Goal: Task Accomplishment & Management: Manage account settings

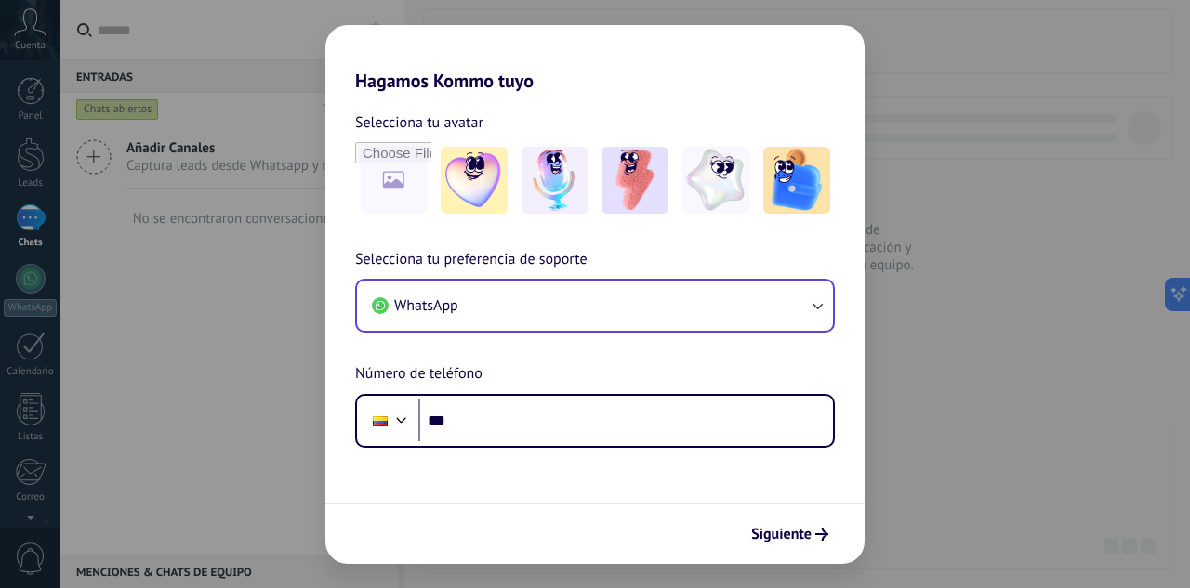
click at [790, 333] on div "WhatsApp" at bounding box center [595, 306] width 480 height 54
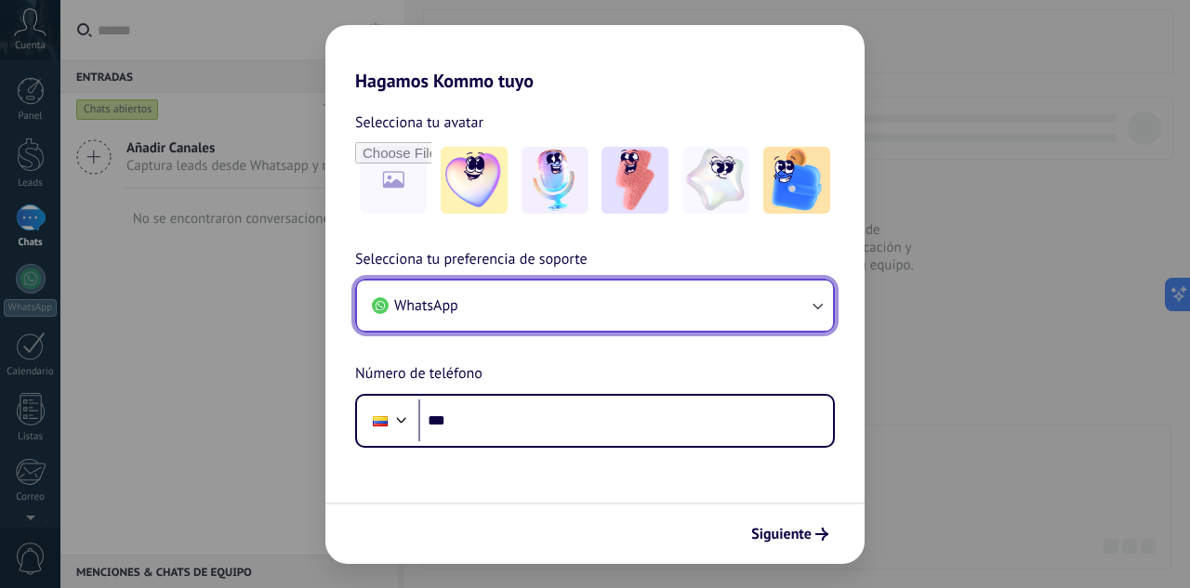
click at [662, 294] on button "WhatsApp" at bounding box center [595, 306] width 476 height 50
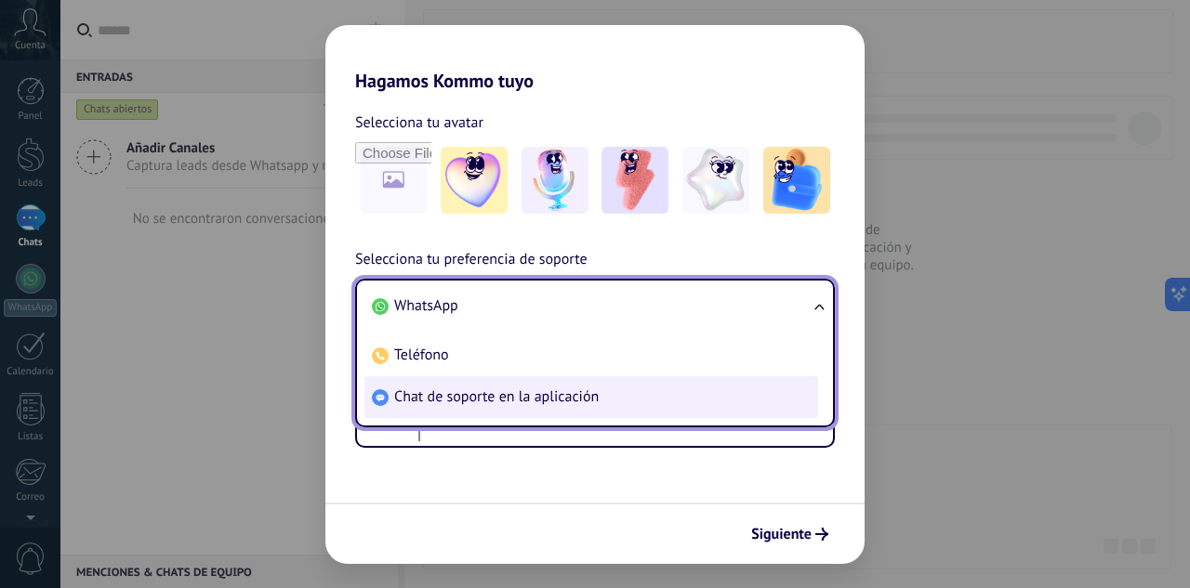
click at [532, 404] on span "Chat de soporte en la aplicación" at bounding box center [496, 397] width 205 height 19
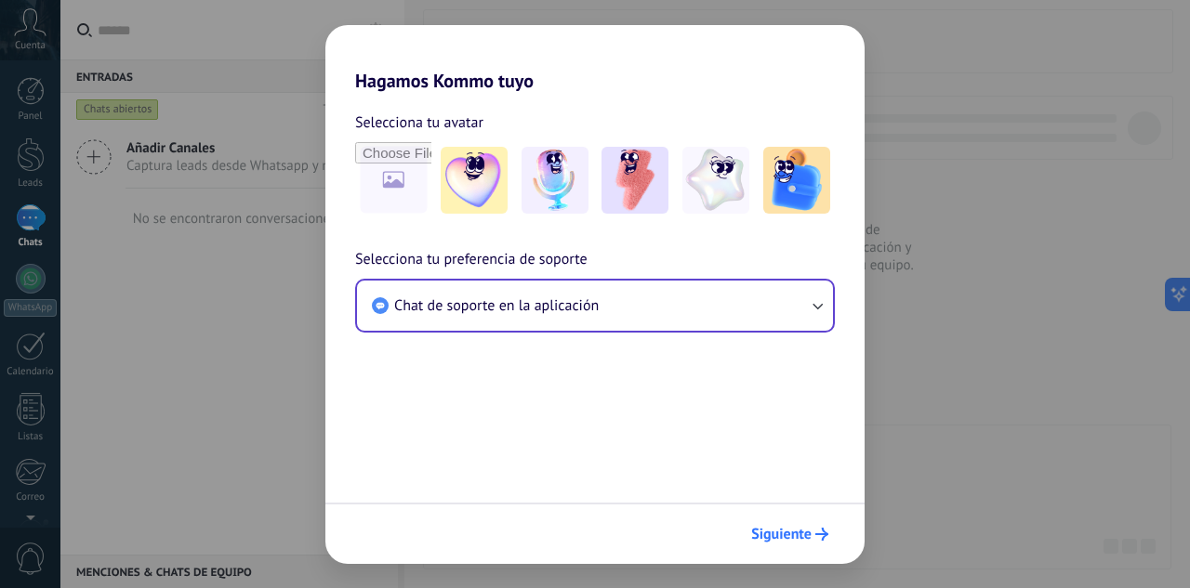
click at [792, 528] on span "Siguiente" at bounding box center [781, 534] width 60 height 13
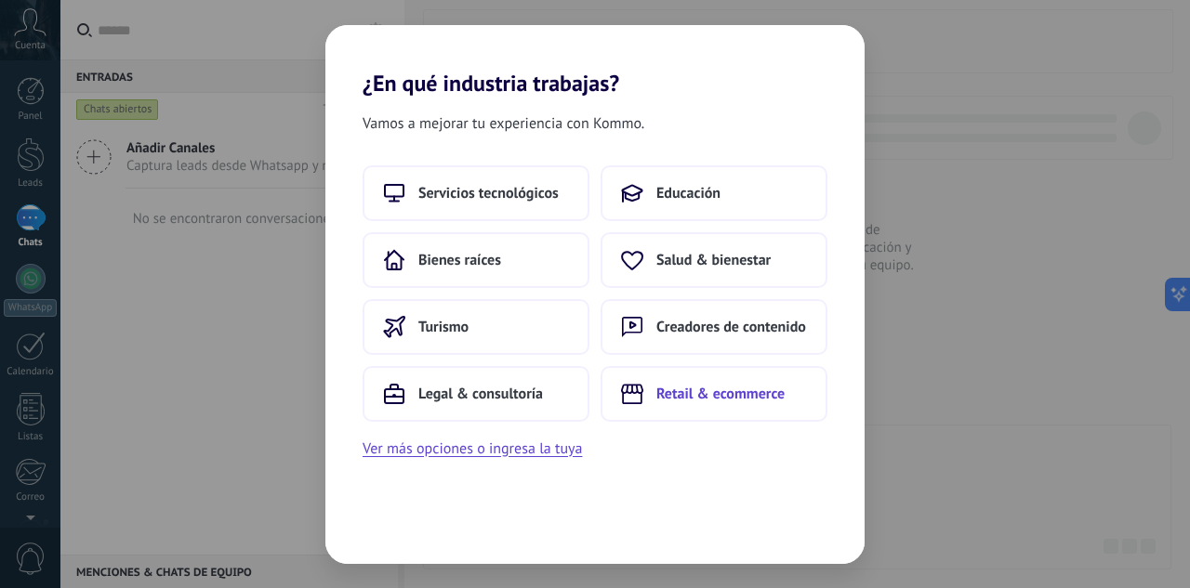
click at [754, 389] on span "Retail & ecommerce" at bounding box center [720, 394] width 128 height 19
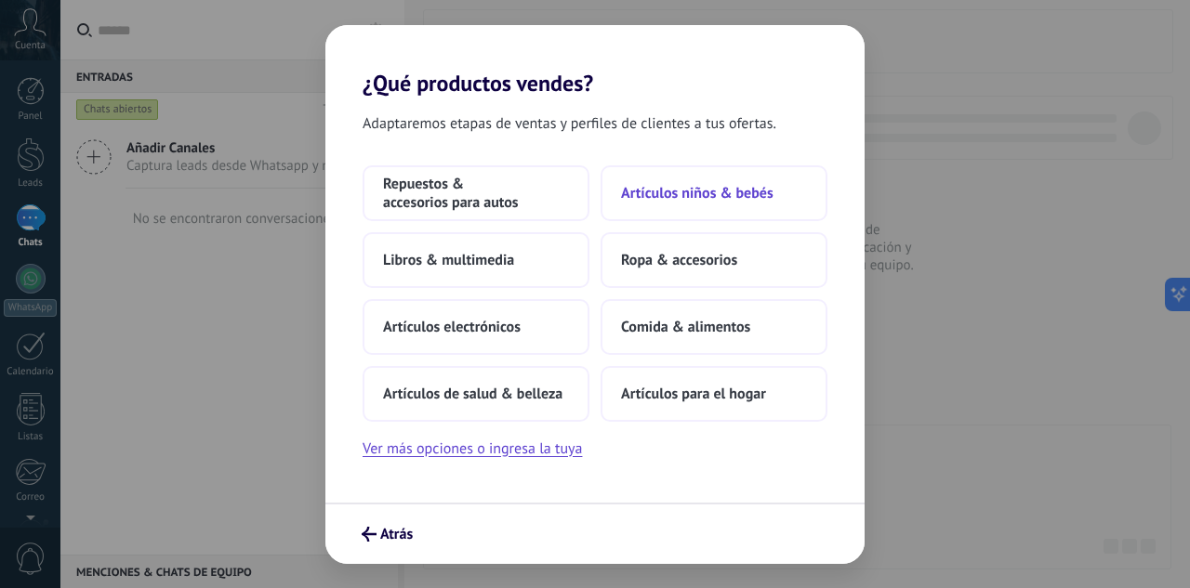
click at [724, 203] on button "Artículos niños & bebés" at bounding box center [714, 193] width 227 height 56
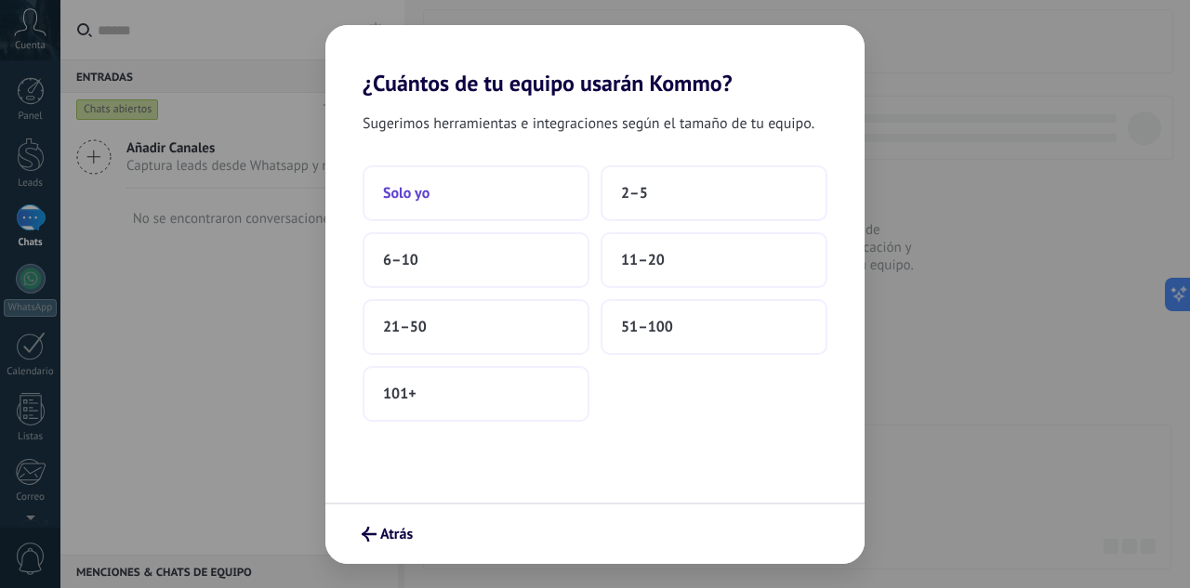
click at [487, 211] on button "Solo yo" at bounding box center [476, 193] width 227 height 56
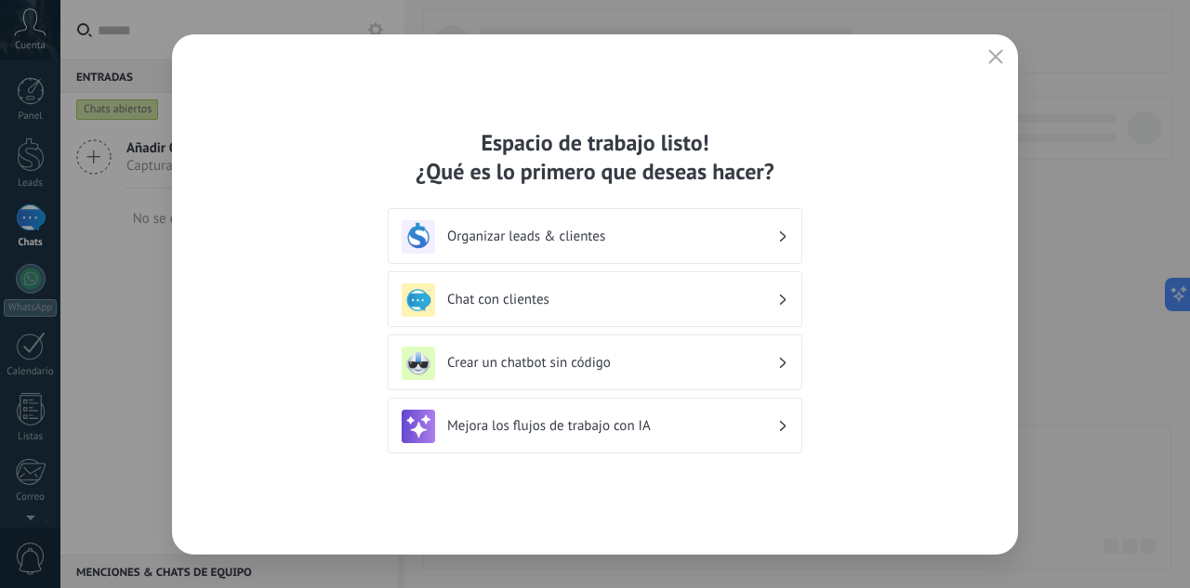
click at [552, 238] on h3 "Organizar leads & clientes" at bounding box center [612, 237] width 330 height 18
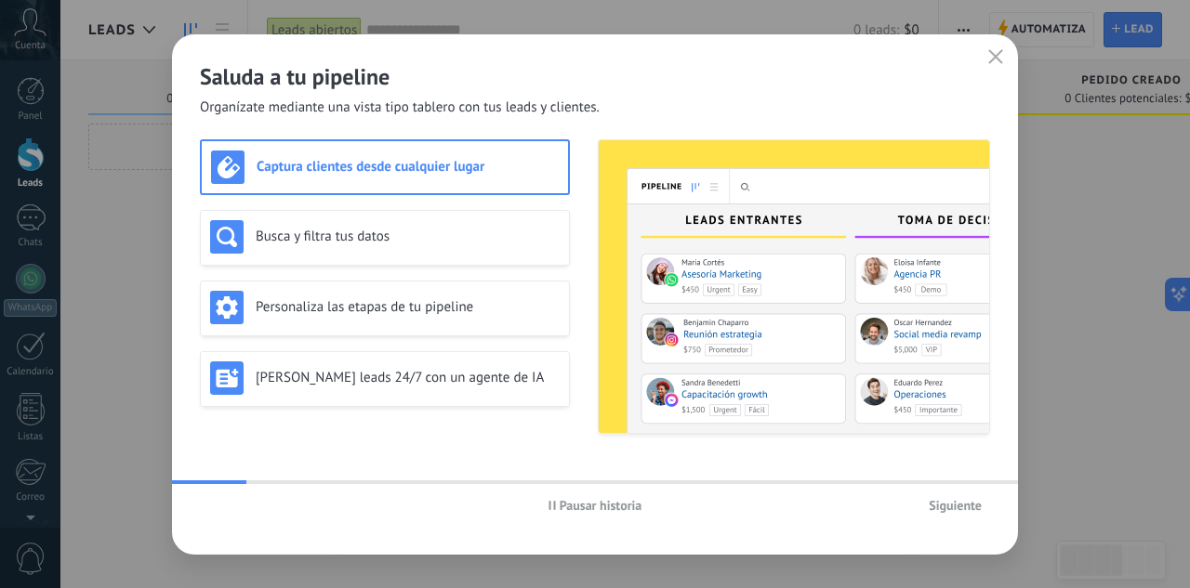
click at [990, 66] on button "button" at bounding box center [996, 58] width 24 height 26
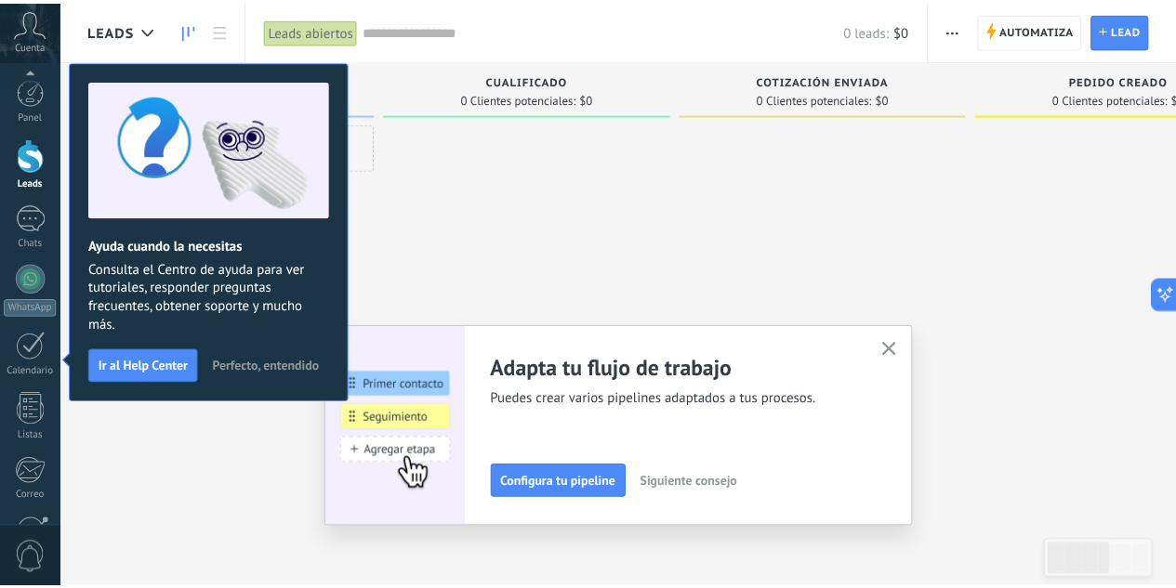
scroll to position [185, 0]
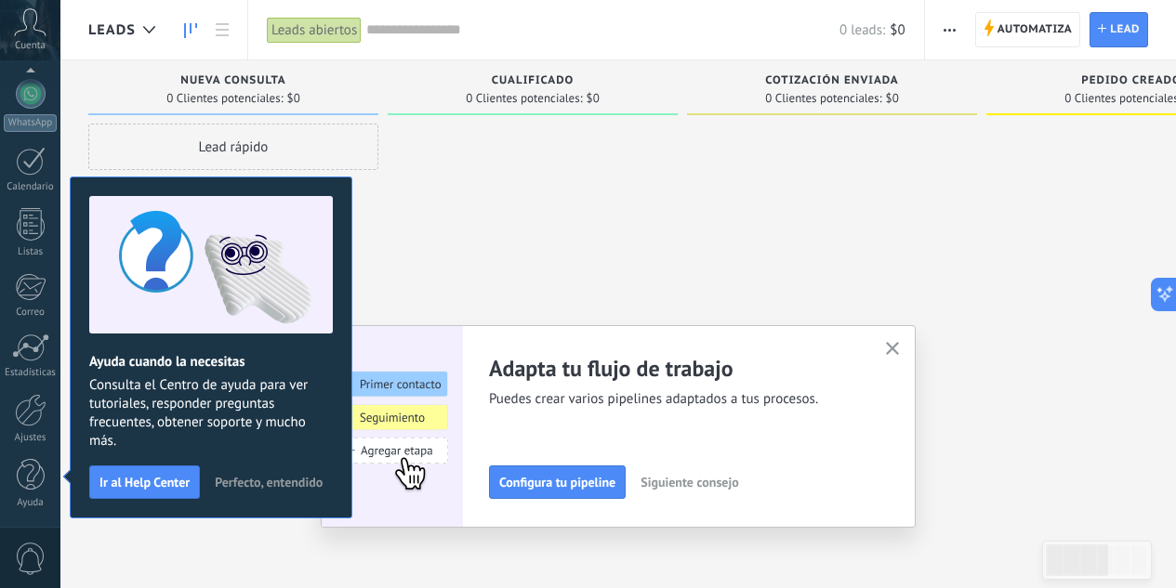
click at [905, 355] on button "button" at bounding box center [892, 349] width 23 height 25
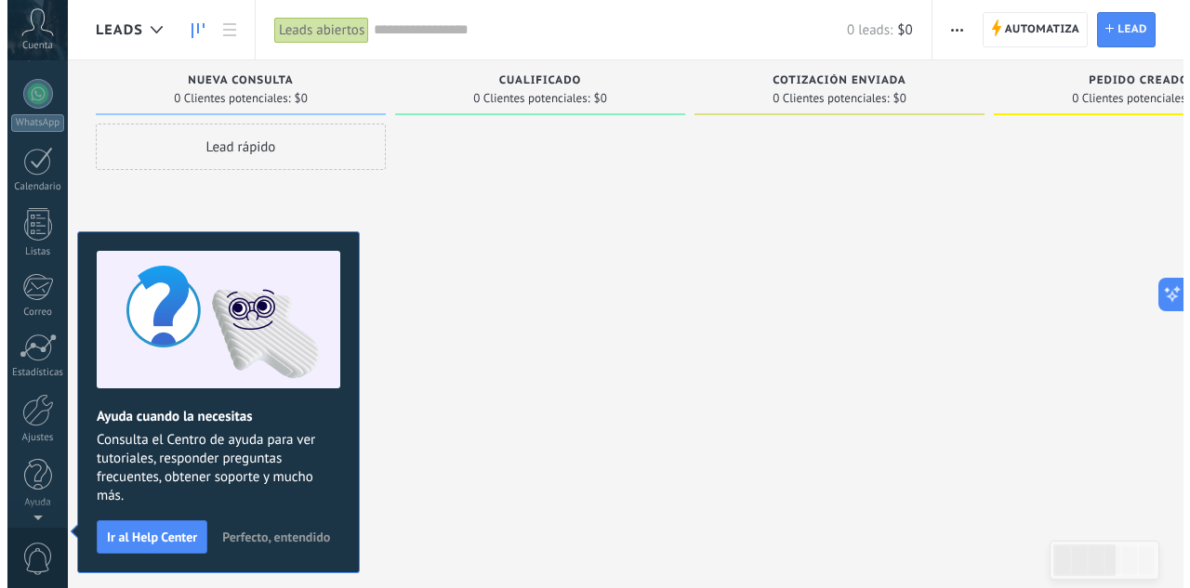
scroll to position [0, 0]
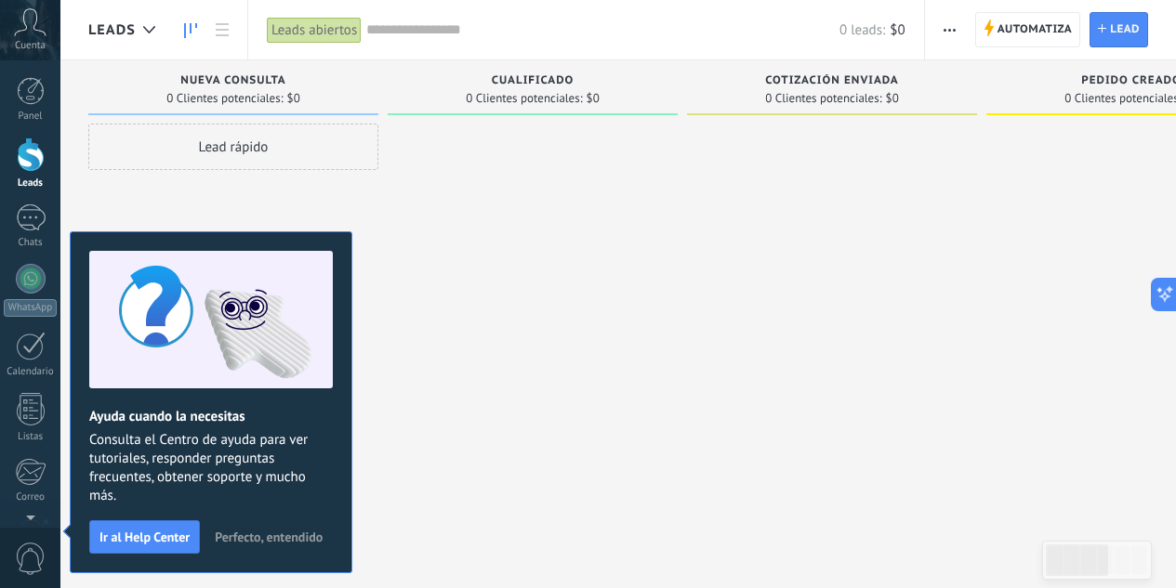
drag, startPoint x: 272, startPoint y: 532, endPoint x: 573, endPoint y: 353, distance: 349.3
click at [282, 516] on div "Ayuda cuando la necesitas Consulta el Centro de ayuda para ver tutoriales, resp…" at bounding box center [211, 402] width 283 height 342
click at [955, 37] on span "button" at bounding box center [950, 29] width 12 height 35
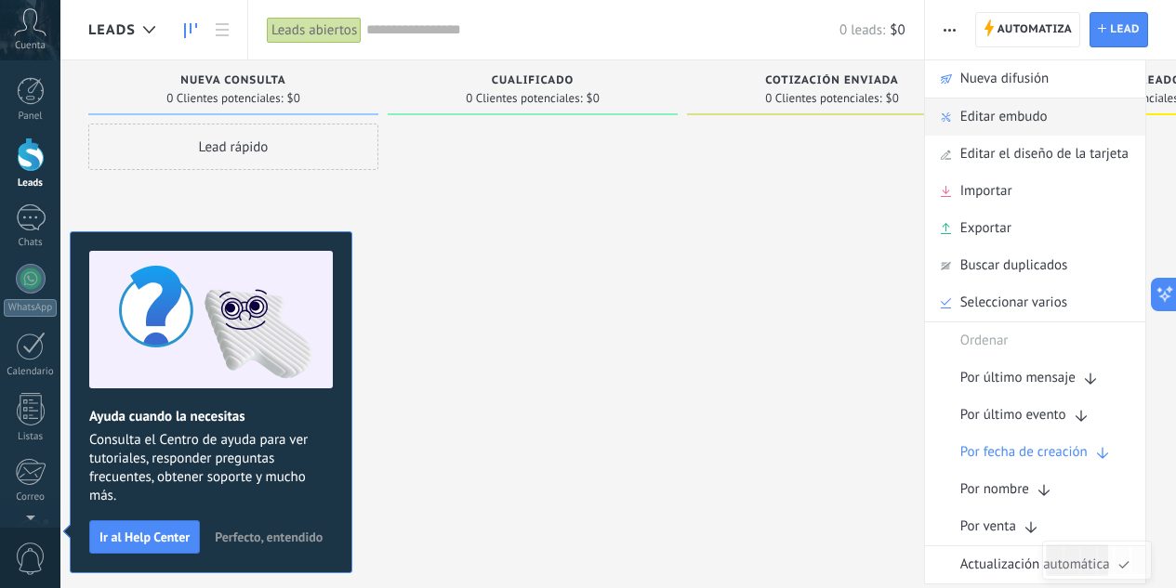
click at [1048, 125] on div "Editar embudo" at bounding box center [1035, 117] width 220 height 37
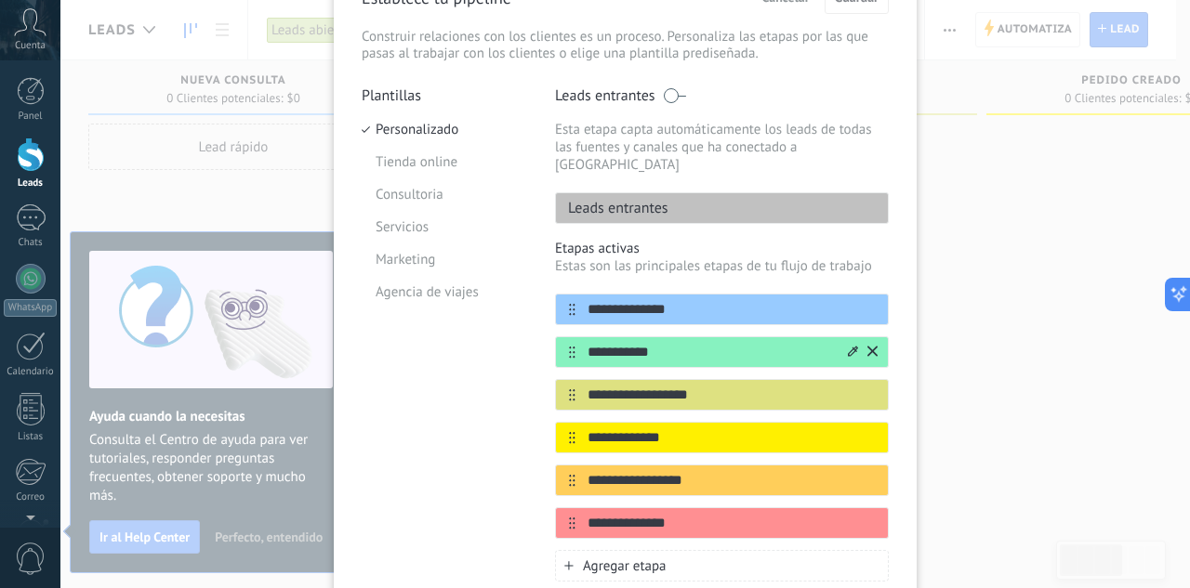
scroll to position [182, 0]
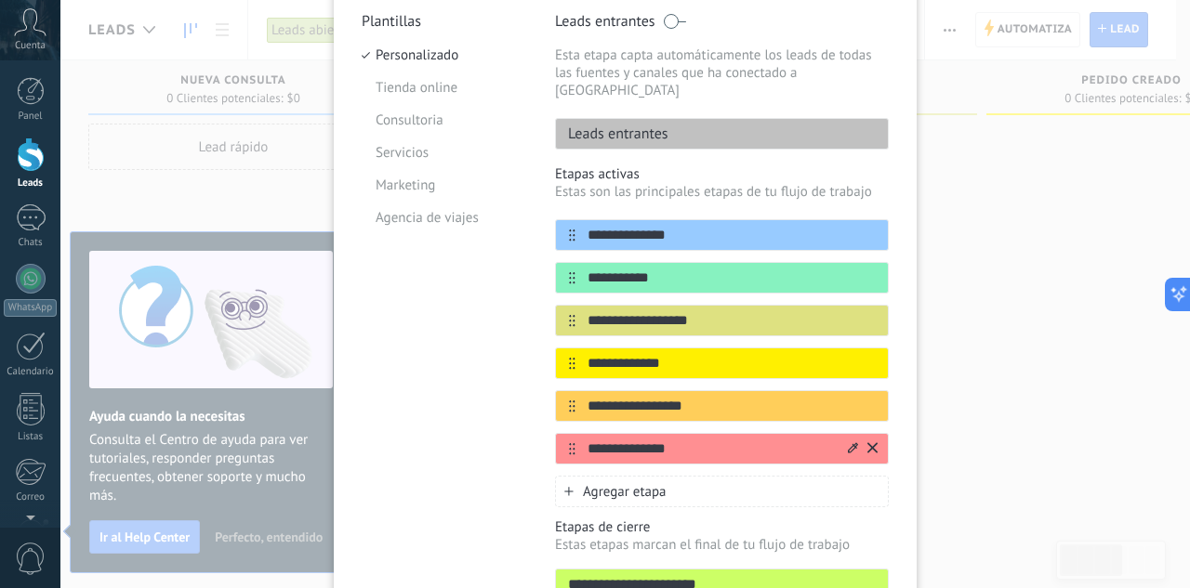
click at [869, 443] on icon at bounding box center [872, 448] width 10 height 11
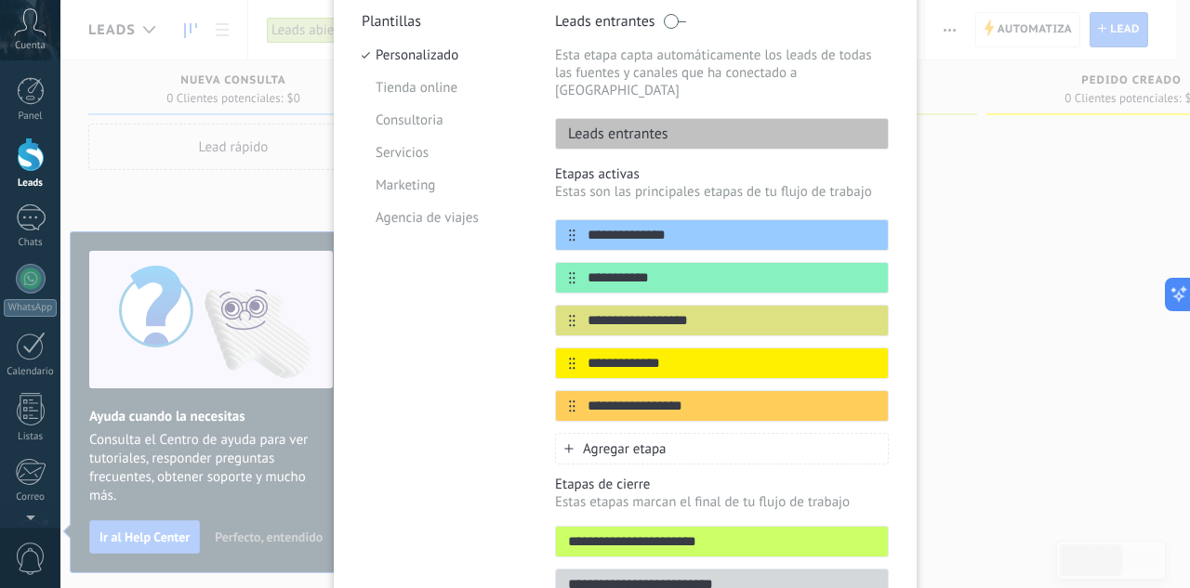
click at [0, 0] on icon at bounding box center [0, 0] width 0 height 0
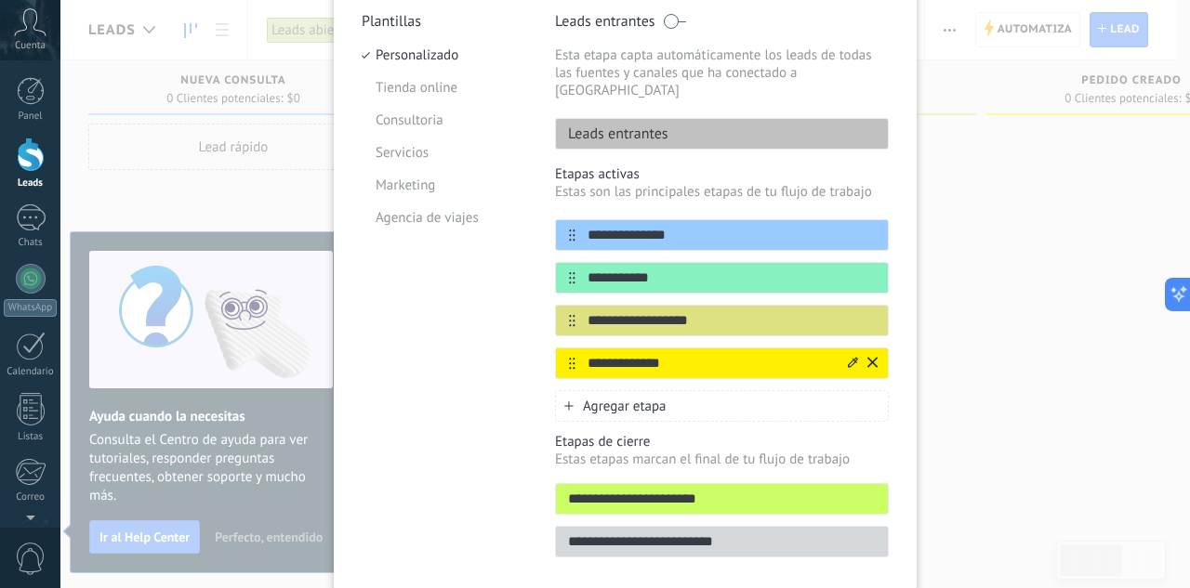
click at [870, 357] on icon at bounding box center [872, 362] width 10 height 10
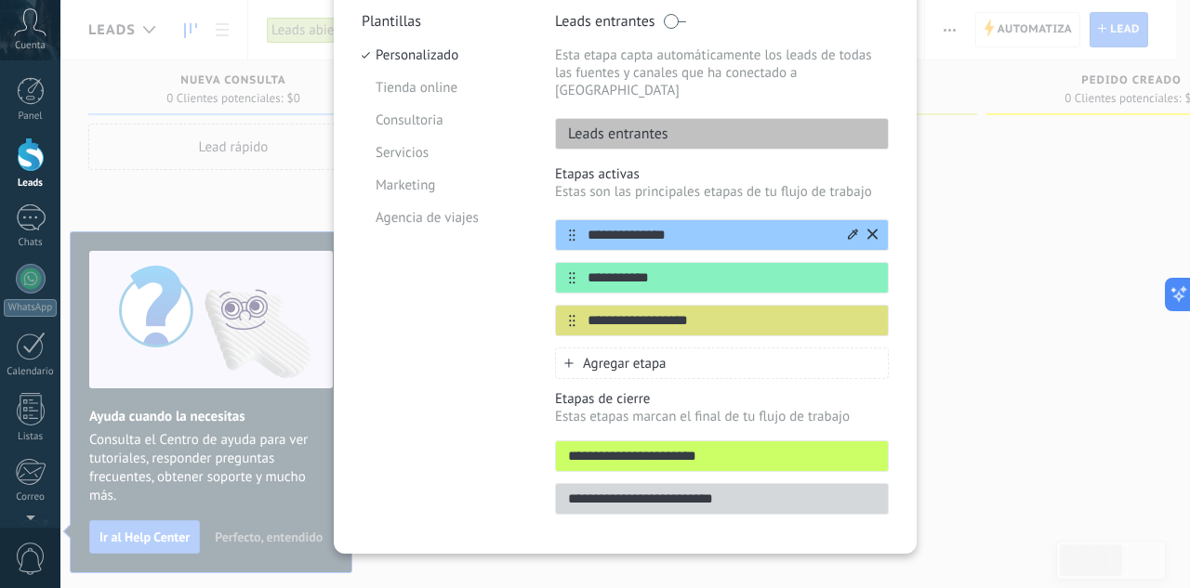
click at [659, 226] on input "**********" at bounding box center [710, 236] width 270 height 20
click at [657, 226] on input "****" at bounding box center [710, 236] width 270 height 20
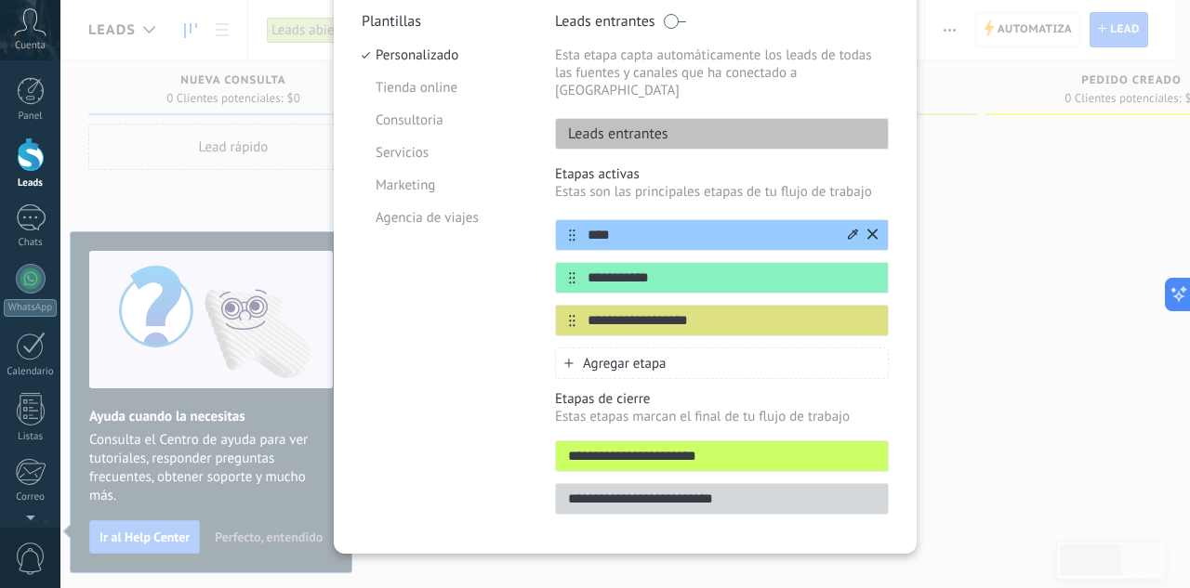
click at [657, 226] on input "****" at bounding box center [710, 236] width 270 height 20
type input "****"
click at [669, 269] on input "**********" at bounding box center [710, 279] width 270 height 20
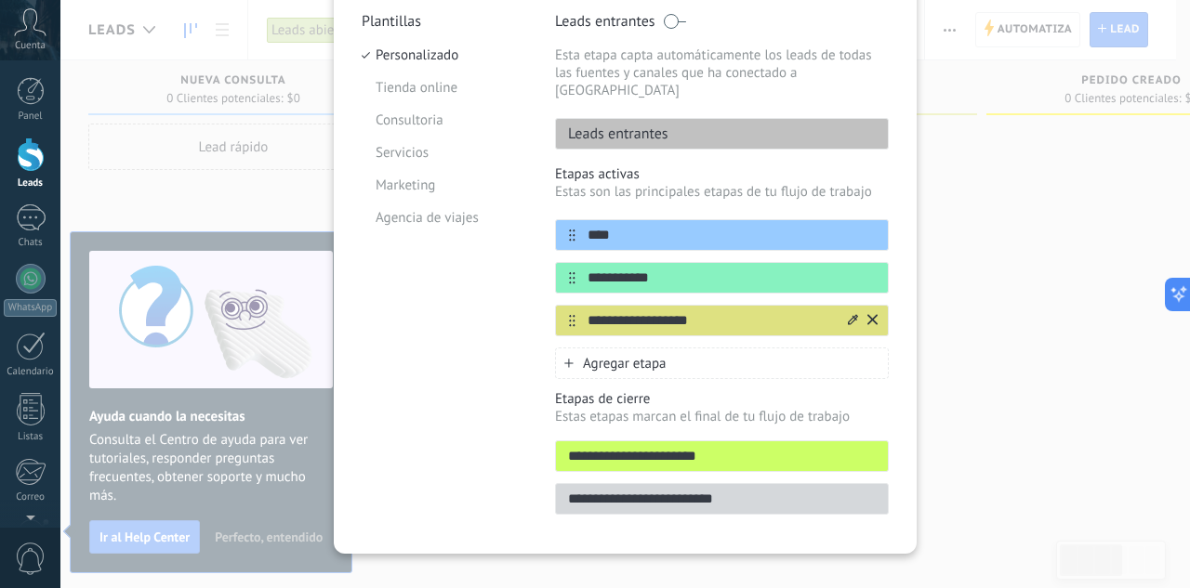
type input "**********"
click at [702, 311] on input "**********" at bounding box center [710, 321] width 270 height 20
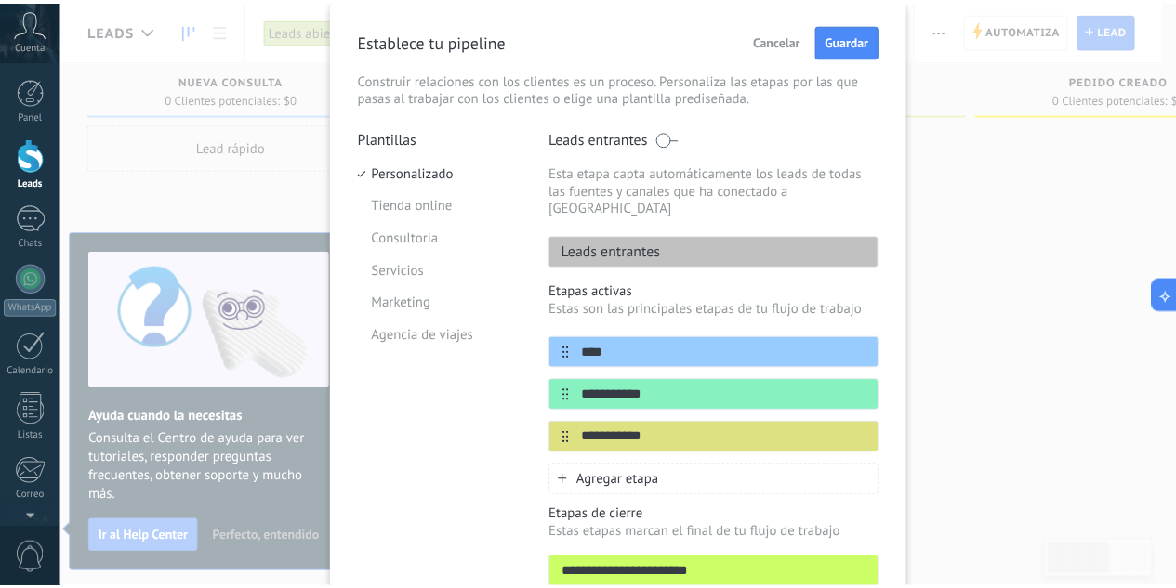
scroll to position [0, 0]
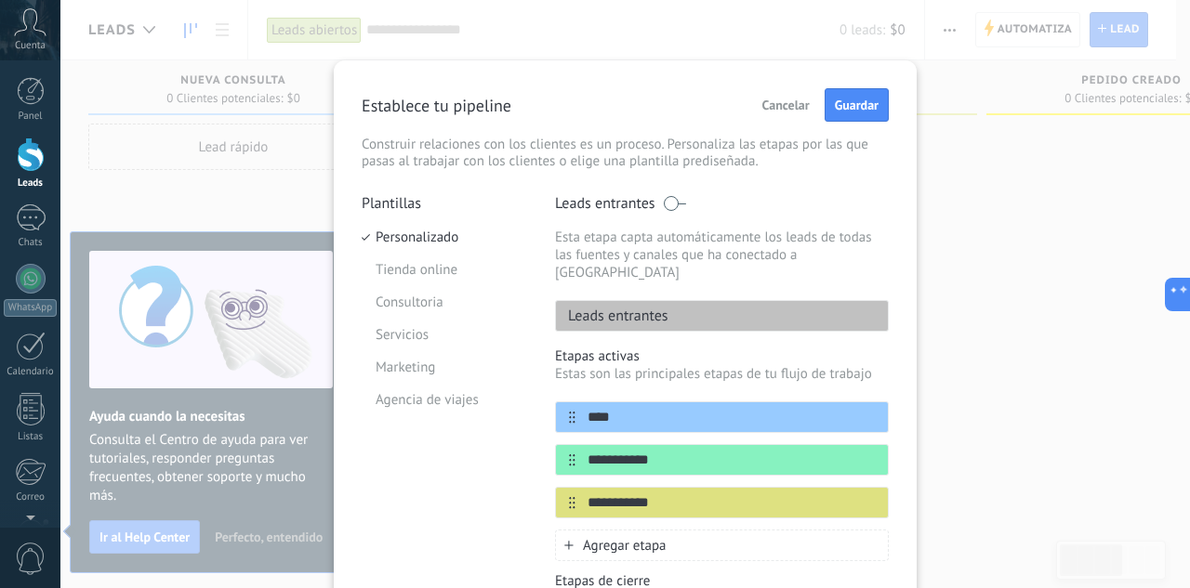
type input "**********"
click at [849, 122] on div "Establece tu pipeline Cancelar Guardar Construir relaciones con los clientes es…" at bounding box center [625, 129] width 527 height 82
click at [851, 110] on span "Guardar" at bounding box center [857, 105] width 44 height 13
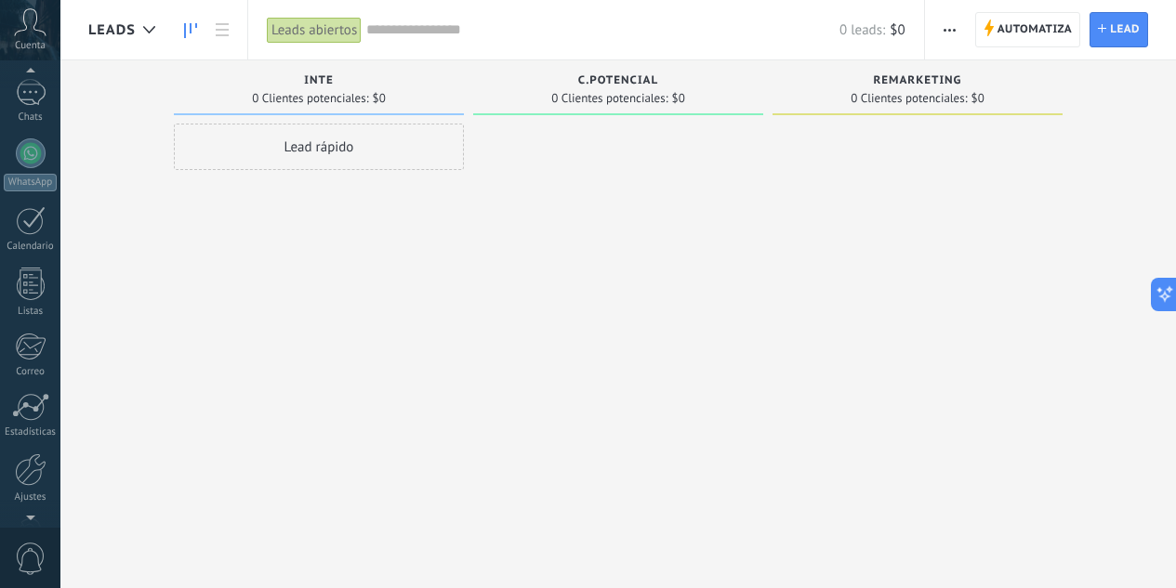
scroll to position [185, 0]
click at [33, 426] on div at bounding box center [31, 410] width 32 height 33
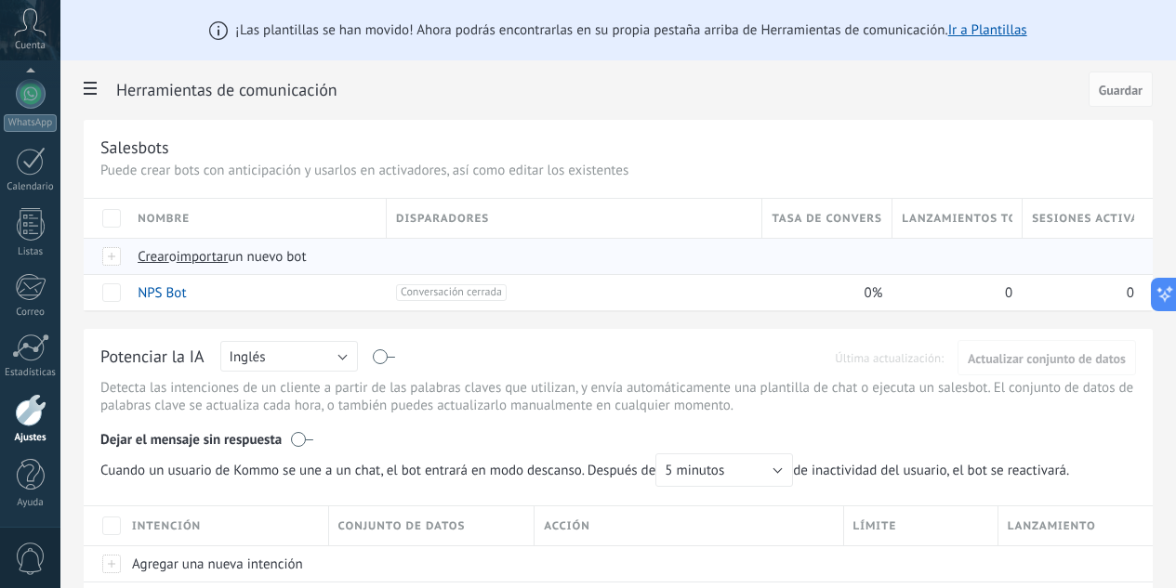
click at [229, 258] on span "importar" at bounding box center [203, 257] width 52 height 18
click at [0, 0] on input "importar un nuevo bot" at bounding box center [0, 0] width 0 height 0
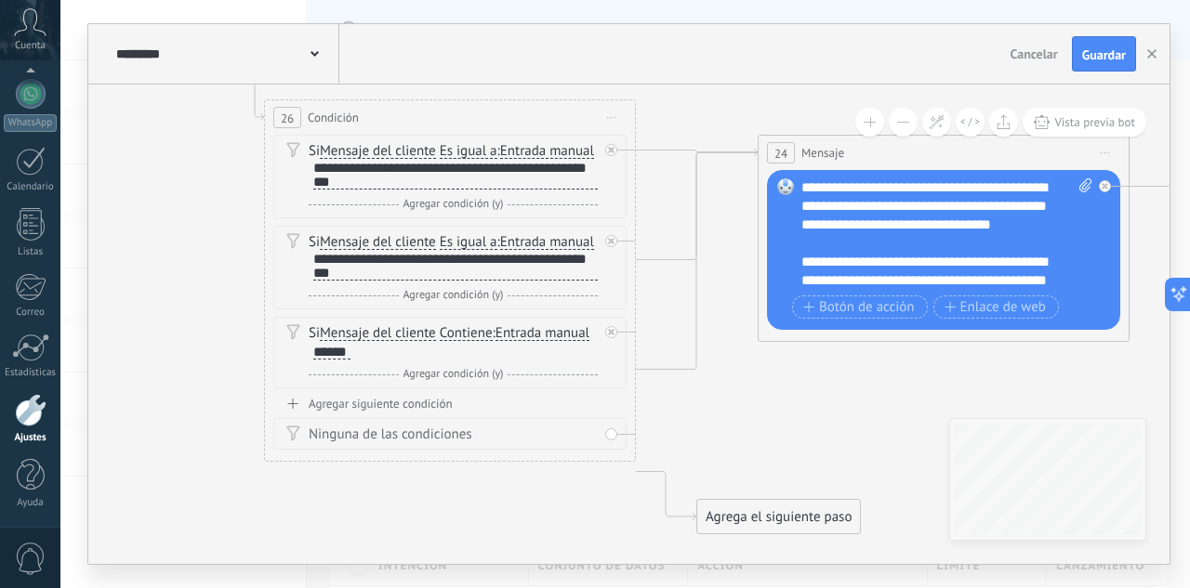
drag, startPoint x: 918, startPoint y: 340, endPoint x: 581, endPoint y: 59, distance: 438.9
click at [581, 59] on div "**********" at bounding box center [628, 294] width 1081 height 540
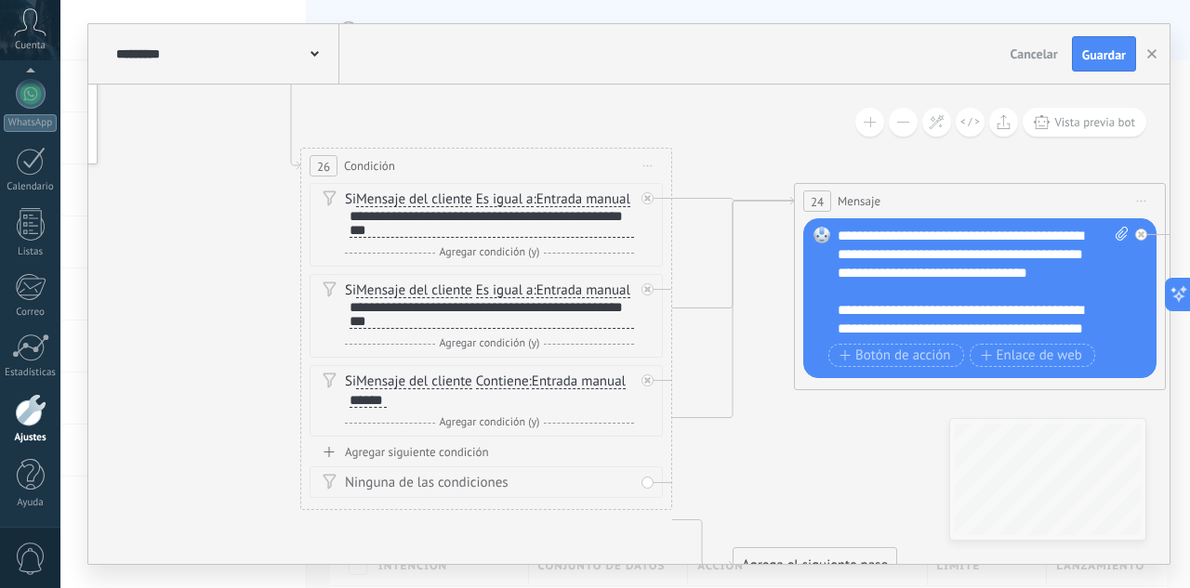
drag, startPoint x: 684, startPoint y: 118, endPoint x: 708, endPoint y: 149, distance: 39.1
click at [413, 238] on div "**********" at bounding box center [492, 223] width 284 height 29
drag, startPoint x: 412, startPoint y: 245, endPoint x: 345, endPoint y: 240, distance: 67.1
click at [345, 240] on div "**********" at bounding box center [489, 224] width 289 height 31
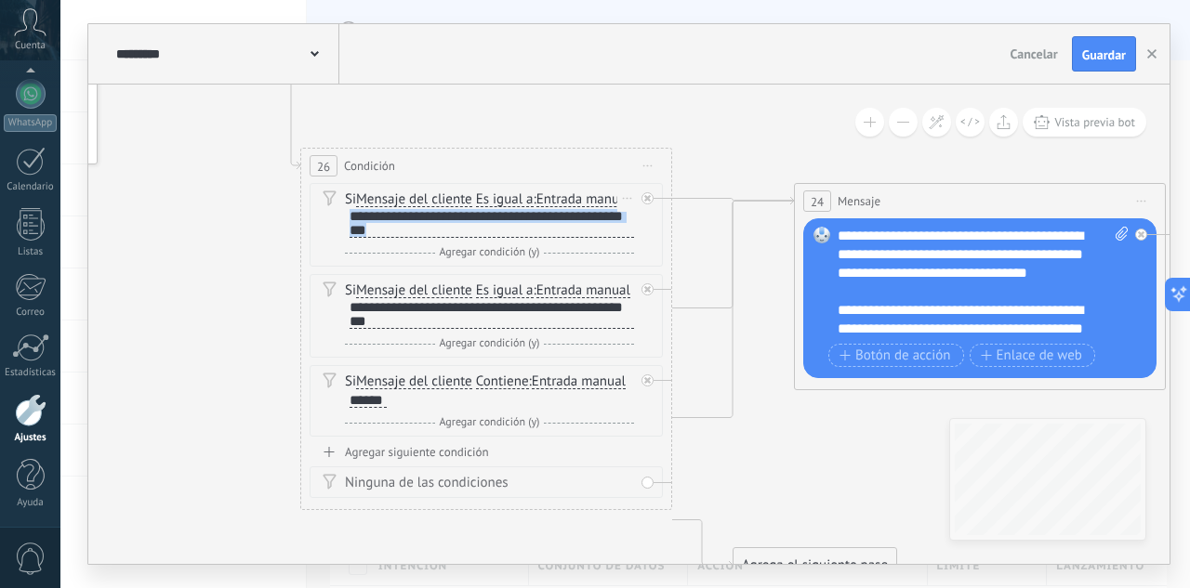
paste div
click at [530, 234] on div "**********" at bounding box center [492, 223] width 284 height 29
click at [446, 238] on div "**********" at bounding box center [492, 223] width 284 height 29
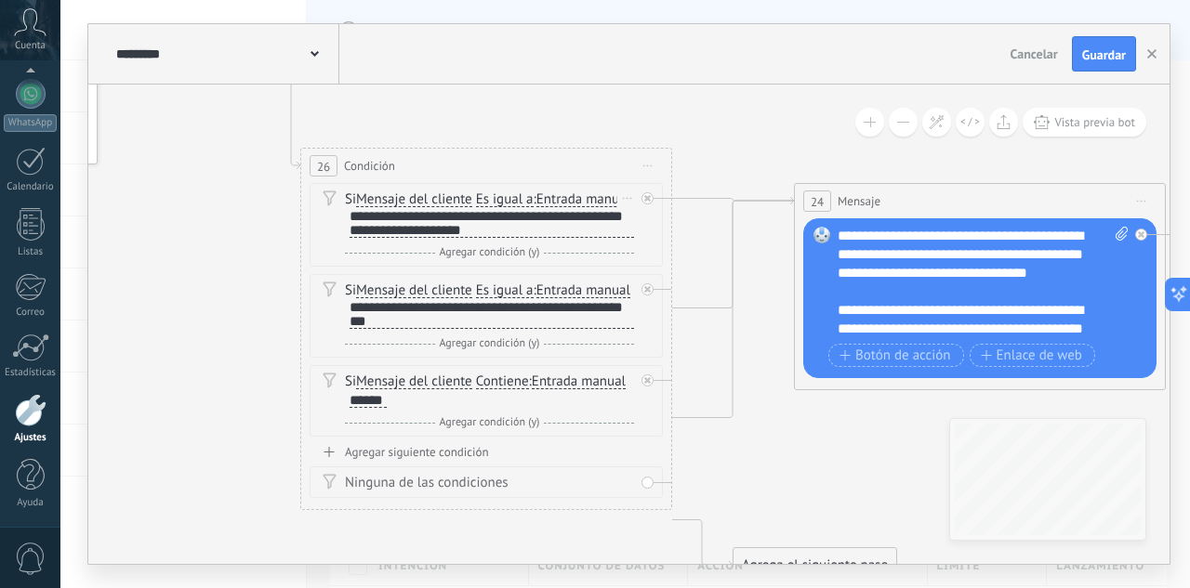
scroll to position [2, 0]
click at [523, 238] on div "**********" at bounding box center [492, 223] width 284 height 29
drag, startPoint x: 521, startPoint y: 253, endPoint x: 341, endPoint y: 241, distance: 179.8
click at [341, 241] on div "Si Mensaje del cliente Mensaje del cliente Emoción de la conversación Comentari…" at bounding box center [486, 225] width 353 height 84
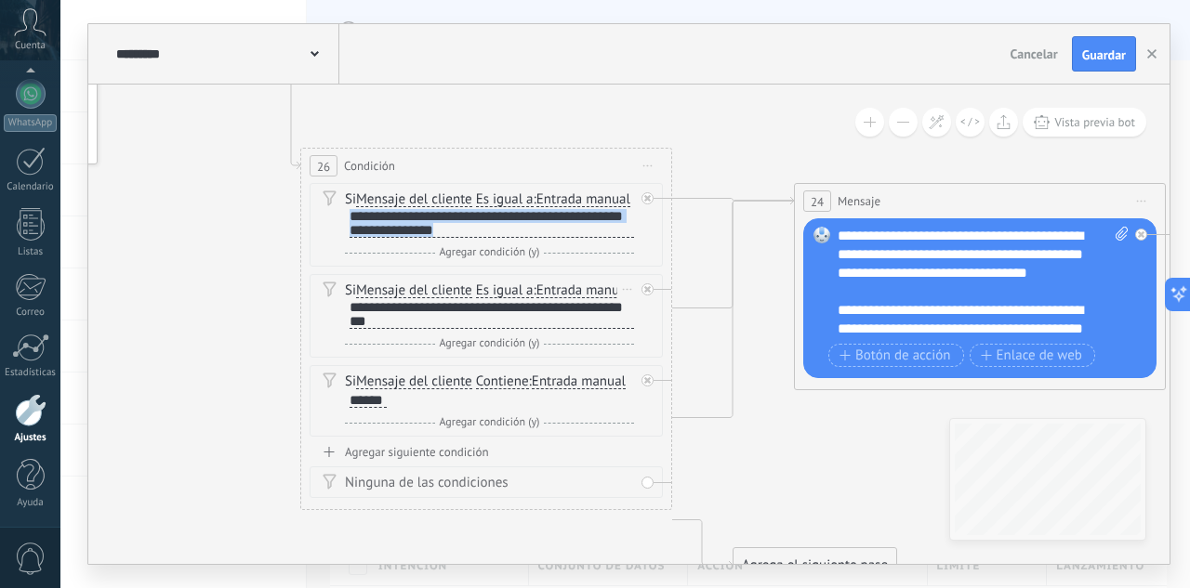
click at [600, 316] on div "Si Mensaje del cliente Mensaje del cliente Emoción de la conversación Comentari…" at bounding box center [489, 306] width 289 height 49
click at [624, 303] on div "Borrar" at bounding box center [627, 289] width 20 height 27
click at [677, 332] on div "Borrar" at bounding box center [656, 316] width 83 height 32
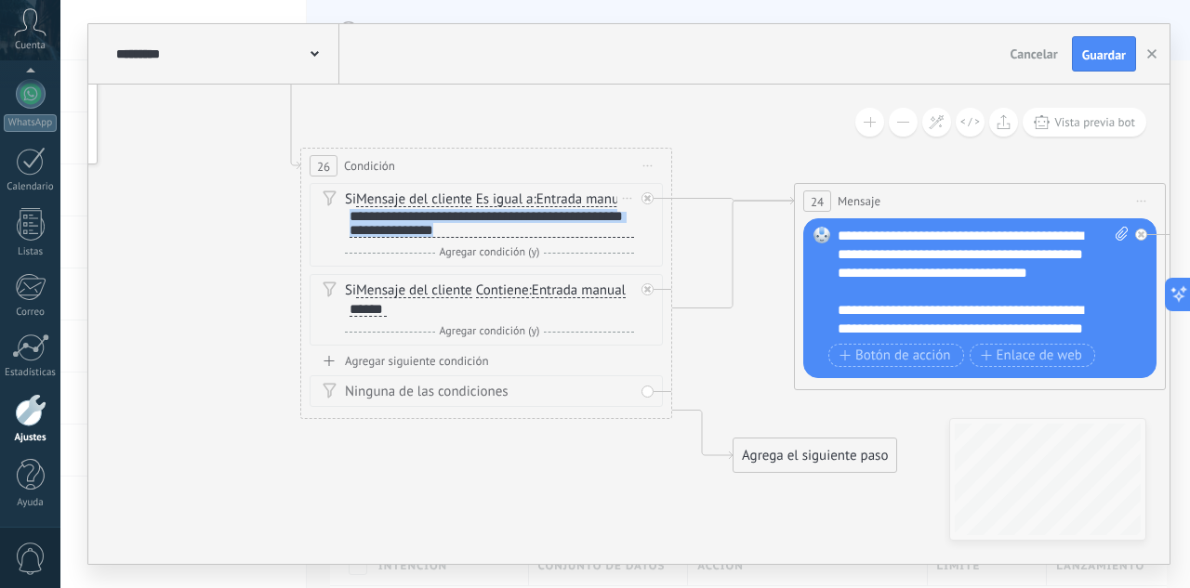
click at [533, 198] on span "Es igual a" at bounding box center [505, 199] width 58 height 15
click at [533, 198] on button "Es igual a" at bounding box center [583, 199] width 232 height 33
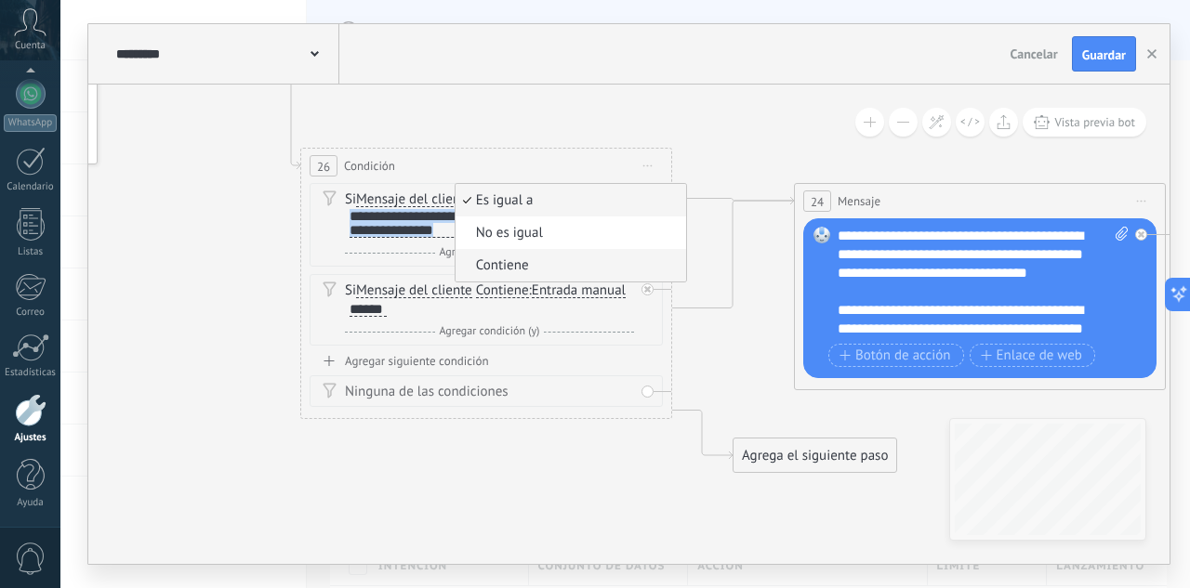
click at [522, 264] on span "Contiene" at bounding box center [568, 266] width 225 height 19
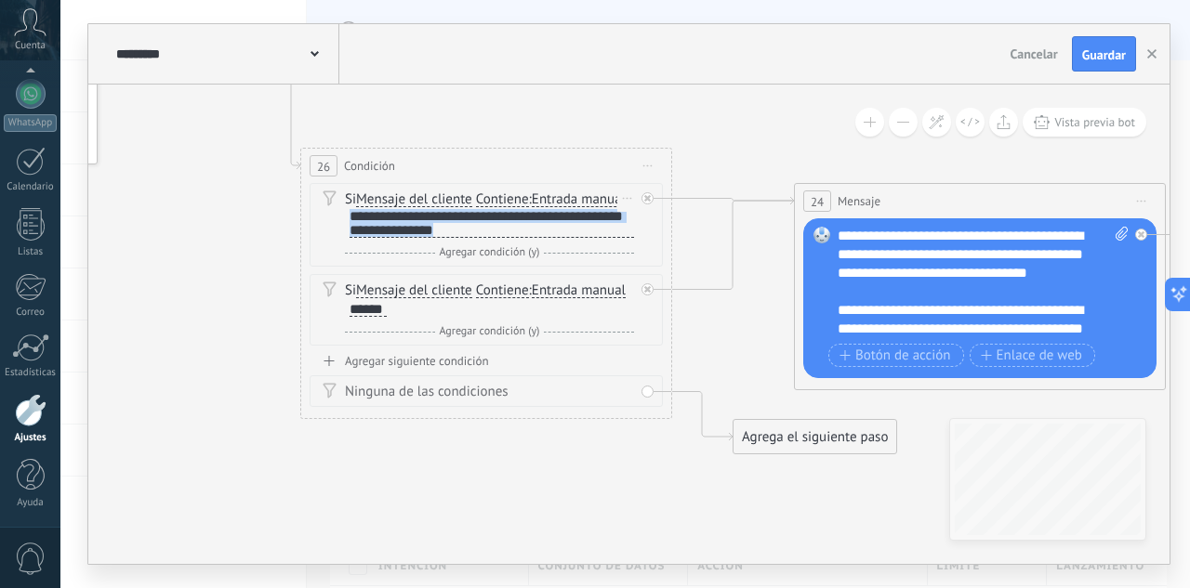
click at [568, 234] on div "**********" at bounding box center [492, 223] width 284 height 29
drag, startPoint x: 502, startPoint y: 225, endPoint x: 336, endPoint y: 212, distance: 166.9
click at [336, 212] on div "Si Mensaje del cliente Mensaje del cliente Emoción de la conversación Comentari…" at bounding box center [486, 225] width 353 height 84
copy div "**********"
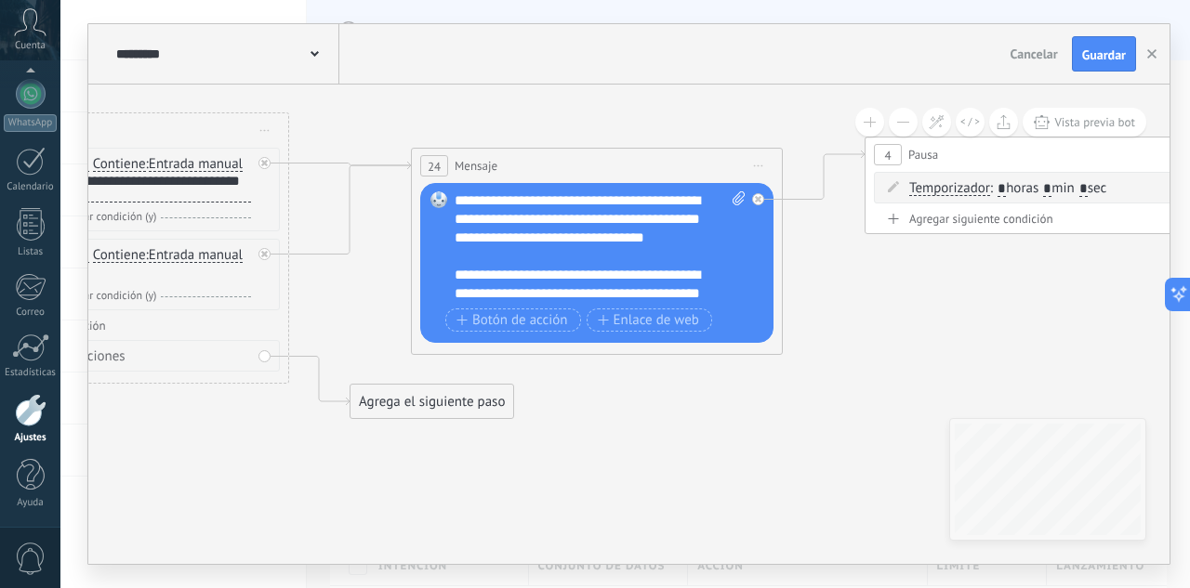
drag, startPoint x: 736, startPoint y: 348, endPoint x: 331, endPoint y: 322, distance: 406.2
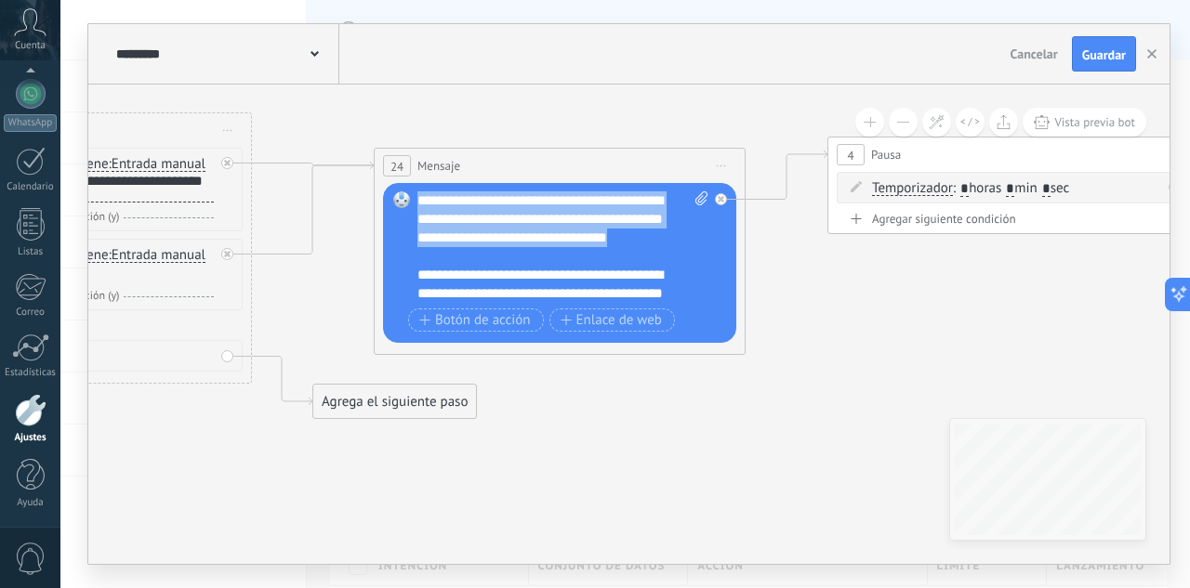
drag, startPoint x: 682, startPoint y: 244, endPoint x: 400, endPoint y: 198, distance: 286.3
click at [400, 198] on div "Reemplazar Quitar Convertir a mensaje de voz Arrastre la imagen aquí para adjun…" at bounding box center [559, 263] width 353 height 160
copy div "**********"
click at [613, 244] on div "**********" at bounding box center [562, 248] width 291 height 112
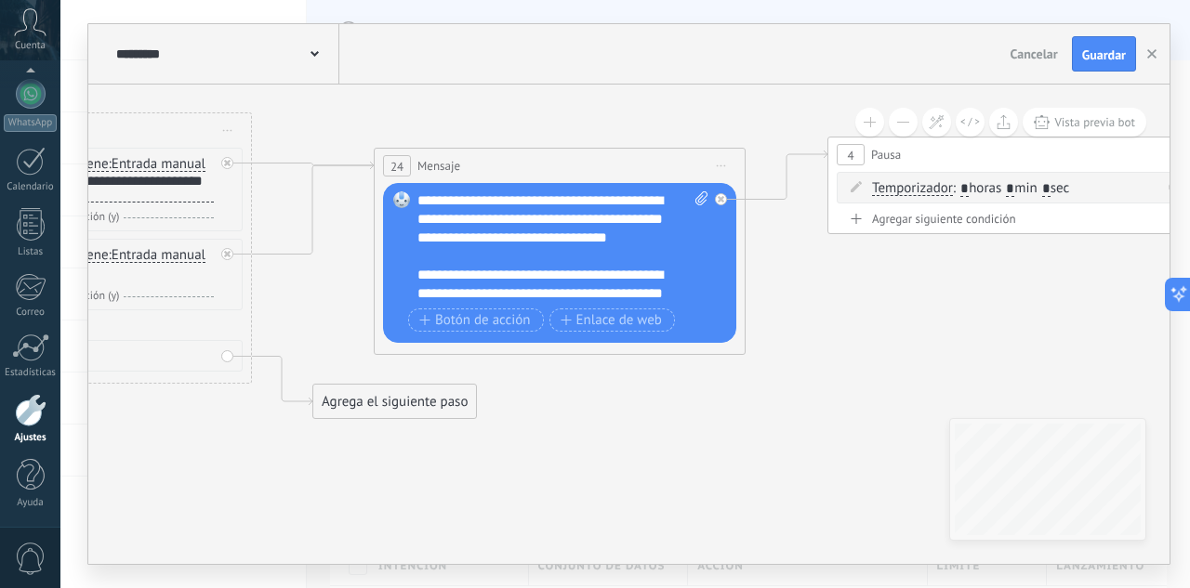
click at [673, 295] on div "**********" at bounding box center [562, 248] width 291 height 112
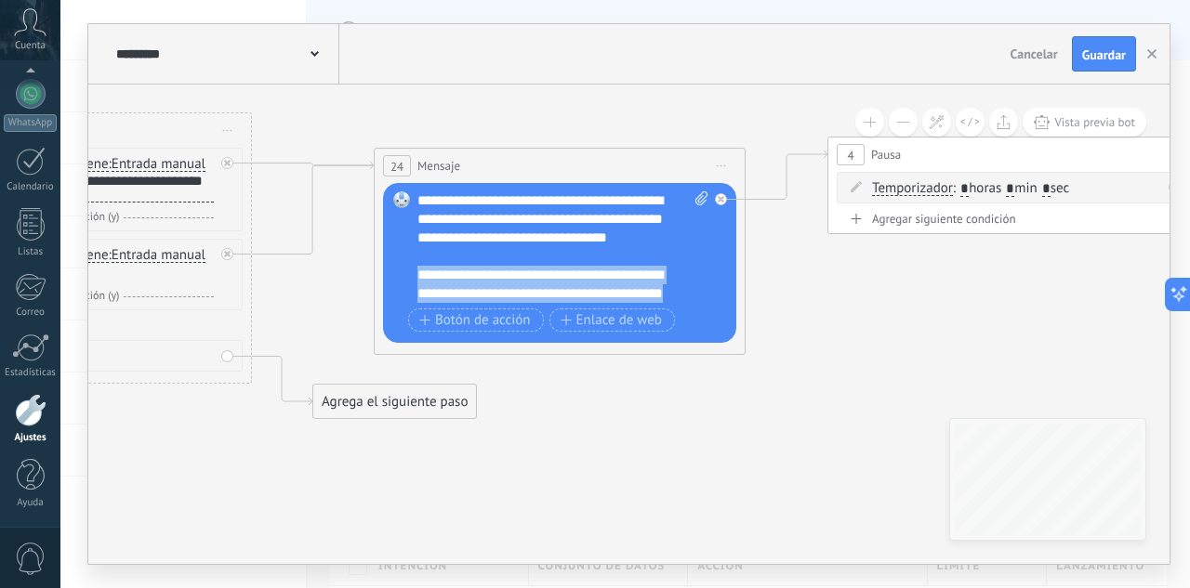
click at [673, 295] on div "**********" at bounding box center [562, 248] width 291 height 112
click at [675, 295] on div "**********" at bounding box center [562, 248] width 291 height 112
click at [681, 296] on div "**********" at bounding box center [562, 248] width 291 height 112
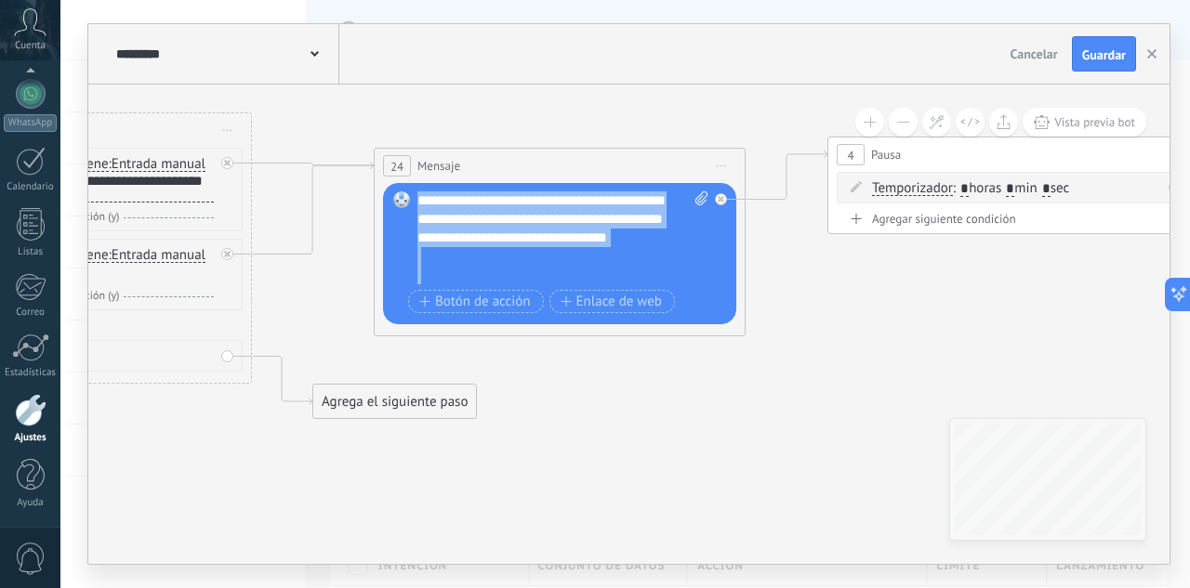
drag, startPoint x: 537, startPoint y: 277, endPoint x: 400, endPoint y: 198, distance: 158.7
click at [400, 198] on div "Reemplazar Quitar Convertir a mensaje de voz Arrastre la imagen aquí para adjun…" at bounding box center [559, 253] width 353 height 141
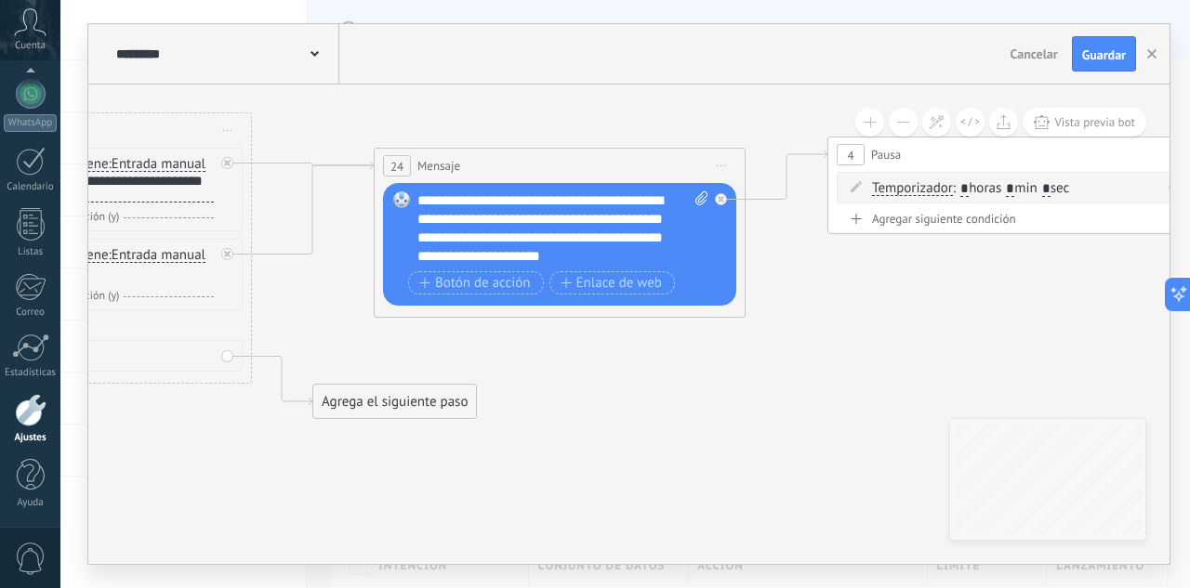
click at [516, 200] on div "**********" at bounding box center [562, 229] width 291 height 74
click at [506, 200] on div "**********" at bounding box center [562, 229] width 291 height 74
click at [553, 200] on div "**********" at bounding box center [562, 229] width 291 height 74
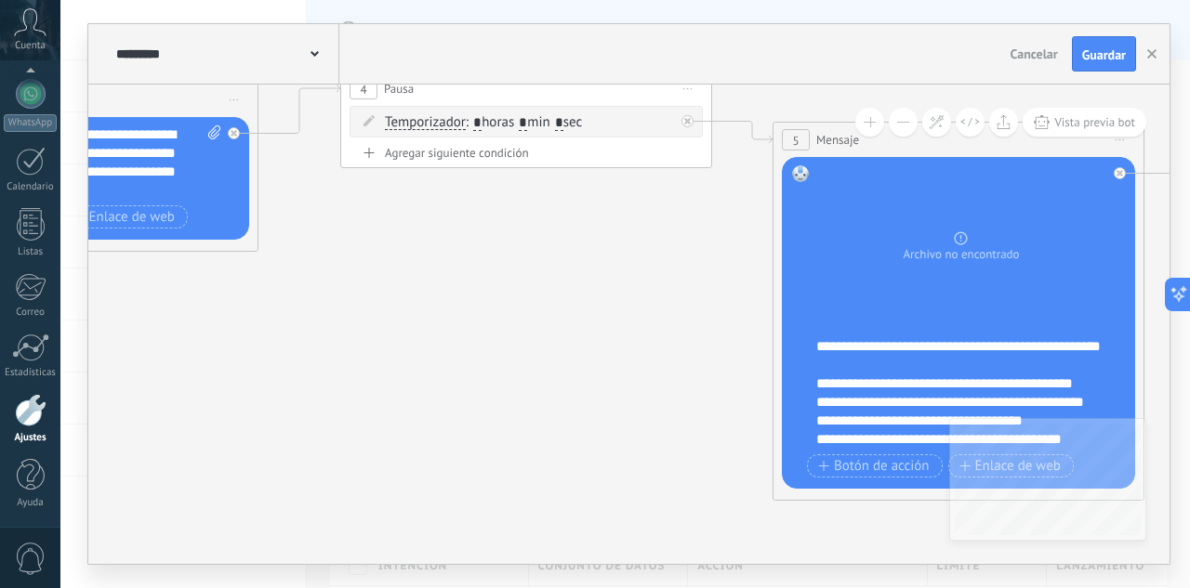
drag, startPoint x: 935, startPoint y: 317, endPoint x: 419, endPoint y: 251, distance: 520.2
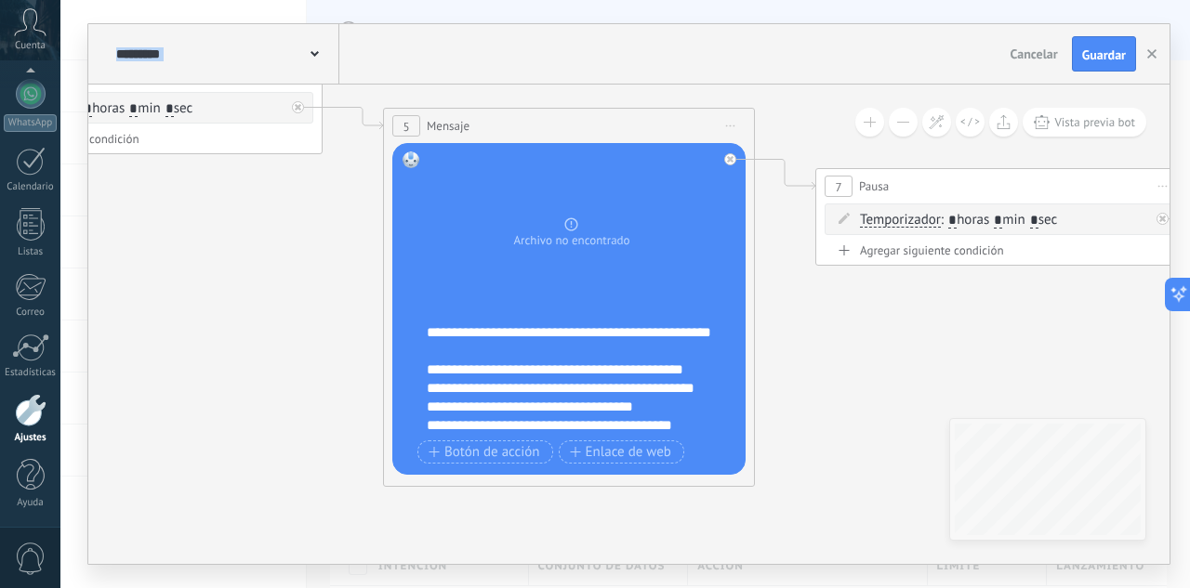
drag, startPoint x: 621, startPoint y: 324, endPoint x: 258, endPoint y: 310, distance: 362.8
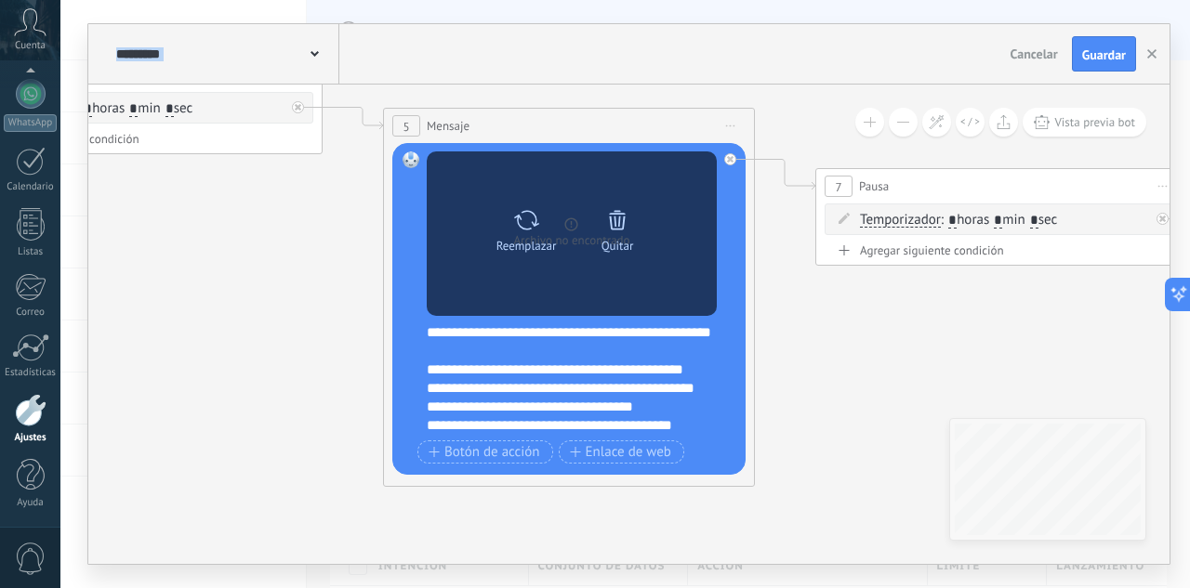
click at [525, 230] on icon at bounding box center [526, 220] width 27 height 26
click input "Subir" at bounding box center [0, 0] width 0 height 0
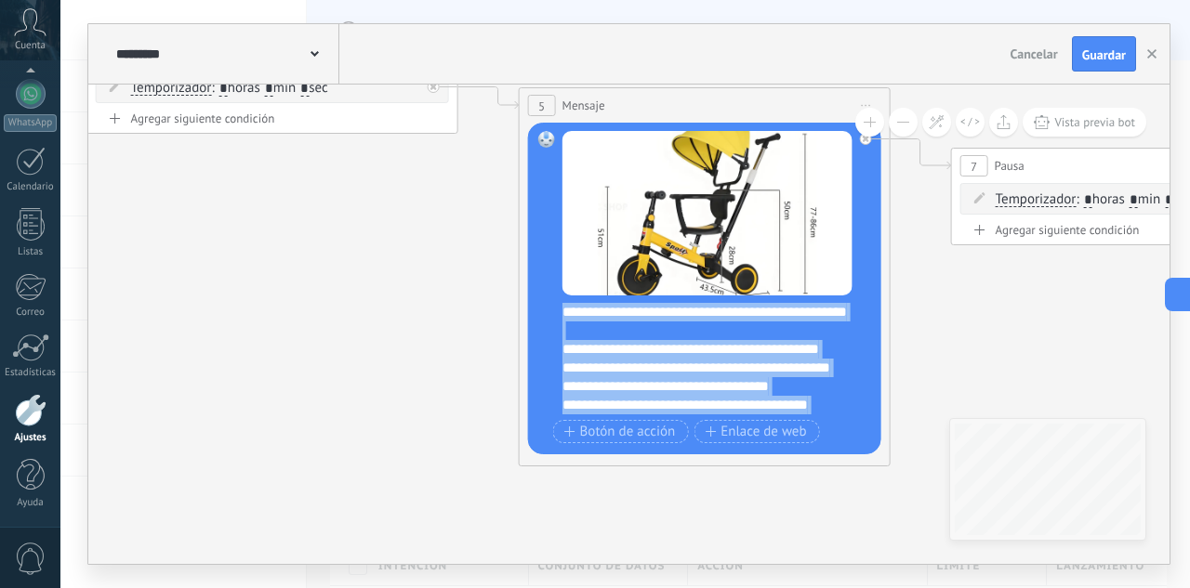
drag, startPoint x: 784, startPoint y: 367, endPoint x: 560, endPoint y: 310, distance: 231.3
click at [560, 310] on div "Reemplazar Quitar Convertir a mensaje de voz Arrastre la imagen aquí para adjun…" at bounding box center [704, 289] width 353 height 332
paste div
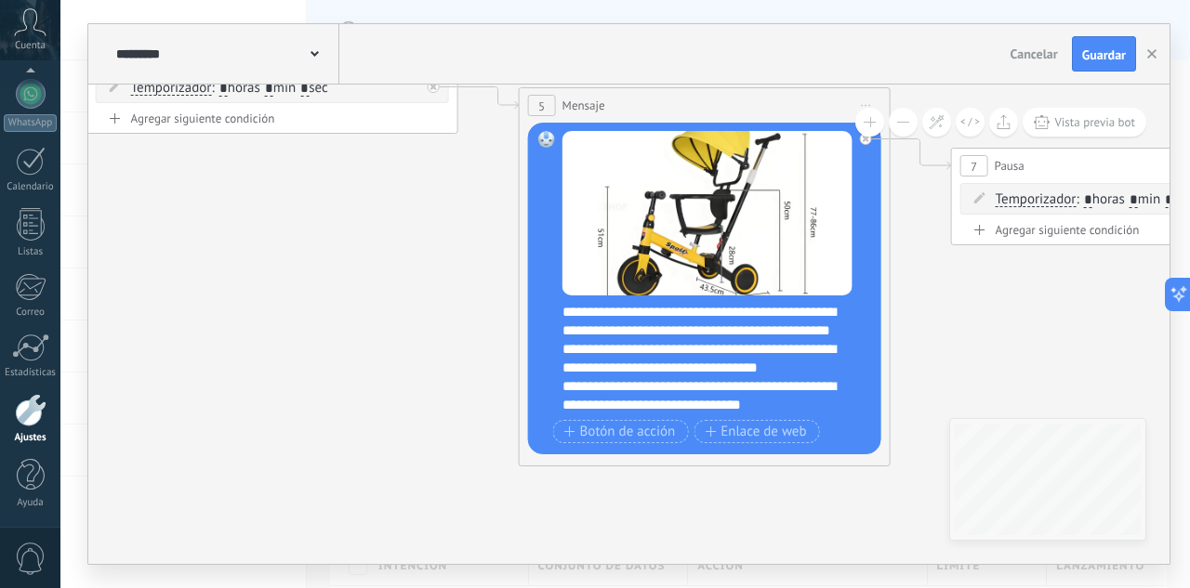
click at [638, 346] on div "**********" at bounding box center [716, 359] width 309 height 112
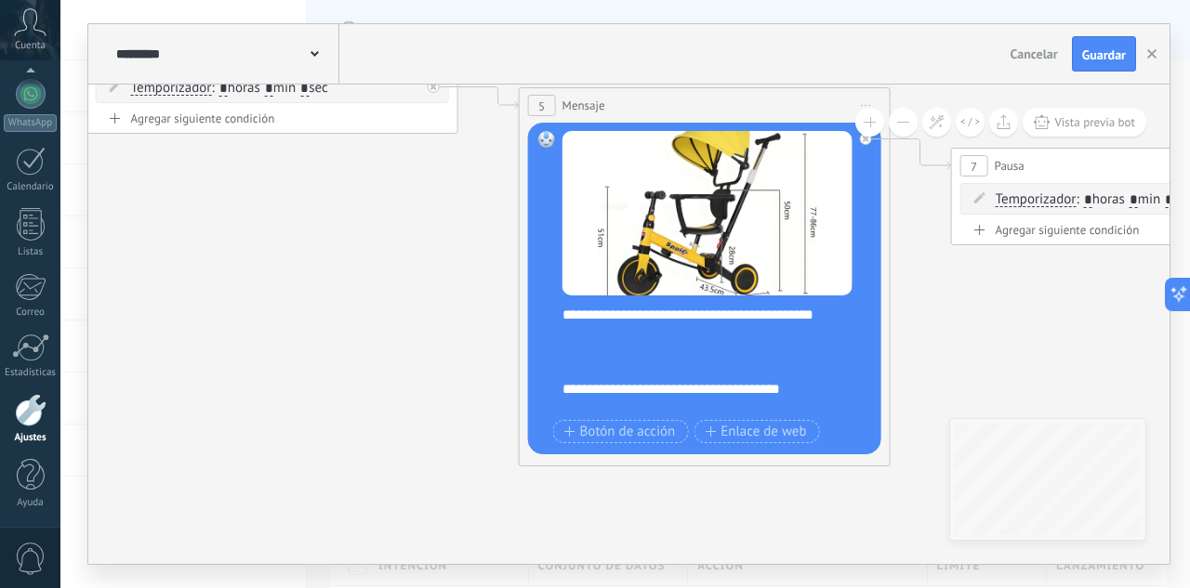
scroll to position [204, 0]
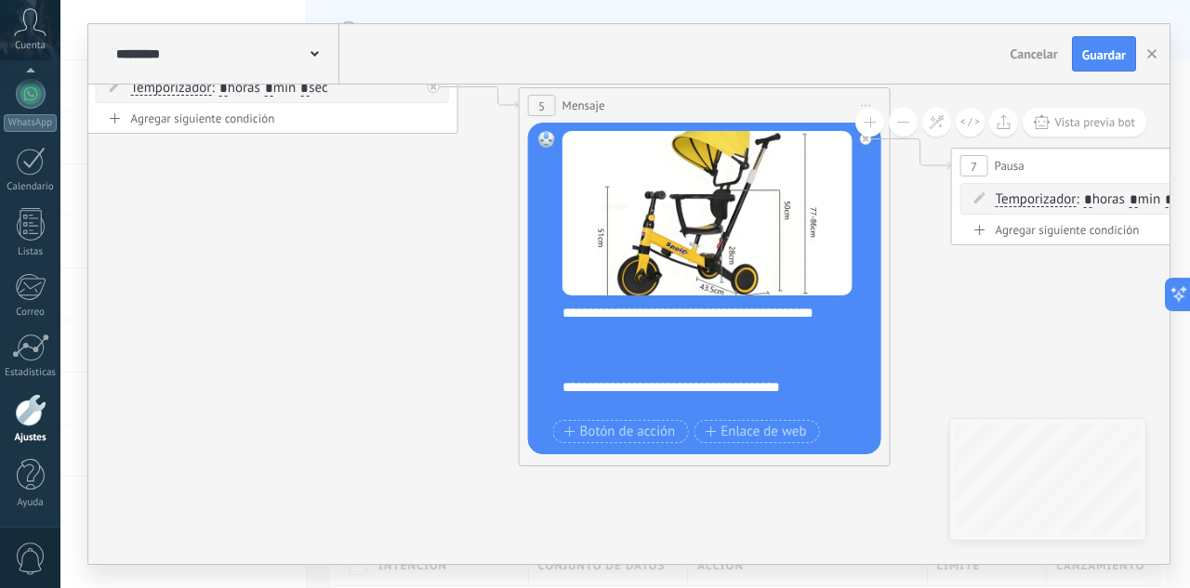
click at [582, 367] on div "**********" at bounding box center [700, 378] width 276 height 74
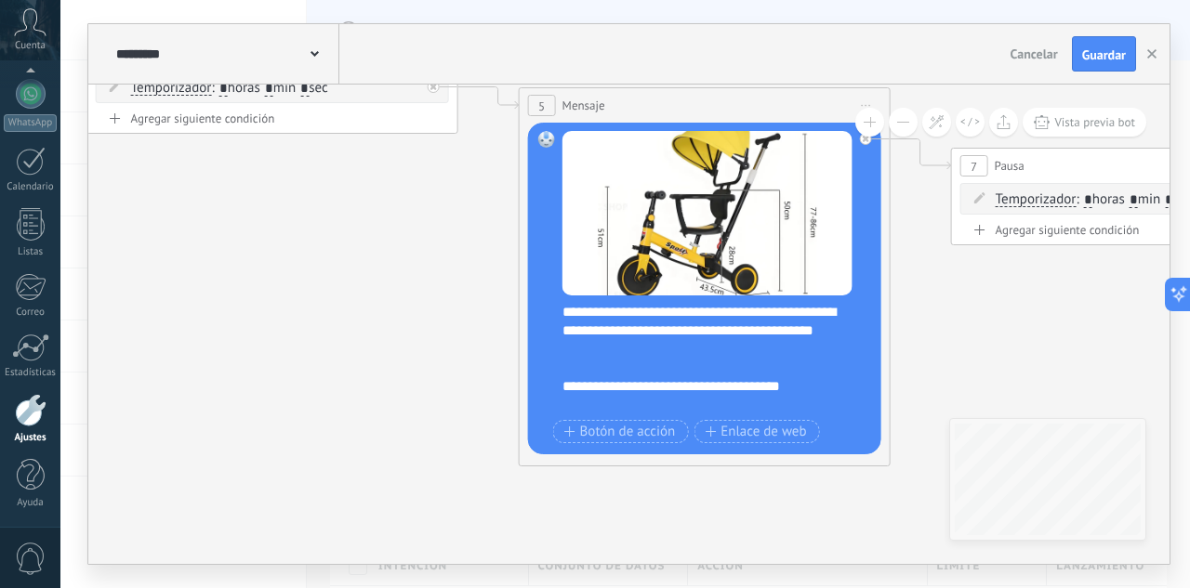
scroll to position [205, 0]
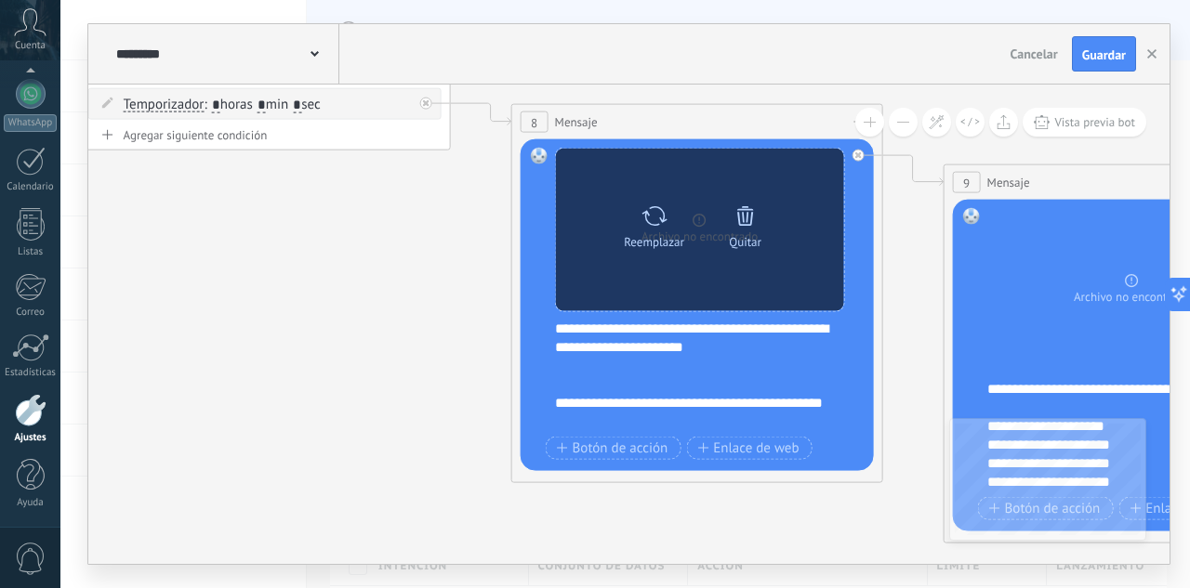
click at [657, 225] on icon at bounding box center [653, 216] width 25 height 20
click input "Subir" at bounding box center [0, 0] width 0 height 0
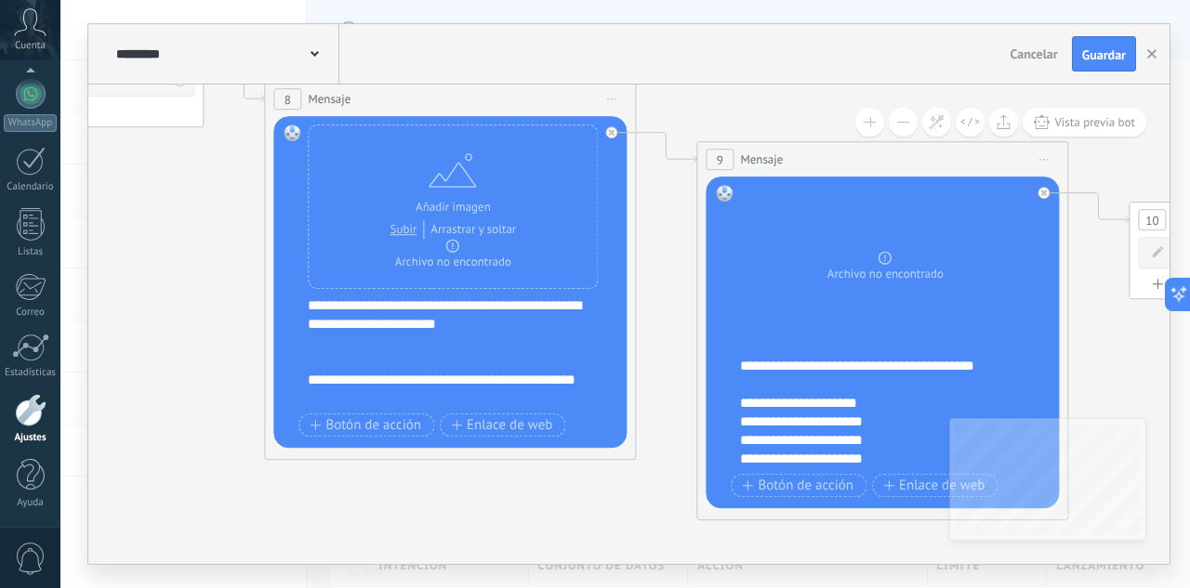
drag, startPoint x: 297, startPoint y: 312, endPoint x: 311, endPoint y: 309, distance: 13.5
click at [303, 311] on div "Reemplazar Quitar Convertir a mensaje de voz Arrastre la imagen aquí para adjun…" at bounding box center [449, 282] width 353 height 332
click at [311, 309] on div "**********" at bounding box center [462, 353] width 309 height 112
drag, startPoint x: 306, startPoint y: 309, endPoint x: 429, endPoint y: 362, distance: 133.7
click at [429, 362] on div "Reemplazar Quitar Convertir a mensaje de voz Arrastre la imagen aquí para adjun…" at bounding box center [449, 282] width 353 height 332
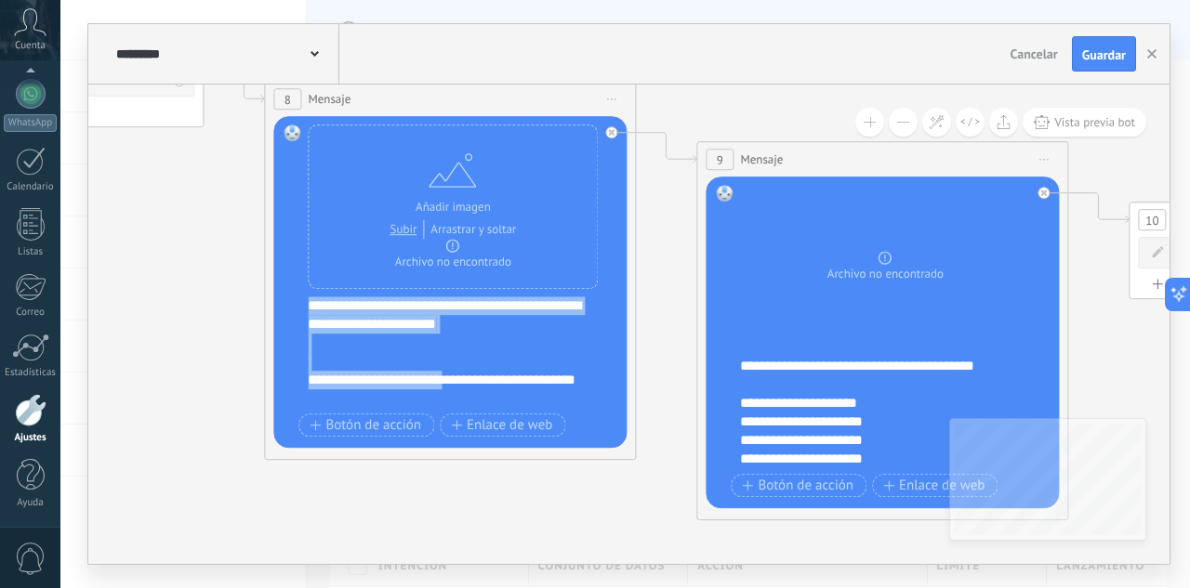
scroll to position [56, 0]
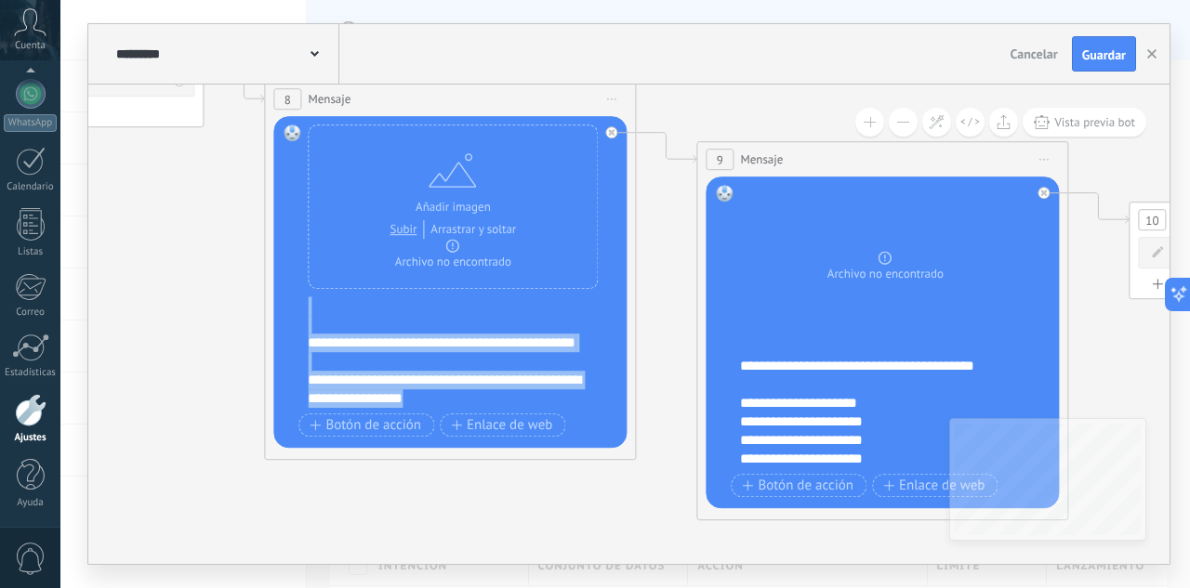
drag, startPoint x: 330, startPoint y: 316, endPoint x: 490, endPoint y: 399, distance: 180.0
click at [490, 399] on div "**********" at bounding box center [462, 353] width 309 height 112
paste div
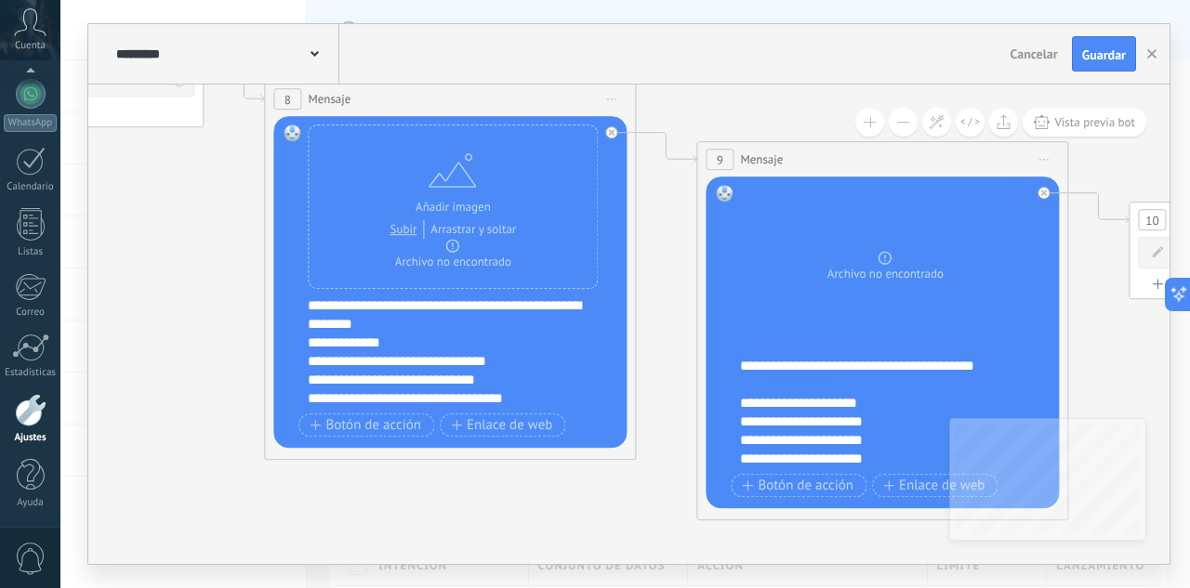
scroll to position [0, 0]
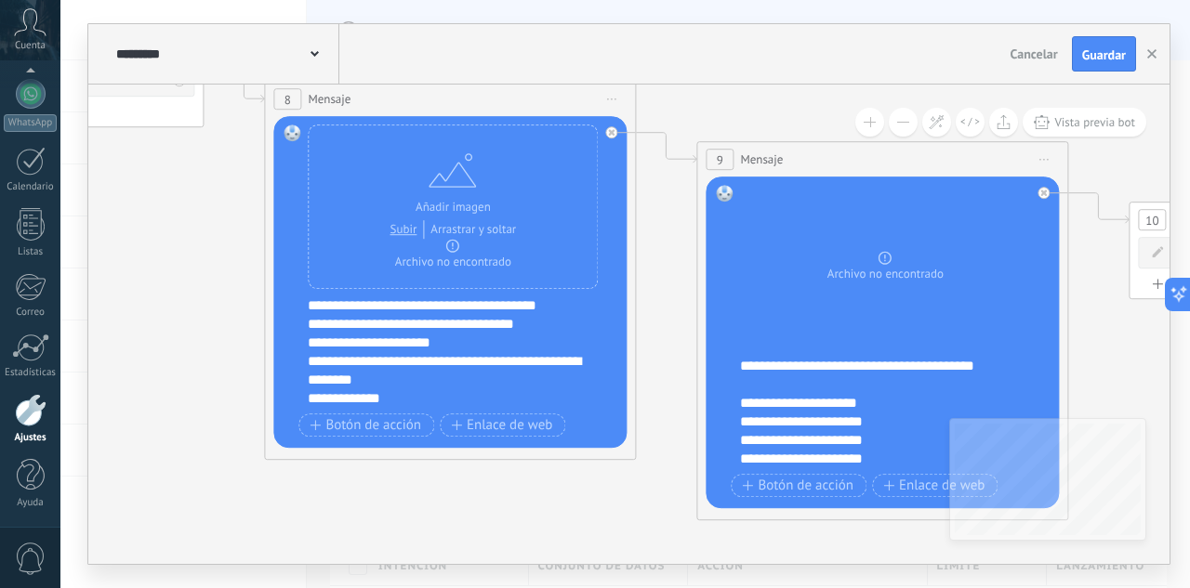
click at [563, 299] on div "**********" at bounding box center [462, 353] width 309 height 112
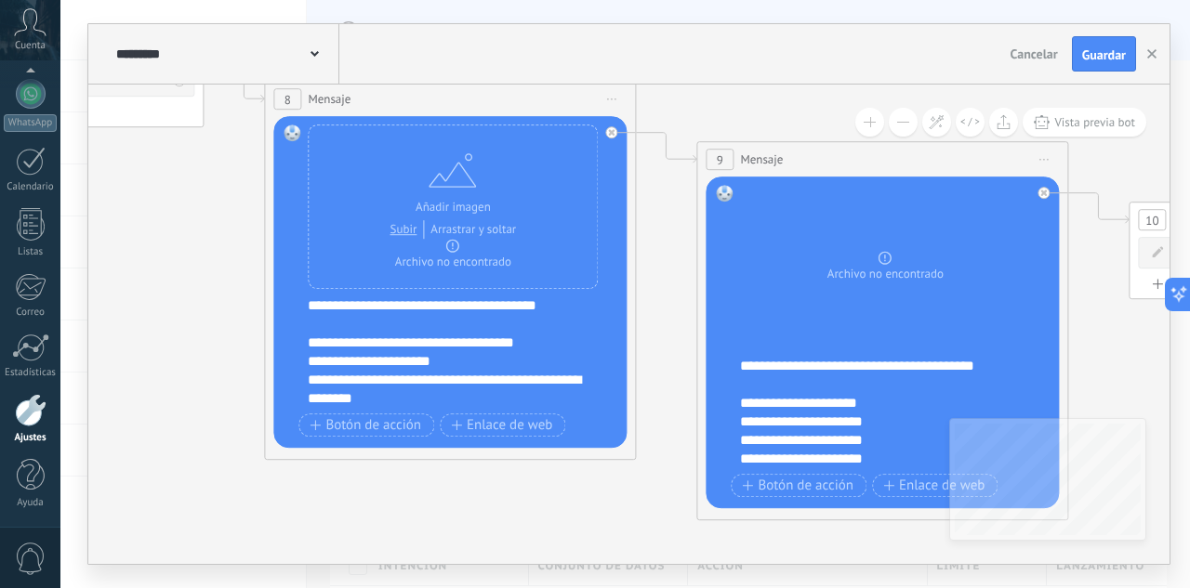
click at [332, 303] on div "**********" at bounding box center [462, 353] width 309 height 112
click at [558, 305] on div "**********" at bounding box center [462, 353] width 309 height 112
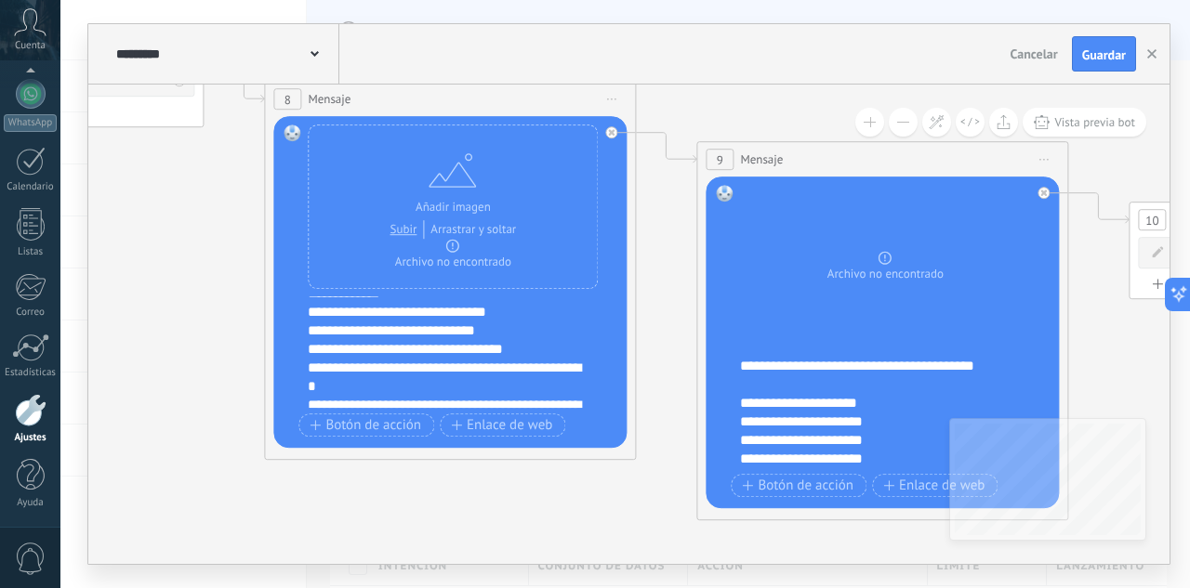
scroll to position [167, 0]
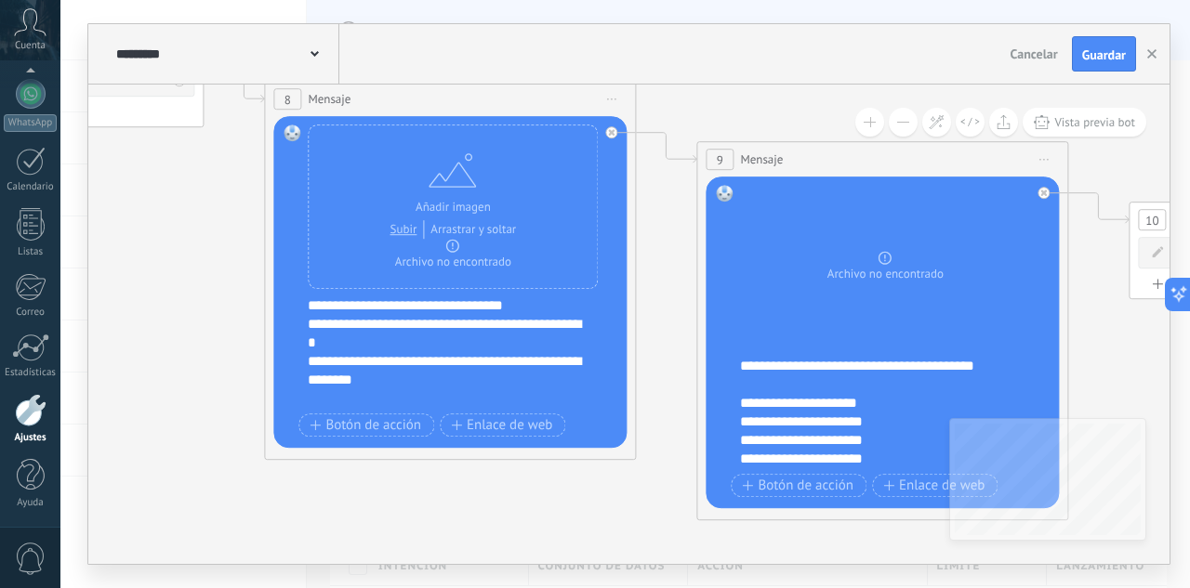
click at [413, 341] on div "**********" at bounding box center [446, 333] width 276 height 37
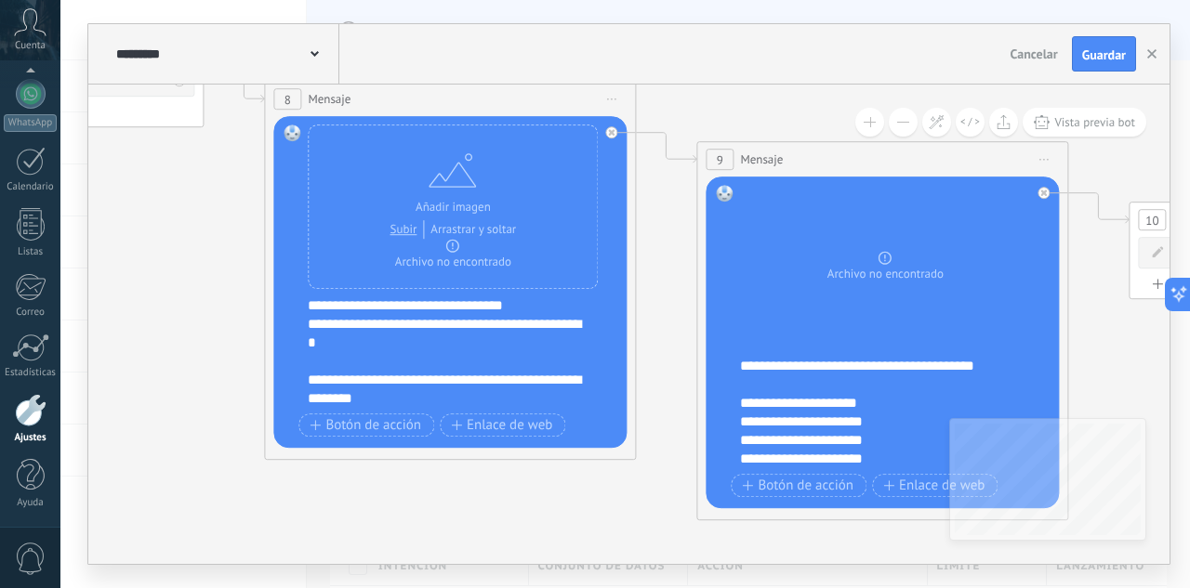
click at [523, 504] on icon at bounding box center [586, 139] width 6167 height 1697
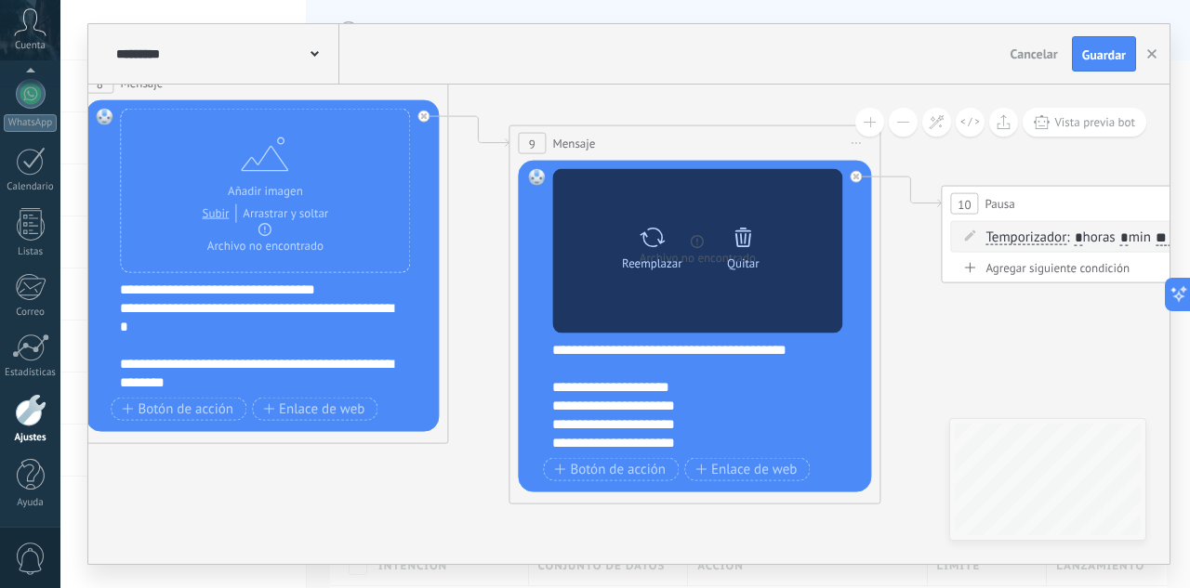
click at [650, 237] on icon at bounding box center [652, 237] width 27 height 26
click input "Subir" at bounding box center [0, 0] width 0 height 0
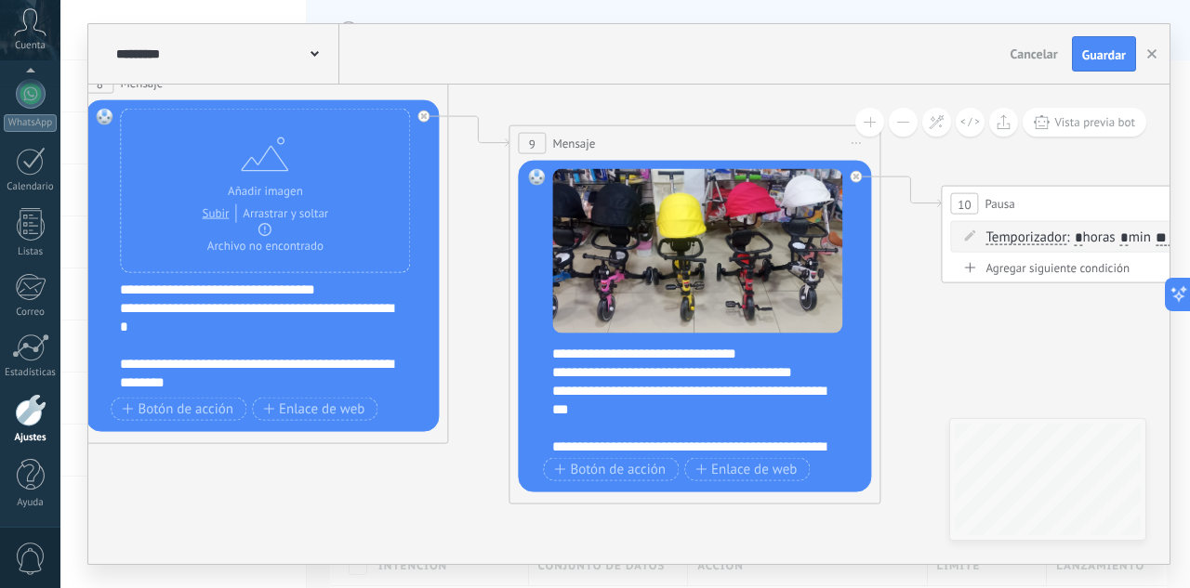
scroll to position [243, 0]
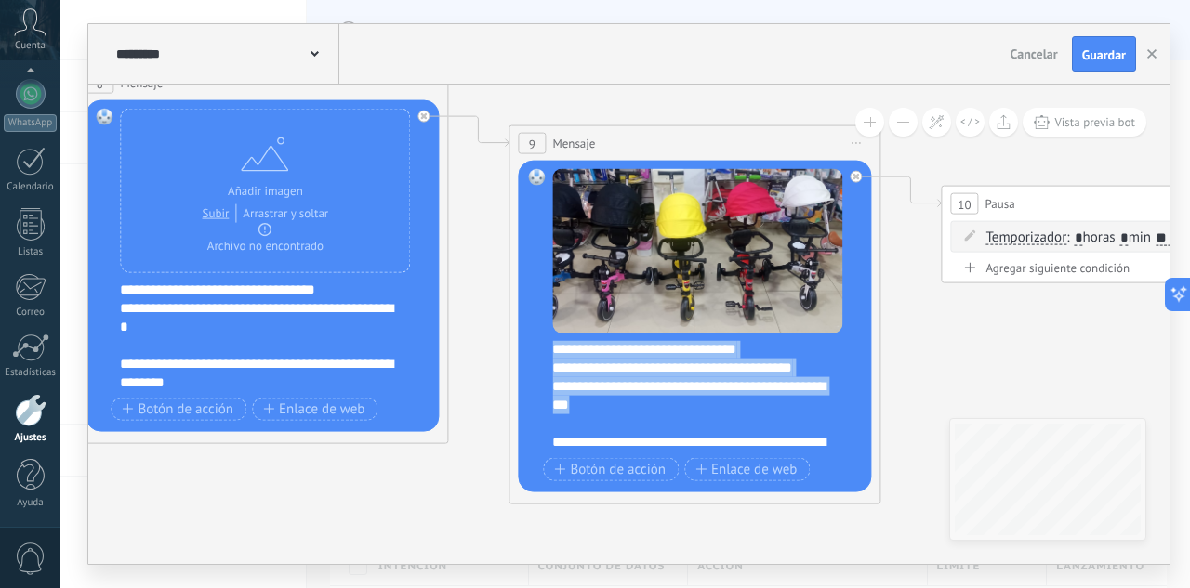
drag, startPoint x: 675, startPoint y: 429, endPoint x: 539, endPoint y: 373, distance: 146.7
click at [539, 373] on div "Reemplazar Quitar Convertir a mensaje de voz Arrastre la imagen aquí para adjun…" at bounding box center [694, 327] width 353 height 332
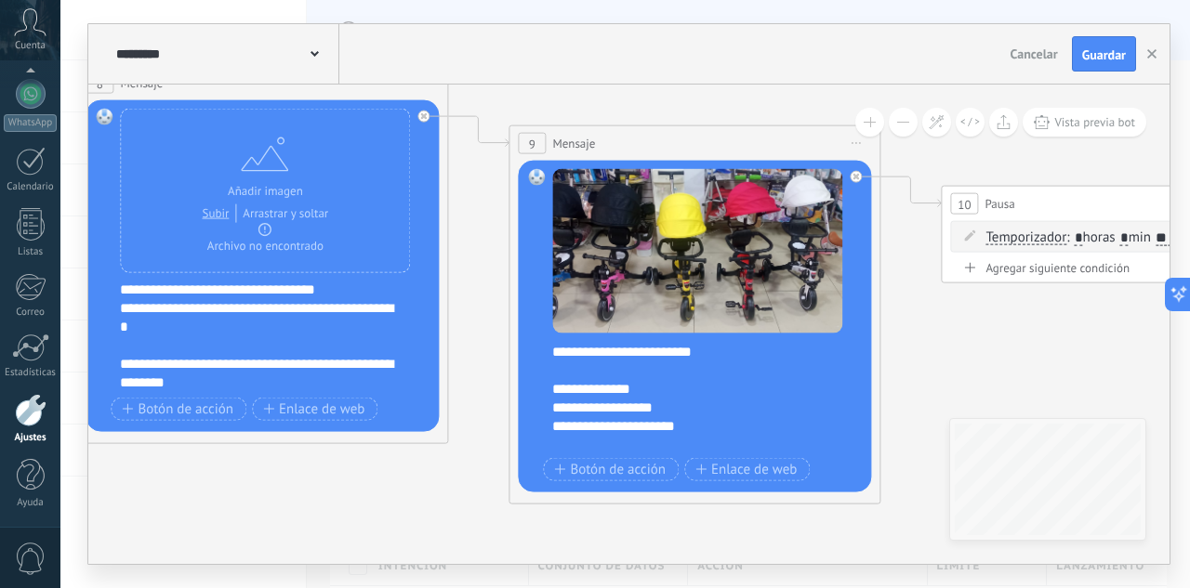
scroll to position [140, 0]
click at [654, 431] on div "**********" at bounding box center [706, 397] width 309 height 112
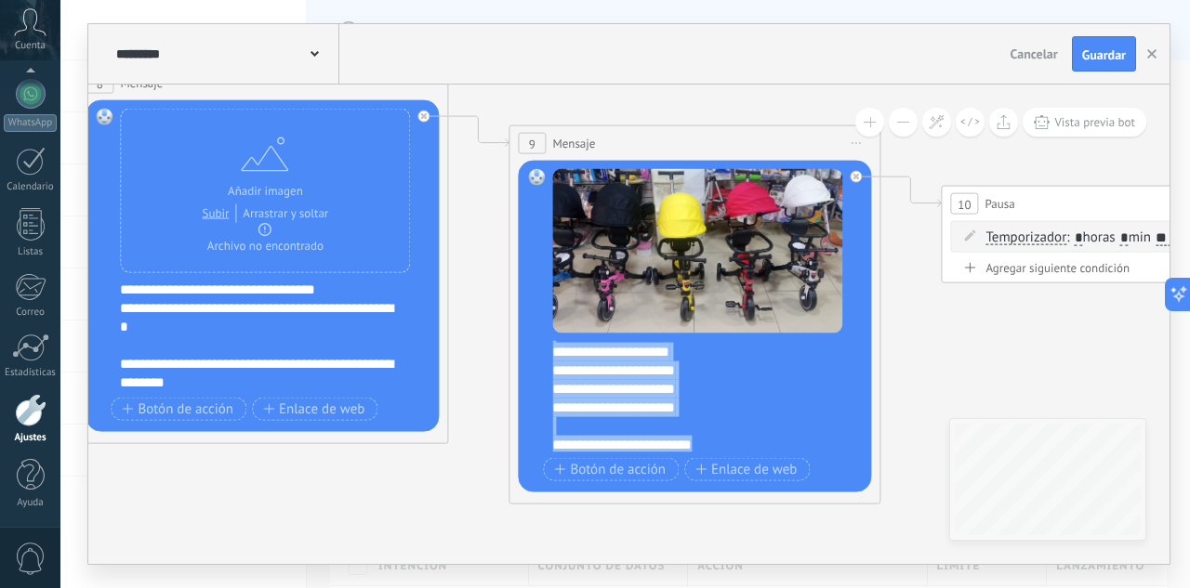
scroll to position [0, 0]
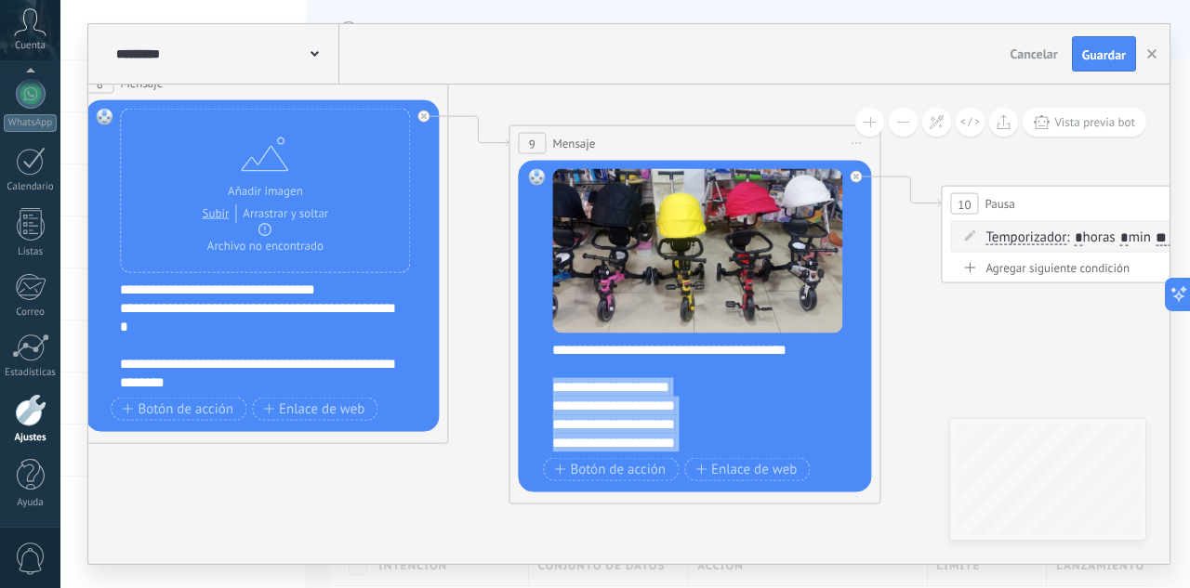
drag, startPoint x: 727, startPoint y: 440, endPoint x: 552, endPoint y: 401, distance: 179.1
click at [552, 401] on div "**********" at bounding box center [706, 397] width 309 height 112
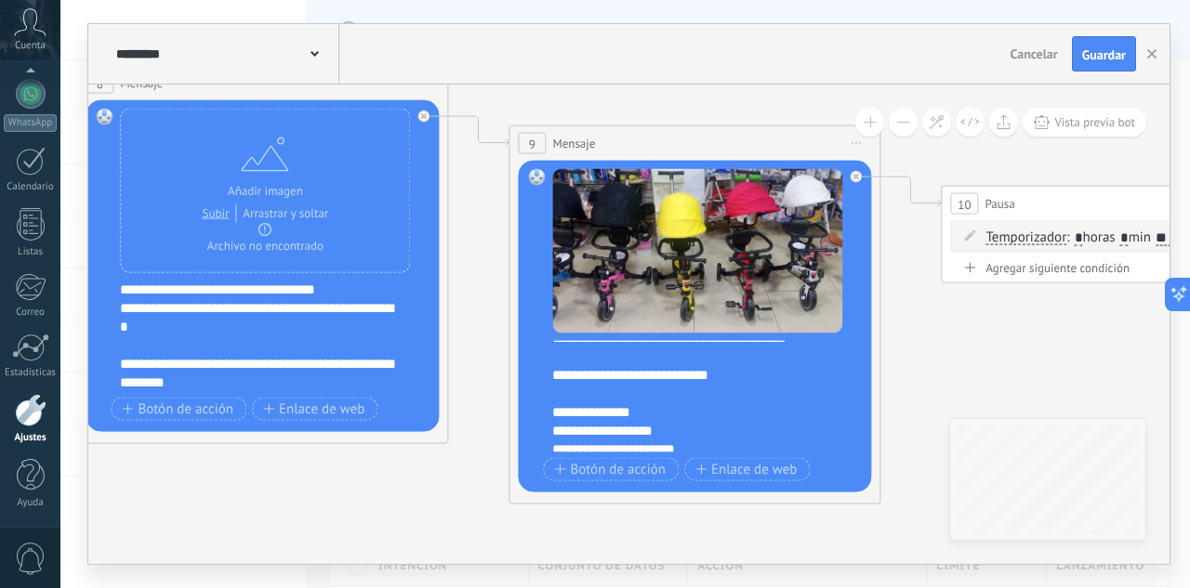
scroll to position [8, 0]
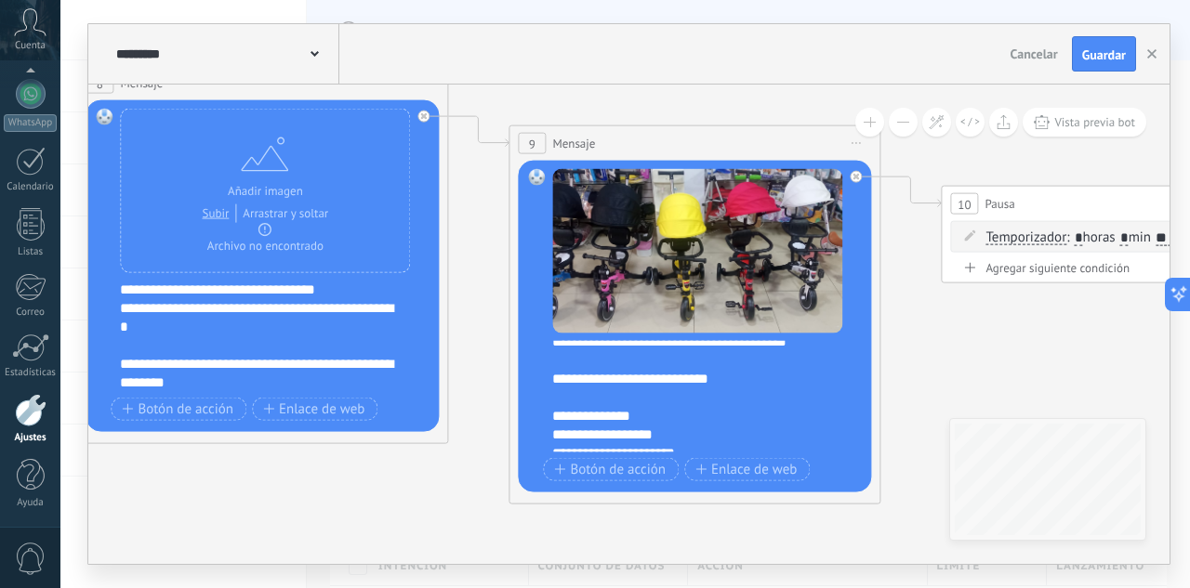
click at [760, 396] on div "**********" at bounding box center [706, 397] width 309 height 112
click at [624, 416] on div "**********" at bounding box center [690, 472] width 276 height 167
click at [644, 414] on div "**********" at bounding box center [690, 472] width 276 height 167
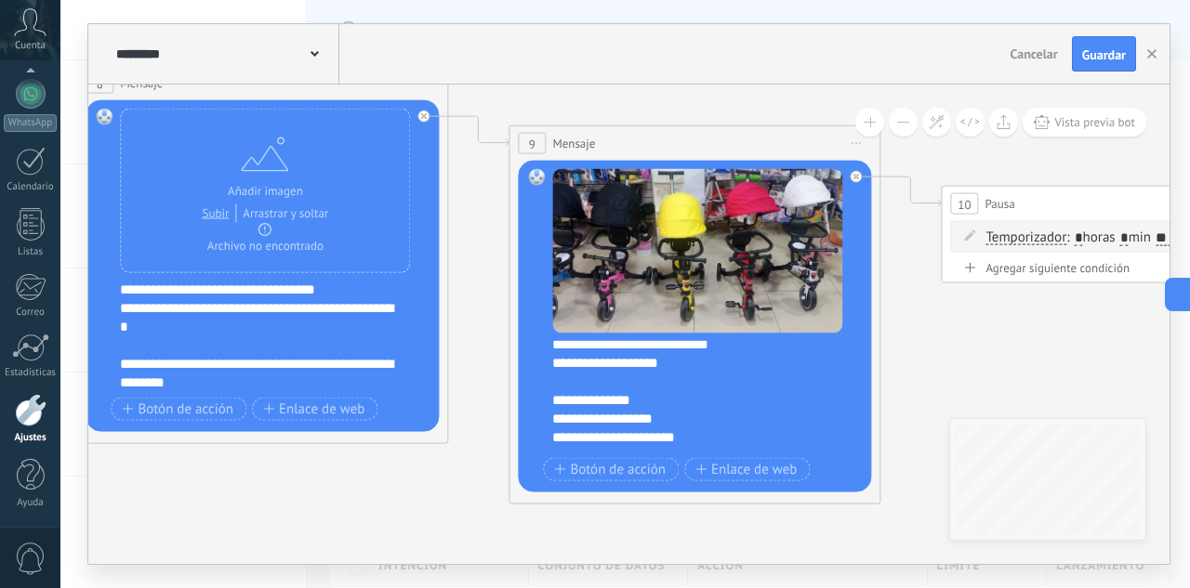
scroll to position [18, 0]
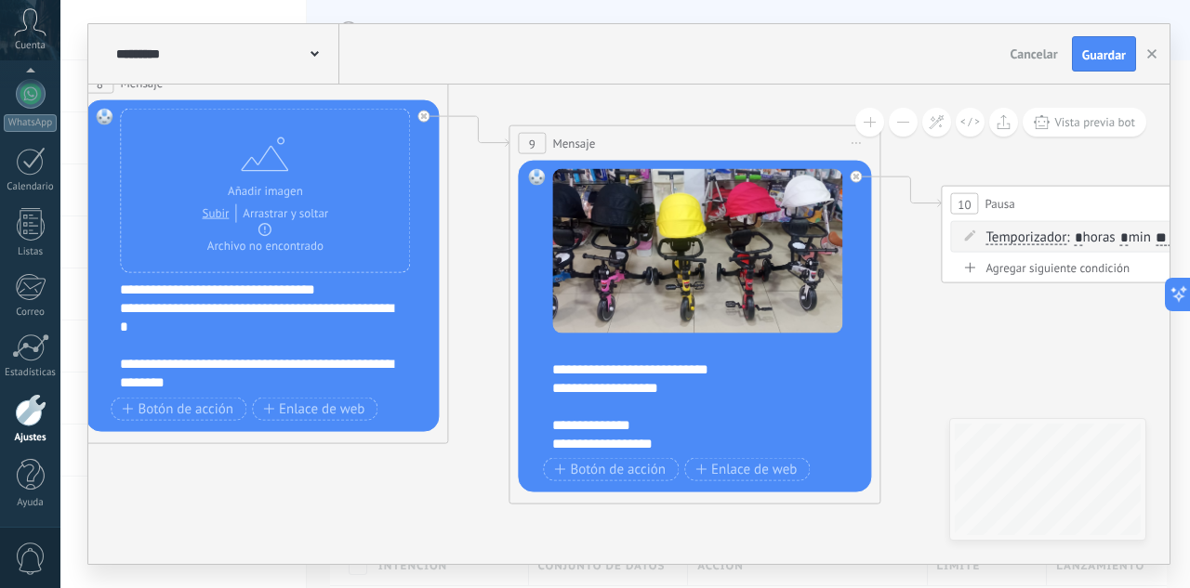
click at [678, 386] on div "**********" at bounding box center [706, 397] width 309 height 112
click at [743, 385] on div "**********" at bounding box center [706, 397] width 309 height 112
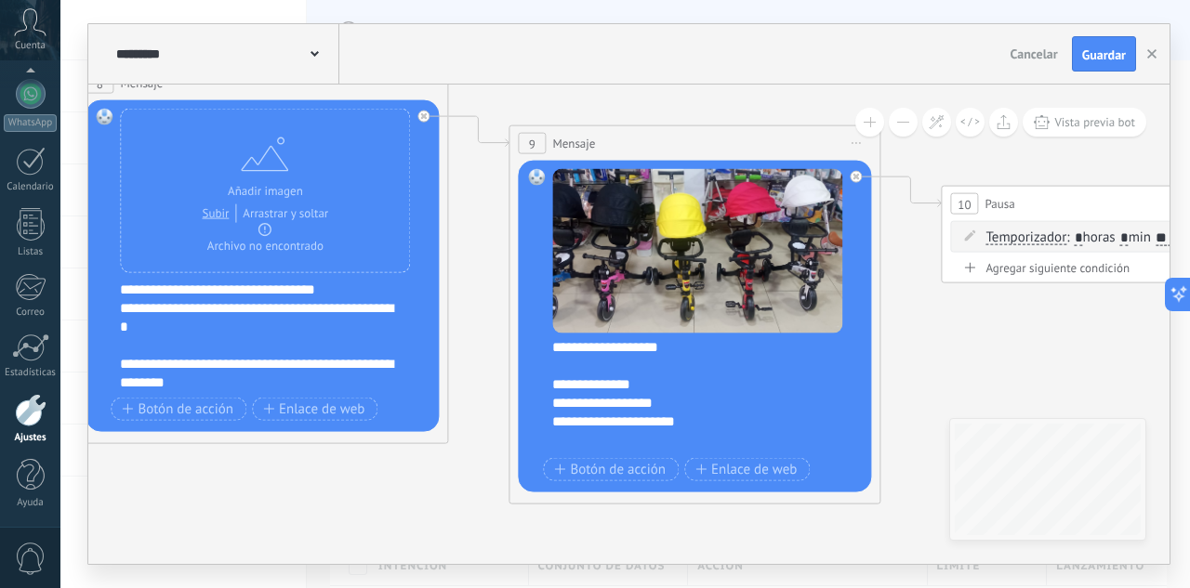
scroll to position [130, 0]
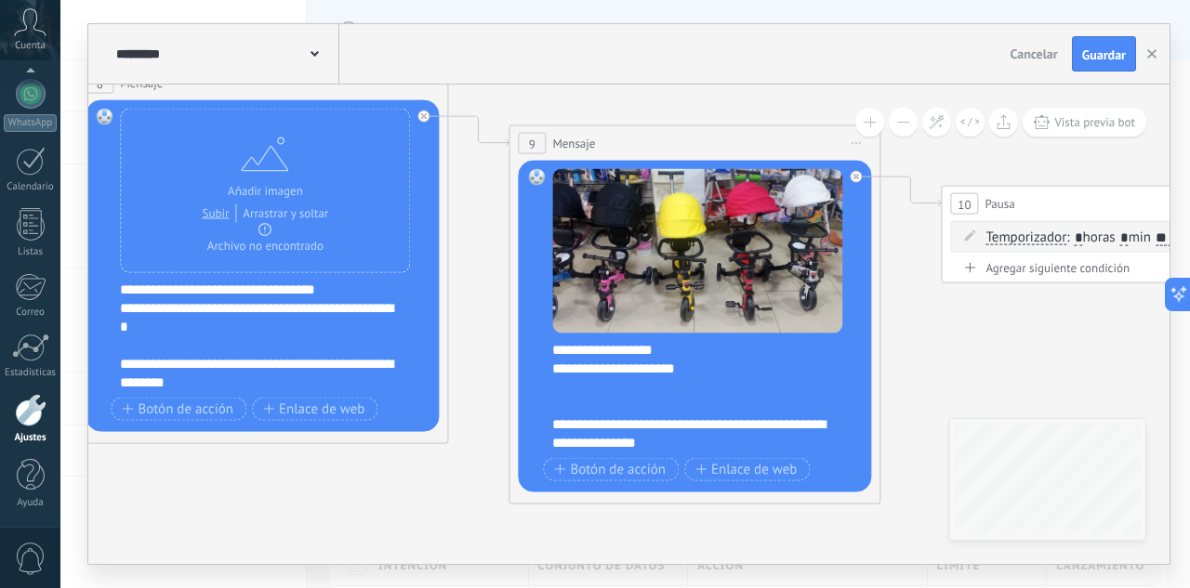
click at [607, 397] on div "**********" at bounding box center [690, 368] width 276 height 167
drag, startPoint x: 758, startPoint y: 422, endPoint x: 785, endPoint y: 466, distance: 51.3
click at [758, 429] on div "**********" at bounding box center [690, 378] width 276 height 149
click at [697, 427] on div "**********" at bounding box center [690, 378] width 276 height 149
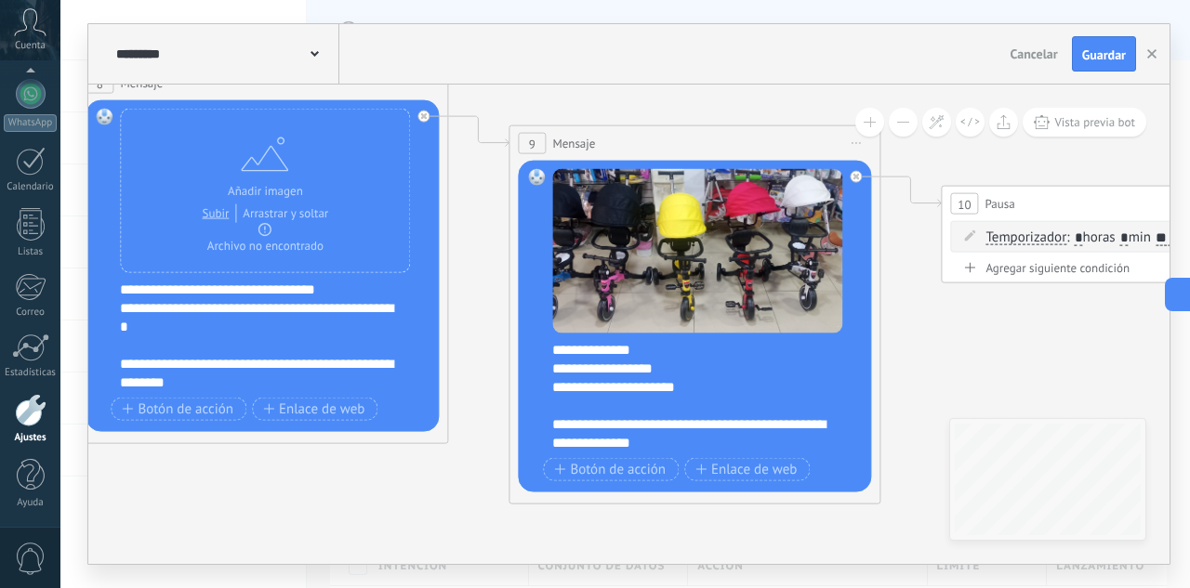
click at [610, 445] on div "**********" at bounding box center [690, 378] width 276 height 149
drag, startPoint x: 772, startPoint y: 421, endPoint x: 781, endPoint y: 440, distance: 20.8
click at [781, 440] on div "**********" at bounding box center [690, 378] width 276 height 149
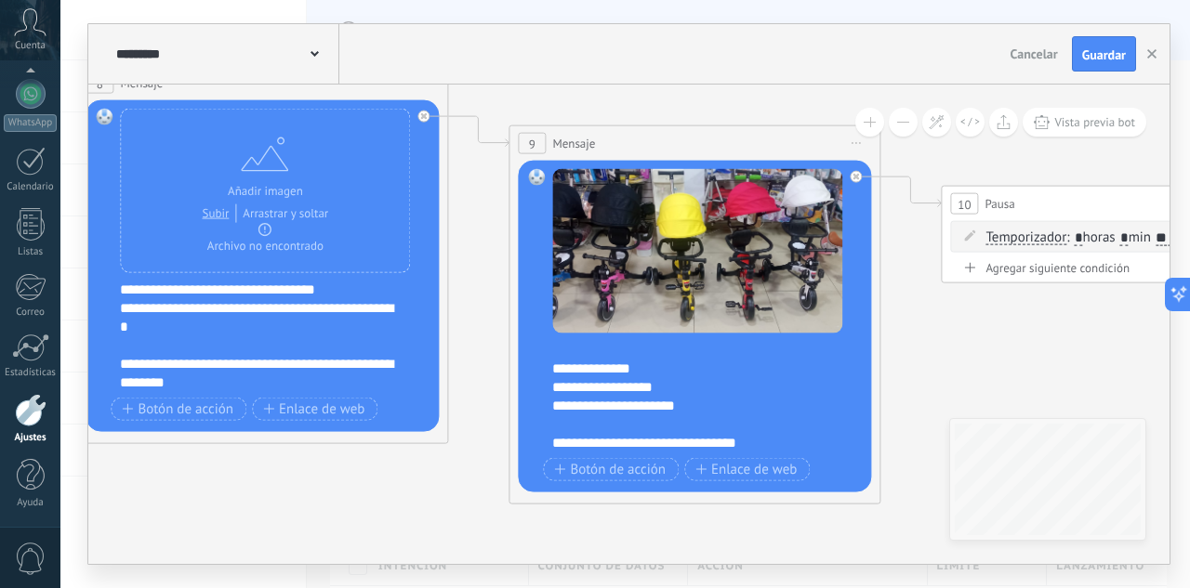
click at [747, 413] on div "**********" at bounding box center [690, 388] width 276 height 130
click at [826, 395] on div "**********" at bounding box center [690, 388] width 276 height 130
click at [939, 366] on icon at bounding box center [398, 123] width 6167 height 1697
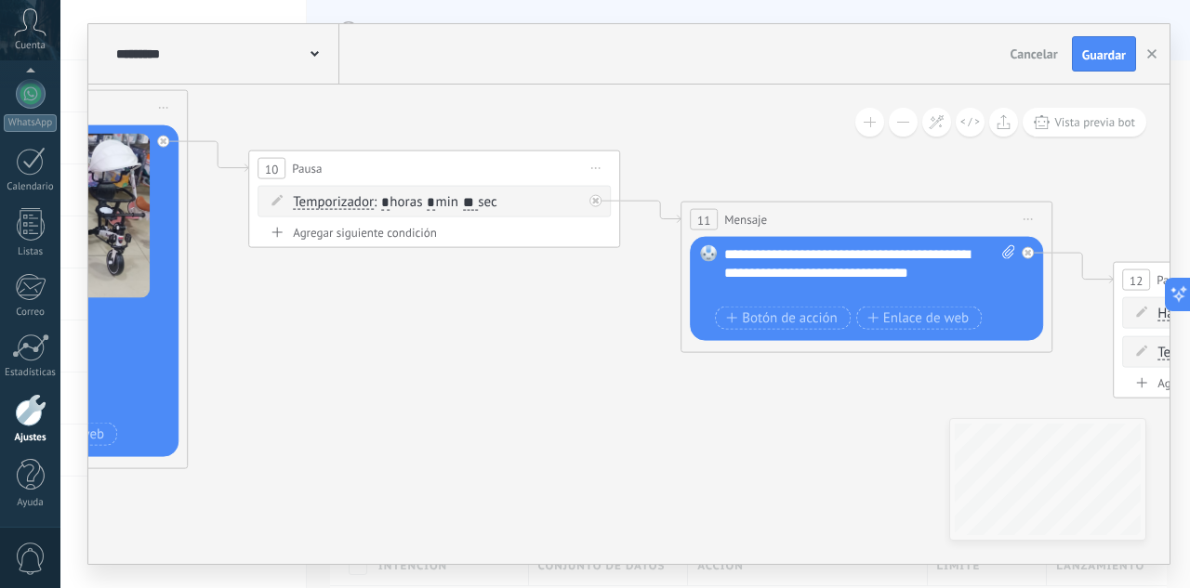
click at [769, 284] on div "**********" at bounding box center [869, 273] width 291 height 56
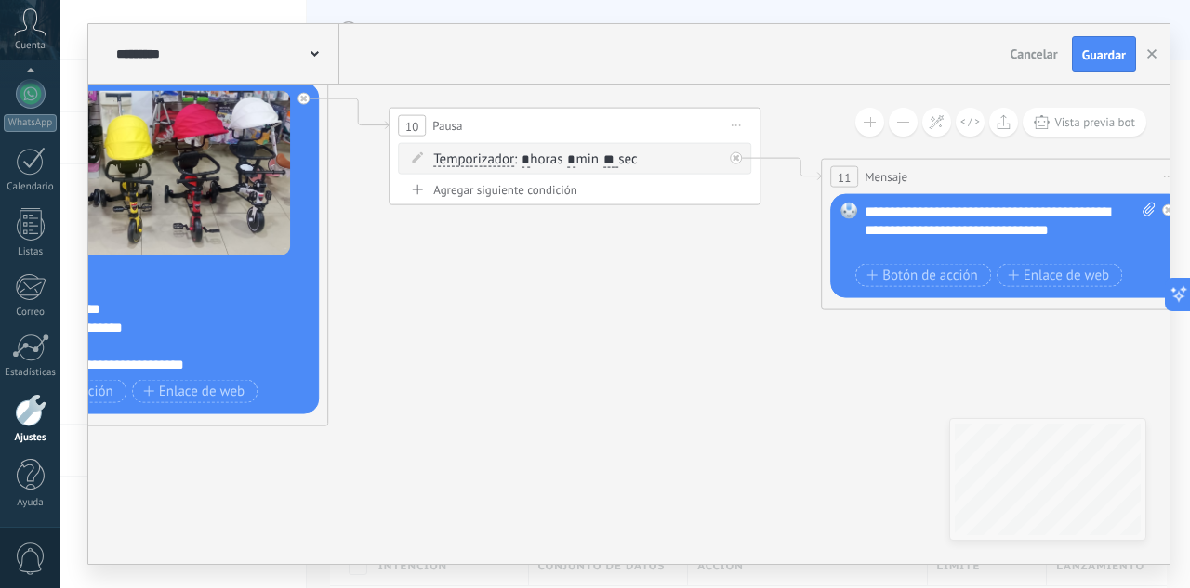
drag, startPoint x: 413, startPoint y: 349, endPoint x: 527, endPoint y: 373, distance: 116.9
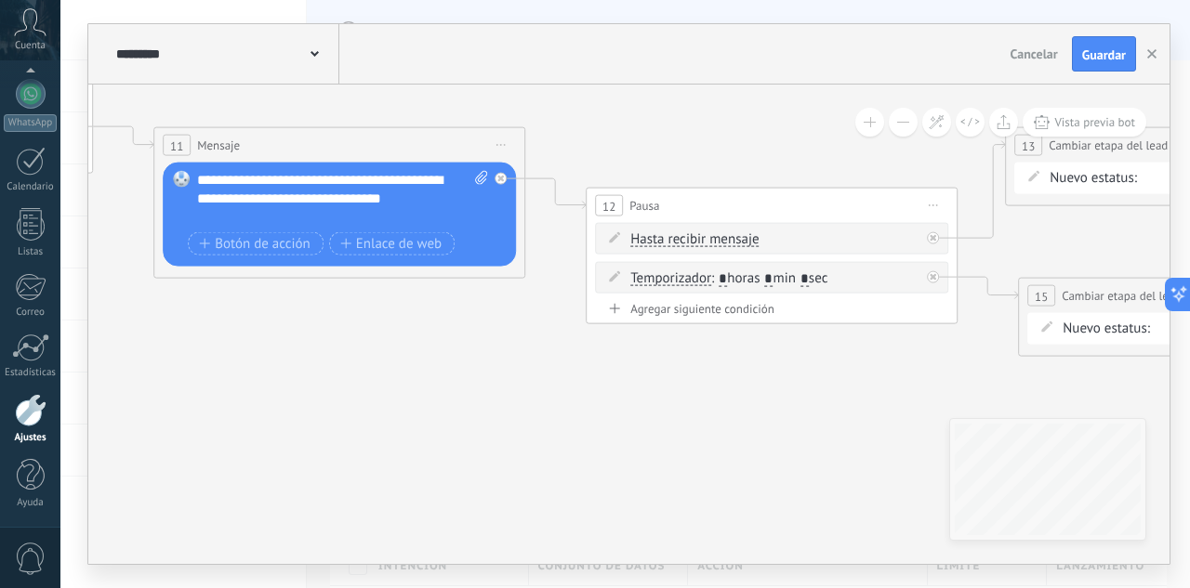
drag, startPoint x: 843, startPoint y: 416, endPoint x: 251, endPoint y: 376, distance: 593.5
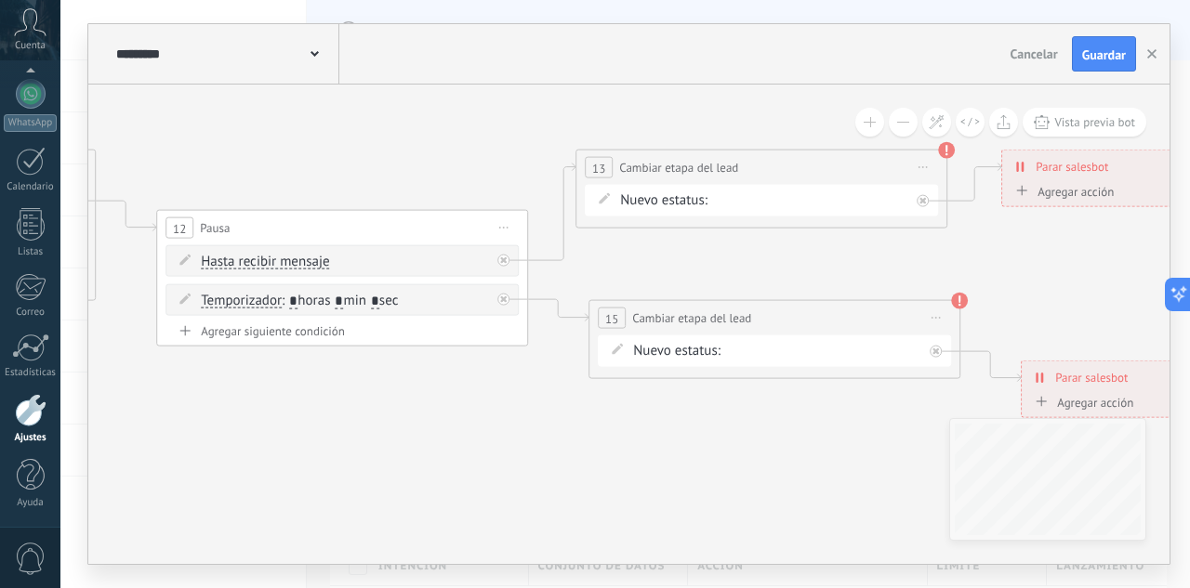
drag, startPoint x: 707, startPoint y: 421, endPoint x: 302, endPoint y: 441, distance: 405.8
click at [0, 0] on div "INTE C.POTENCIAL REMARKETING Pedido enviado – ganado Pedido cancelado – perdido" at bounding box center [0, 0] width 0 height 0
click at [0, 0] on label "INTE" at bounding box center [0, 0] width 0 height 0
click at [0, 0] on div "INTE C.POTENCIAL REMARKETING Pedido enviado – ganado Pedido cancelado – perdido" at bounding box center [0, 0] width 0 height 0
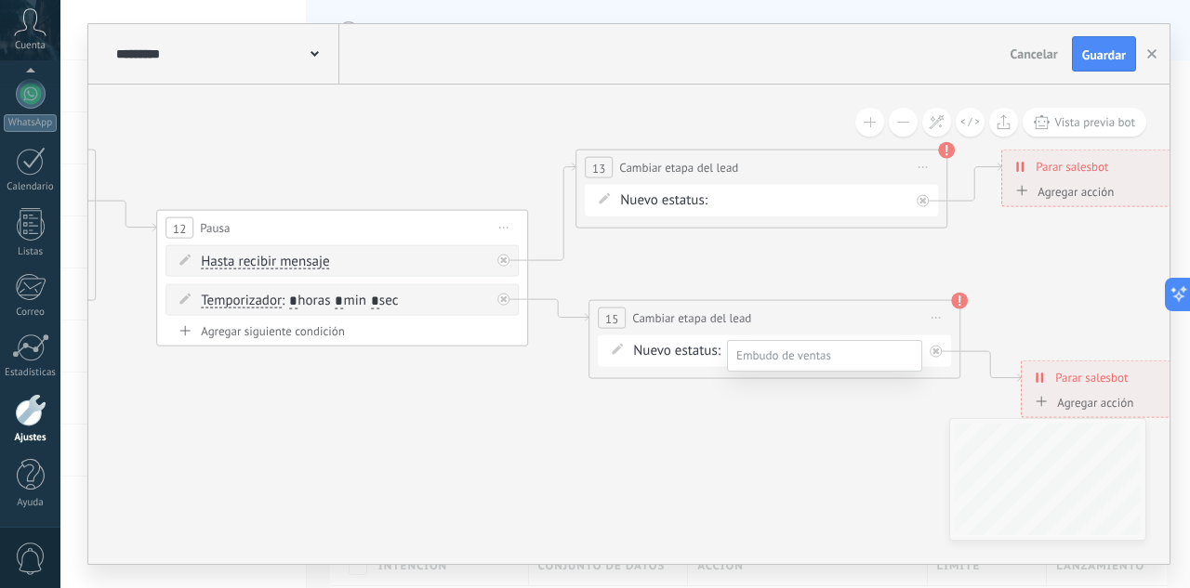
click at [0, 0] on label "REMARKETING" at bounding box center [0, 0] width 0 height 0
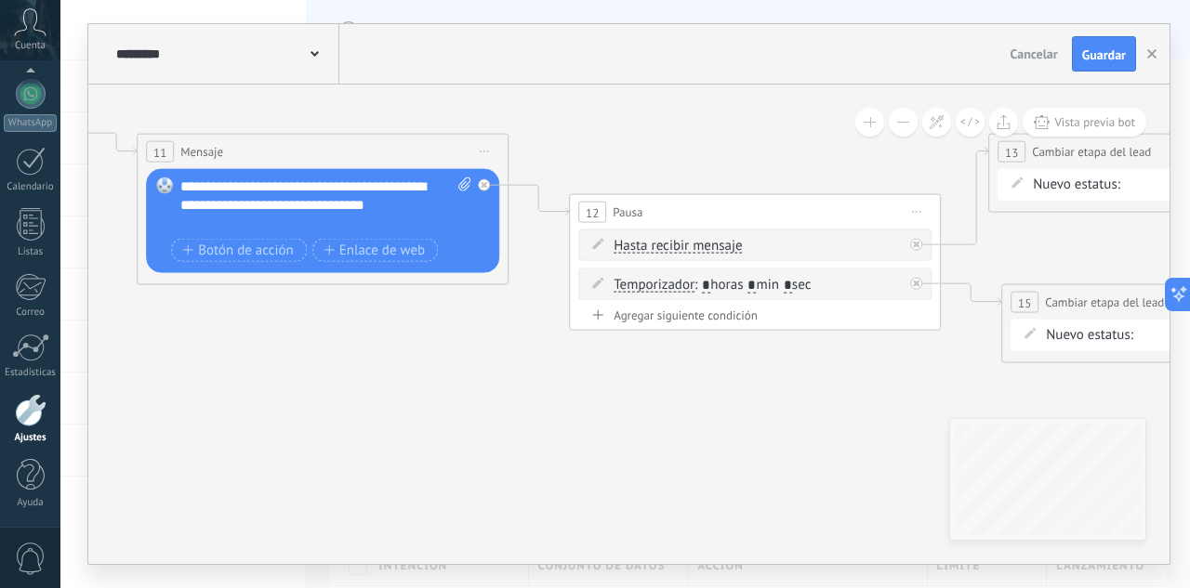
drag, startPoint x: 375, startPoint y: 443, endPoint x: 784, endPoint y: 425, distance: 409.5
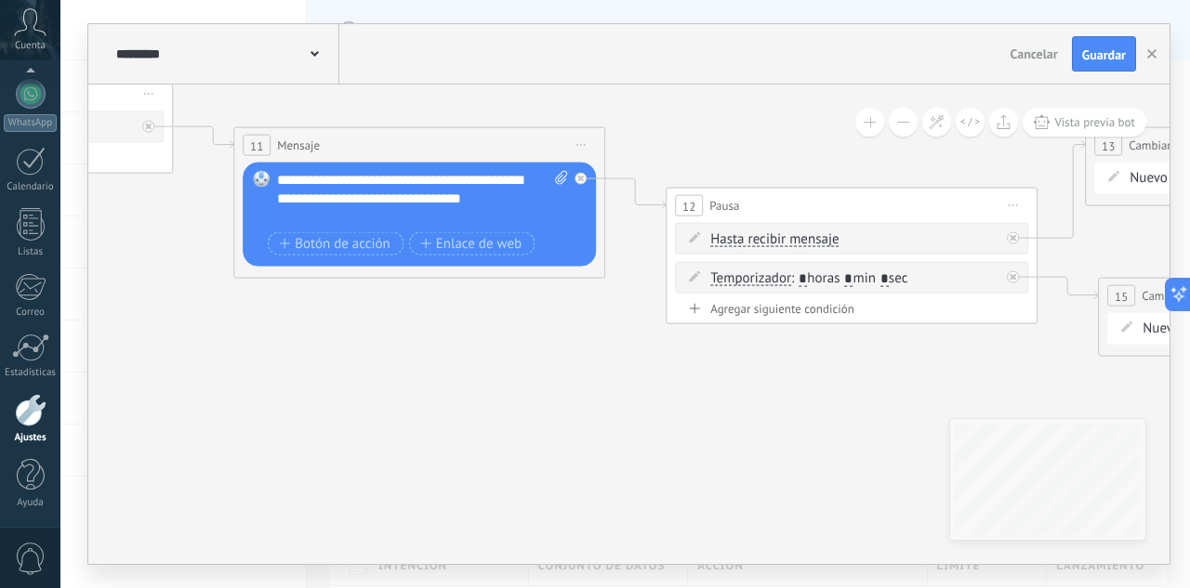
drag, startPoint x: 363, startPoint y: 427, endPoint x: 636, endPoint y: 449, distance: 274.2
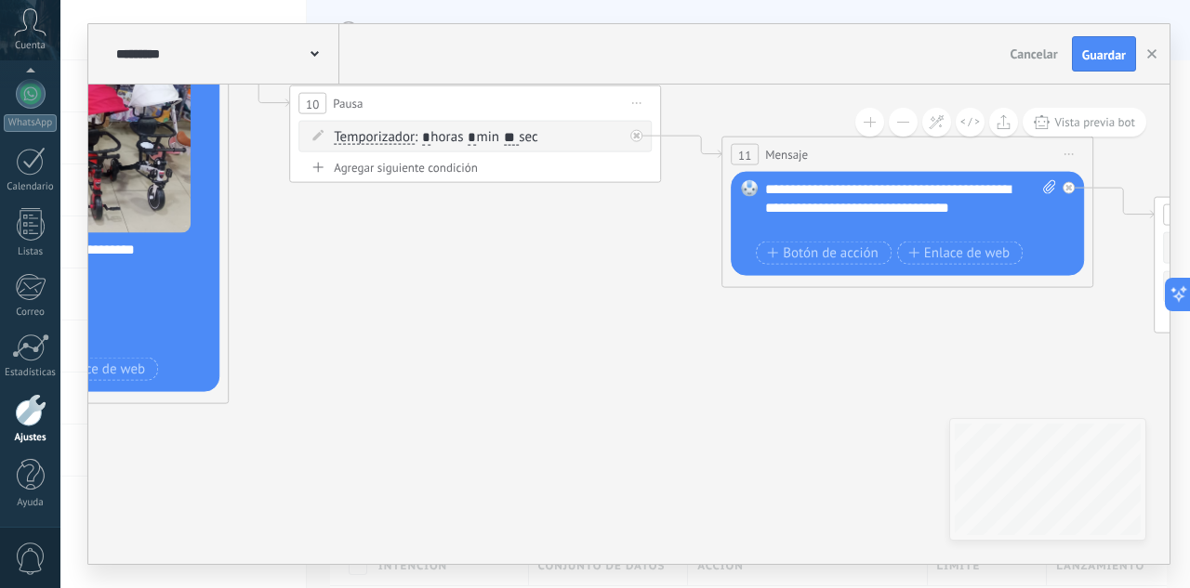
drag, startPoint x: 208, startPoint y: 420, endPoint x: 496, endPoint y: 407, distance: 287.6
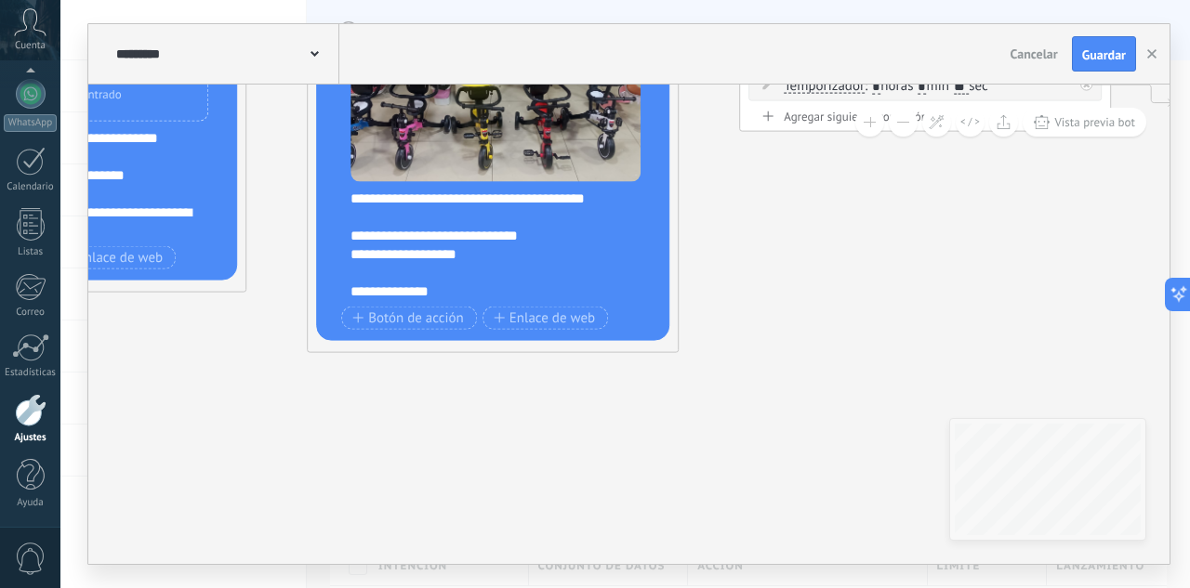
drag, startPoint x: 241, startPoint y: 458, endPoint x: 658, endPoint y: 402, distance: 421.3
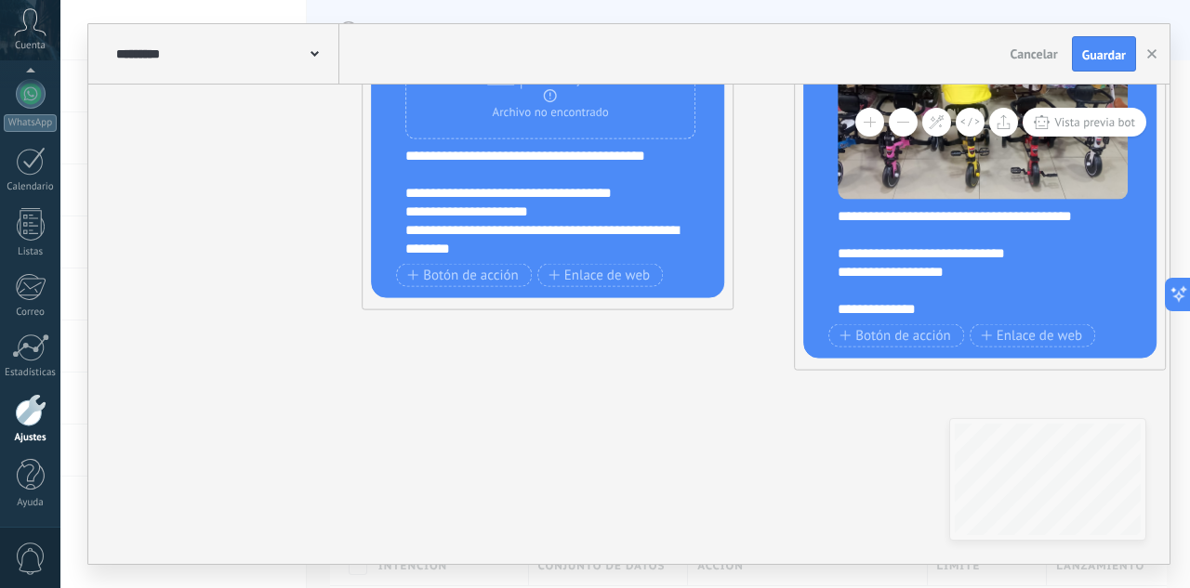
drag, startPoint x: 361, startPoint y: 400, endPoint x: 787, endPoint y: 425, distance: 427.5
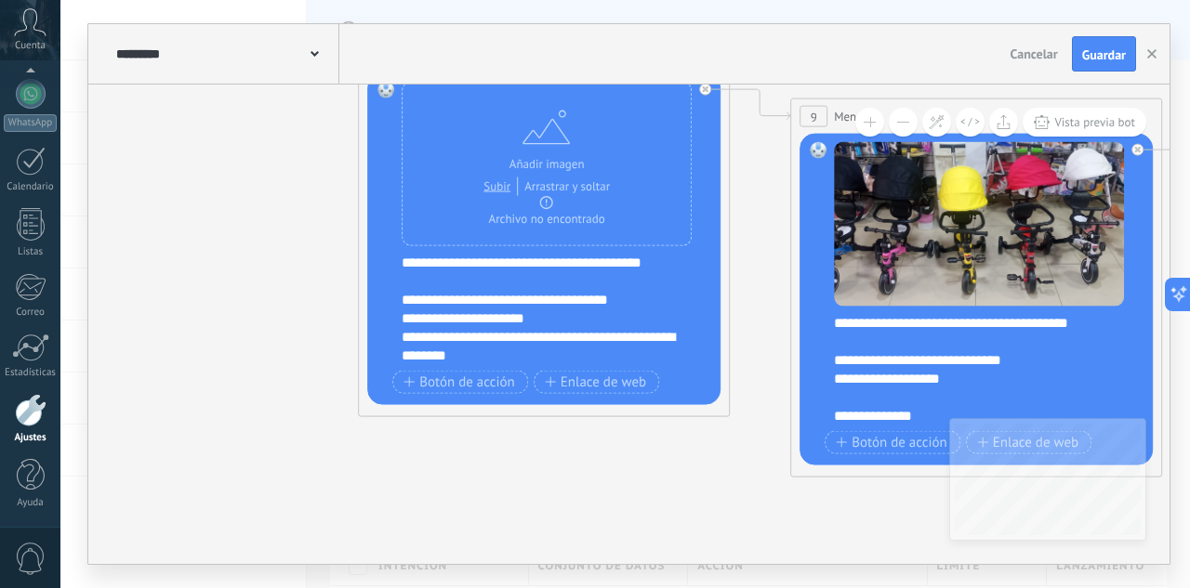
drag, startPoint x: 469, startPoint y: 398, endPoint x: 464, endPoint y: 495, distance: 96.8
click at [464, 495] on icon at bounding box center [680, 96] width 6167 height 1697
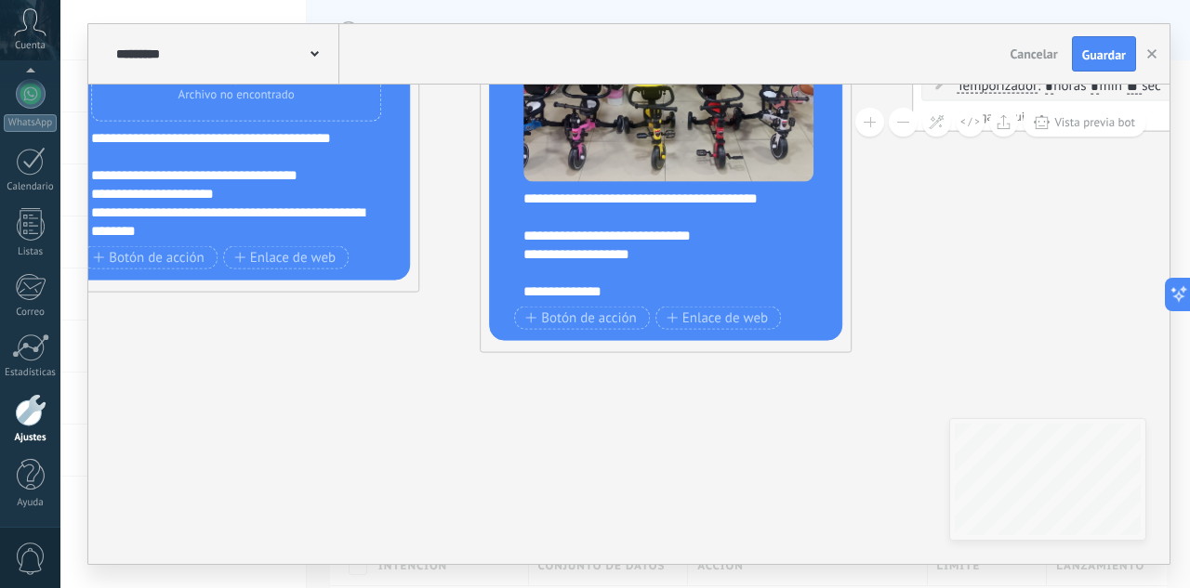
drag, startPoint x: 742, startPoint y: 509, endPoint x: 358, endPoint y: 363, distance: 410.4
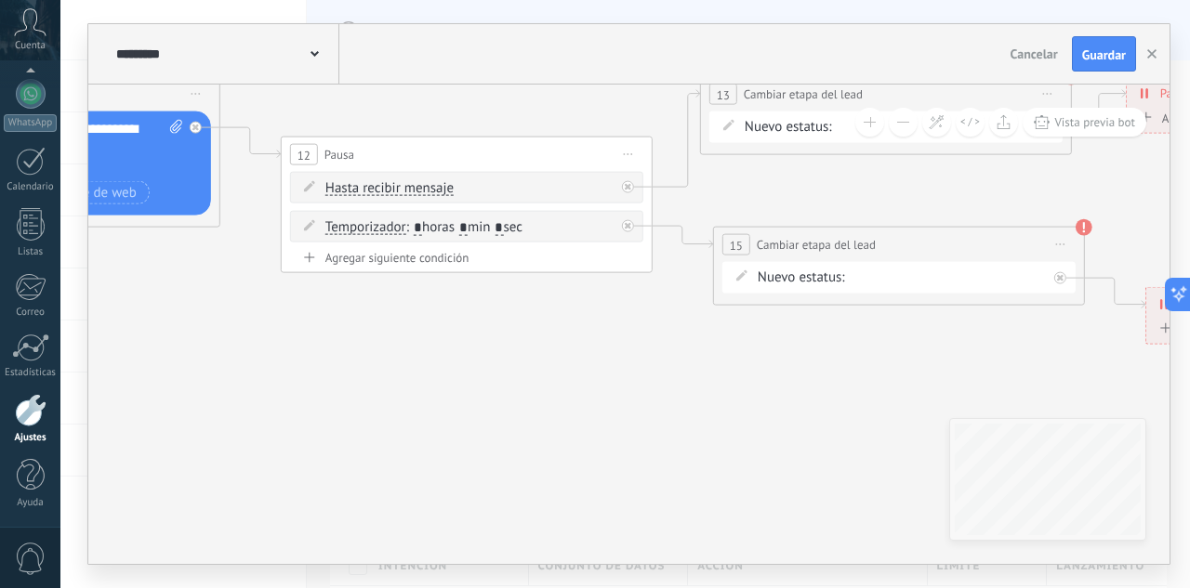
drag, startPoint x: 277, startPoint y: 423, endPoint x: 968, endPoint y: 290, distance: 703.4
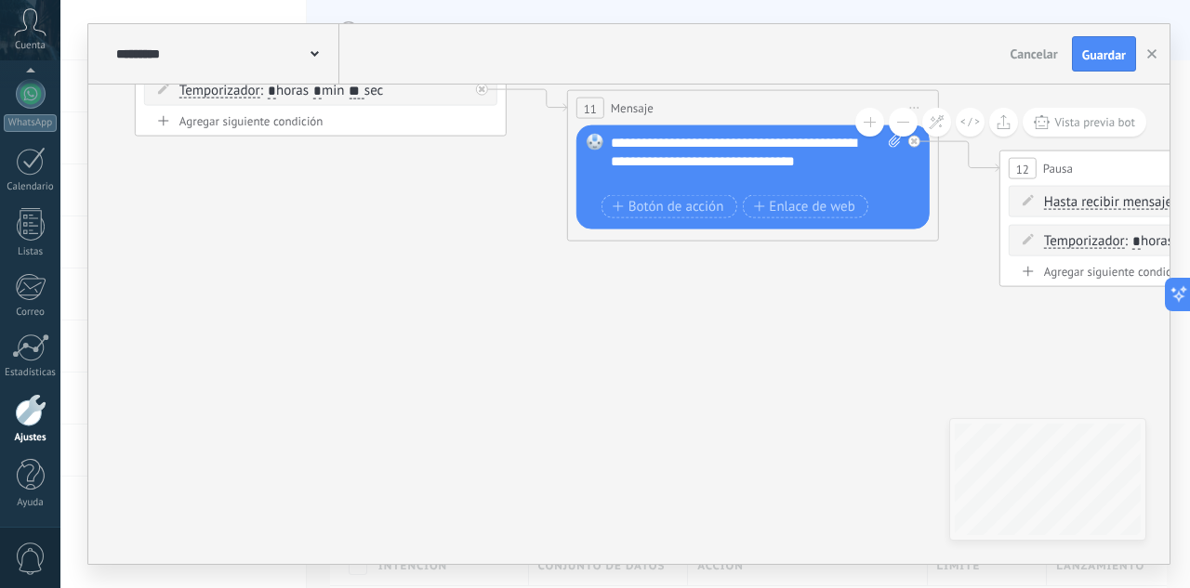
drag, startPoint x: 338, startPoint y: 341, endPoint x: 771, endPoint y: 429, distance: 441.0
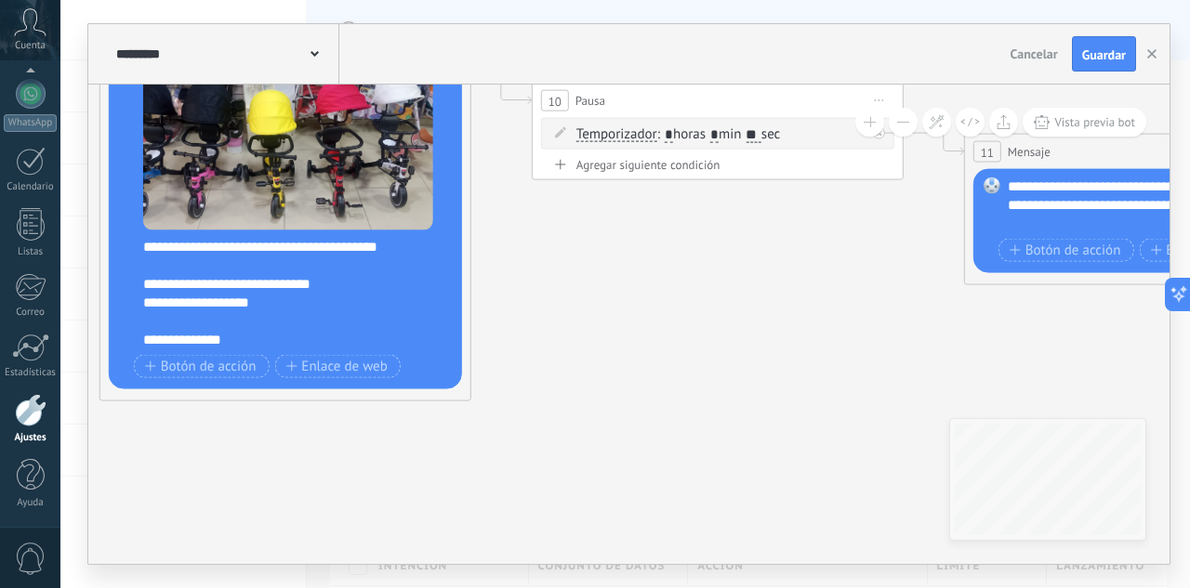
drag, startPoint x: 201, startPoint y: 297, endPoint x: 788, endPoint y: 309, distance: 587.7
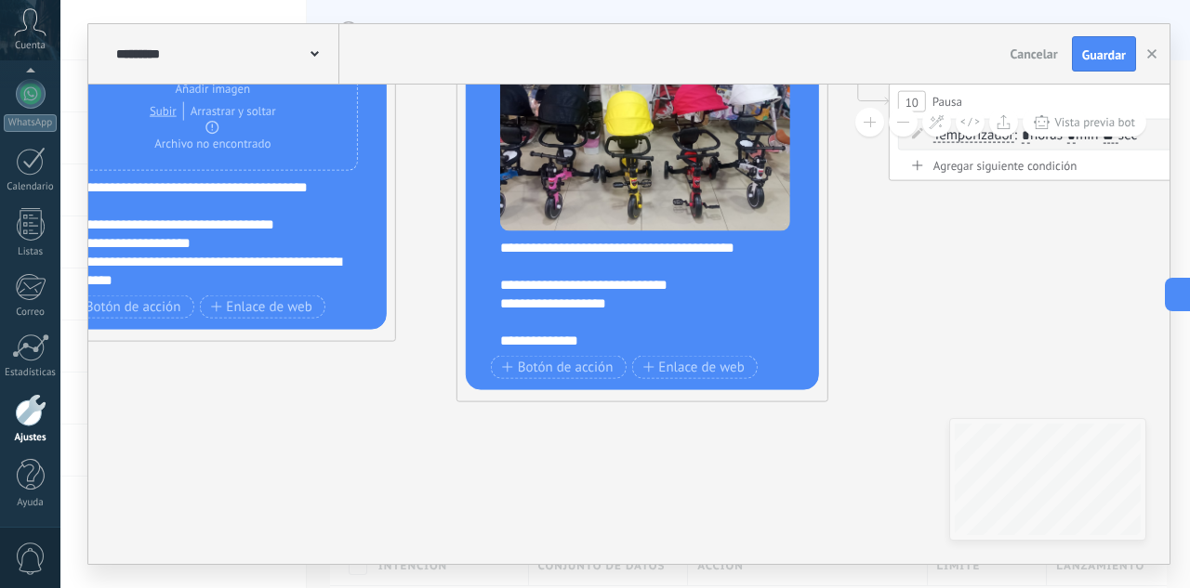
drag, startPoint x: 290, startPoint y: 401, endPoint x: 698, endPoint y: 434, distance: 409.5
click at [695, 434] on icon at bounding box center [346, 21] width 6167 height 1697
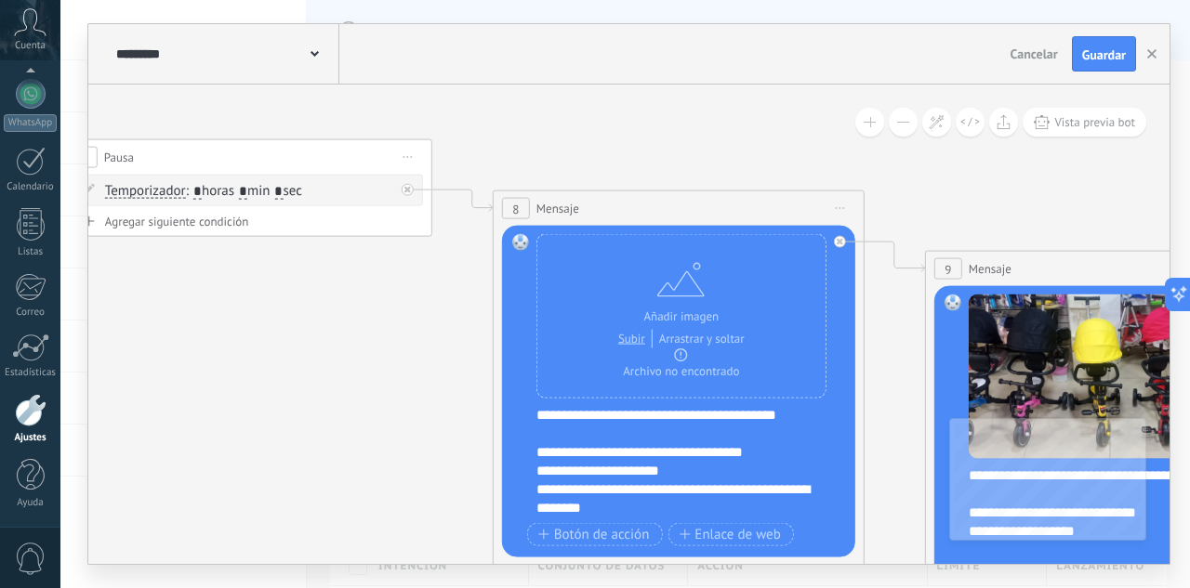
drag, startPoint x: 201, startPoint y: 231, endPoint x: 382, endPoint y: 450, distance: 284.6
click at [378, 448] on icon at bounding box center [815, 248] width 6167 height 1697
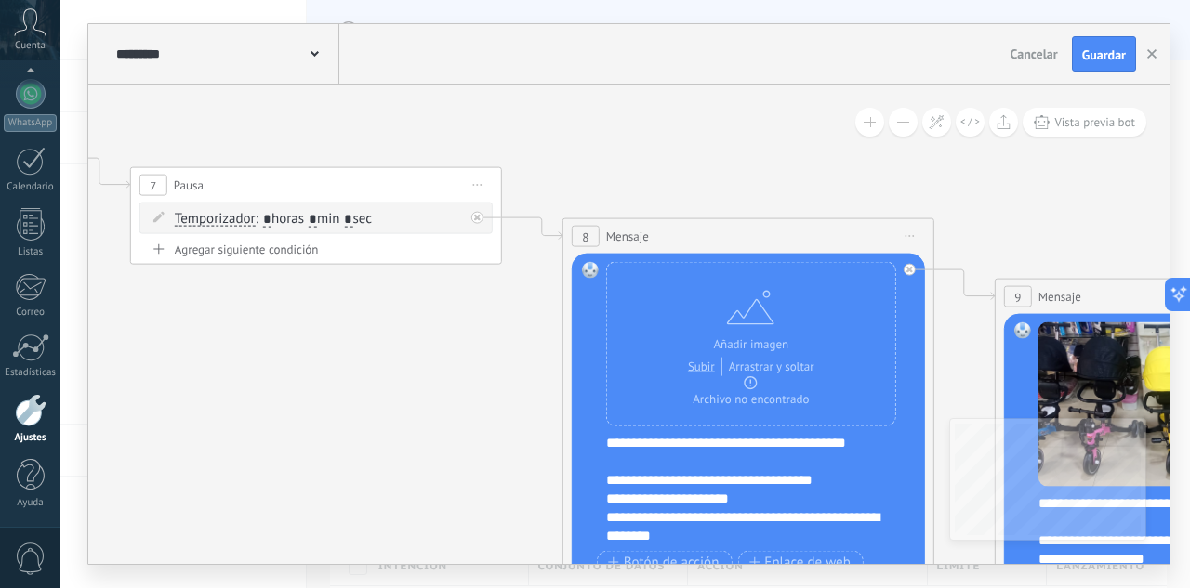
drag, startPoint x: 222, startPoint y: 398, endPoint x: 507, endPoint y: 457, distance: 290.6
click at [507, 457] on icon at bounding box center [884, 276] width 6167 height 1697
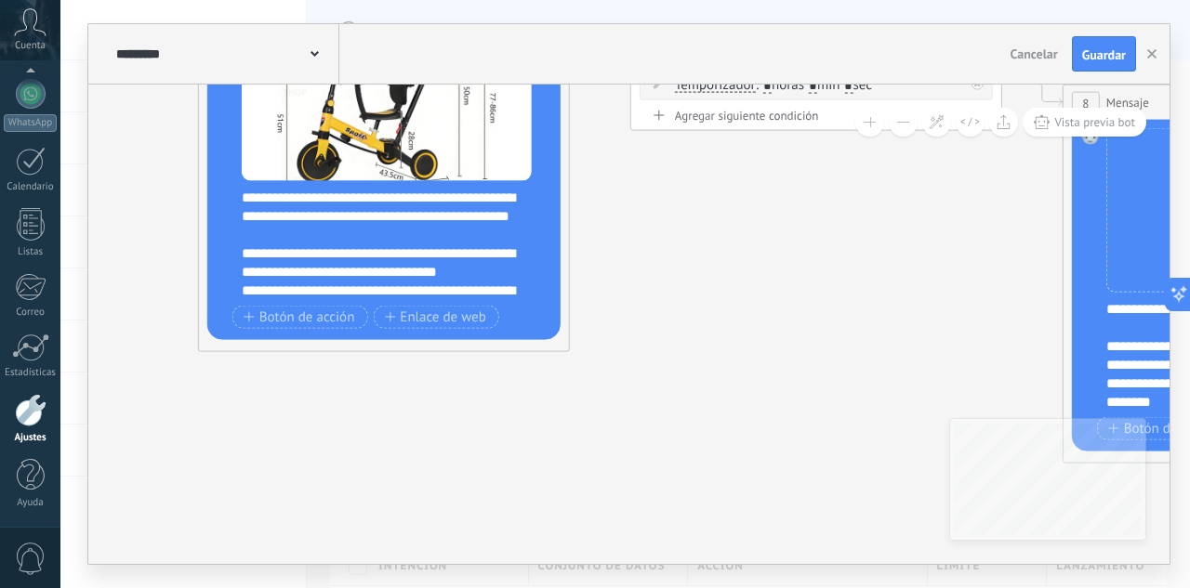
drag, startPoint x: 412, startPoint y: 502, endPoint x: 723, endPoint y: 315, distance: 363.2
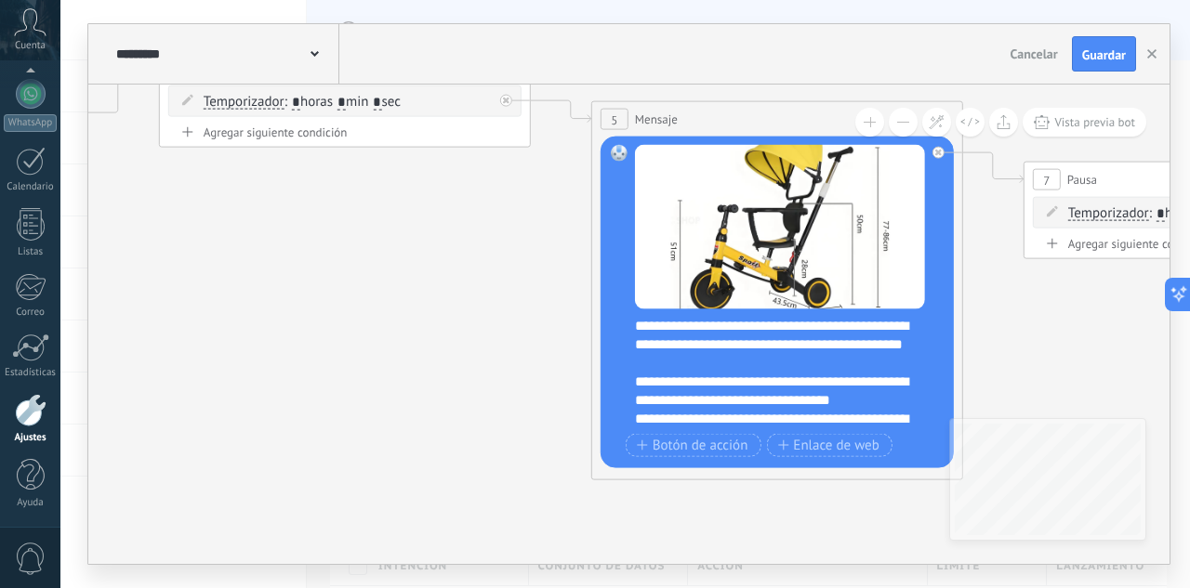
drag, startPoint x: 240, startPoint y: 396, endPoint x: 627, endPoint y: 546, distance: 414.7
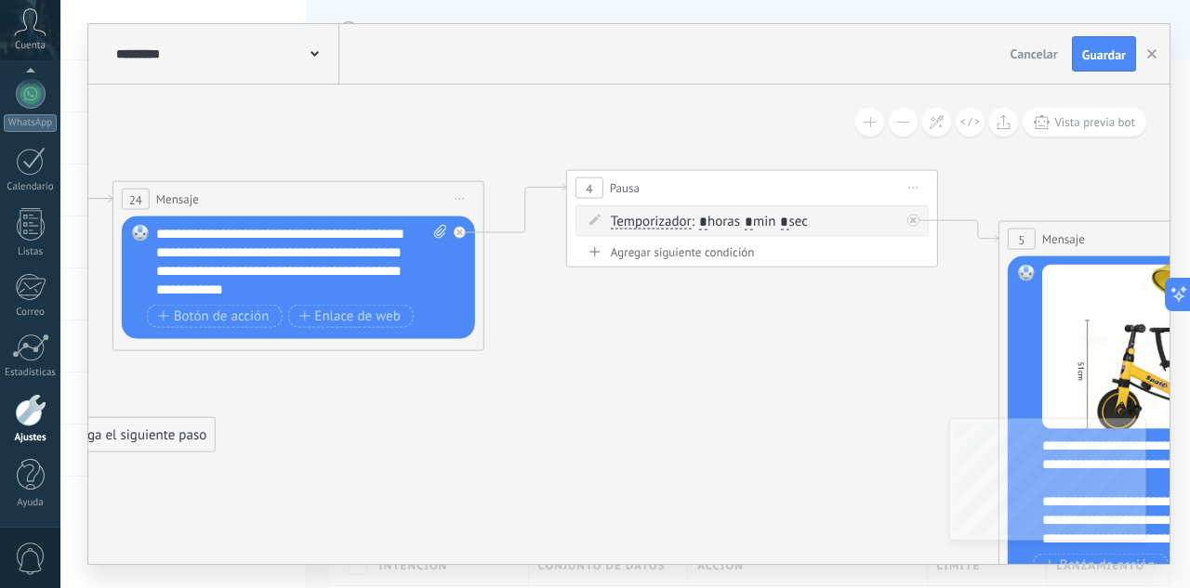
drag, startPoint x: 281, startPoint y: 295, endPoint x: 627, endPoint y: 351, distance: 350.5
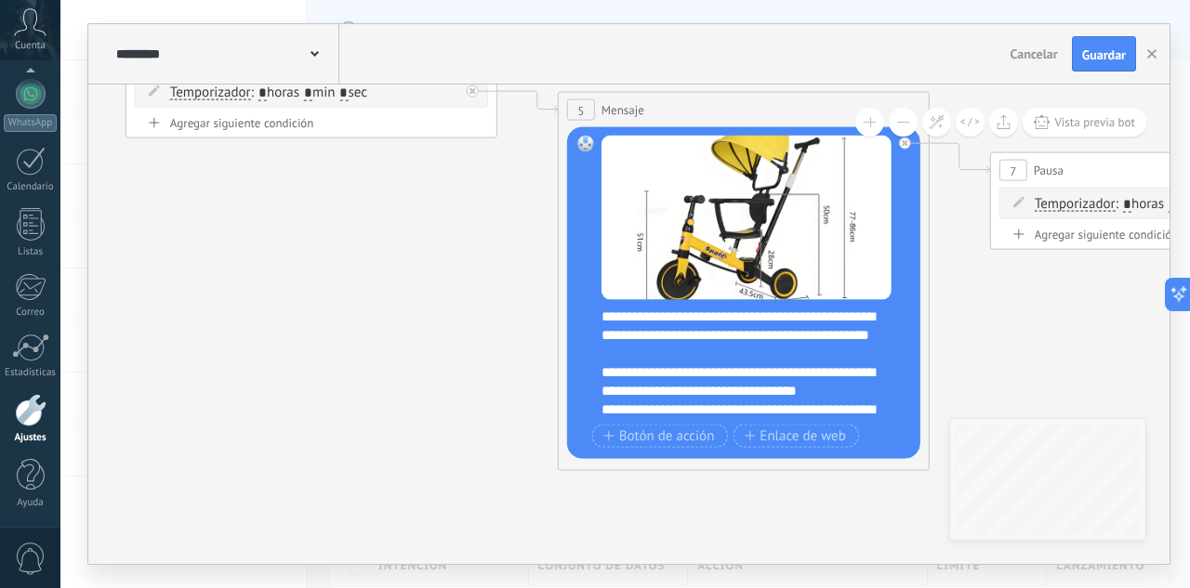
drag, startPoint x: 826, startPoint y: 416, endPoint x: 376, endPoint y: 285, distance: 468.4
click at [1100, 60] on span "Guardar" at bounding box center [1104, 54] width 44 height 13
click at [1113, 53] on span "Guardar" at bounding box center [1104, 54] width 44 height 13
click at [1155, 57] on use "button" at bounding box center [1151, 53] width 9 height 9
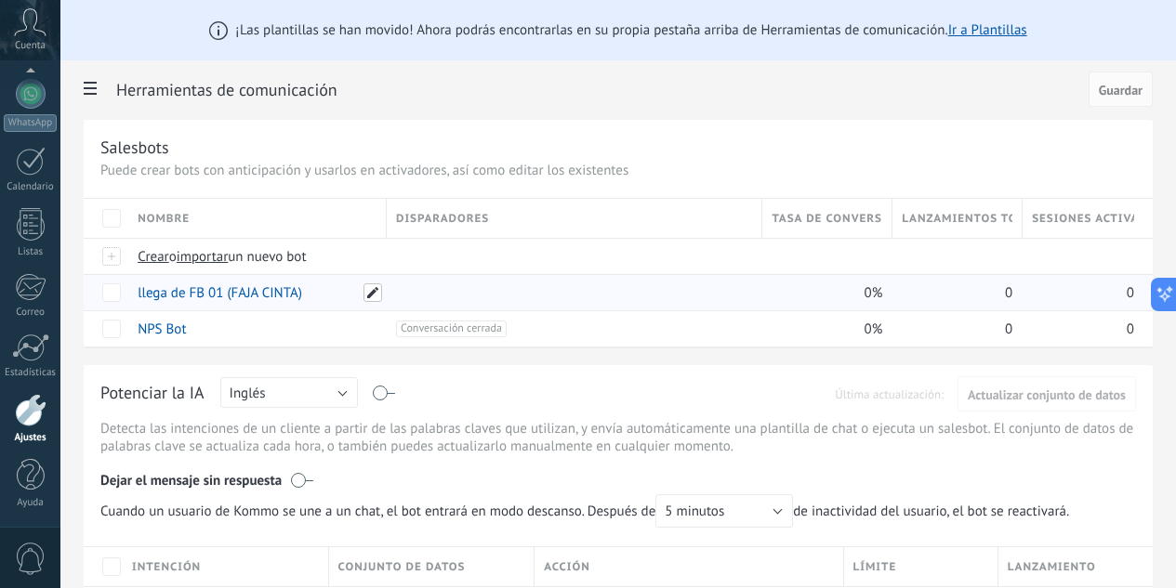
click at [382, 290] on span at bounding box center [372, 293] width 19 height 19
click at [308, 296] on input "**********" at bounding box center [220, 294] width 175 height 30
type input "**********"
click at [216, 342] on button "Guardar" at bounding box center [174, 334] width 83 height 35
click at [229, 258] on span "importar" at bounding box center [203, 257] width 52 height 18
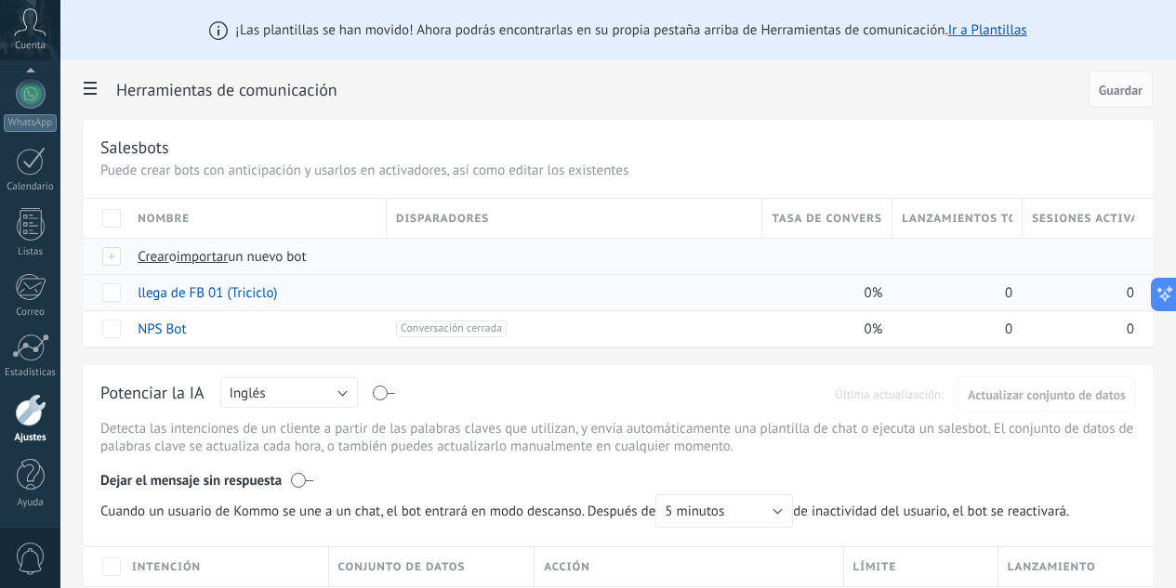
click at [0, 0] on input "importar un nuevo bot" at bounding box center [0, 0] width 0 height 0
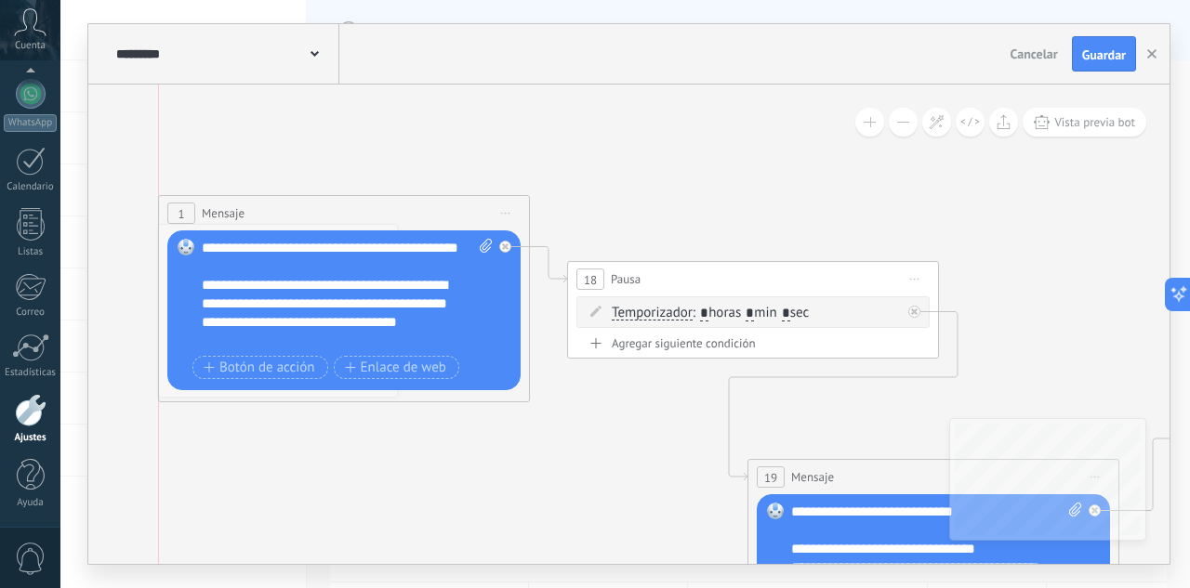
drag, startPoint x: 413, startPoint y: 255, endPoint x: 429, endPoint y: 207, distance: 50.0
click at [429, 207] on div "1 Mensaje ******* (a): Todos los contactos - canales seleccionados Todos los co…" at bounding box center [344, 213] width 370 height 34
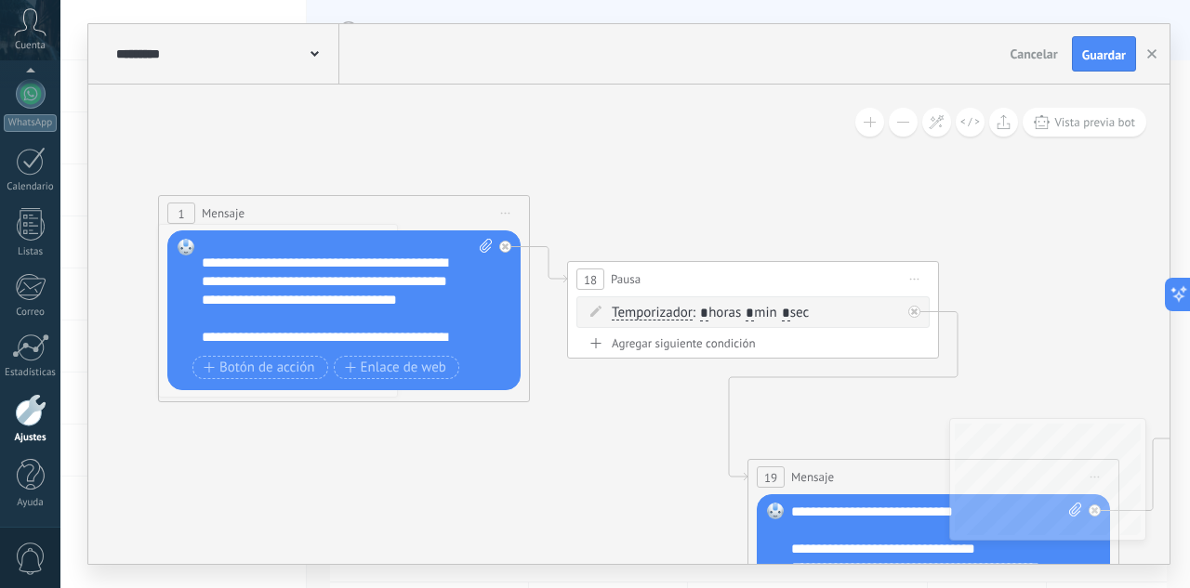
scroll to position [24, 0]
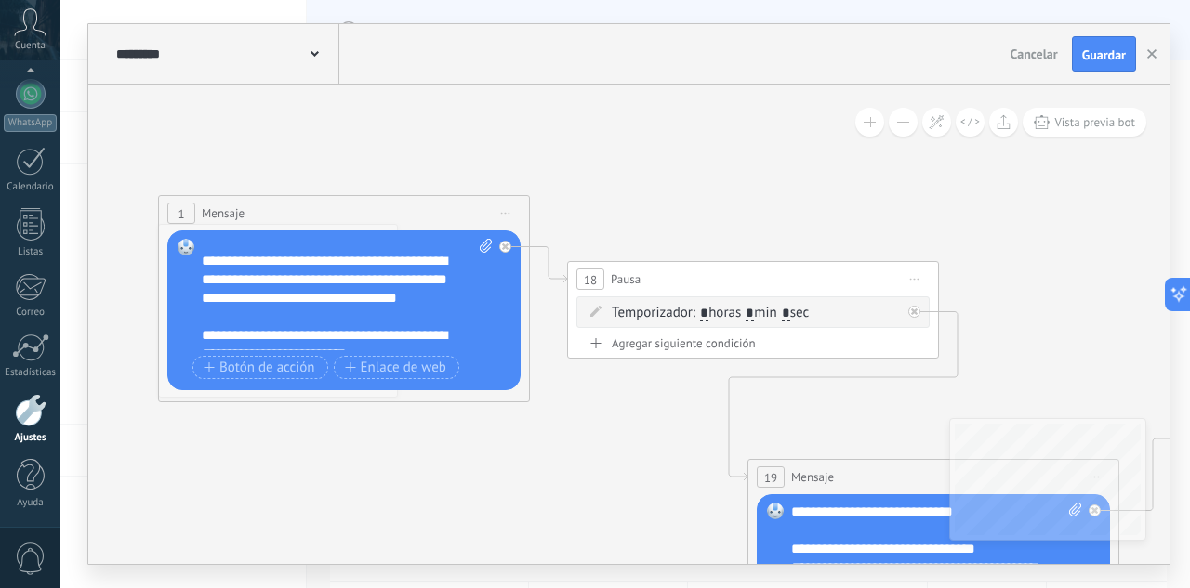
drag, startPoint x: 333, startPoint y: 316, endPoint x: 344, endPoint y: 335, distance: 21.7
click at [334, 316] on div "**********" at bounding box center [347, 295] width 291 height 112
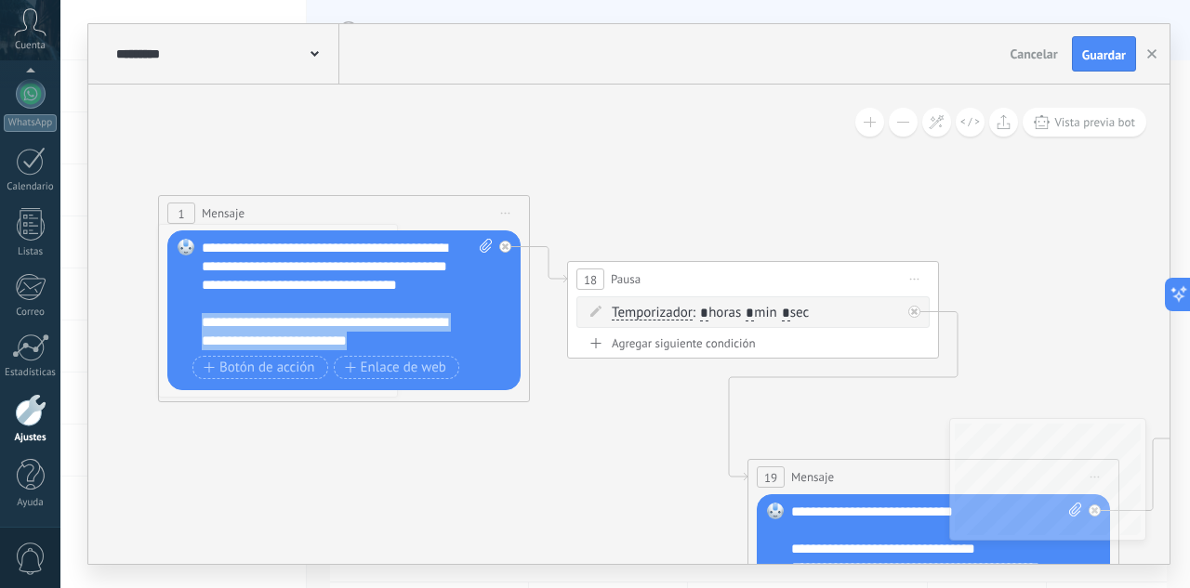
drag, startPoint x: 419, startPoint y: 344, endPoint x: 196, endPoint y: 327, distance: 223.7
click at [196, 327] on div "Reemplazar Quitar Convertir a mensaje de voz Arrastre la imagen aquí para adjun…" at bounding box center [343, 311] width 353 height 160
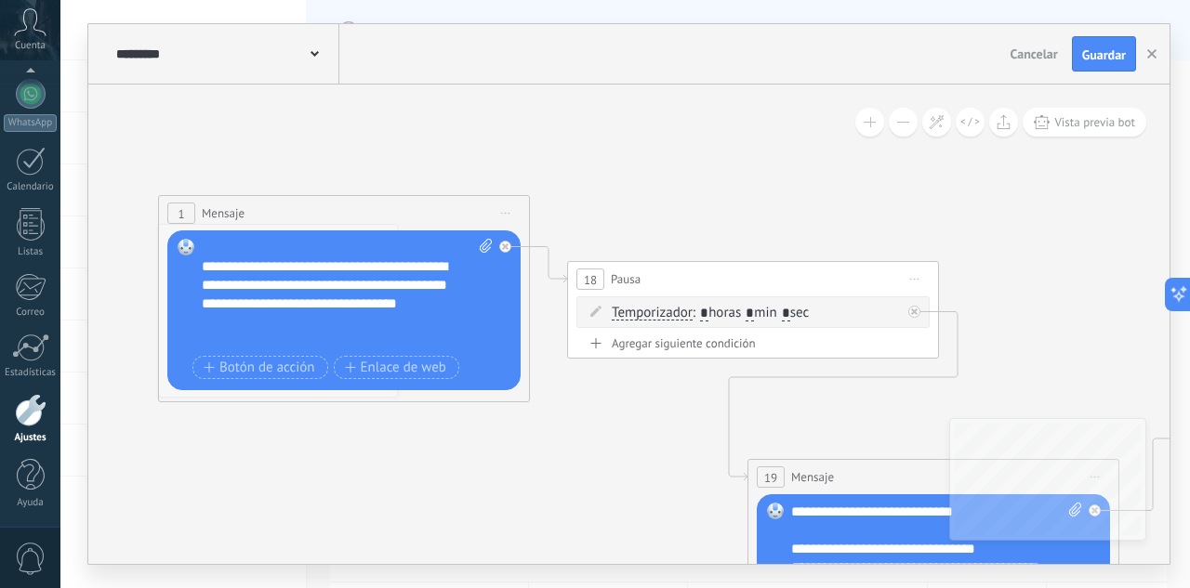
scroll to position [19, 0]
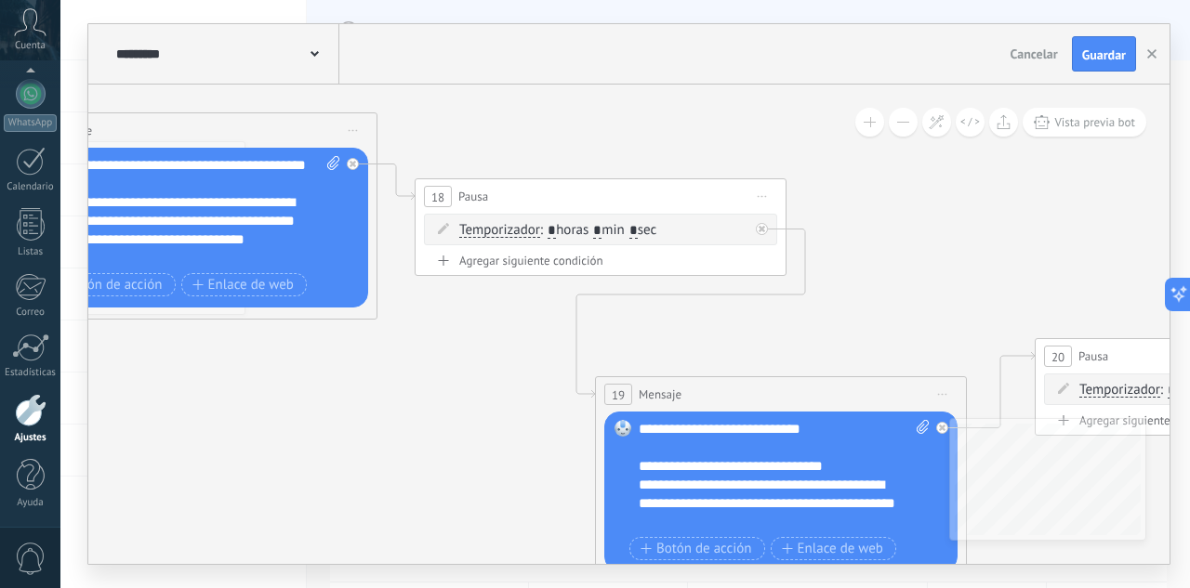
drag, startPoint x: 796, startPoint y: 194, endPoint x: 459, endPoint y: 60, distance: 362.2
click at [459, 60] on div "********* Salesbots Cancelar Actualización Cancelar Guardar 1 Mensaje ******* (…" at bounding box center [628, 294] width 1081 height 540
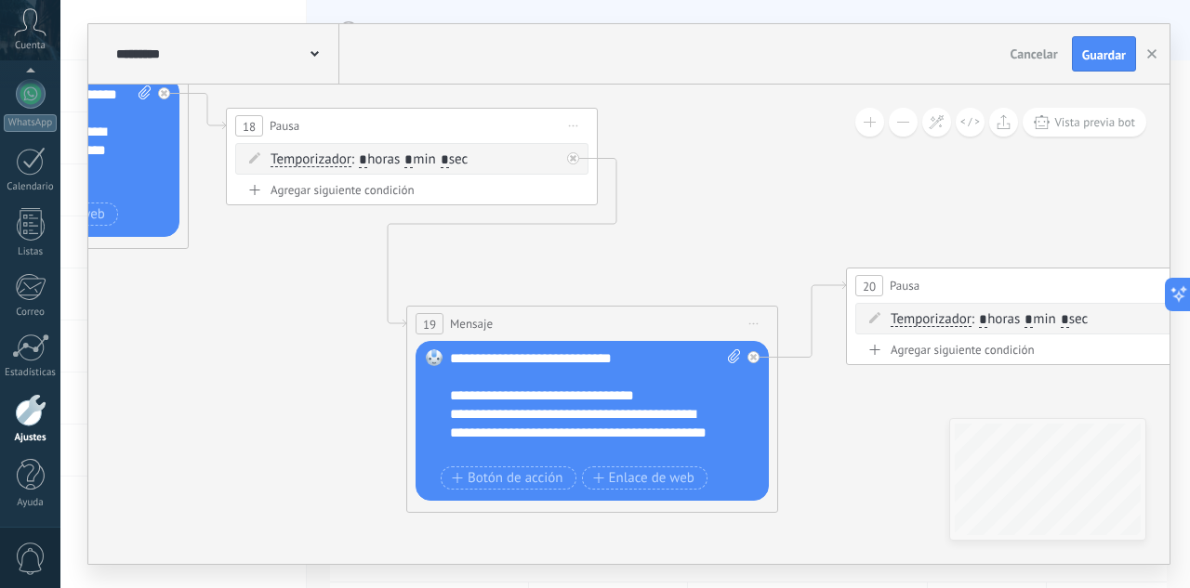
click at [654, 381] on div "**********" at bounding box center [595, 406] width 291 height 112
click at [652, 375] on div "**********" at bounding box center [595, 406] width 291 height 112
click at [652, 366] on div "**********" at bounding box center [595, 406] width 291 height 112
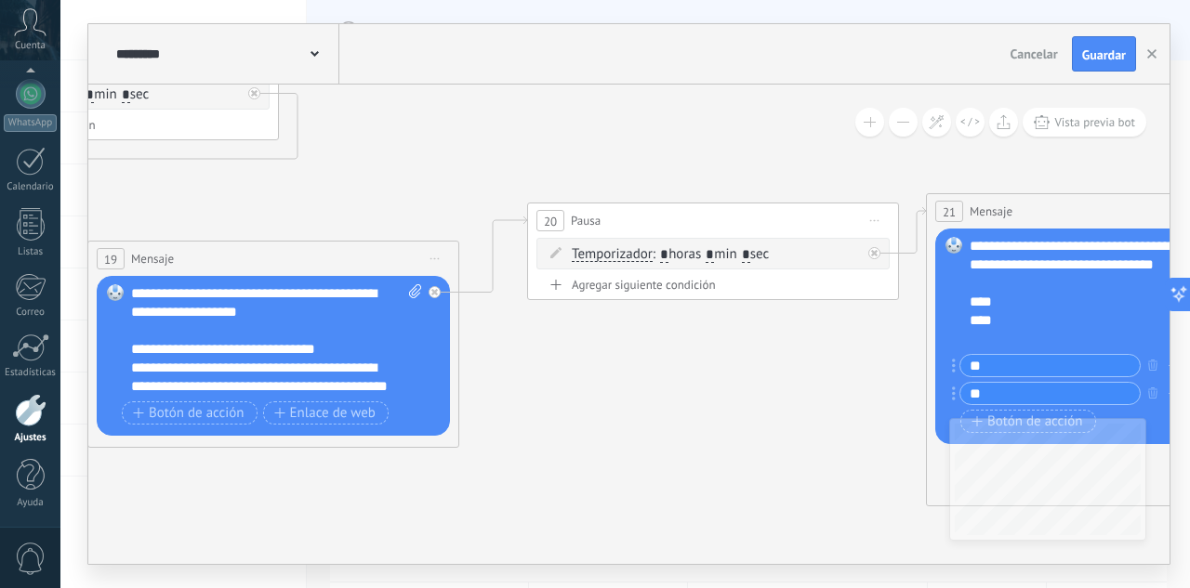
drag, startPoint x: 879, startPoint y: 416, endPoint x: 521, endPoint y: 366, distance: 361.3
click at [519, 363] on icon at bounding box center [954, 279] width 4241 height 1618
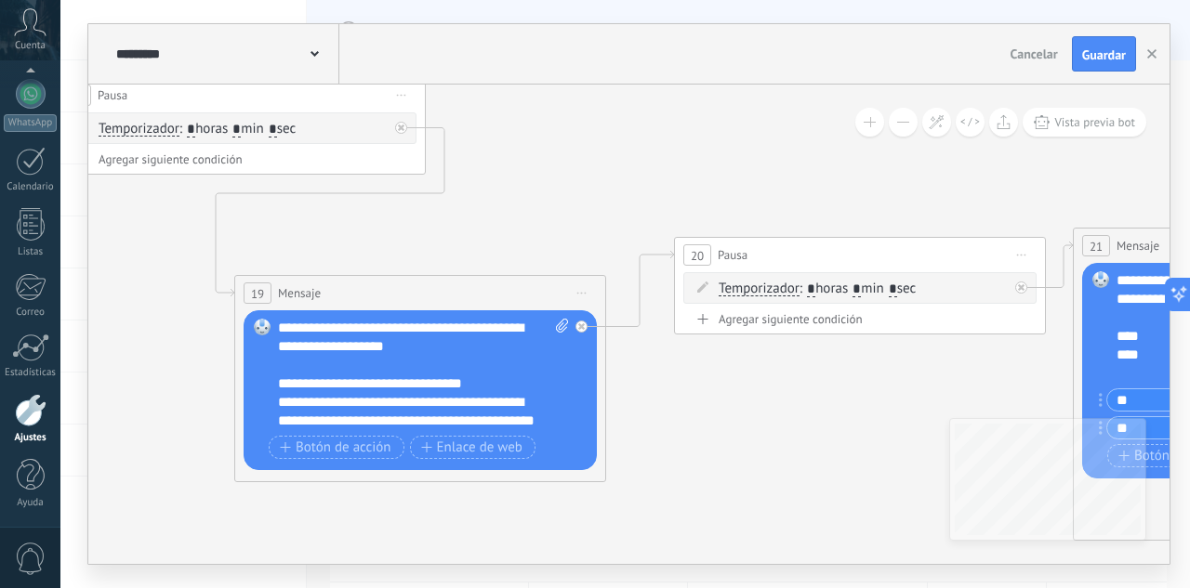
drag, startPoint x: 521, startPoint y: 417, endPoint x: 708, endPoint y: 439, distance: 189.0
click at [708, 439] on icon at bounding box center [1101, 313] width 4241 height 1618
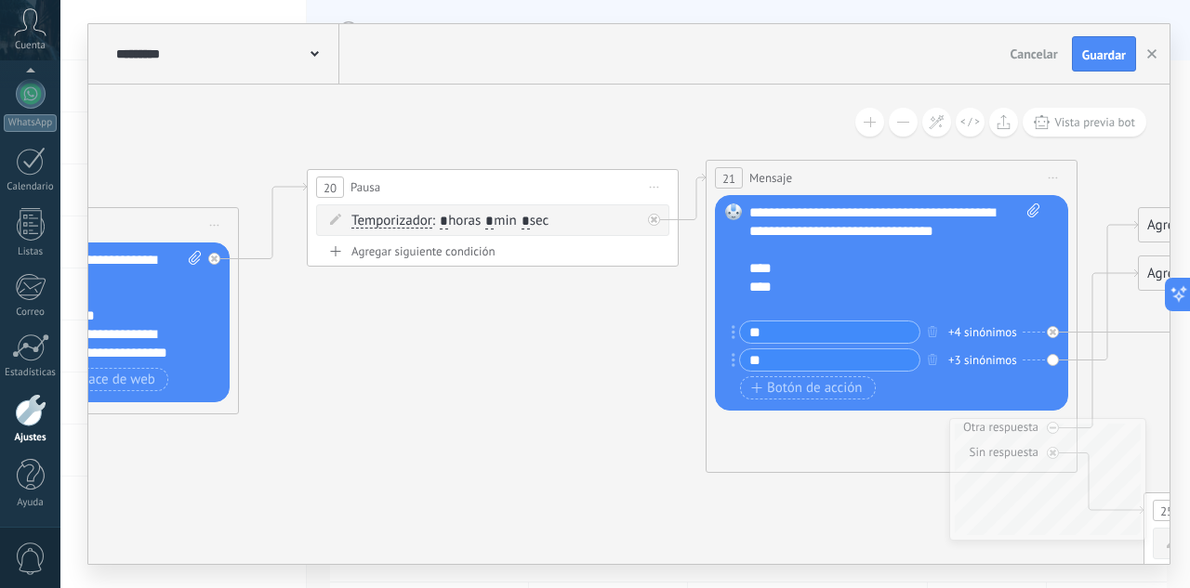
drag, startPoint x: 831, startPoint y: 394, endPoint x: 435, endPoint y: 326, distance: 401.8
click at [442, 326] on icon at bounding box center [734, 246] width 4241 height 1618
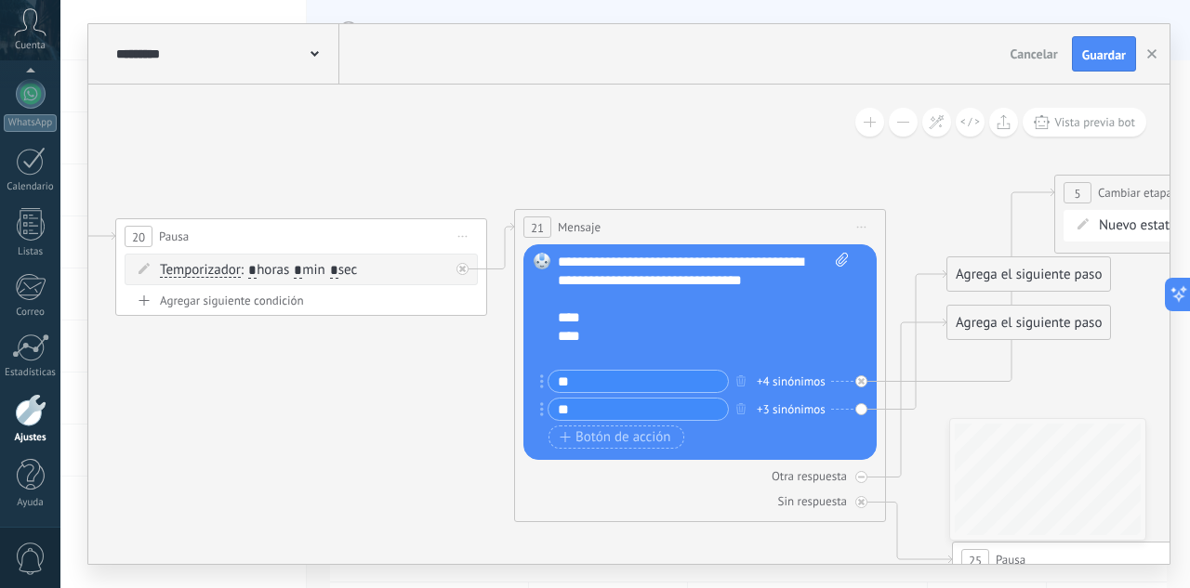
drag, startPoint x: 589, startPoint y: 324, endPoint x: 418, endPoint y: 375, distance: 178.3
click at [418, 375] on icon at bounding box center [542, 295] width 4241 height 1618
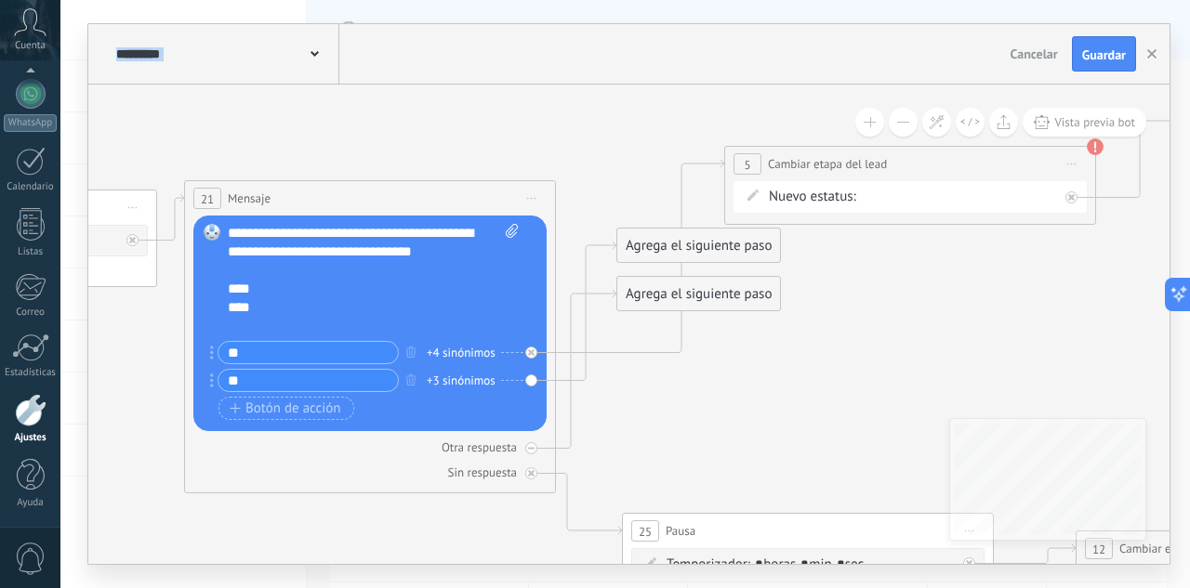
drag, startPoint x: 795, startPoint y: 168, endPoint x: 419, endPoint y: 145, distance: 376.3
click at [419, 143] on icon at bounding box center [212, 266] width 4241 height 1618
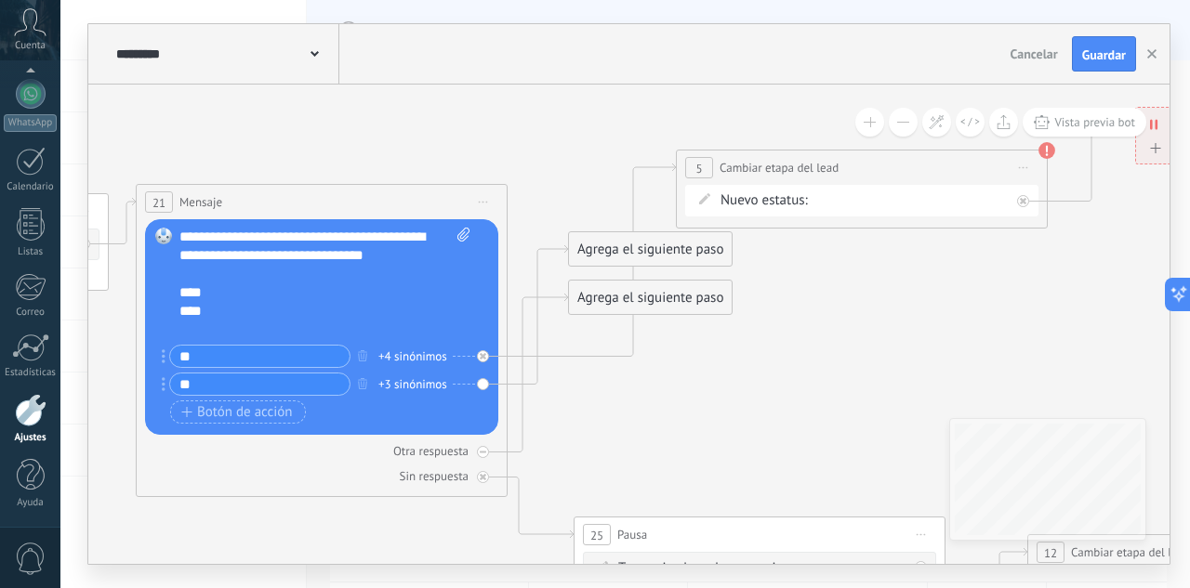
drag, startPoint x: 855, startPoint y: 306, endPoint x: 696, endPoint y: 260, distance: 165.4
click at [707, 264] on icon at bounding box center [164, 270] width 4241 height 1618
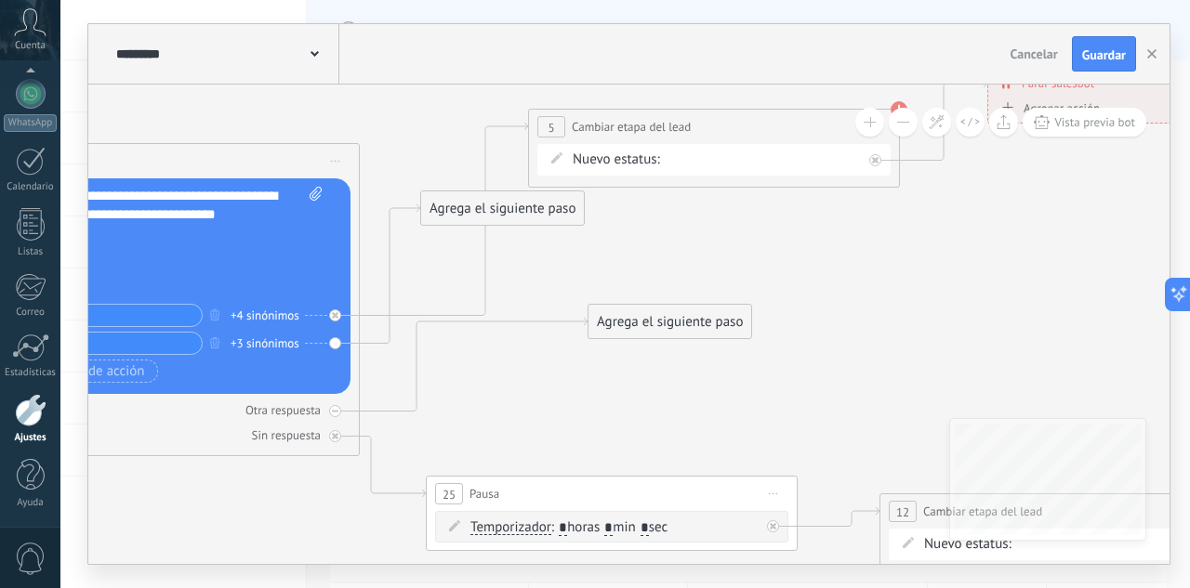
drag, startPoint x: 447, startPoint y: 248, endPoint x: 552, endPoint y: 356, distance: 150.6
click at [618, 318] on div "Agrega el siguiente paso" at bounding box center [669, 322] width 163 height 31
click at [0, 0] on icon at bounding box center [0, 0] width 0 height 0
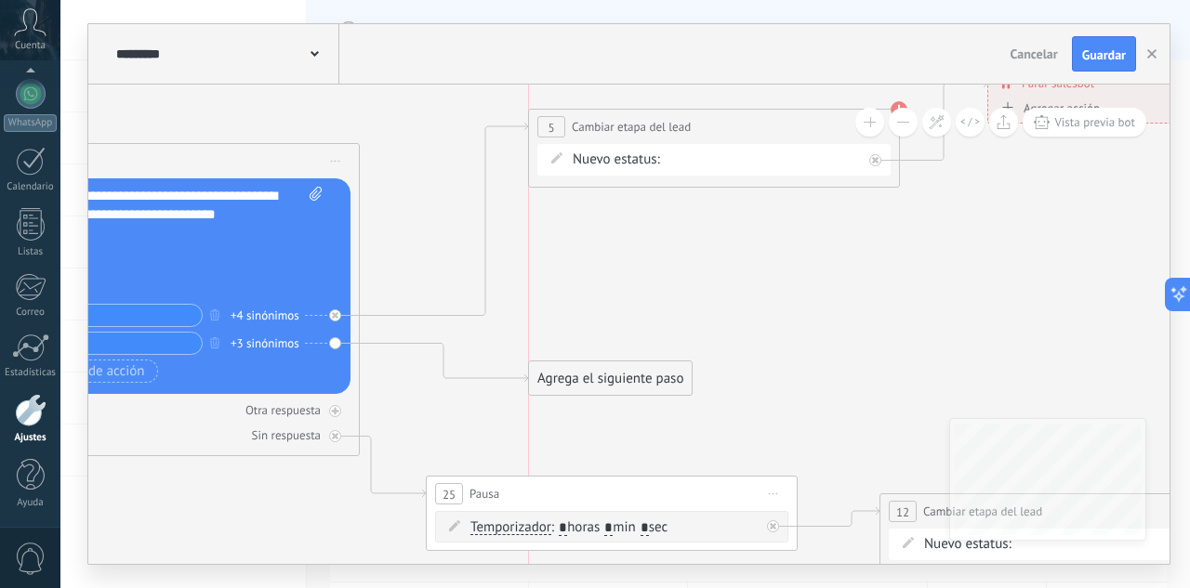
drag, startPoint x: 522, startPoint y: 216, endPoint x: 631, endPoint y: 387, distance: 203.2
click at [631, 387] on div "Agrega el siguiente paso" at bounding box center [610, 378] width 163 height 31
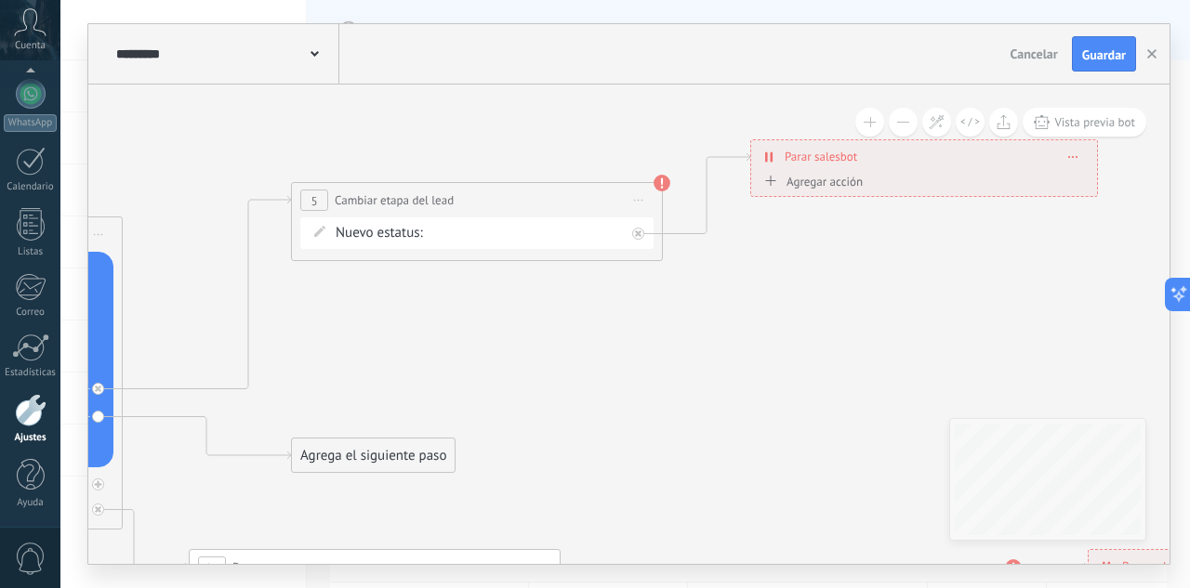
drag, startPoint x: 718, startPoint y: 343, endPoint x: 479, endPoint y: 418, distance: 250.5
click at [0, 0] on div "INTE C.POTENCIAL REMARKETING Pedido enviado – ganado Pedido cancelado – perdido" at bounding box center [0, 0] width 0 height 0
click at [0, 0] on label "Pedido enviado – ganado" at bounding box center [0, 0] width 0 height 0
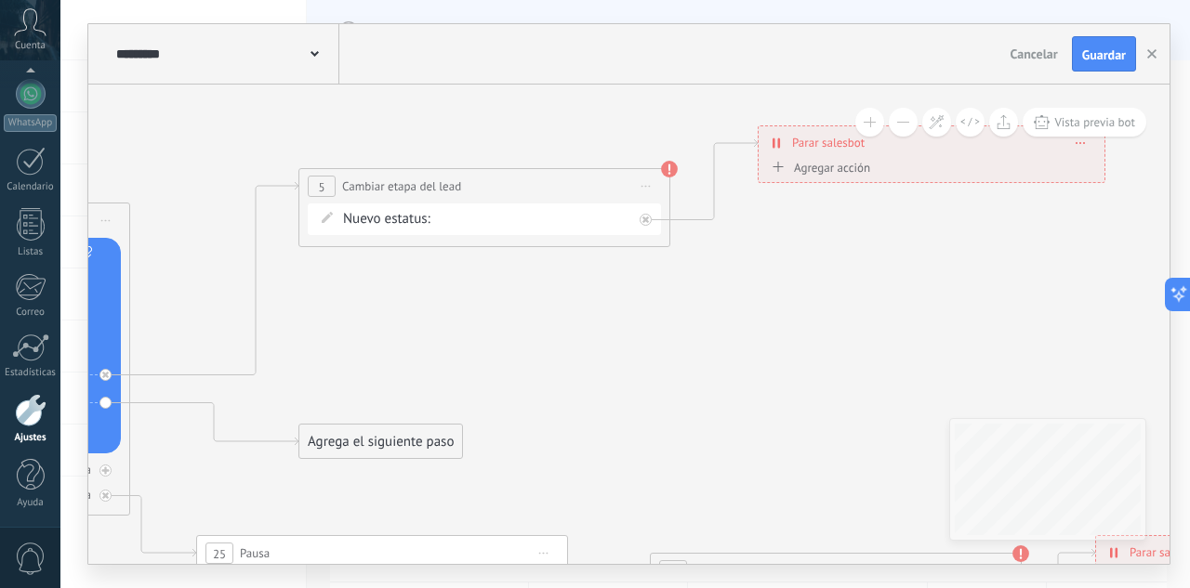
drag, startPoint x: 713, startPoint y: 408, endPoint x: 692, endPoint y: 247, distance: 162.2
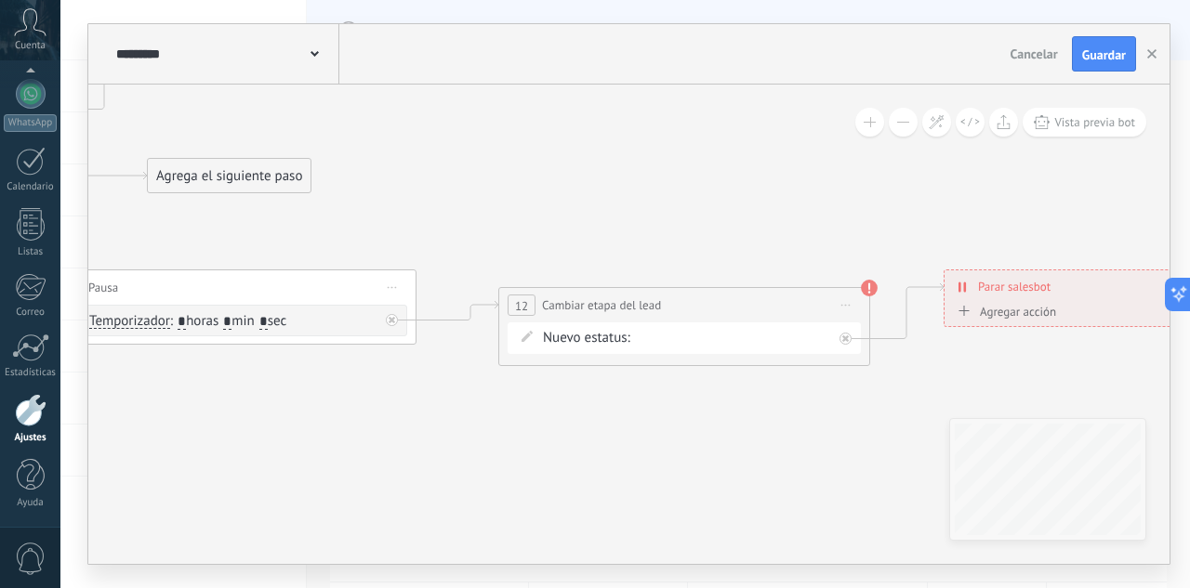
drag, startPoint x: 733, startPoint y: 326, endPoint x: 589, endPoint y: 225, distance: 175.4
click at [0, 0] on div "INTE C.POTENCIAL REMARKETING Pedido enviado – ganado Pedido cancelado – perdido" at bounding box center [0, 0] width 0 height 0
click at [0, 0] on label "REMARKETING" at bounding box center [0, 0] width 0 height 0
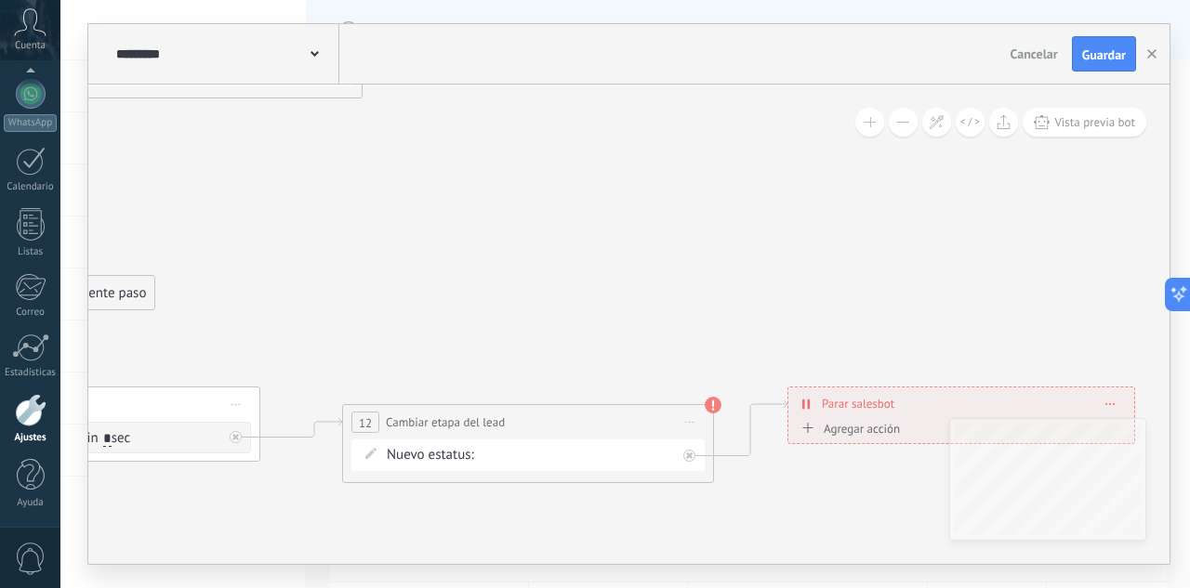
drag, startPoint x: 839, startPoint y: 169, endPoint x: 900, endPoint y: 260, distance: 109.3
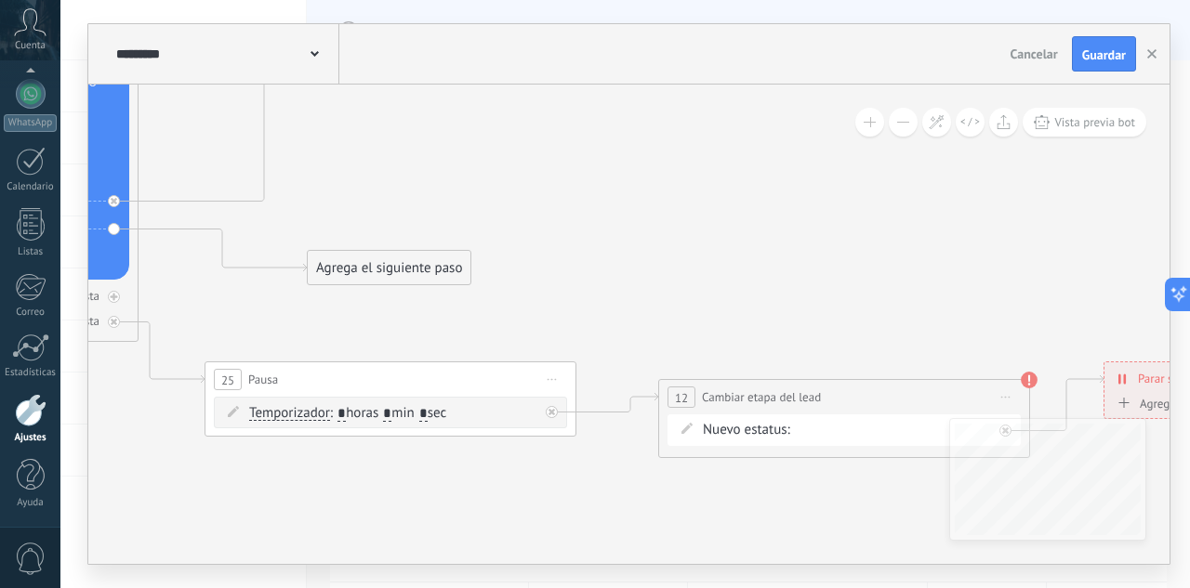
drag, startPoint x: 555, startPoint y: 315, endPoint x: 576, endPoint y: 319, distance: 21.7
click at [1114, 53] on span "Guardar" at bounding box center [1104, 54] width 44 height 13
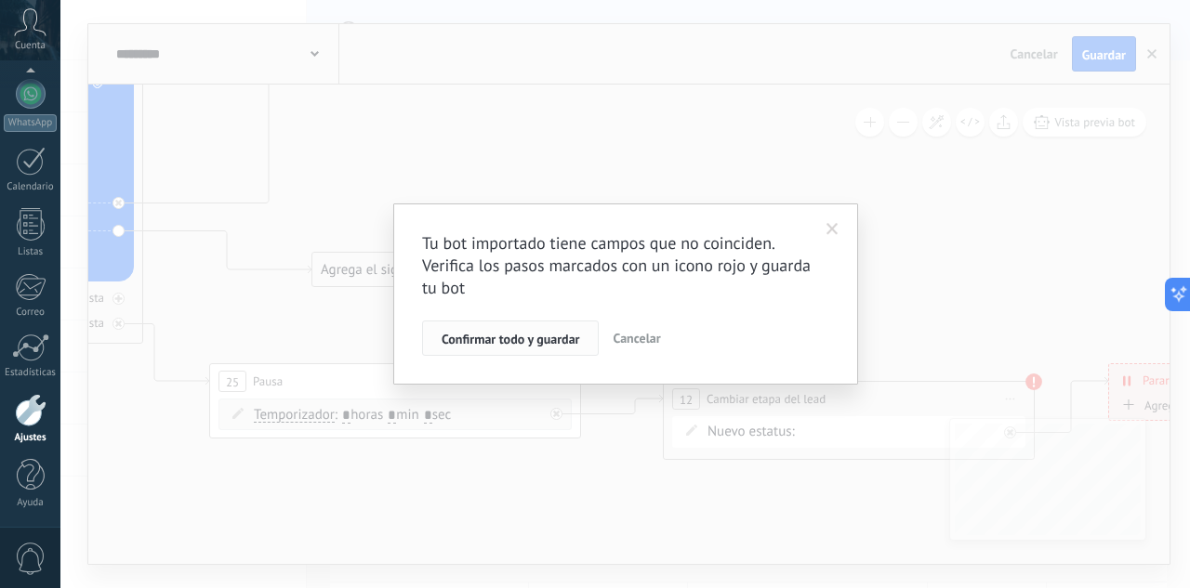
click at [506, 333] on span "Confirmar todo y guardar" at bounding box center [511, 339] width 138 height 13
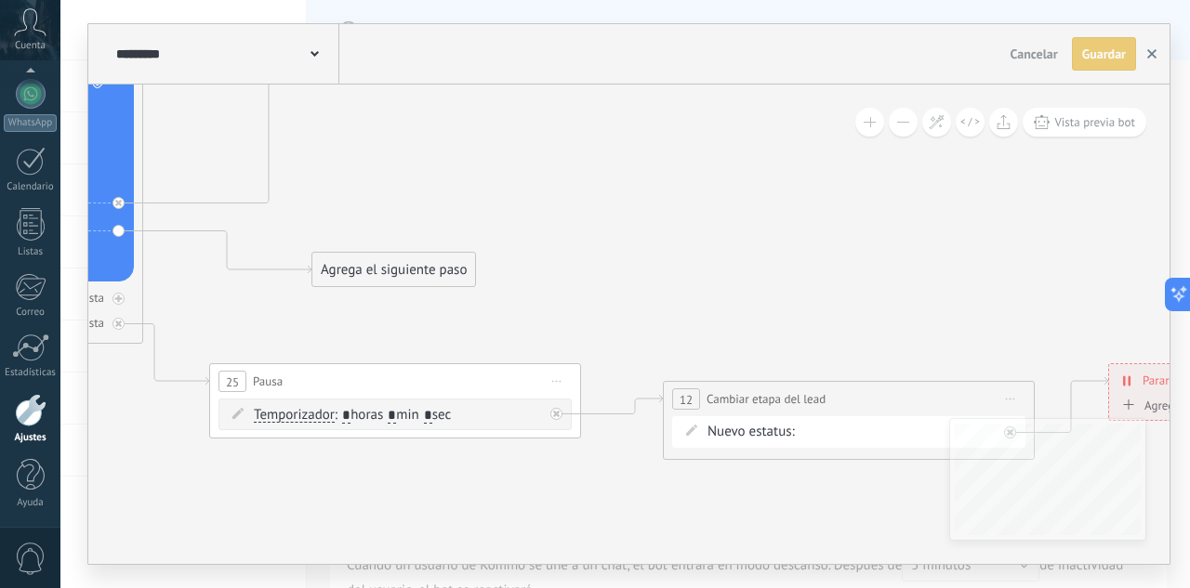
click at [1159, 57] on button "button" at bounding box center [1152, 53] width 28 height 33
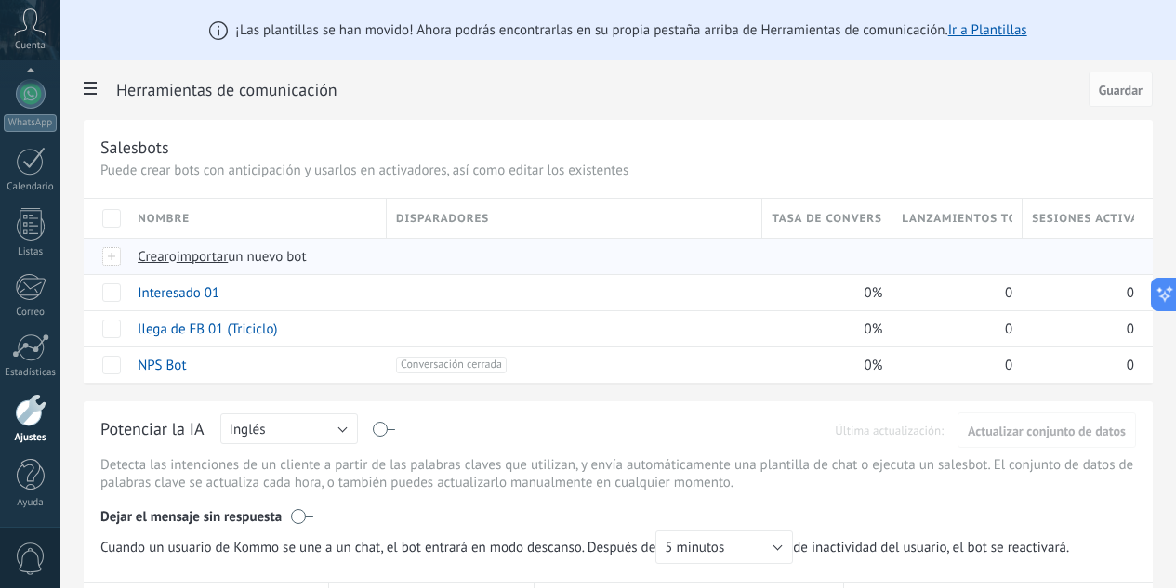
click at [229, 258] on span "importar" at bounding box center [203, 257] width 52 height 18
click at [0, 0] on input "importar un nuevo bot" at bounding box center [0, 0] width 0 height 0
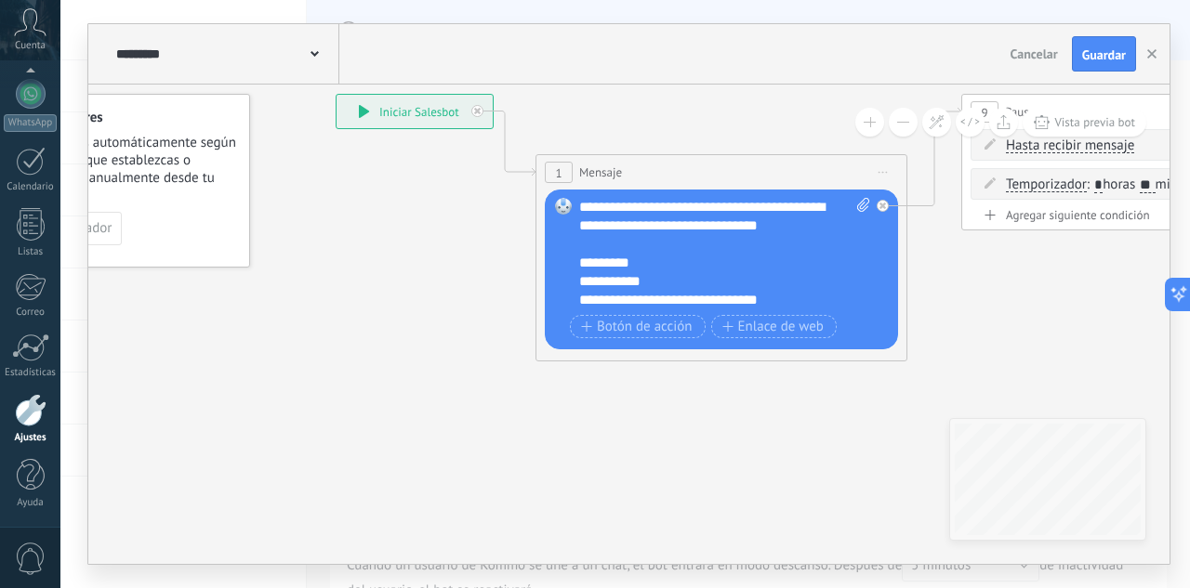
drag, startPoint x: 547, startPoint y: 344, endPoint x: 440, endPoint y: 302, distance: 114.8
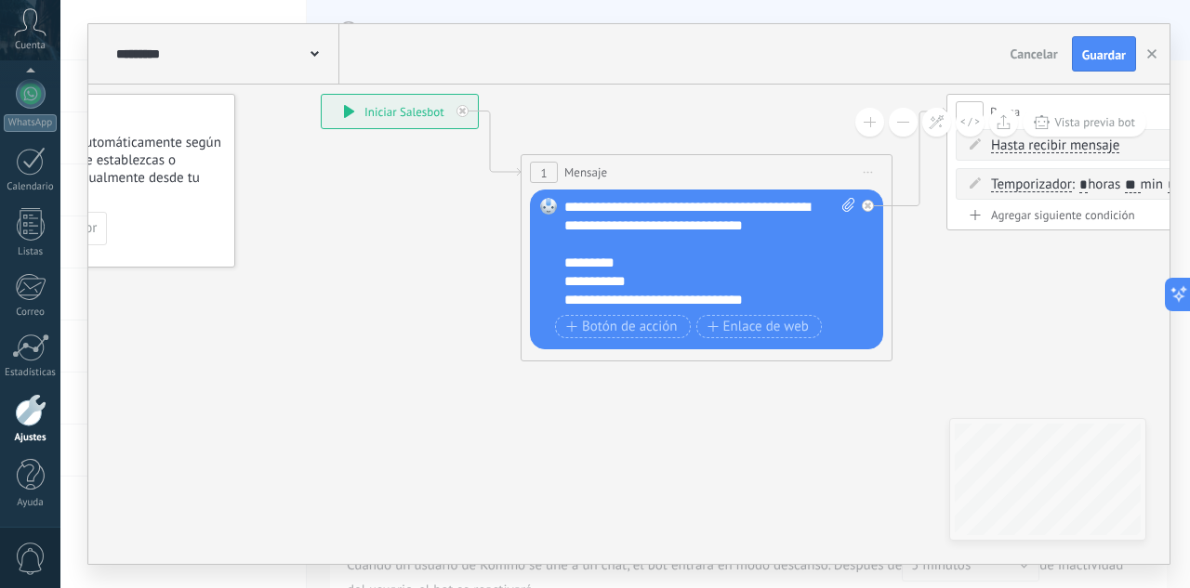
scroll to position [112, 0]
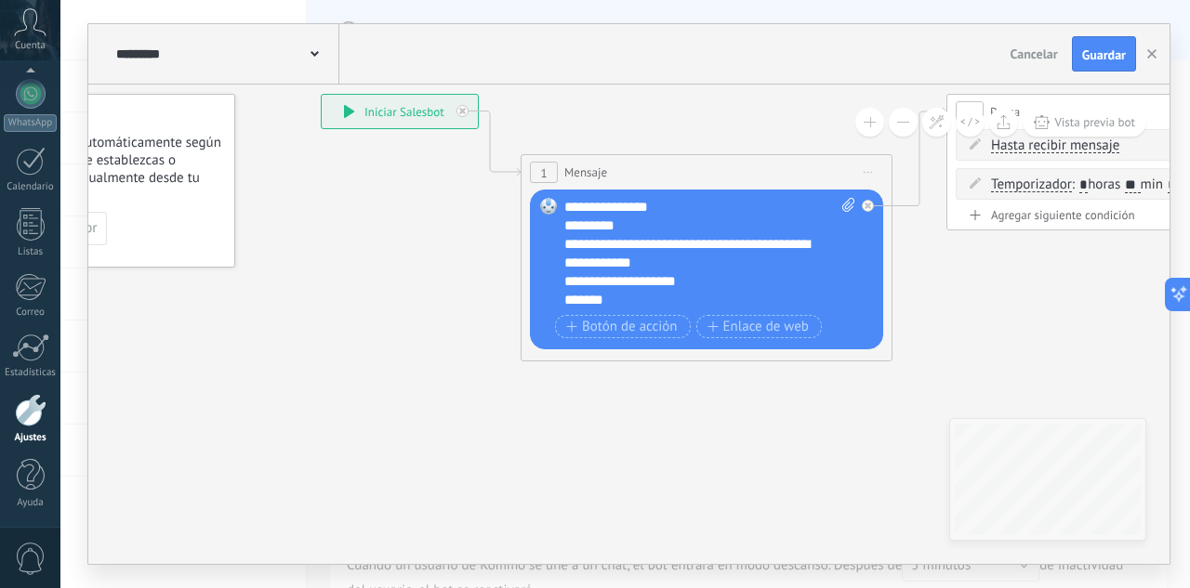
click at [624, 300] on div "**********" at bounding box center [709, 254] width 291 height 112
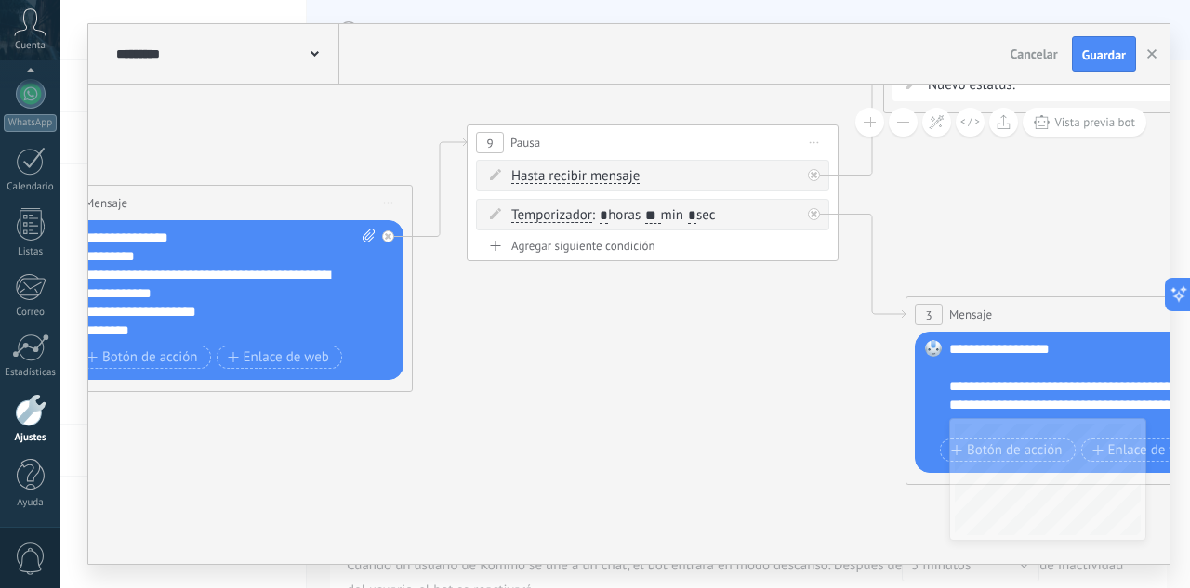
drag, startPoint x: 985, startPoint y: 321, endPoint x: 497, endPoint y: 326, distance: 488.1
click at [464, 365] on icon at bounding box center [1195, 250] width 3639 height 1404
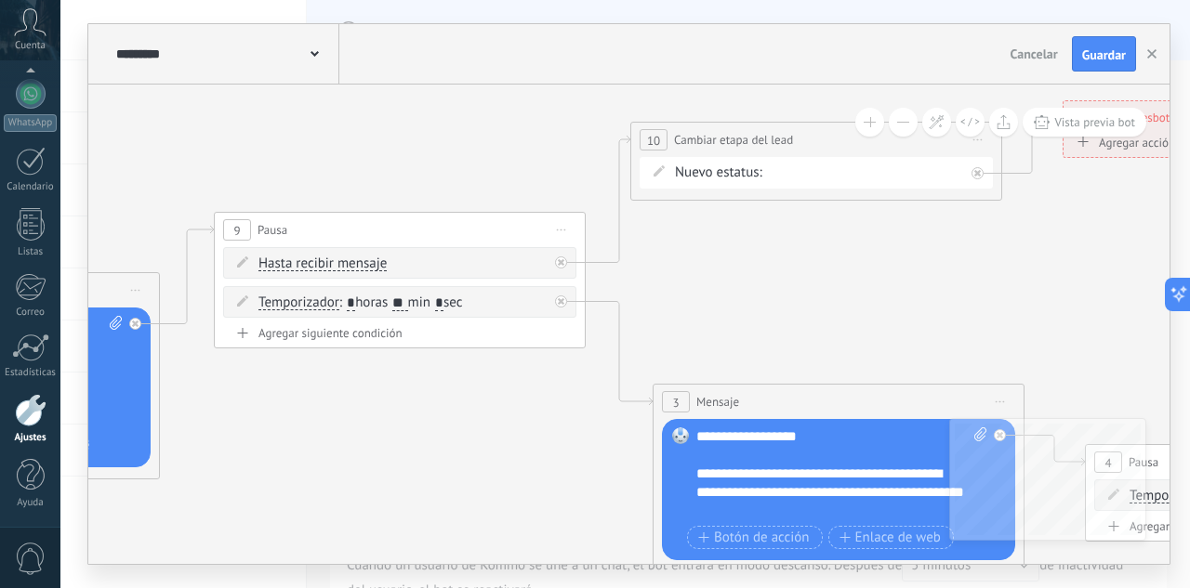
drag, startPoint x: 940, startPoint y: 215, endPoint x: 729, endPoint y: 288, distance: 223.4
click at [729, 288] on icon at bounding box center [942, 338] width 3639 height 1404
click at [0, 0] on div "INTE C.POTENCIAL REMARKETING Pedido enviado – ganado Pedido cancelado – perdido" at bounding box center [0, 0] width 0 height 0
click at [0, 0] on label "Pedido enviado – ganado" at bounding box center [0, 0] width 0 height 0
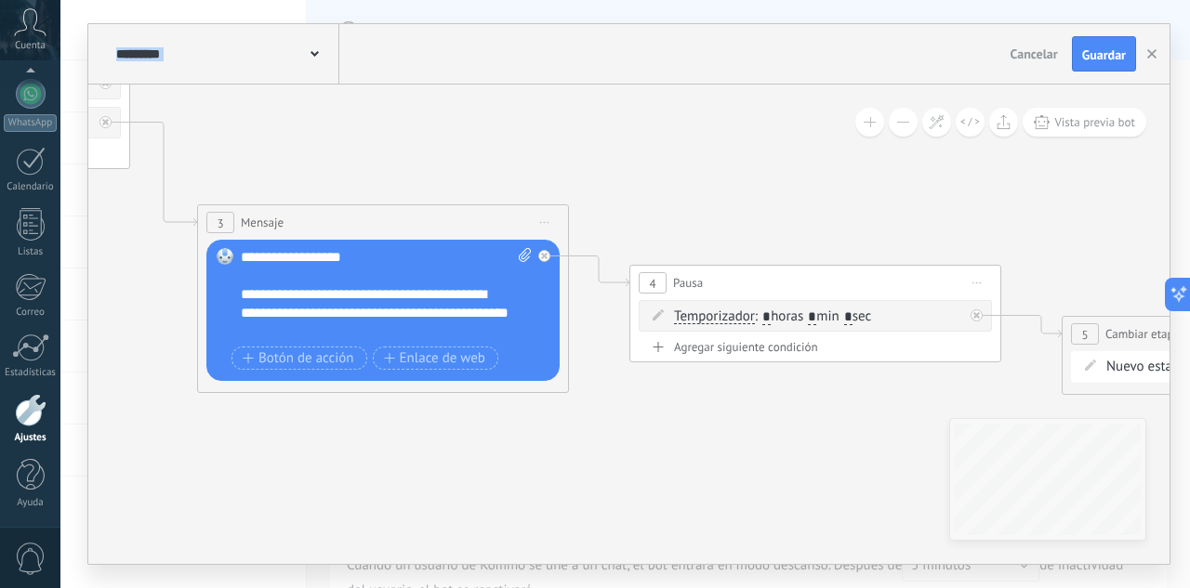
drag, startPoint x: 978, startPoint y: 327, endPoint x: 520, endPoint y: 149, distance: 491.9
click at [520, 149] on icon at bounding box center [487, 158] width 3639 height 1404
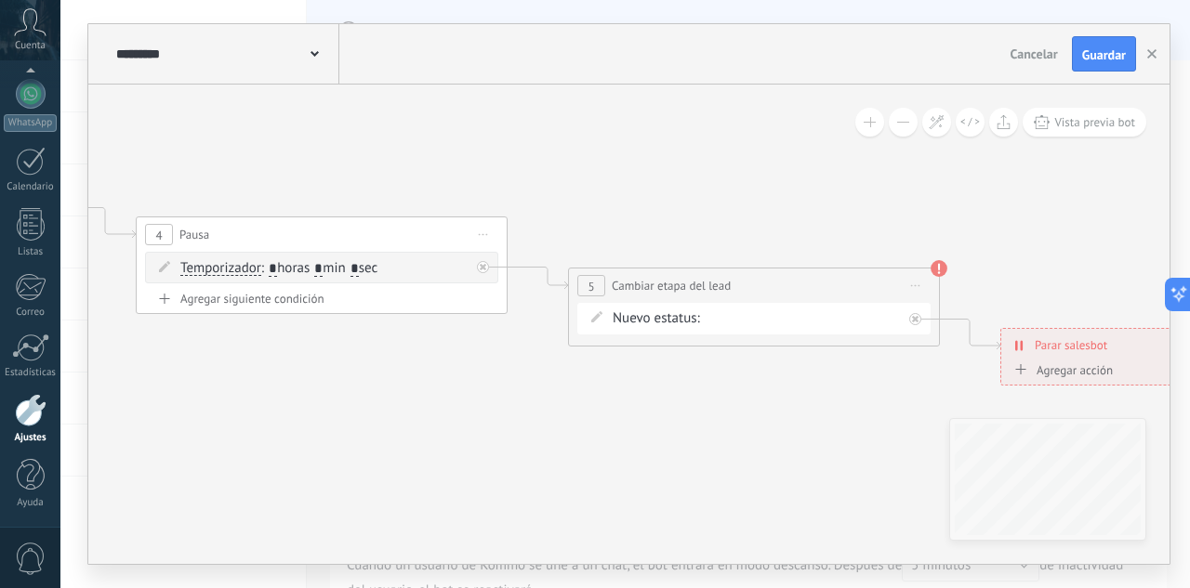
drag, startPoint x: 790, startPoint y: 192, endPoint x: 342, endPoint y: 157, distance: 449.5
click at [0, 0] on div "INTE C.POTENCIAL REMARKETING Pedido enviado – ganado Pedido cancelado – perdido" at bounding box center [0, 0] width 0 height 0
click at [0, 0] on label "REMARKETING" at bounding box center [0, 0] width 0 height 0
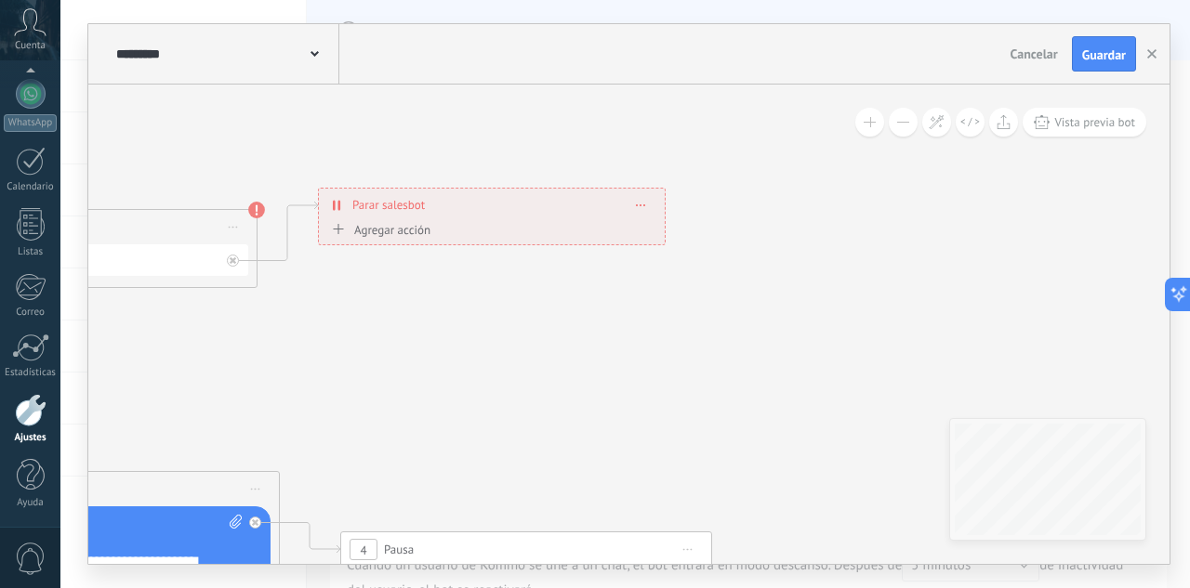
drag, startPoint x: 654, startPoint y: 244, endPoint x: 897, endPoint y: 487, distance: 344.5
click at [897, 487] on icon at bounding box center [198, 445] width 3639 height 1444
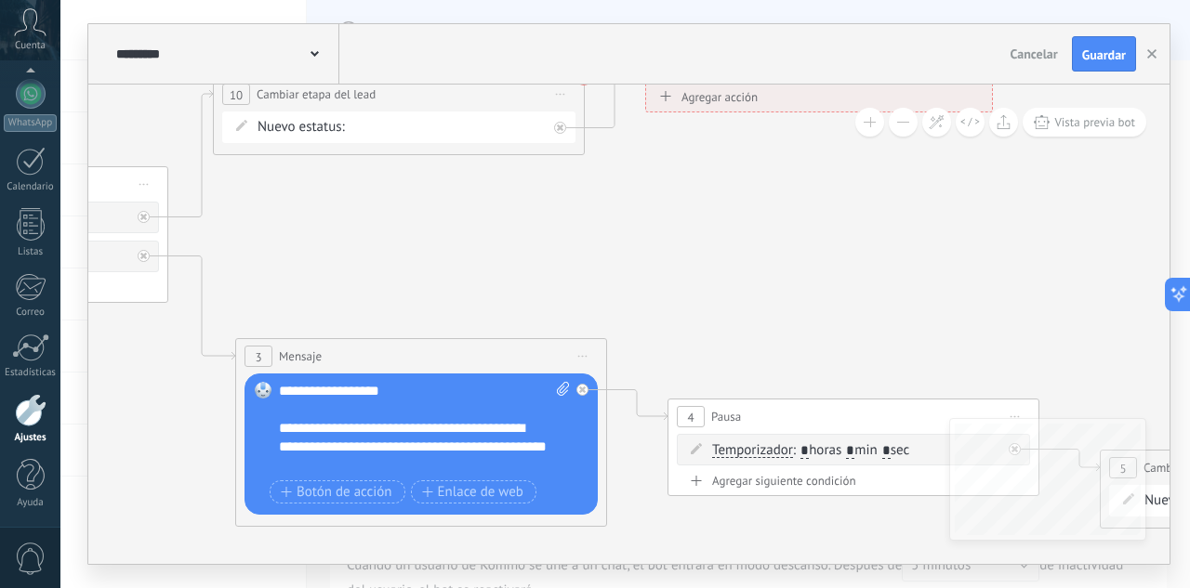
drag, startPoint x: 402, startPoint y: 373, endPoint x: 902, endPoint y: 209, distance: 526.2
click at [902, 209] on icon at bounding box center [525, 312] width 3639 height 1444
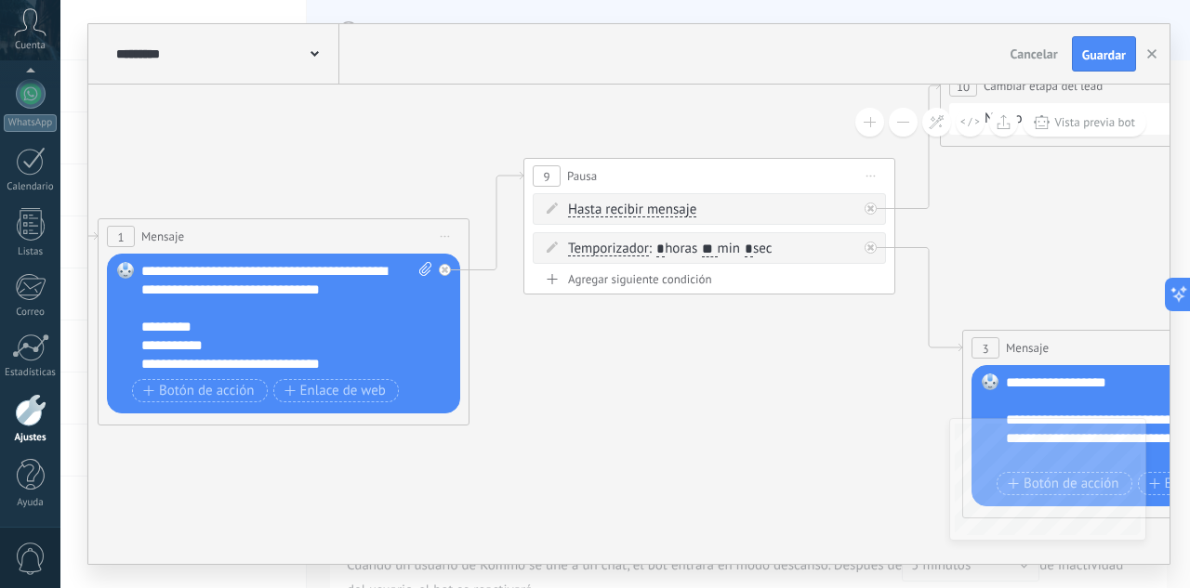
drag, startPoint x: 209, startPoint y: 376, endPoint x: 749, endPoint y: 400, distance: 540.7
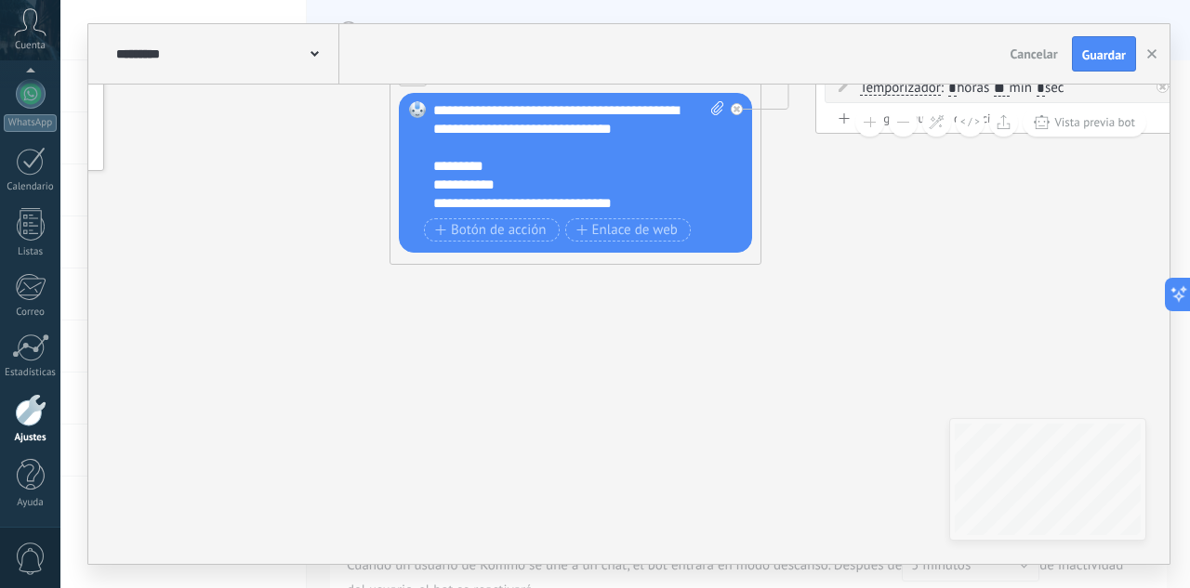
drag, startPoint x: 570, startPoint y: 439, endPoint x: 829, endPoint y: 322, distance: 284.6
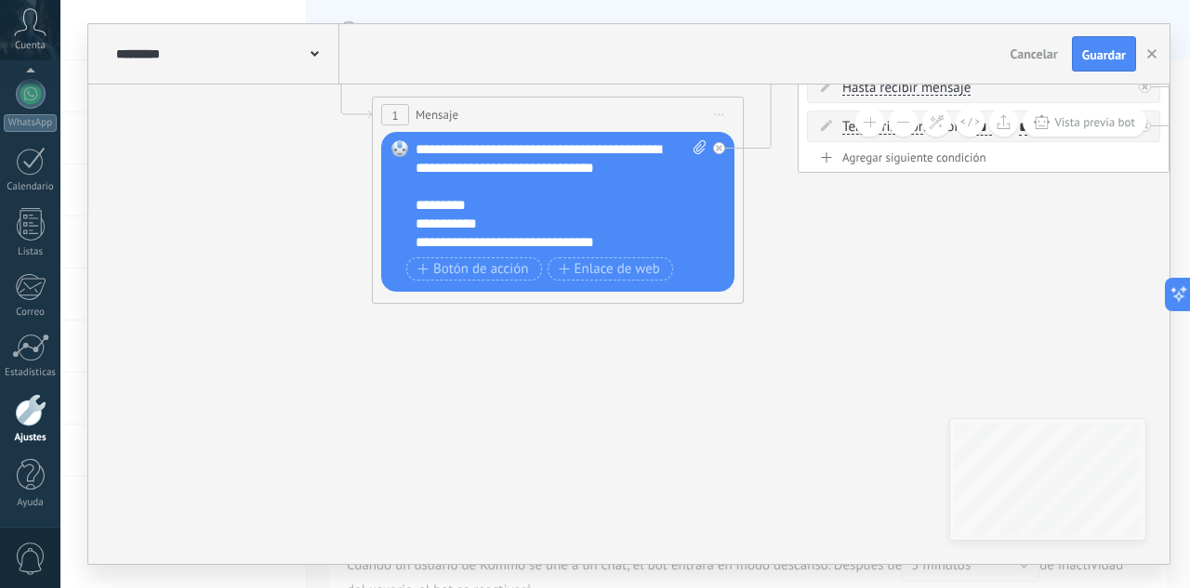
drag, startPoint x: 486, startPoint y: 350, endPoint x: 469, endPoint y: 486, distance: 137.7
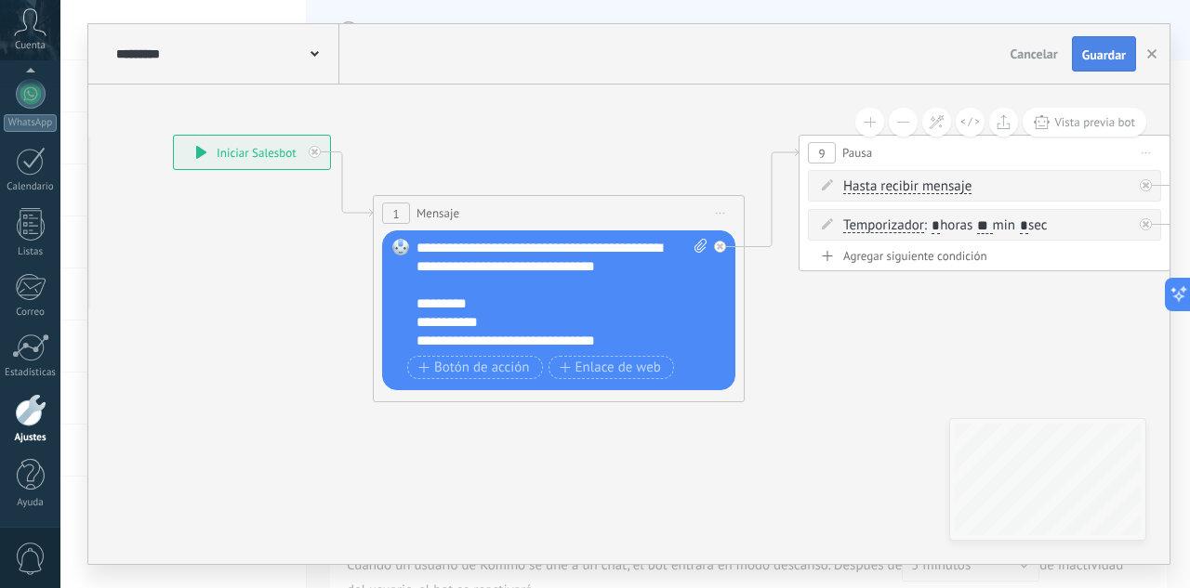
click at [1098, 50] on span "Guardar" at bounding box center [1104, 54] width 44 height 13
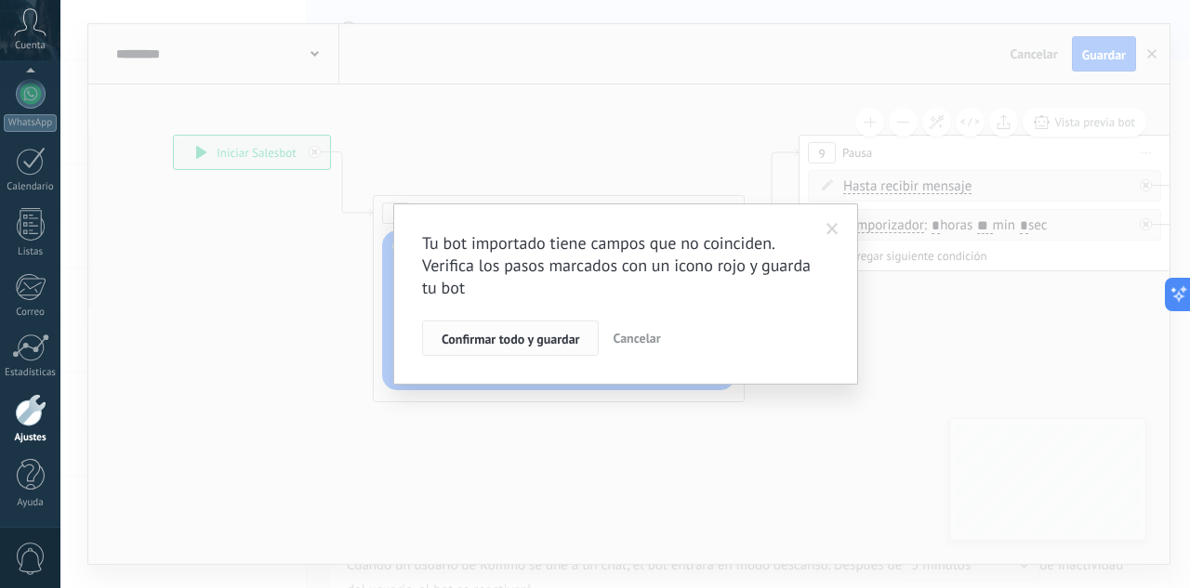
click at [554, 342] on span "Confirmar todo y guardar" at bounding box center [511, 339] width 138 height 13
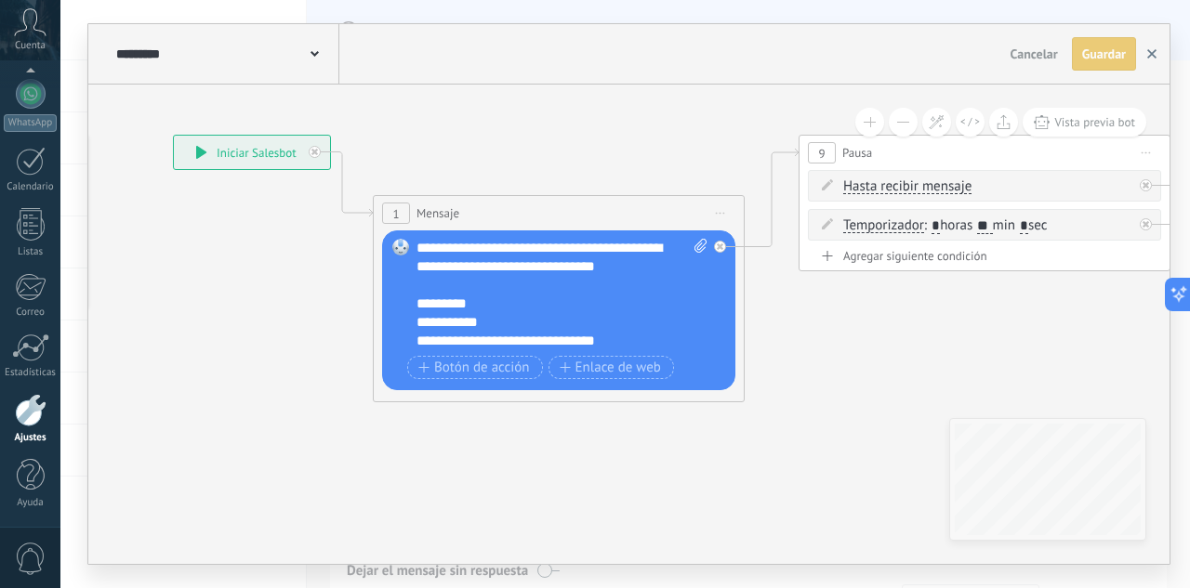
click at [1159, 56] on button "button" at bounding box center [1152, 53] width 28 height 33
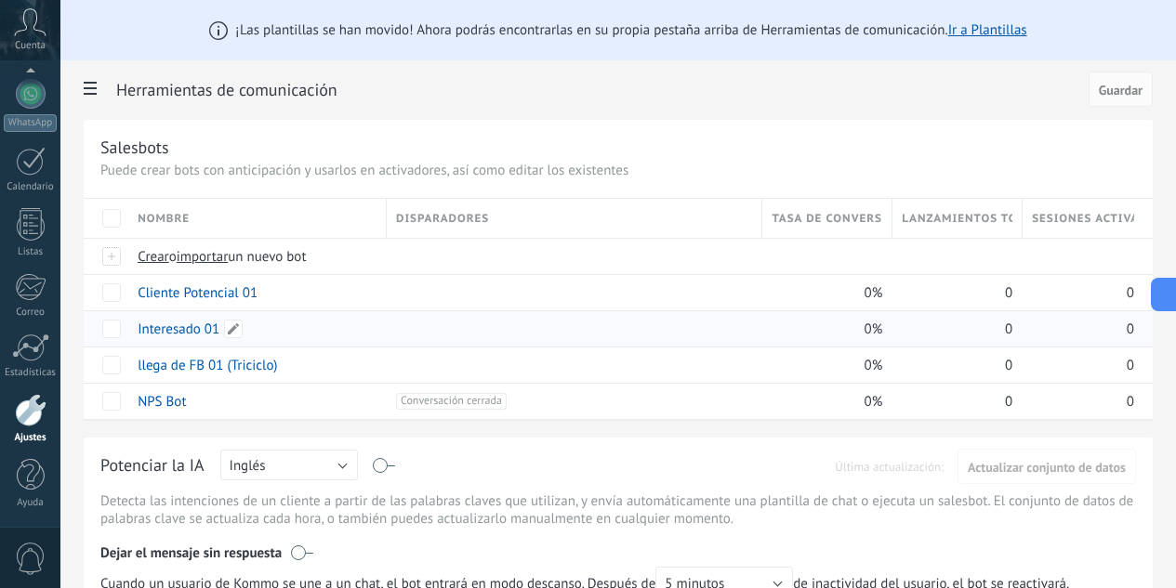
click at [219, 332] on link "Interesado 01" at bounding box center [179, 330] width 82 height 18
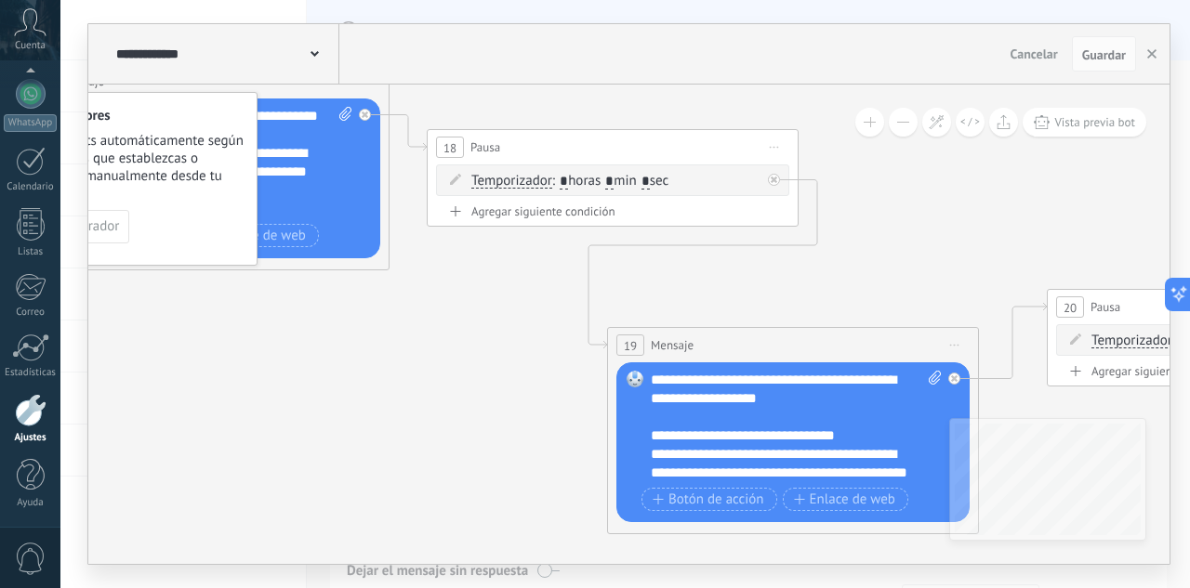
drag, startPoint x: 623, startPoint y: 448, endPoint x: 236, endPoint y: 314, distance: 409.3
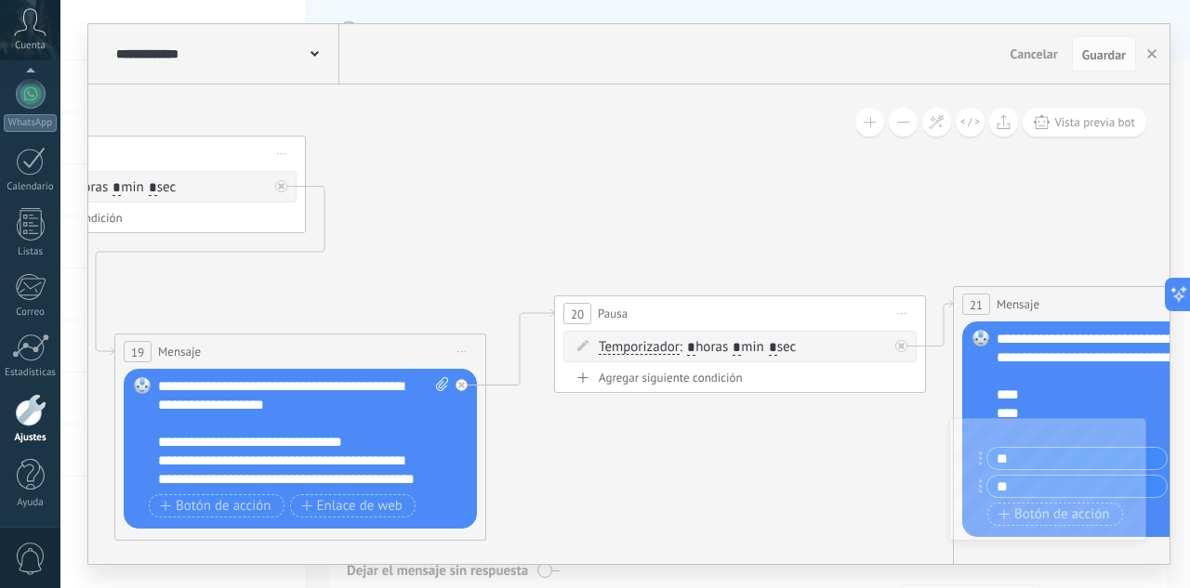
drag, startPoint x: 867, startPoint y: 180, endPoint x: 257, endPoint y: 268, distance: 617.0
click at [258, 269] on icon at bounding box center [981, 383] width 4241 height 1641
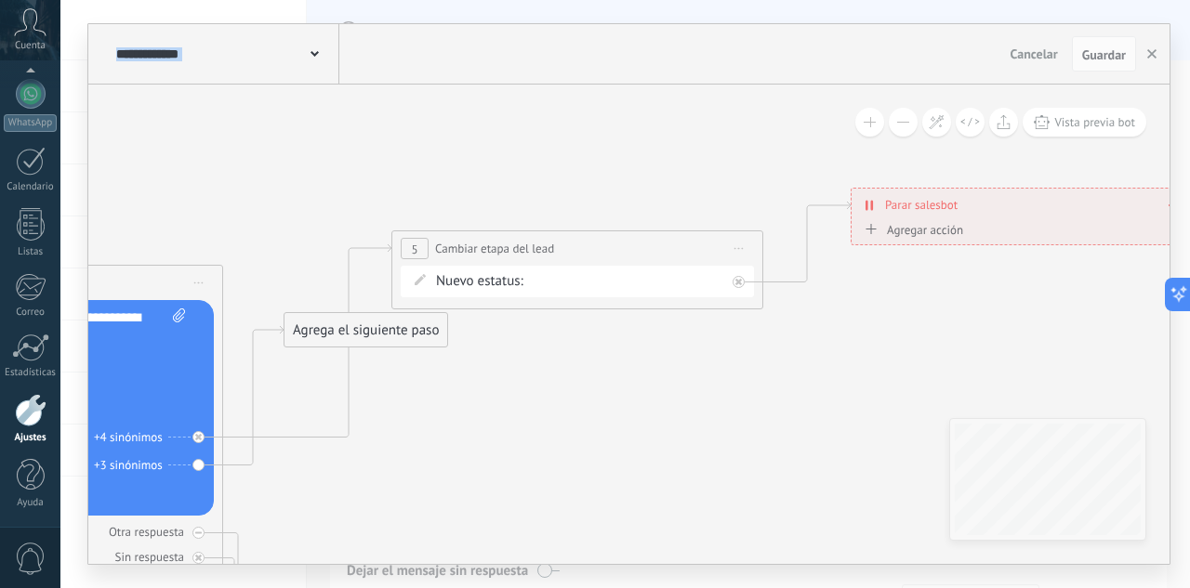
drag, startPoint x: 634, startPoint y: 212, endPoint x: 84, endPoint y: 216, distance: 550.4
click at [71, 218] on div "**********" at bounding box center [625, 294] width 1130 height 588
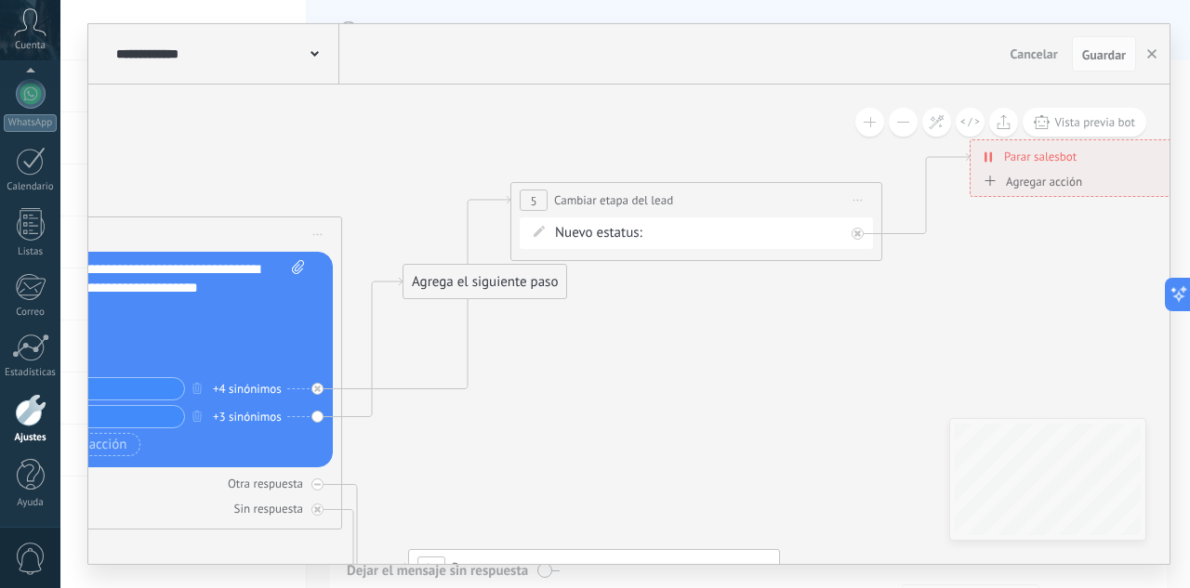
drag, startPoint x: 539, startPoint y: 368, endPoint x: 664, endPoint y: 304, distance: 140.1
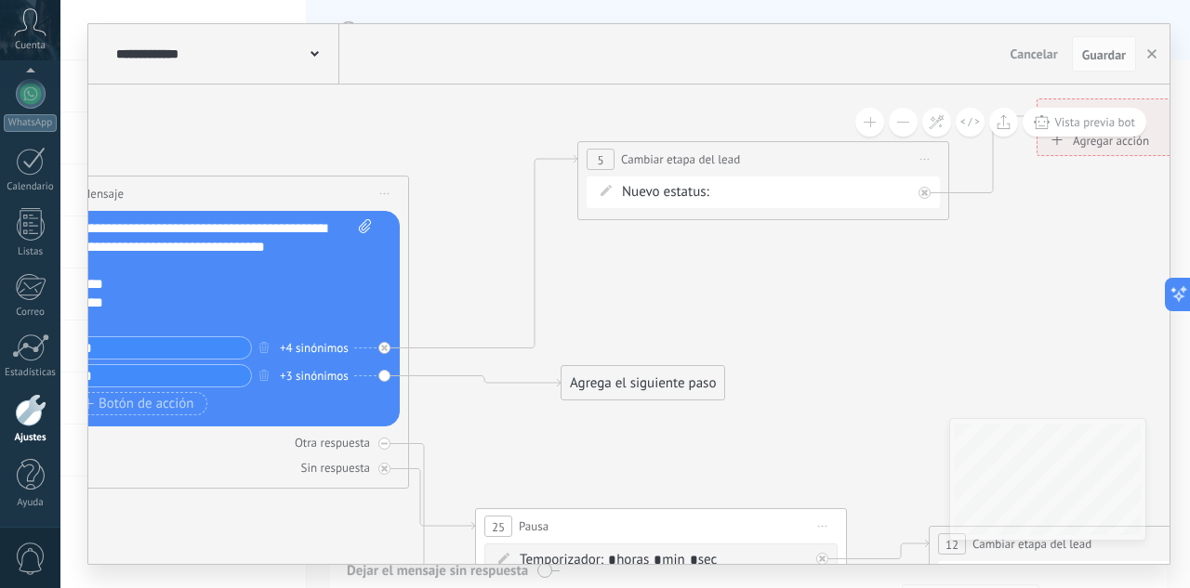
drag, startPoint x: 494, startPoint y: 245, endPoint x: 596, endPoint y: 410, distance: 193.7
click at [596, 399] on div "Agrega el siguiente paso" at bounding box center [643, 383] width 163 height 31
click at [0, 0] on div "INTE C.POTENCIAL REMARKETING Pedido enviado – ganado Pedido cancelado – perdido" at bounding box center [0, 0] width 0 height 0
click at [0, 0] on label "C.POTENCIAL" at bounding box center [0, 0] width 0 height 0
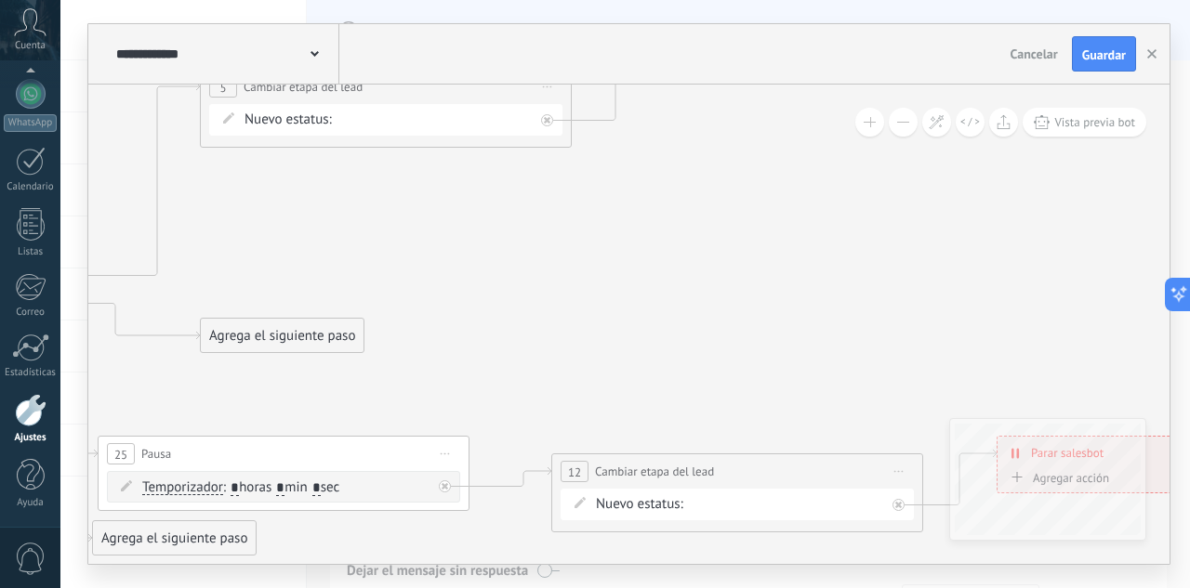
drag, startPoint x: 949, startPoint y: 345, endPoint x: 571, endPoint y: 272, distance: 385.3
click at [1119, 56] on span "Guardar" at bounding box center [1104, 54] width 44 height 13
click at [1150, 55] on icon "button" at bounding box center [1151, 53] width 9 height 9
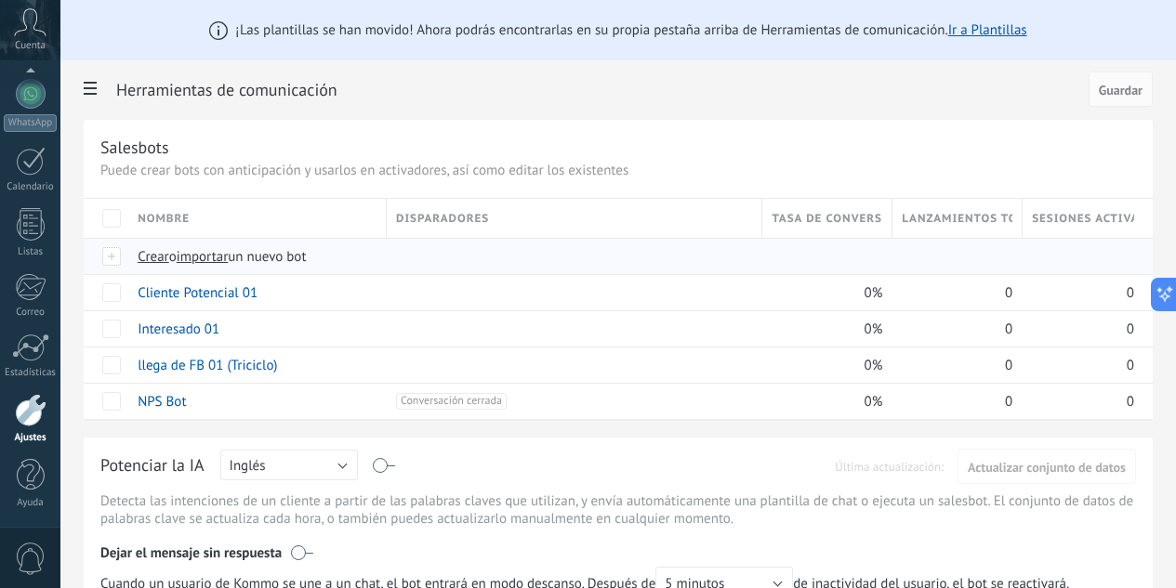
click at [229, 258] on span "importar" at bounding box center [203, 257] width 52 height 18
click at [0, 0] on input "importar un nuevo bot" at bounding box center [0, 0] width 0 height 0
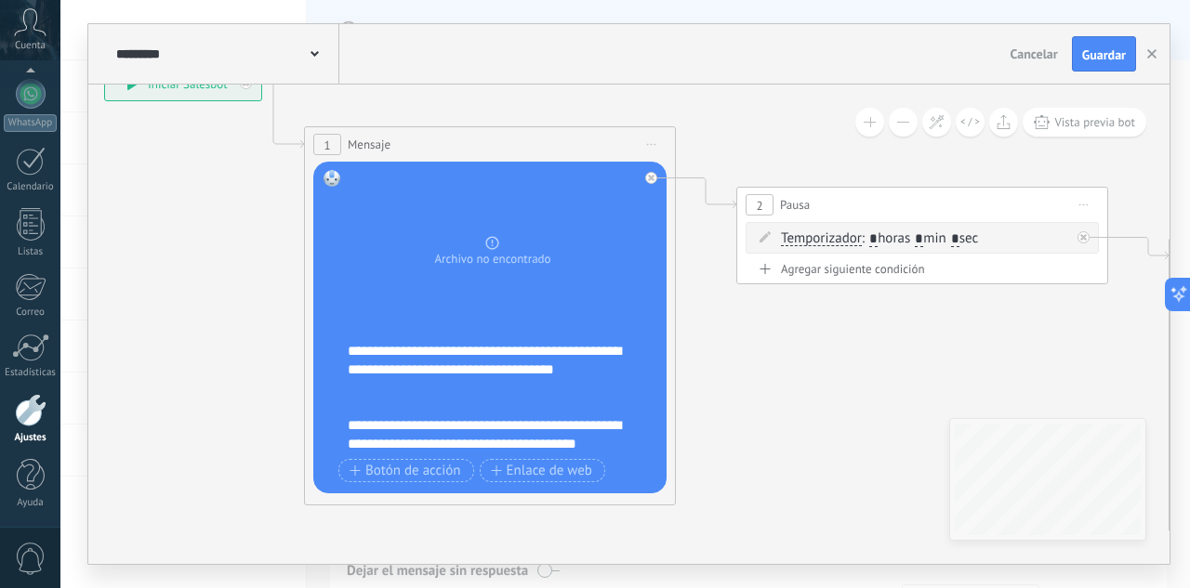
drag, startPoint x: 496, startPoint y: 347, endPoint x: 218, endPoint y: 286, distance: 284.5
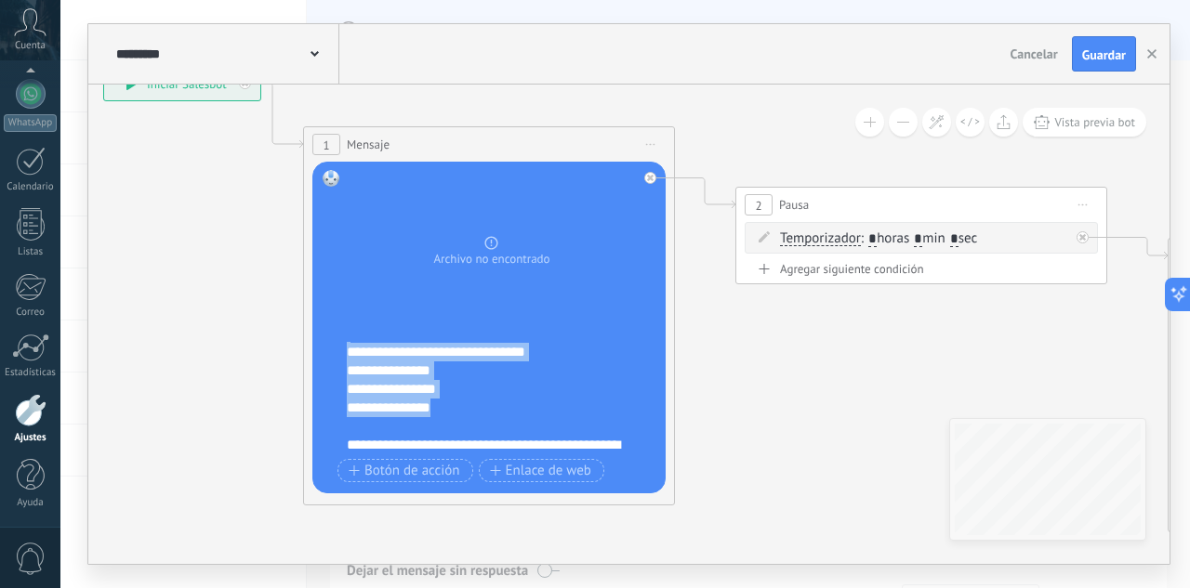
scroll to position [242, 0]
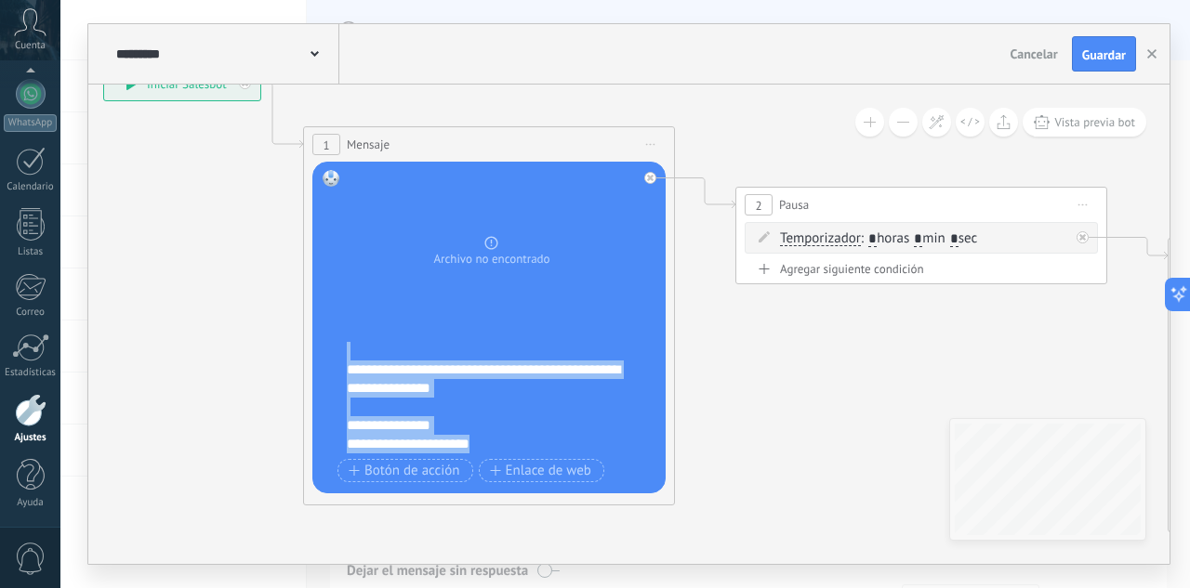
drag, startPoint x: 351, startPoint y: 351, endPoint x: 544, endPoint y: 446, distance: 214.5
click at [544, 446] on div "**********" at bounding box center [501, 398] width 309 height 112
copy div "**********"
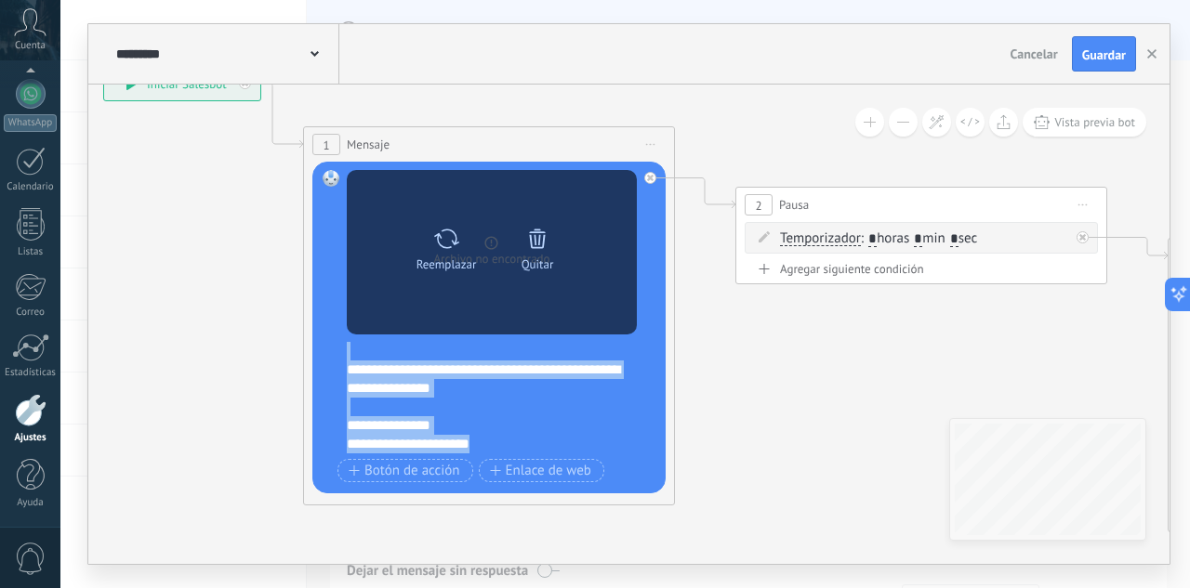
click at [613, 319] on div "Reemplazar Quitar Convertir a mensaje de voz" at bounding box center [492, 252] width 290 height 165
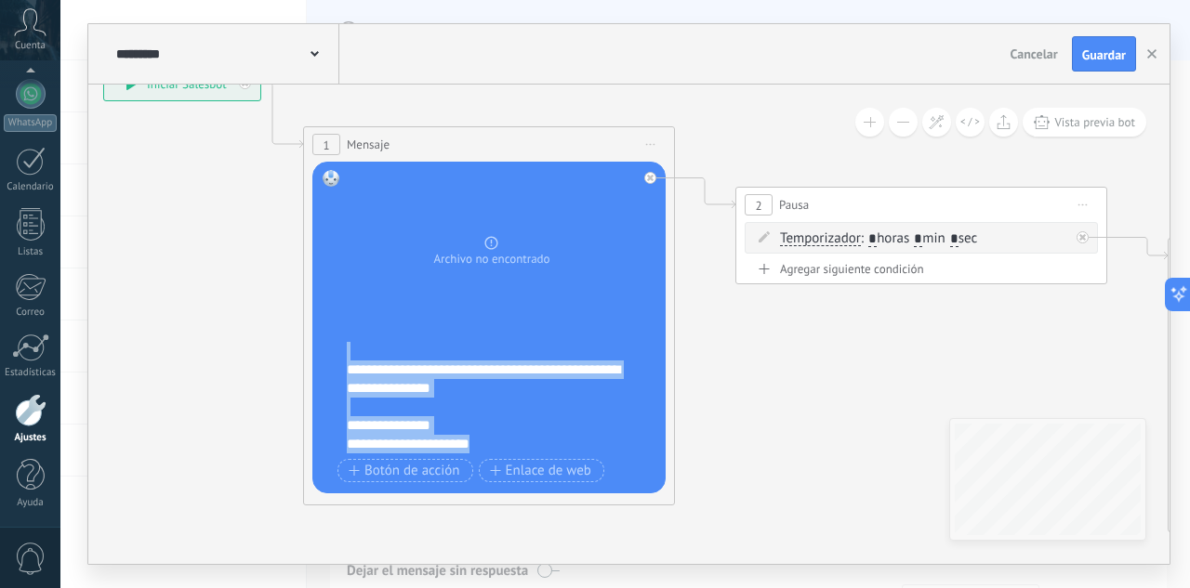
click at [344, 374] on div "Reemplazar Quitar Convertir a mensaje de voz Arrastre la imagen aquí para adjun…" at bounding box center [488, 328] width 353 height 332
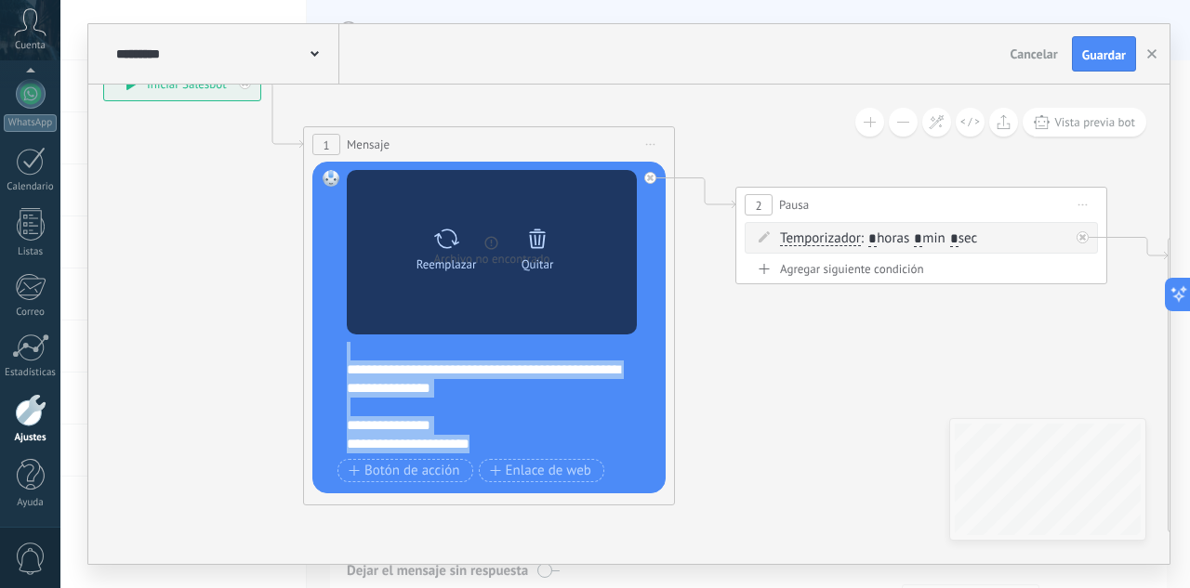
click at [433, 245] on icon at bounding box center [446, 239] width 27 height 26
click input "Subir" at bounding box center [0, 0] width 0 height 0
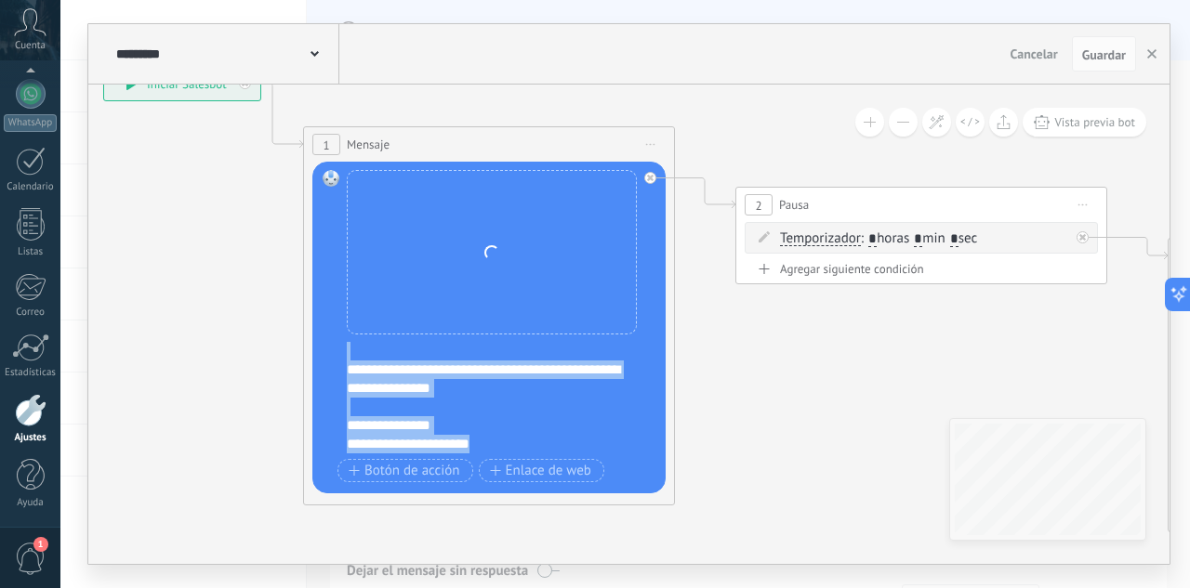
click at [520, 404] on div "**********" at bounding box center [501, 398] width 309 height 112
drag, startPoint x: 351, startPoint y: 349, endPoint x: 557, endPoint y: 453, distance: 230.3
click at [557, 453] on div "**********" at bounding box center [501, 398] width 309 height 112
paste div
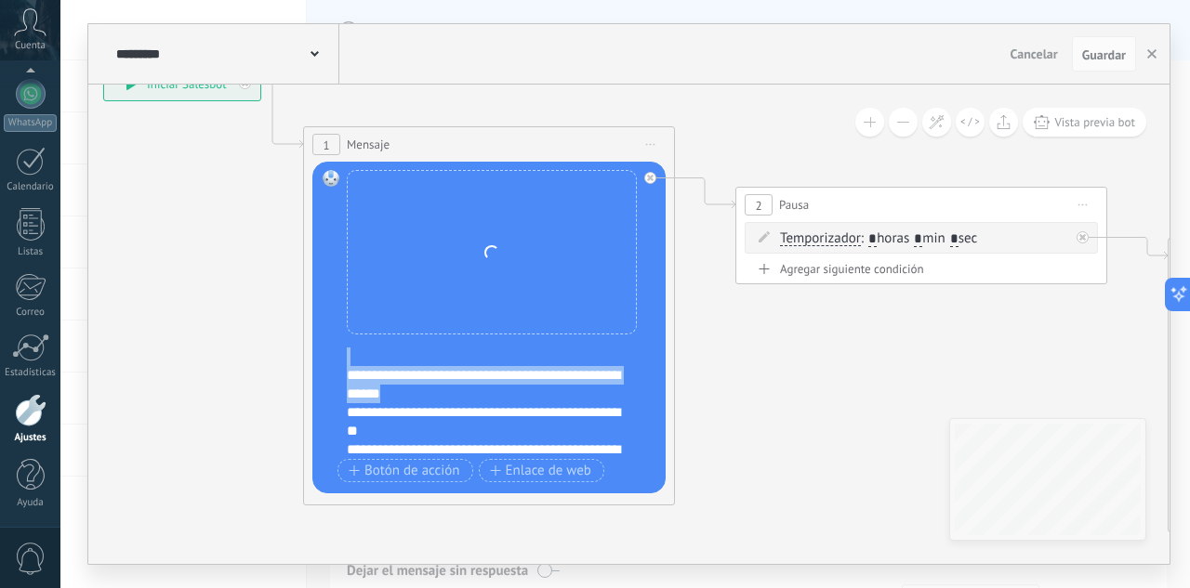
scroll to position [0, 0]
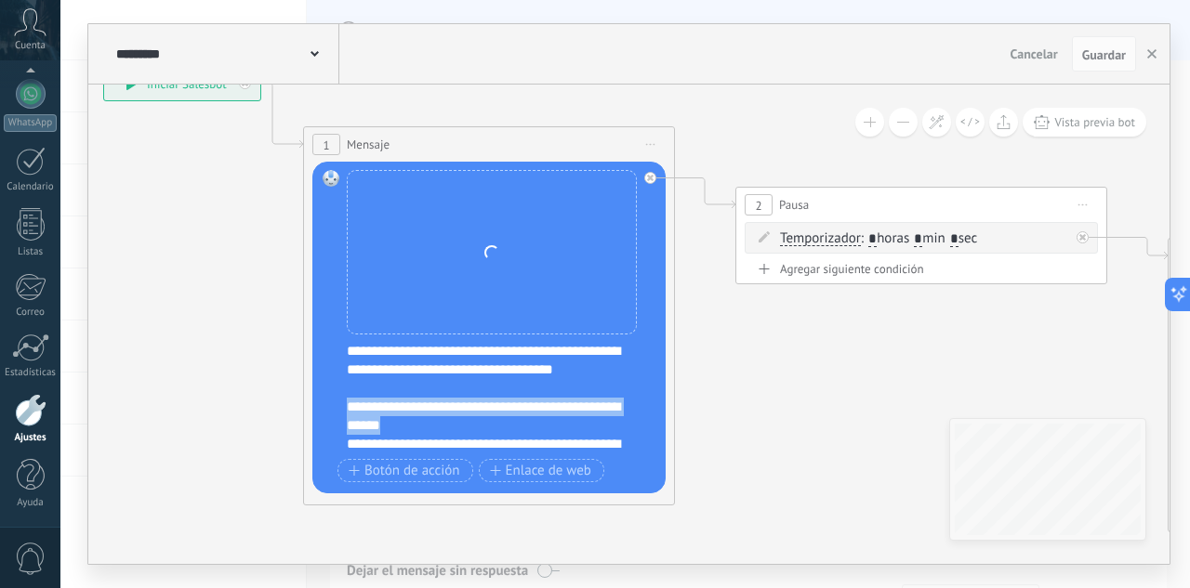
drag, startPoint x: 478, startPoint y: 381, endPoint x: 344, endPoint y: 410, distance: 136.9
click at [344, 410] on div "Reemplazar Quitar Convertir a mensaje de voz Arrastre la imagen aquí para adjun…" at bounding box center [488, 328] width 353 height 332
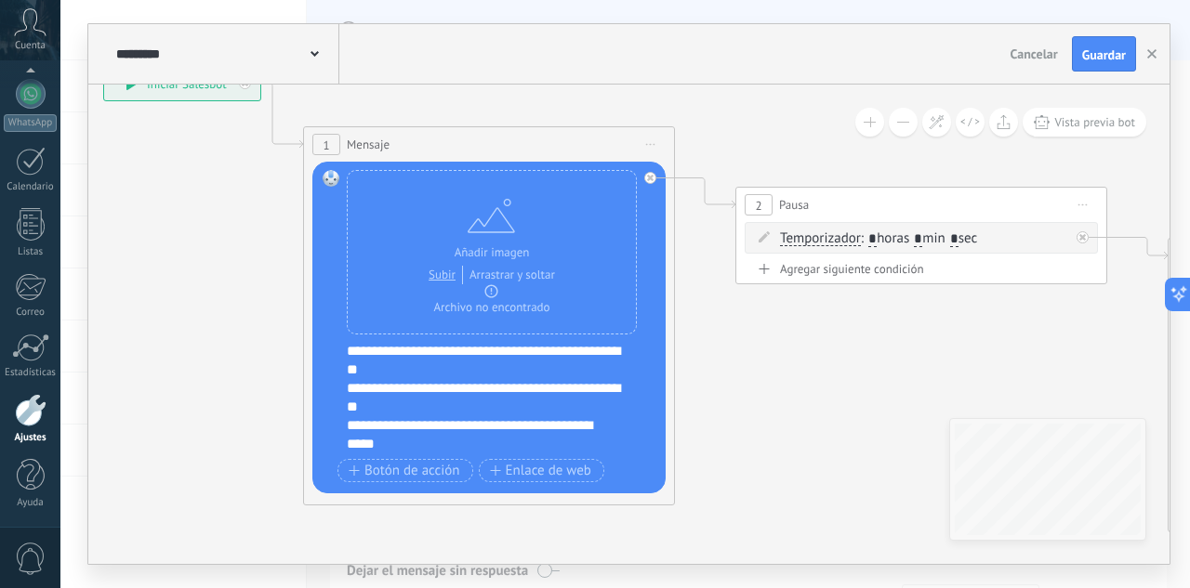
scroll to position [55, 0]
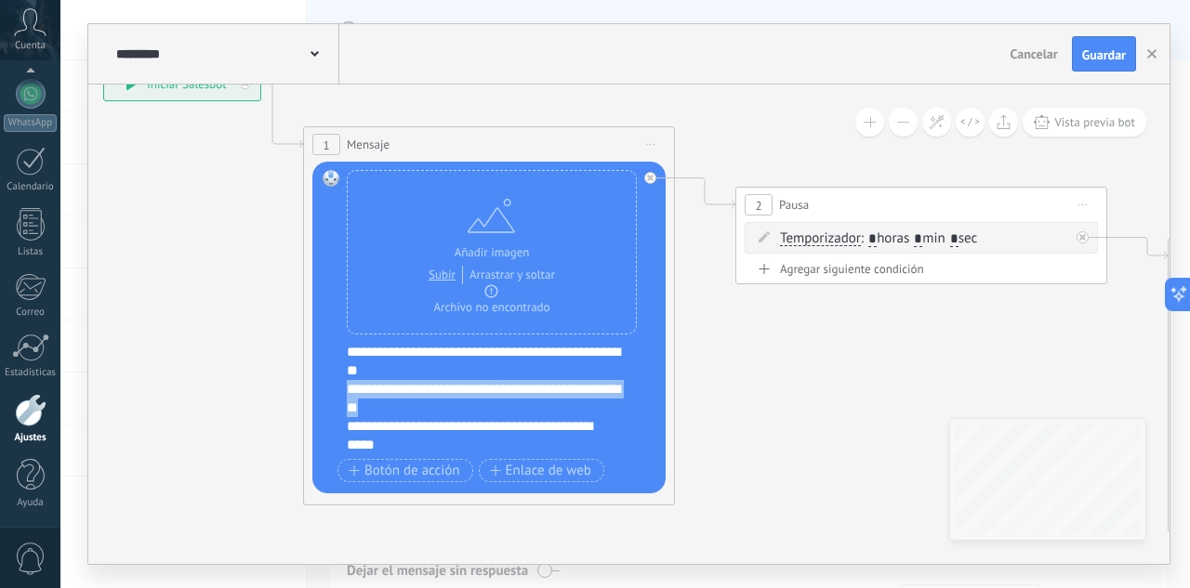
drag, startPoint x: 436, startPoint y: 412, endPoint x: 333, endPoint y: 395, distance: 104.5
click at [333, 395] on div "Reemplazar Quitar Convertir a mensaje de voz Arrastre la imagen aquí para adjun…" at bounding box center [488, 328] width 353 height 332
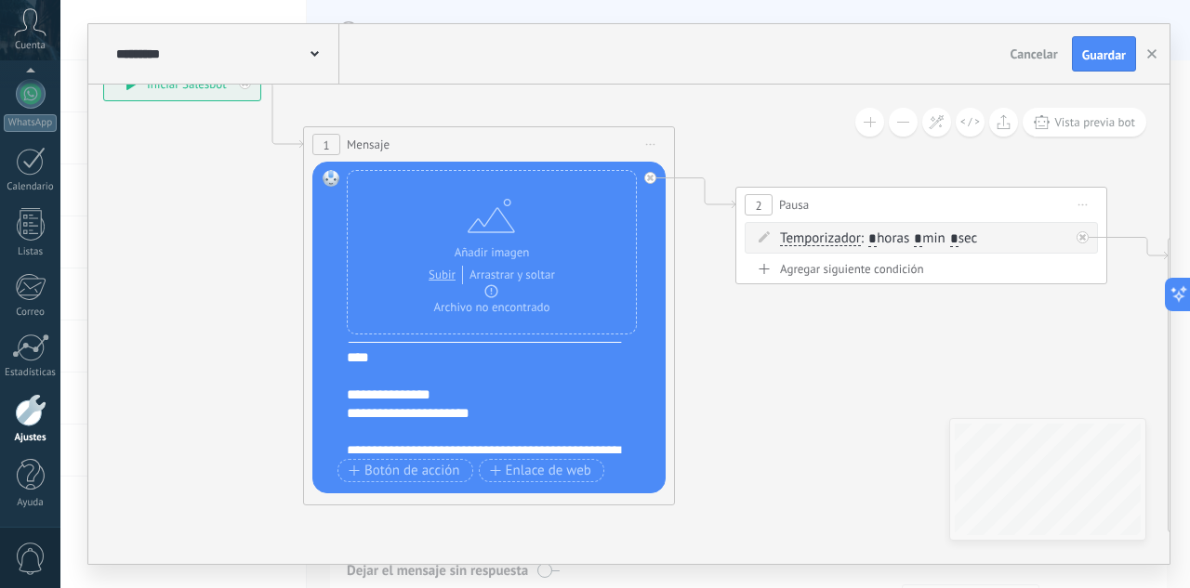
scroll to position [205, 0]
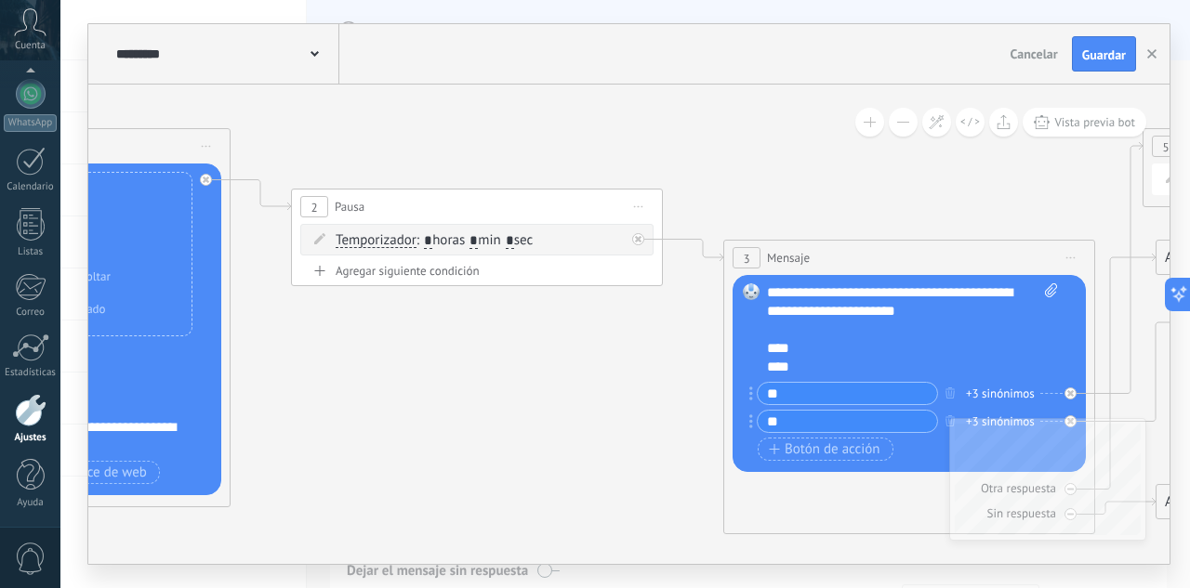
drag, startPoint x: 972, startPoint y: 340, endPoint x: 528, endPoint y: 342, distance: 444.4
click at [528, 342] on icon at bounding box center [1005, 301] width 3623 height 1396
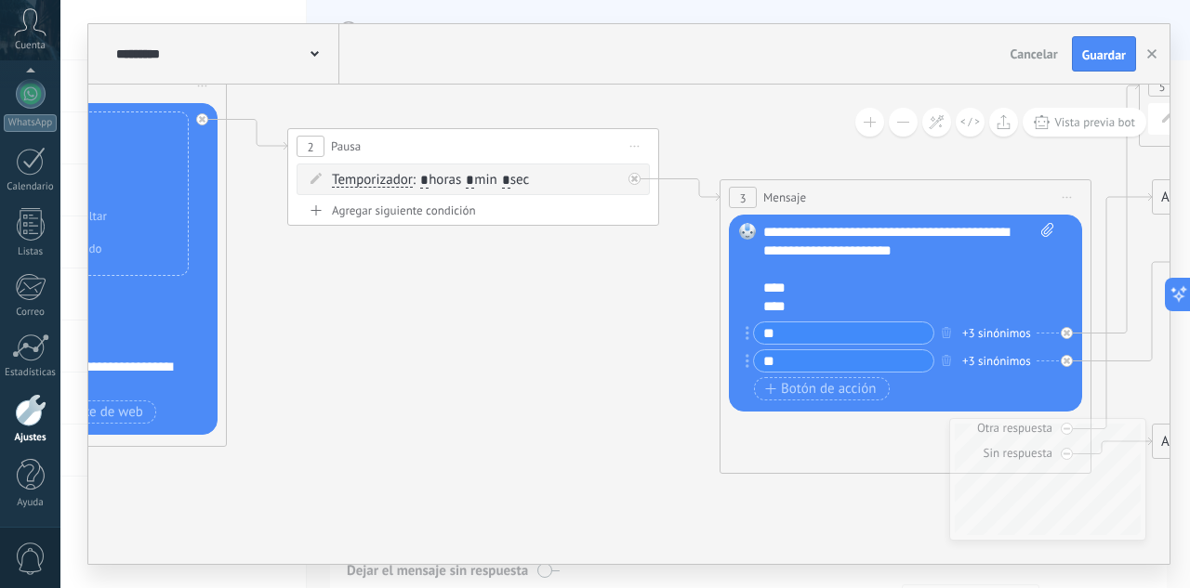
drag, startPoint x: 584, startPoint y: 360, endPoint x: 675, endPoint y: 291, distance: 114.2
click at [692, 289] on icon at bounding box center [1001, 241] width 3623 height 1396
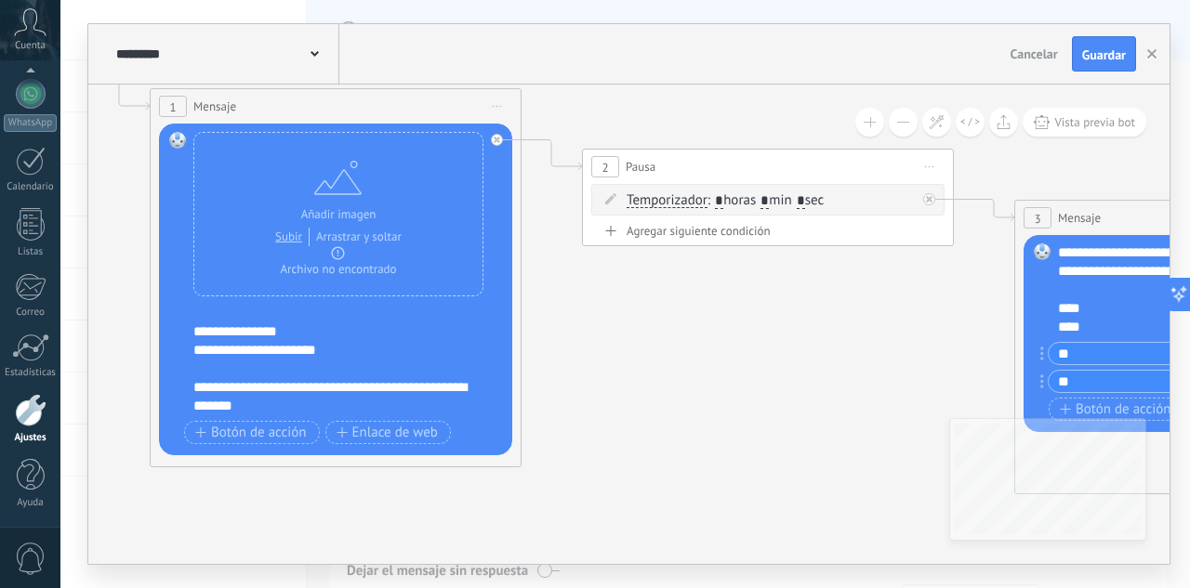
drag, startPoint x: 467, startPoint y: 301, endPoint x: 646, endPoint y: 329, distance: 181.6
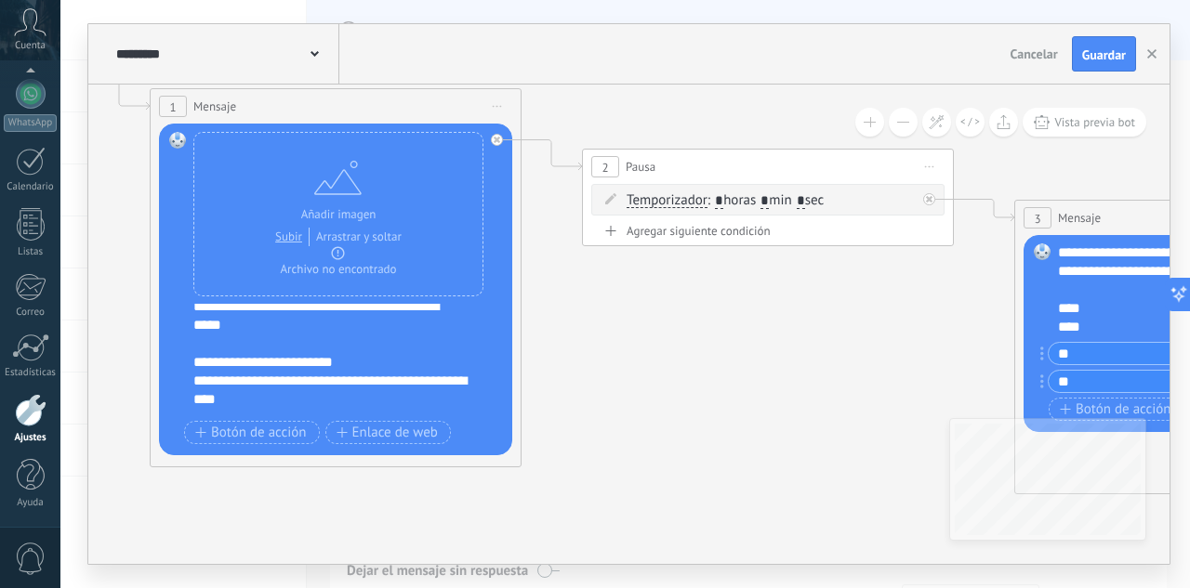
scroll to position [94, 0]
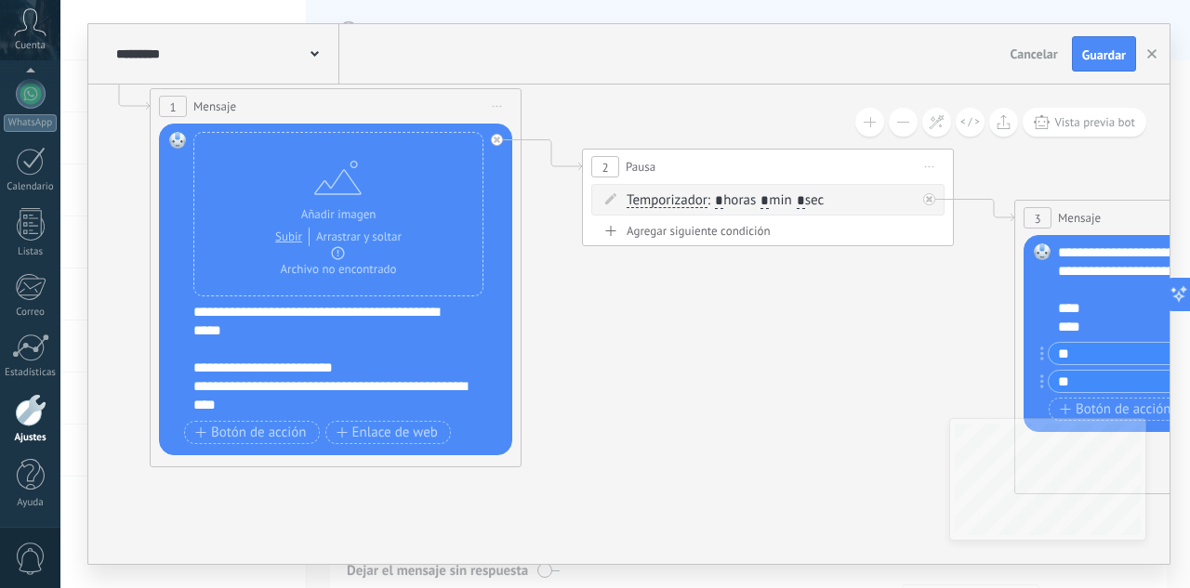
click at [297, 365] on div "**********" at bounding box center [331, 368] width 276 height 19
drag, startPoint x: 484, startPoint y: 371, endPoint x: 415, endPoint y: 508, distance: 153.4
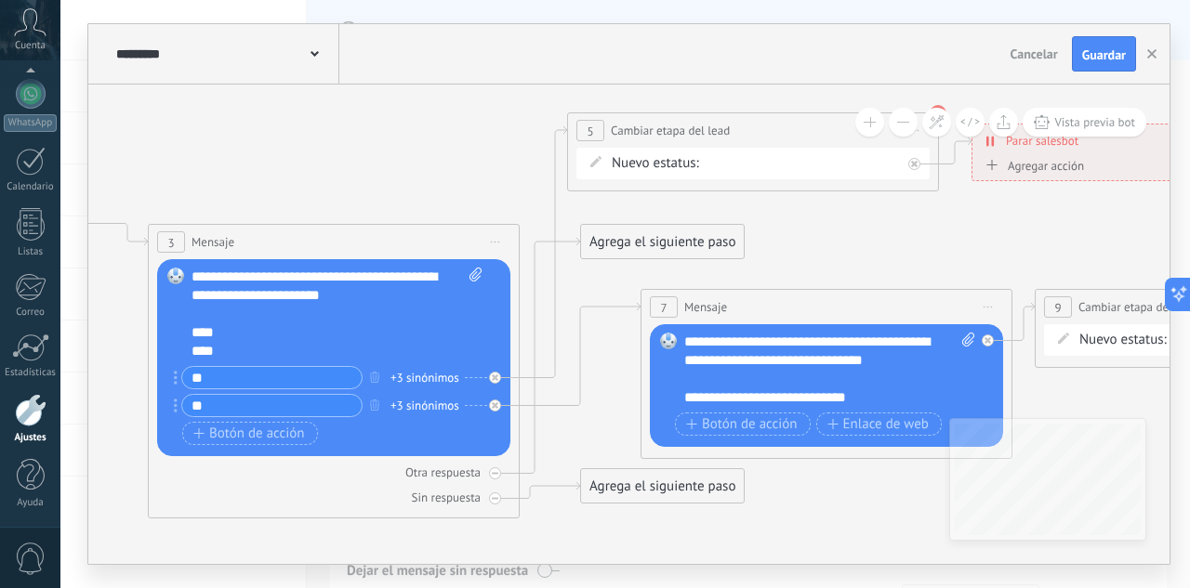
click at [0, 0] on div "INTE C.POTENCIAL REMARKETING Pedido enviado – ganado Pedido cancelado – perdido" at bounding box center [0, 0] width 0 height 0
click at [0, 0] on label "C.POTENCIAL" at bounding box center [0, 0] width 0 height 0
drag, startPoint x: 621, startPoint y: 248, endPoint x: 687, endPoint y: 271, distance: 69.7
click at [687, 271] on div "Agrega el siguiente paso" at bounding box center [722, 264] width 163 height 31
drag, startPoint x: 490, startPoint y: 476, endPoint x: 491, endPoint y: 492, distance: 15.8
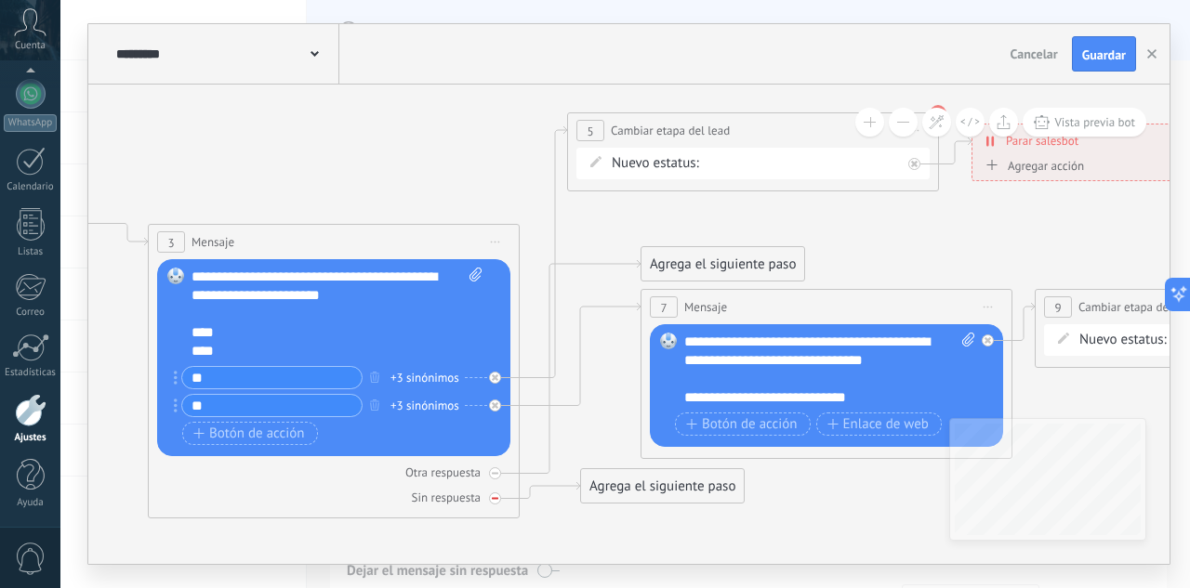
click at [490, 475] on div at bounding box center [495, 474] width 12 height 12
click at [490, 500] on div at bounding box center [495, 499] width 12 height 12
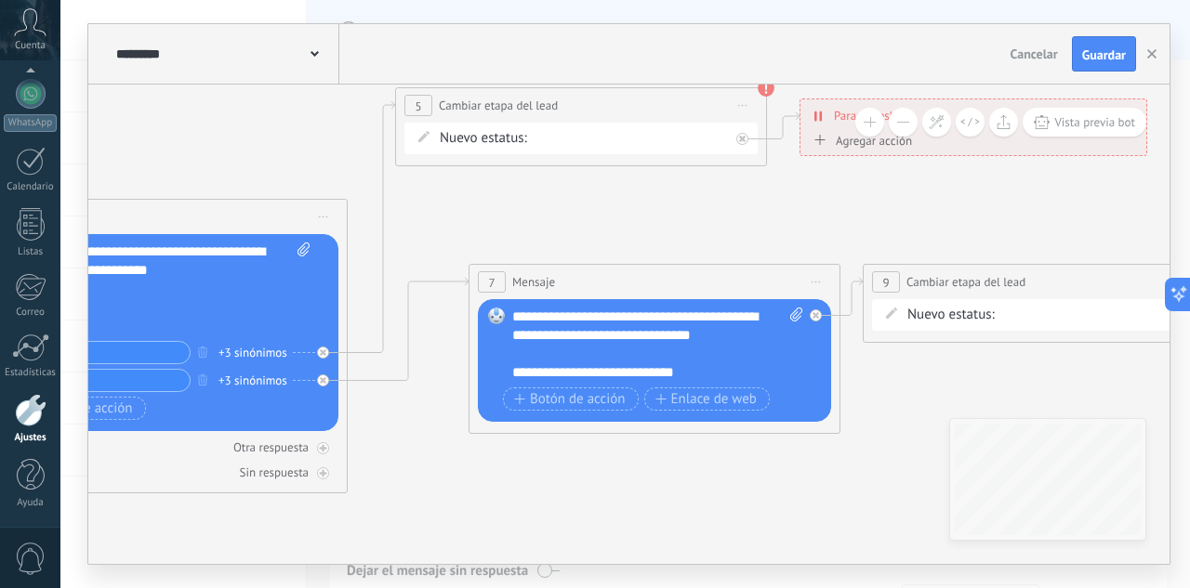
drag, startPoint x: 907, startPoint y: 250, endPoint x: 601, endPoint y: 190, distance: 312.7
click at [601, 190] on icon at bounding box center [258, 260] width 3623 height 1396
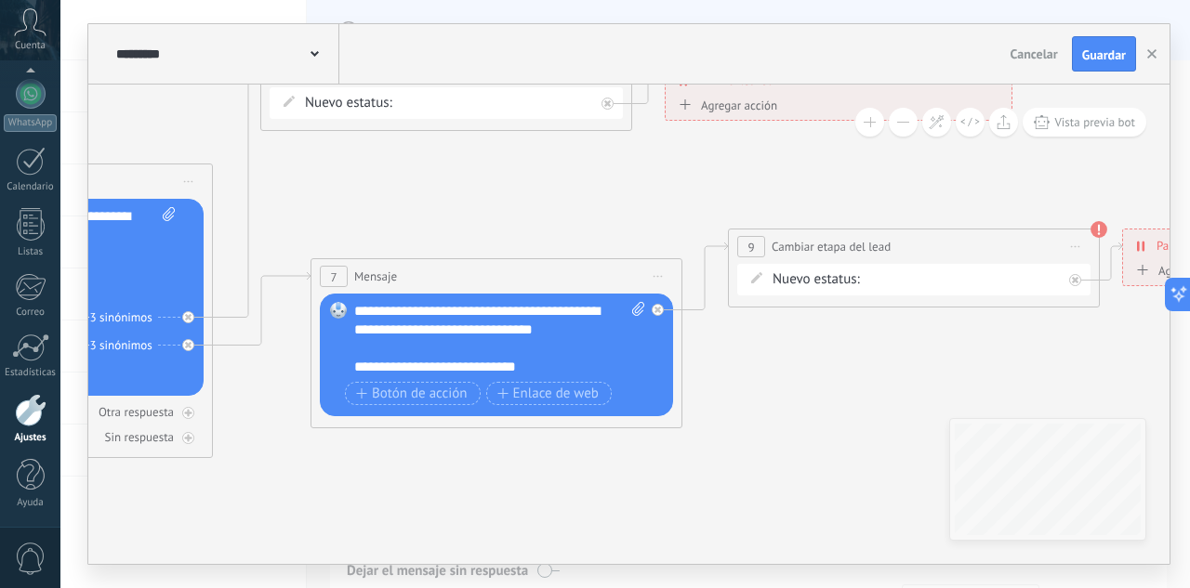
drag, startPoint x: 512, startPoint y: 251, endPoint x: 491, endPoint y: 279, distance: 35.1
click at [491, 279] on div "7 Mensaje ******* (a): Todos los contactos - canales seleccionados Todos los co…" at bounding box center [496, 276] width 370 height 34
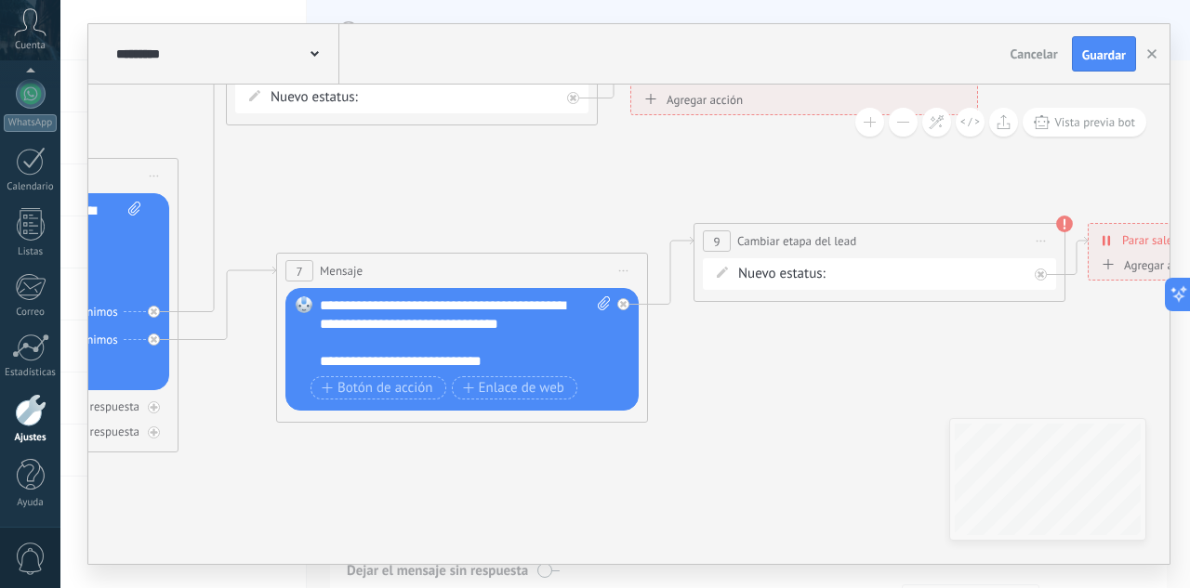
drag, startPoint x: 880, startPoint y: 410, endPoint x: 718, endPoint y: 402, distance: 162.9
click at [718, 405] on icon at bounding box center [88, 219] width 3623 height 1396
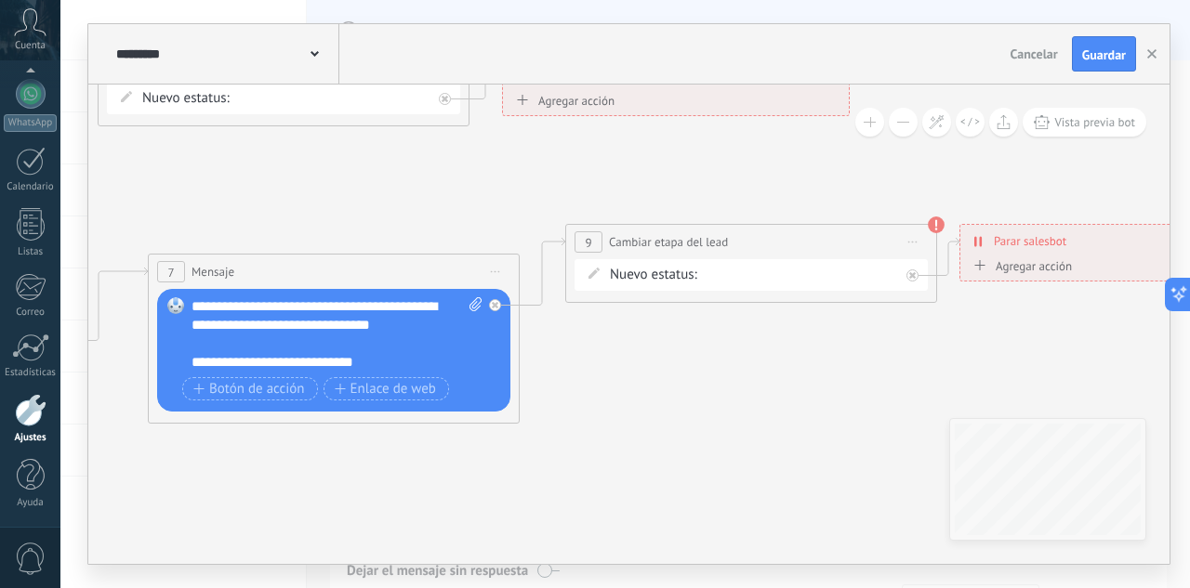
click at [0, 0] on div "INTE C.POTENCIAL REMARKETING Pedido enviado – ganado Pedido cancelado – perdido" at bounding box center [0, 0] width 0 height 0
click at [0, 0] on label "Pedido cancelado – perdido" at bounding box center [0, 0] width 0 height 0
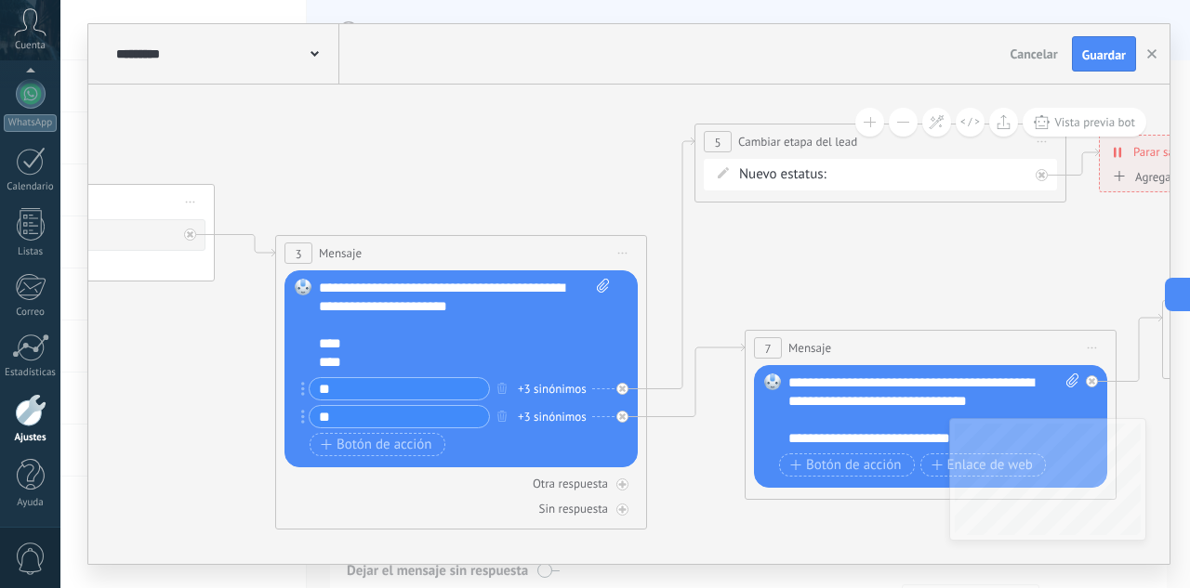
drag, startPoint x: 346, startPoint y: 190, endPoint x: 944, endPoint y: 266, distance: 602.6
click at [944, 266] on icon at bounding box center [557, 296] width 3623 height 1396
click at [1094, 68] on button "Guardar" at bounding box center [1104, 53] width 64 height 35
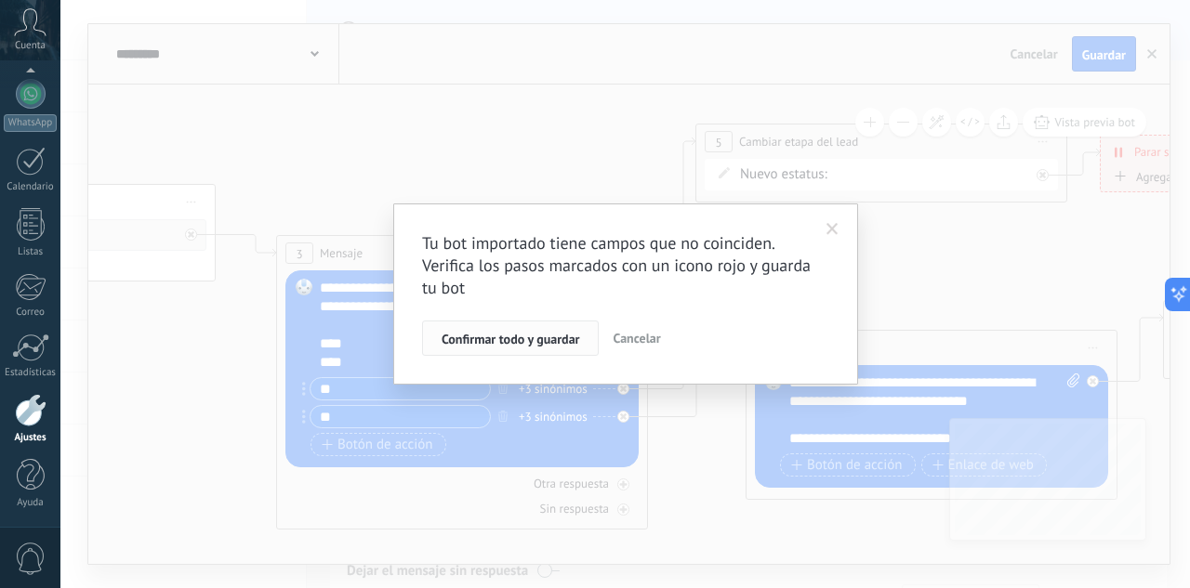
click at [478, 344] on span "Confirmar todo y guardar" at bounding box center [511, 339] width 138 height 13
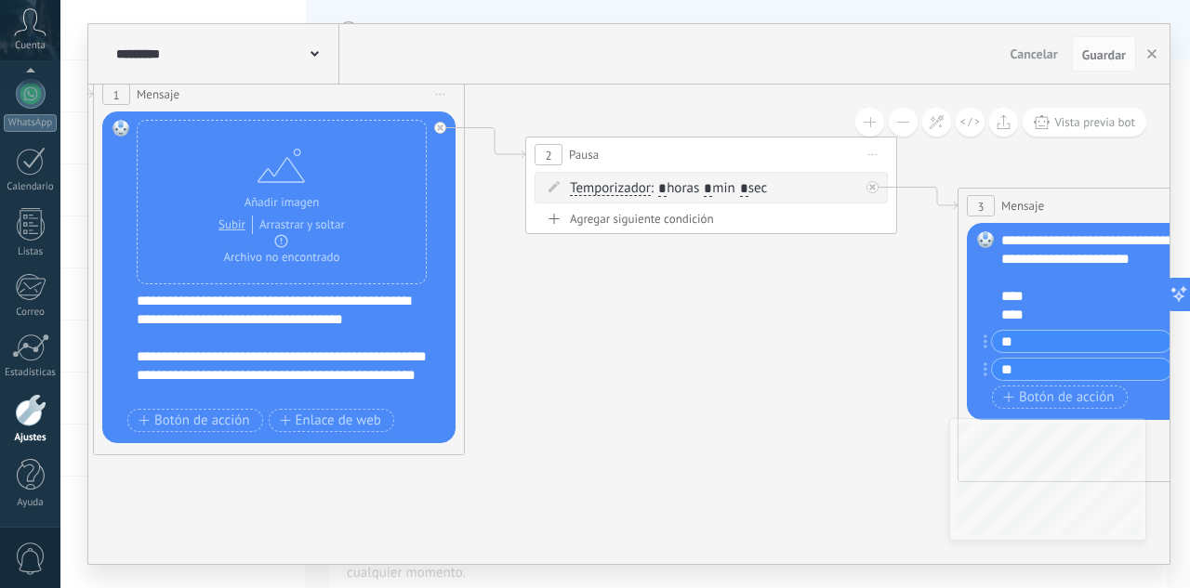
drag, startPoint x: 172, startPoint y: 371, endPoint x: 867, endPoint y: 324, distance: 697.0
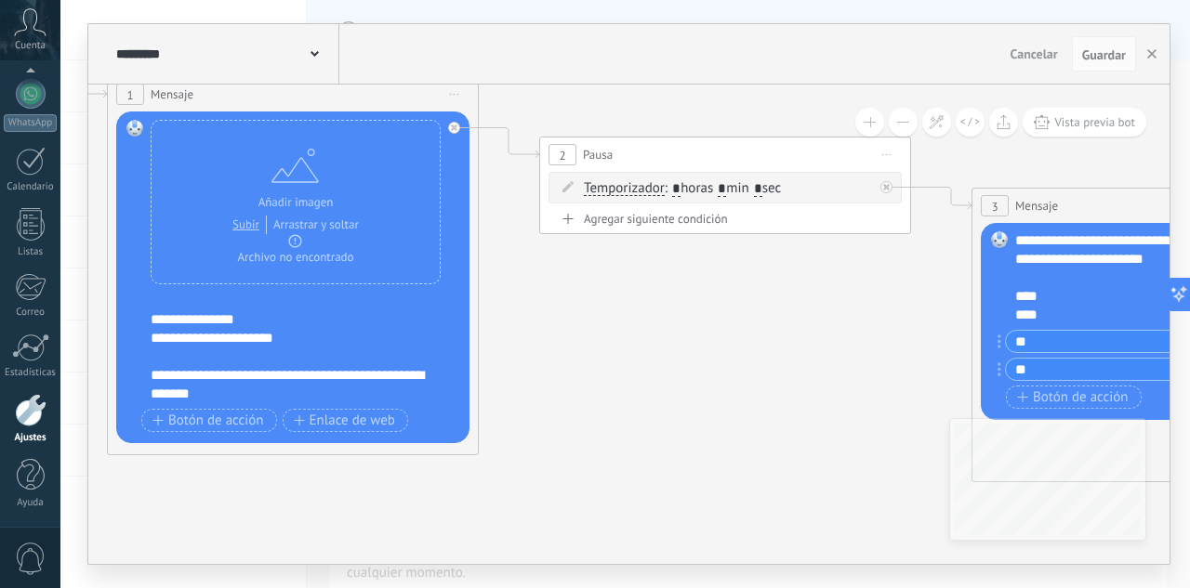
scroll to position [205, 0]
click at [1149, 46] on button "button" at bounding box center [1152, 53] width 28 height 35
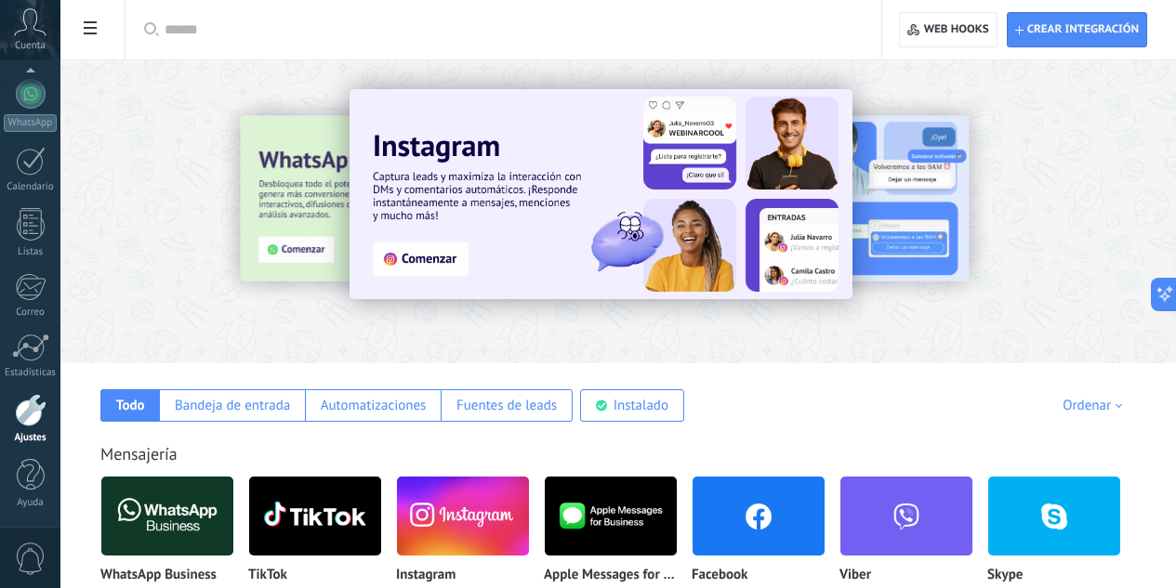
click at [456, 12] on div at bounding box center [510, 29] width 691 height 59
click at [456, 29] on input "text" at bounding box center [510, 30] width 691 height 20
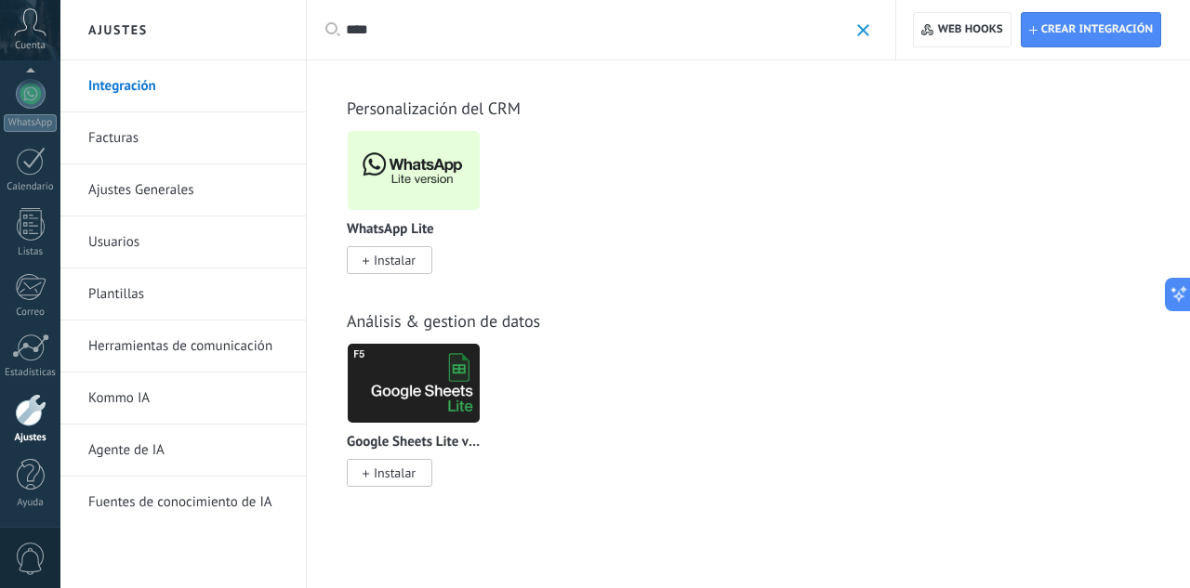
type input "****"
click at [403, 257] on span "Instalar" at bounding box center [395, 260] width 42 height 17
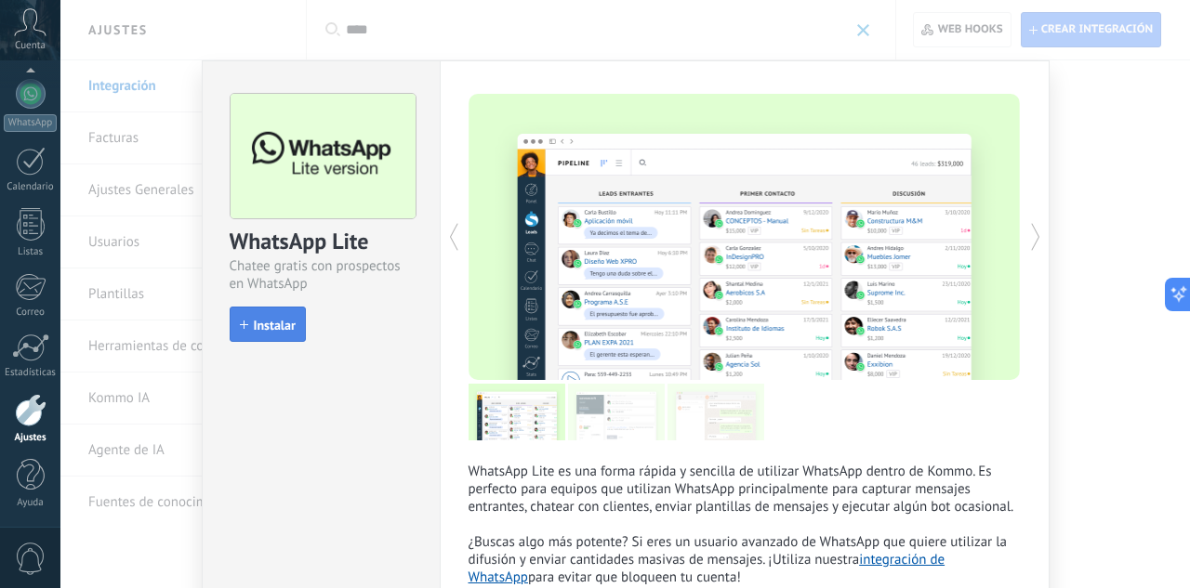
click at [287, 310] on button "Instalar" at bounding box center [268, 324] width 76 height 35
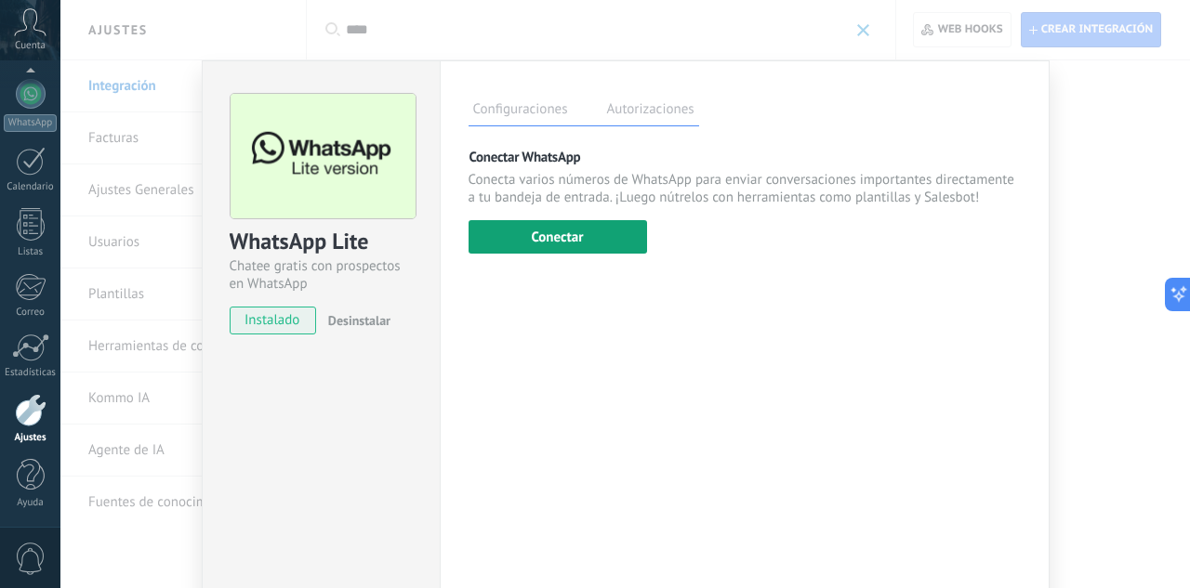
click at [565, 238] on button "Conectar" at bounding box center [558, 236] width 178 height 33
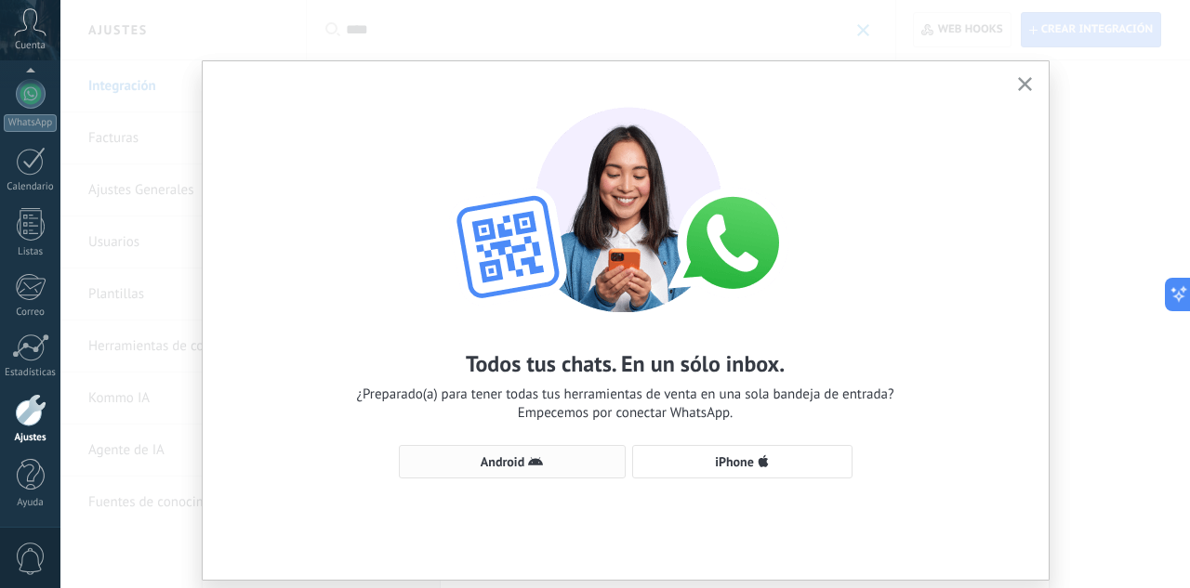
click at [510, 466] on span "Android" at bounding box center [503, 462] width 44 height 13
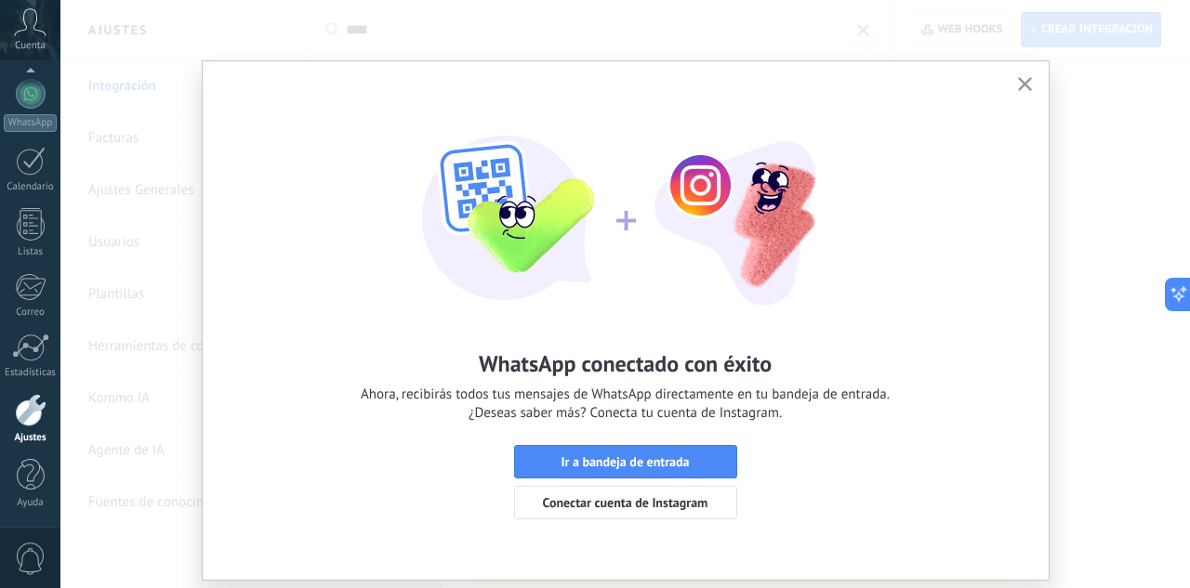
click at [1024, 89] on use "button" at bounding box center [1025, 84] width 14 height 14
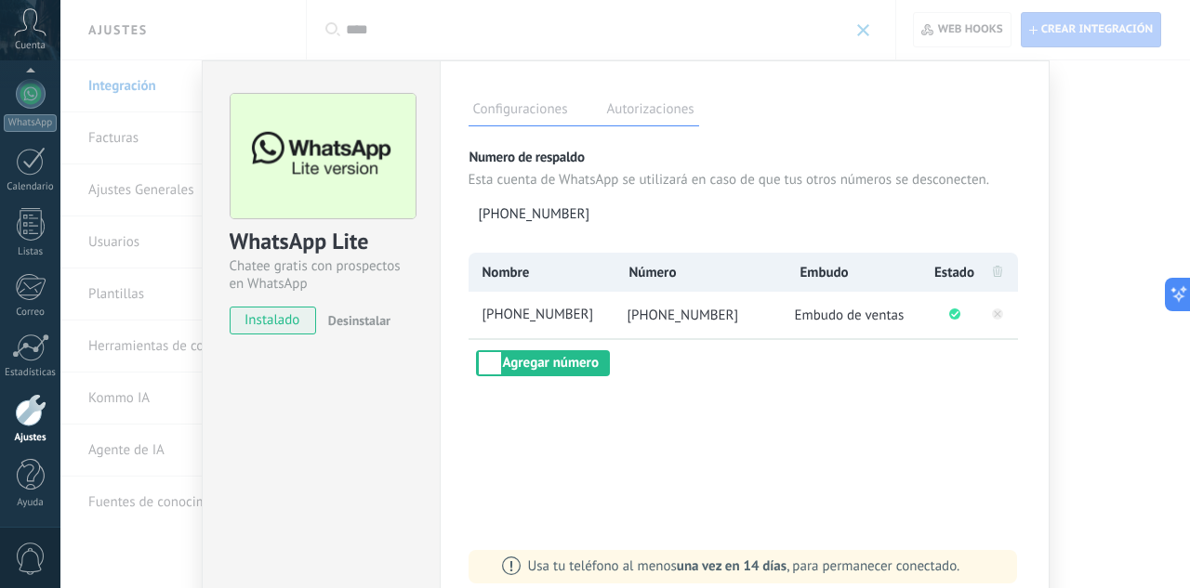
click at [1090, 142] on div "WhatsApp Lite Chatee gratis con prospectos en WhatsApp instalado Desinstalar Co…" at bounding box center [625, 294] width 1130 height 588
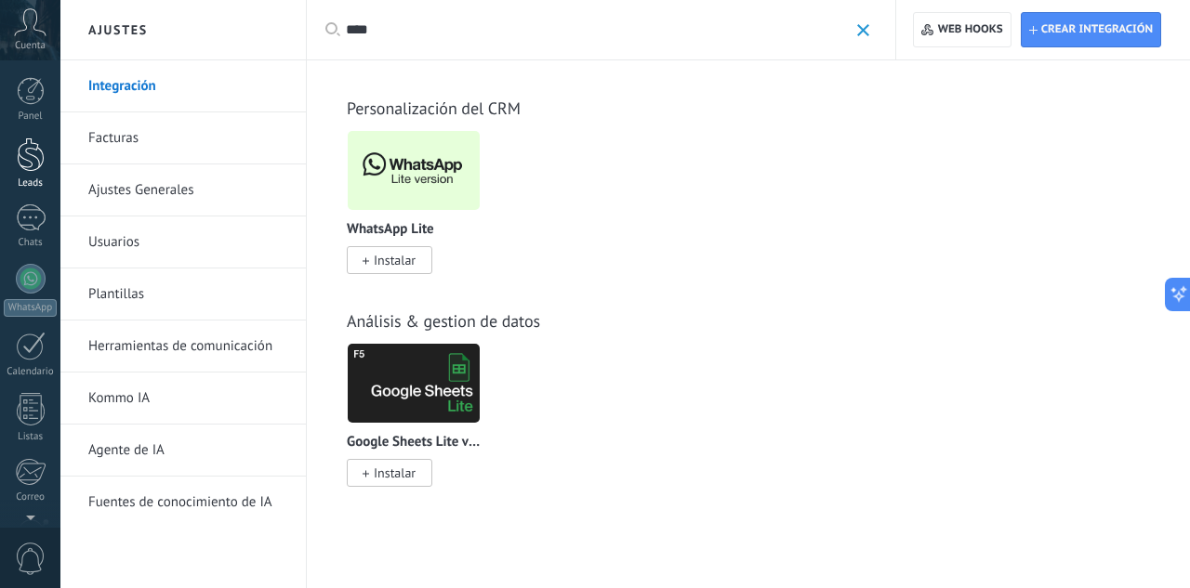
click at [36, 172] on link "Leads" at bounding box center [30, 164] width 60 height 52
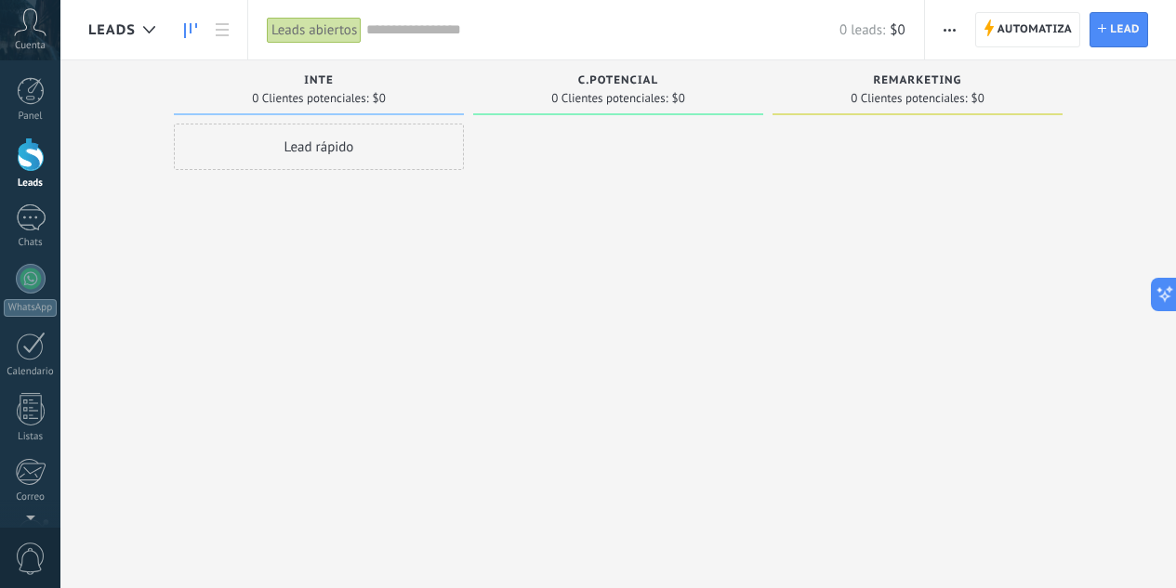
click at [648, 273] on div at bounding box center [618, 297] width 290 height 346
click at [1007, 29] on span "Automatiza" at bounding box center [1035, 29] width 75 height 33
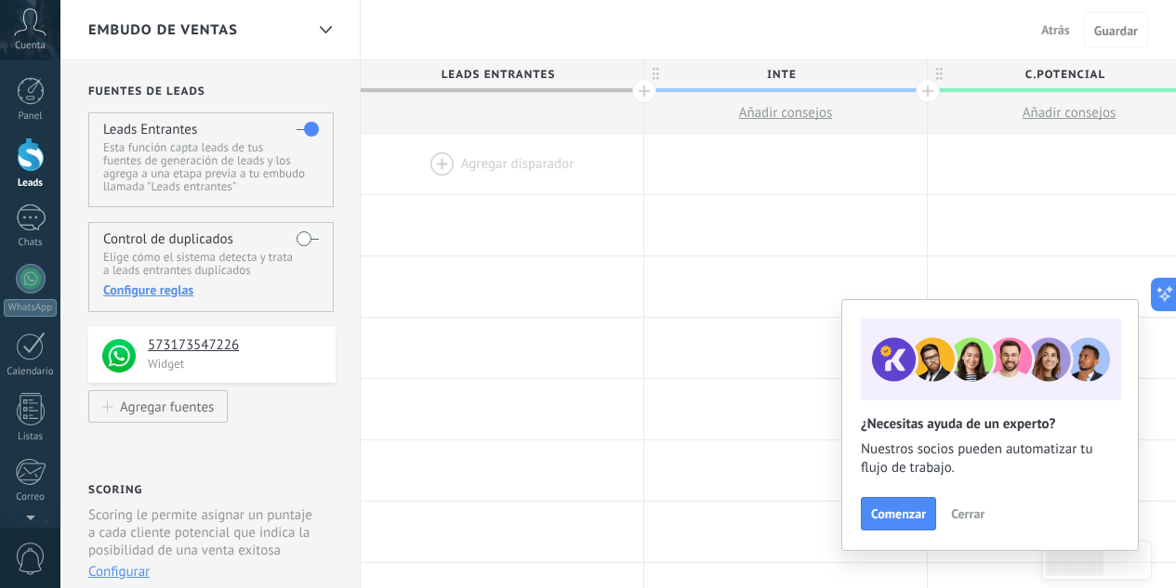
click at [969, 512] on span "Cerrar" at bounding box center [967, 514] width 33 height 13
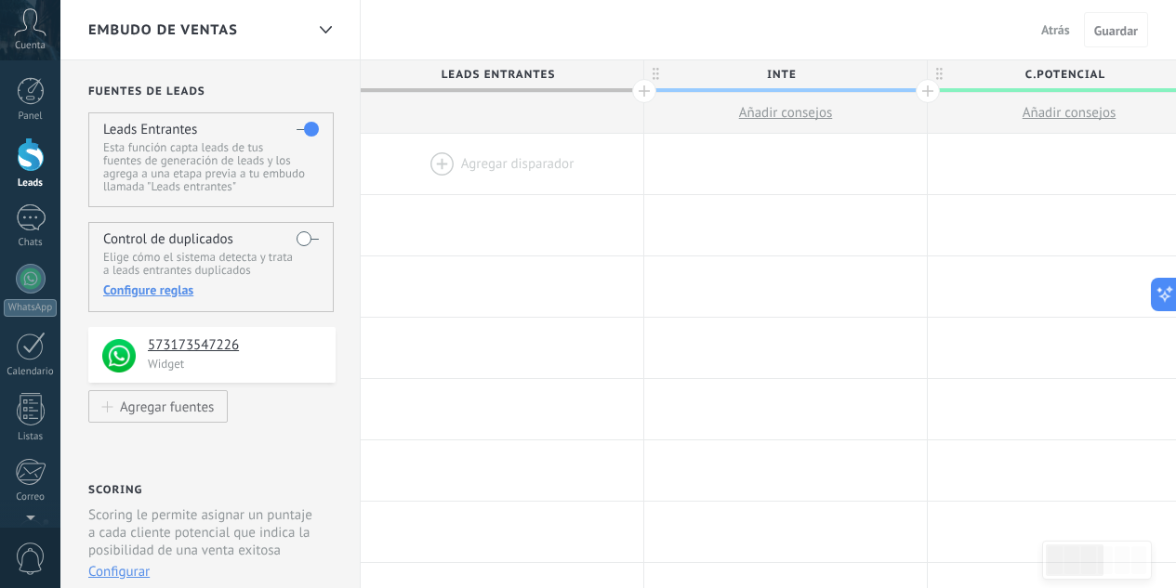
click at [440, 162] on div at bounding box center [502, 164] width 283 height 60
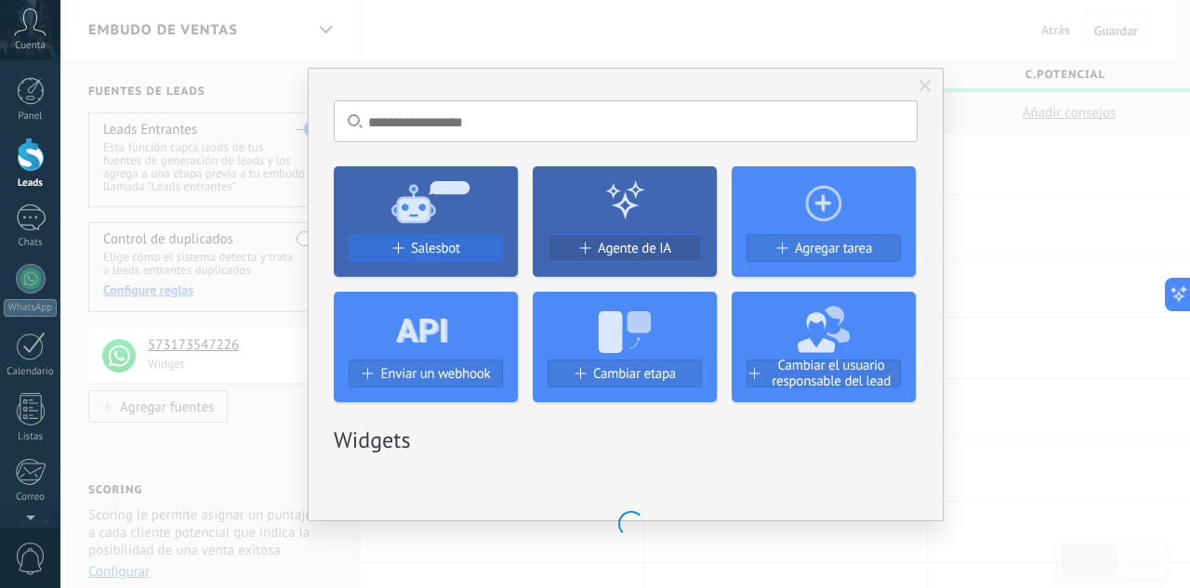
click at [408, 248] on div "Salesbot" at bounding box center [426, 249] width 152 height 16
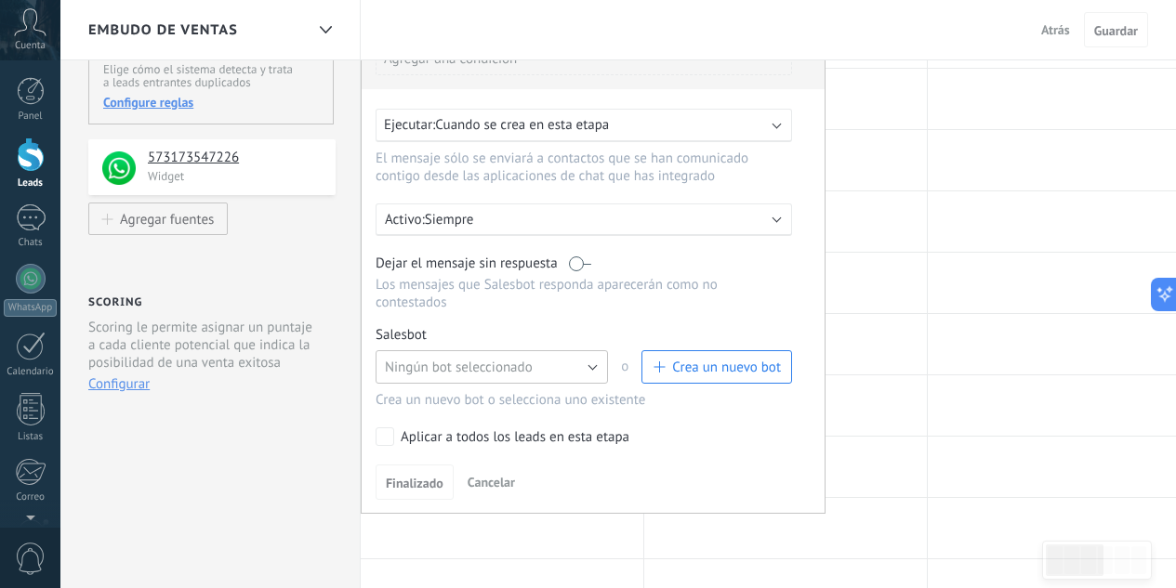
scroll to position [189, 0]
click at [535, 374] on button "Ningún bot seleccionado" at bounding box center [492, 366] width 232 height 33
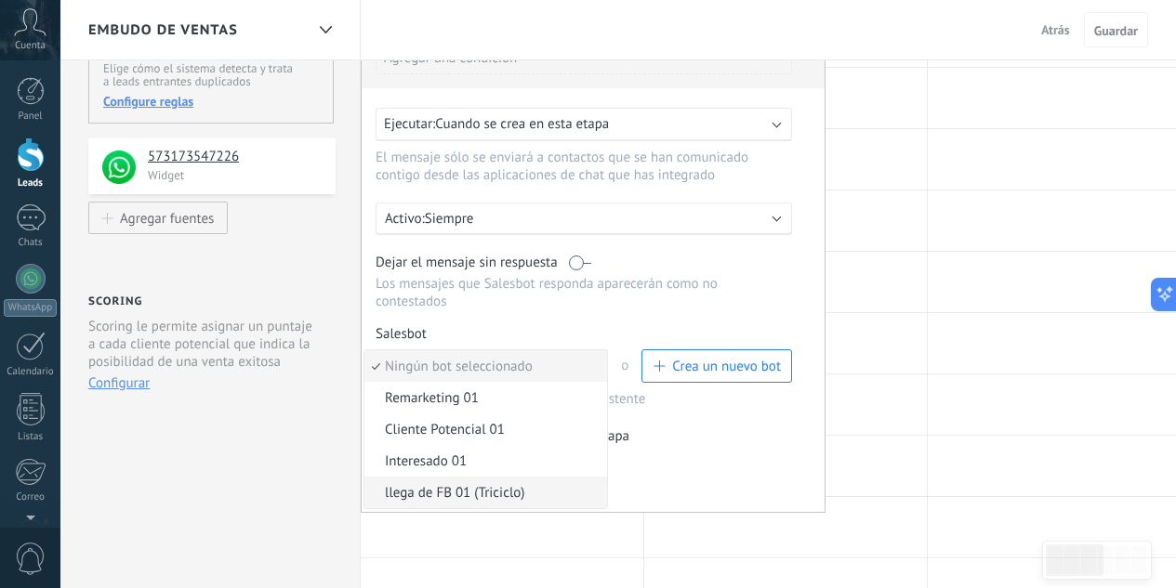
click at [509, 494] on span "llega de FB 01 (Triciclo)" at bounding box center [482, 493] width 237 height 18
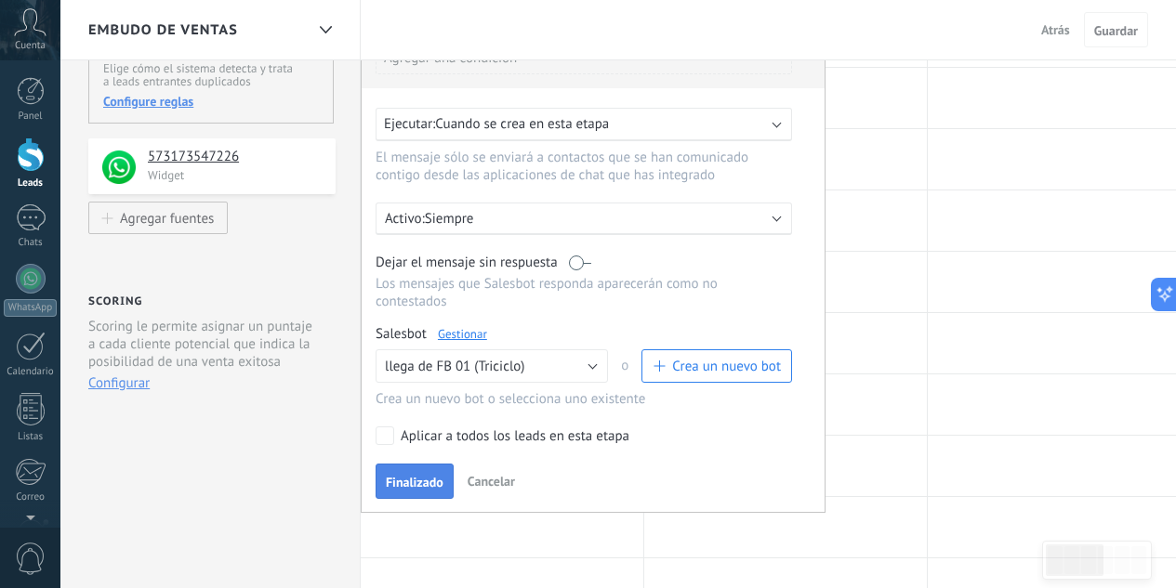
click at [428, 486] on span "Finalizado" at bounding box center [415, 482] width 58 height 13
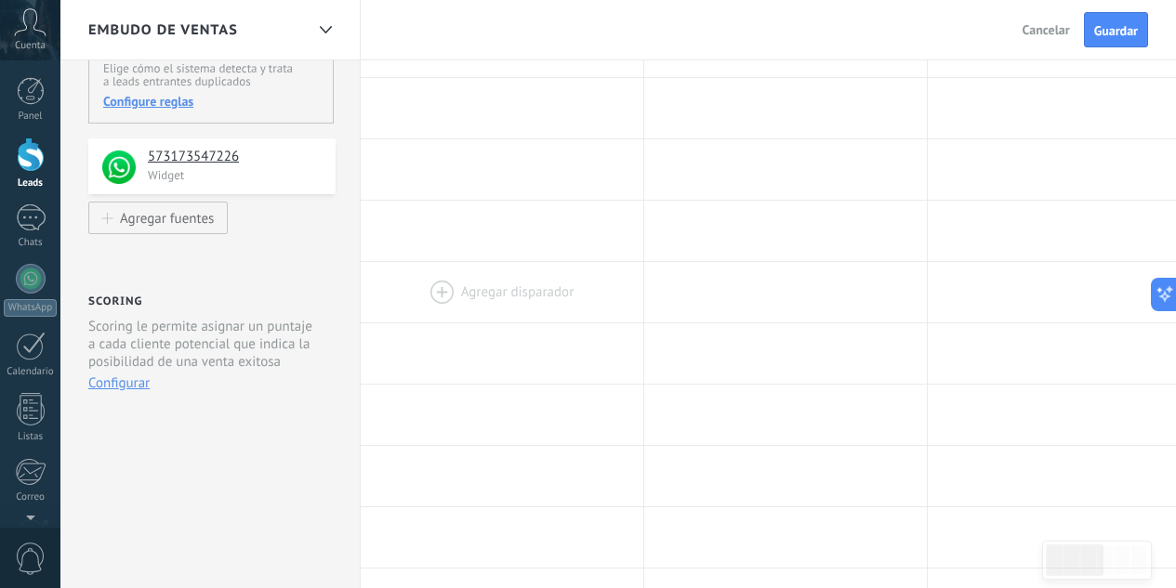
scroll to position [0, 0]
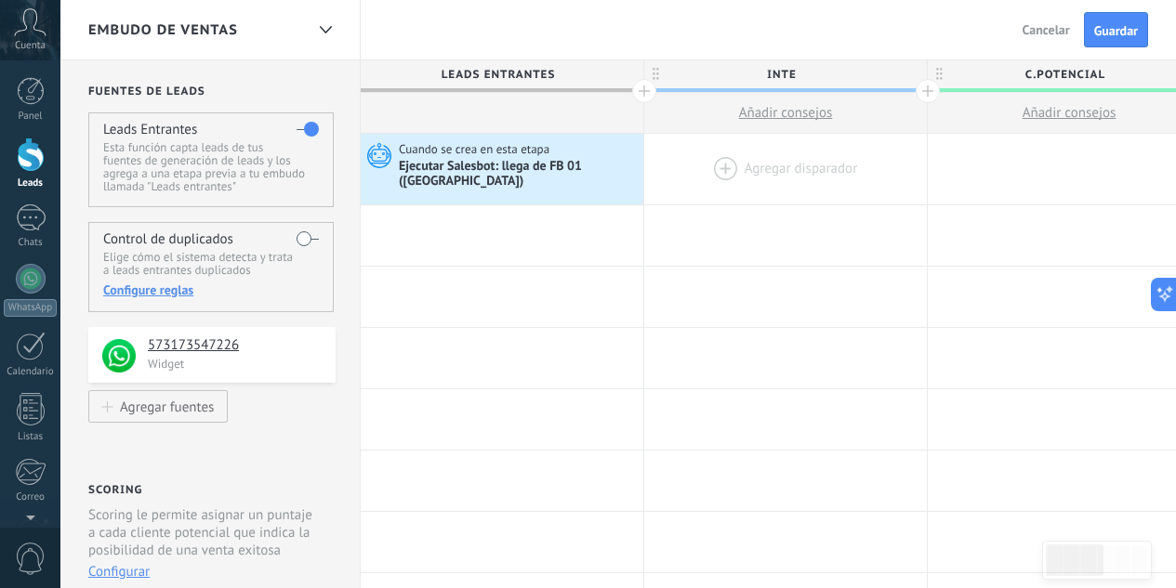
click at [737, 171] on div at bounding box center [785, 169] width 283 height 71
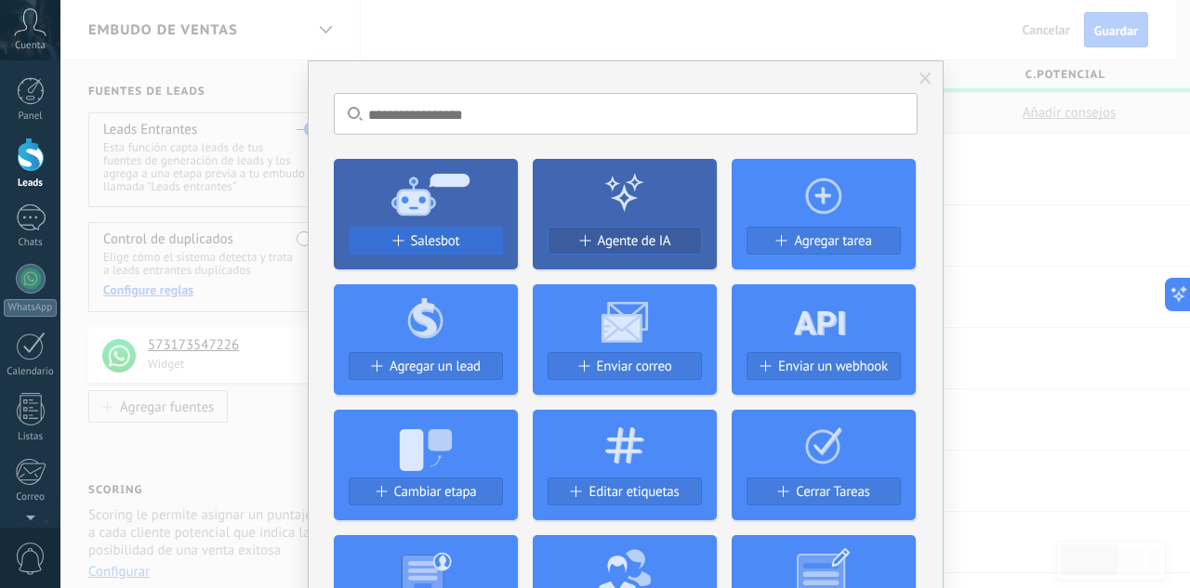
click at [456, 242] on span "Salesbot" at bounding box center [435, 241] width 49 height 16
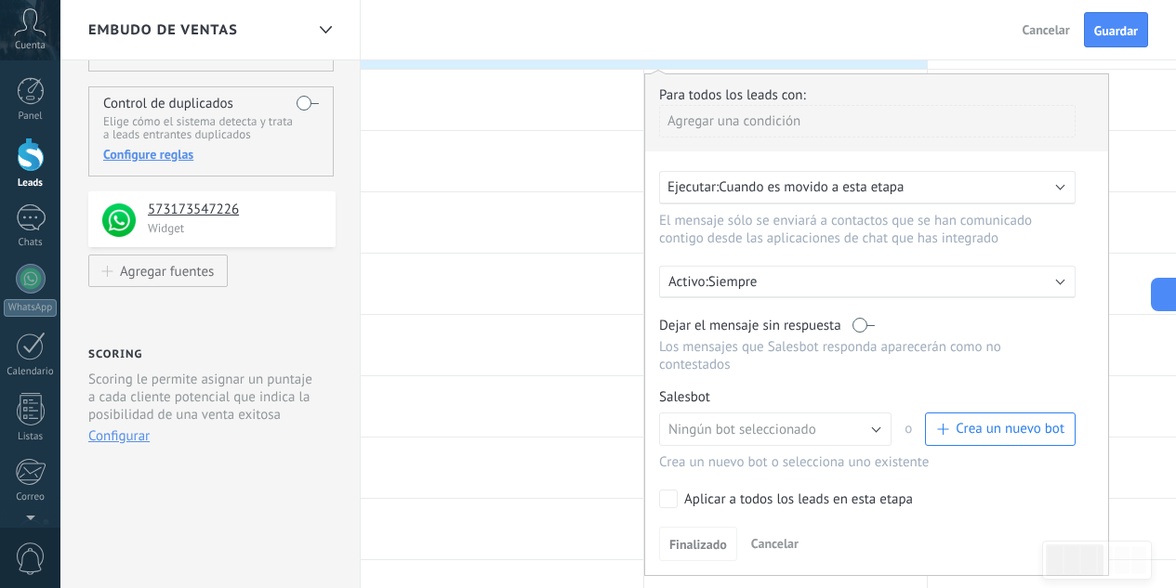
scroll to position [137, 0]
click at [744, 420] on span "Ningún bot seleccionado" at bounding box center [742, 429] width 148 height 18
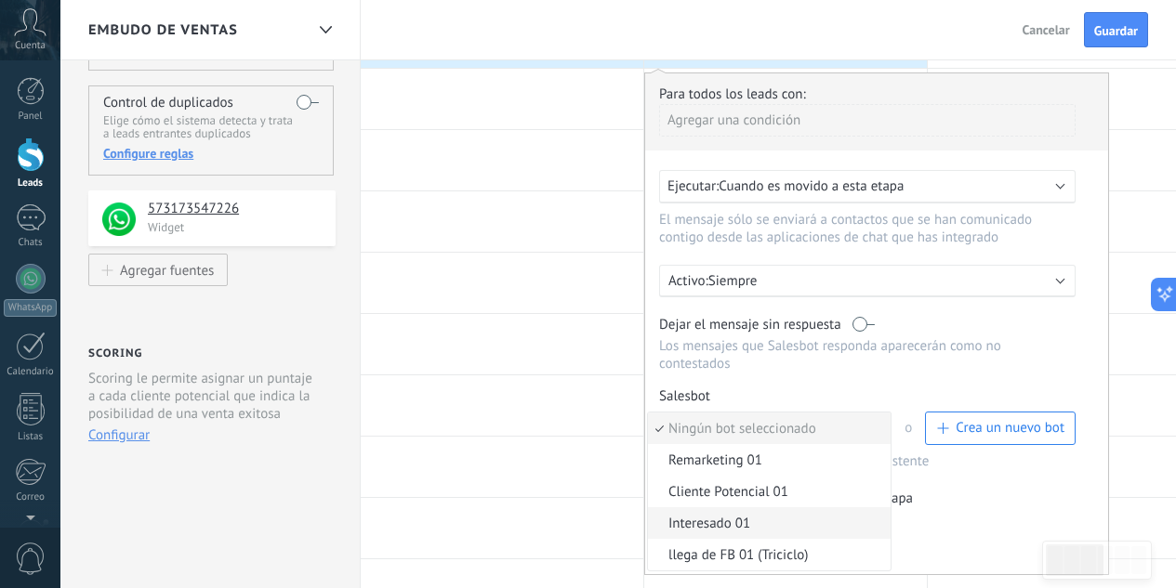
click at [726, 515] on span "Interesado 01" at bounding box center [766, 524] width 237 height 18
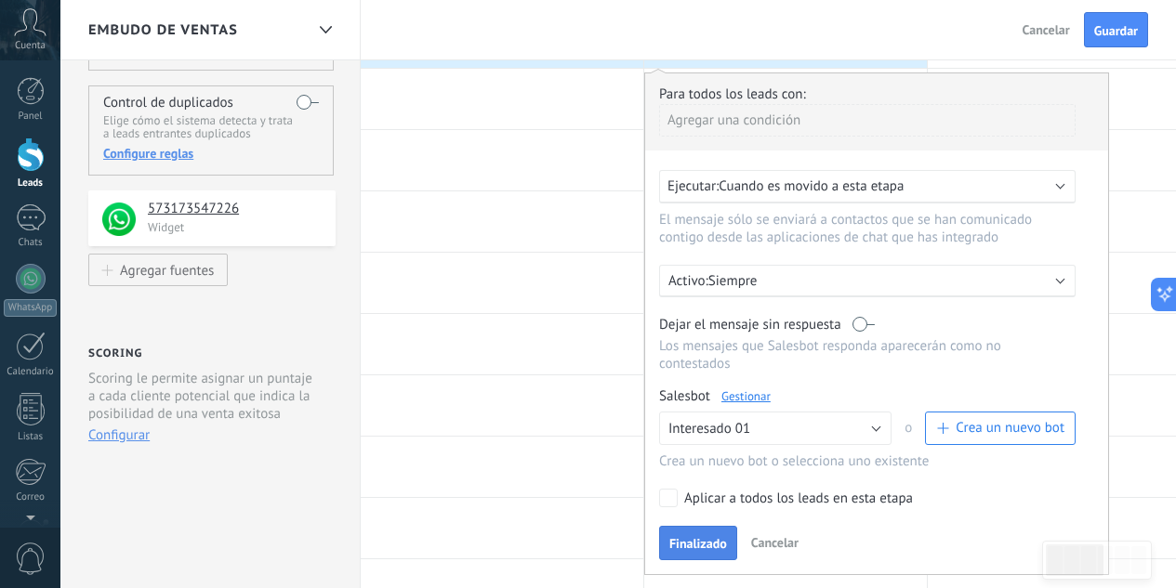
drag, startPoint x: 704, startPoint y: 536, endPoint x: 709, endPoint y: 518, distance: 19.4
click at [703, 537] on span "Finalizado" at bounding box center [698, 543] width 58 height 13
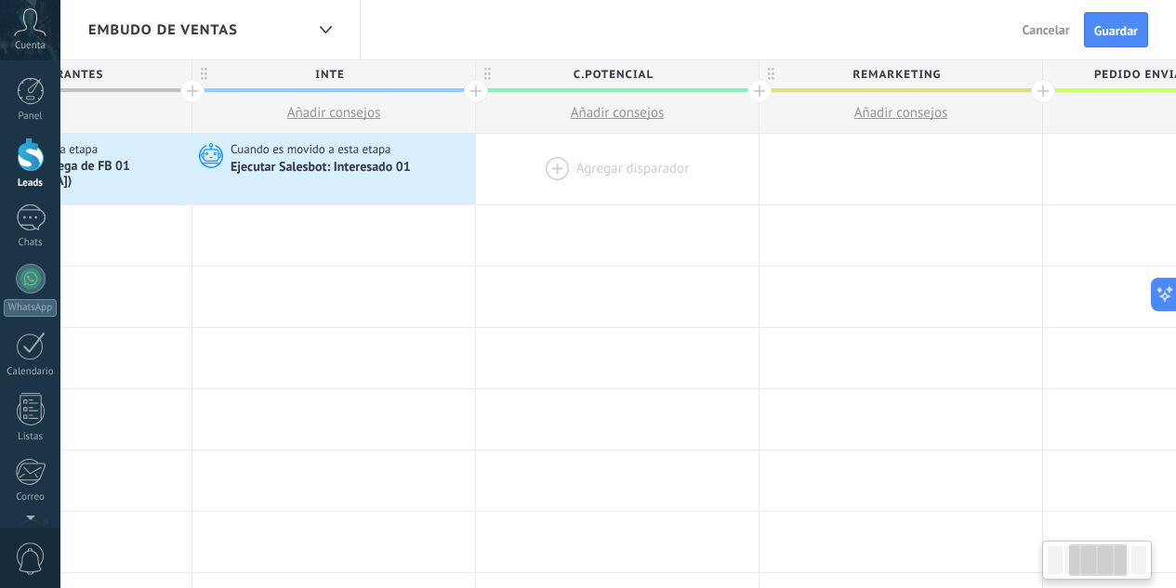
scroll to position [0, 461]
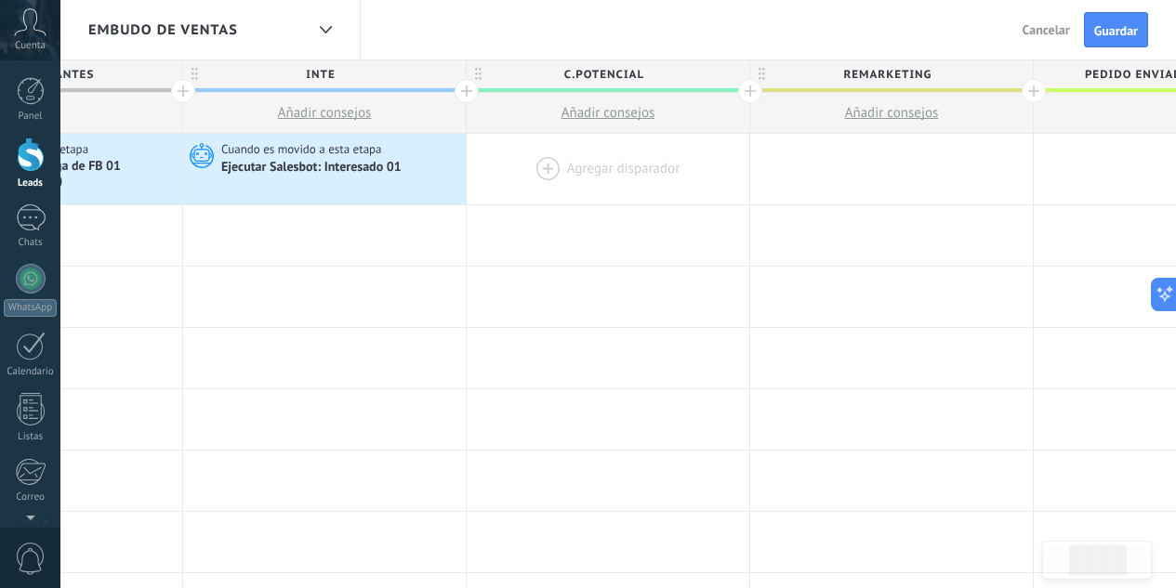
click at [550, 162] on div at bounding box center [608, 169] width 283 height 71
click at [541, 161] on div at bounding box center [608, 169] width 283 height 71
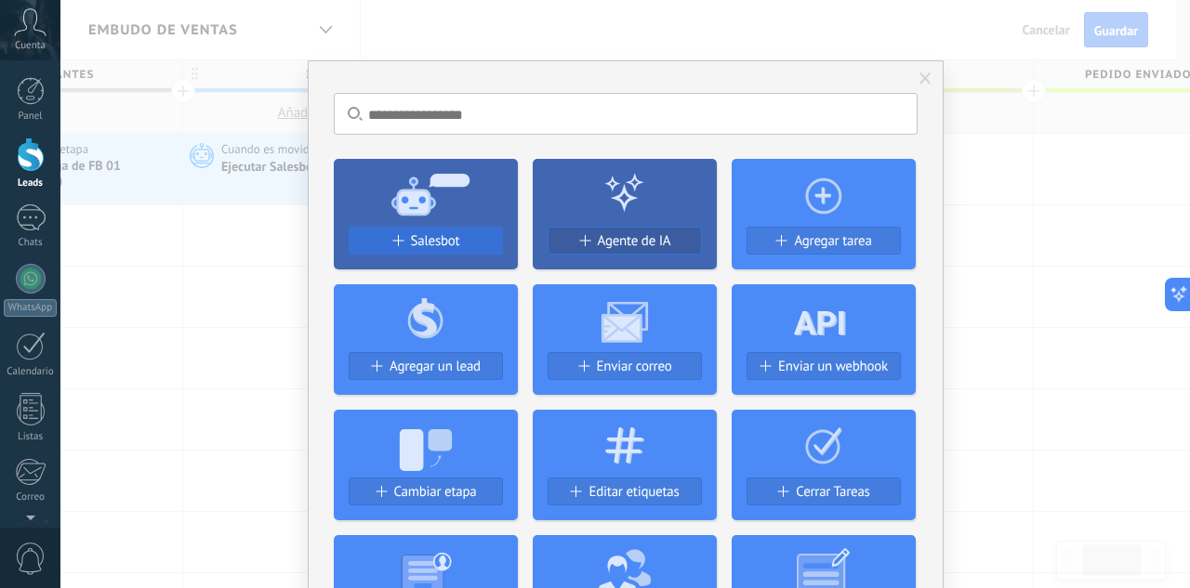
click at [433, 240] on span "Salesbot" at bounding box center [435, 241] width 49 height 16
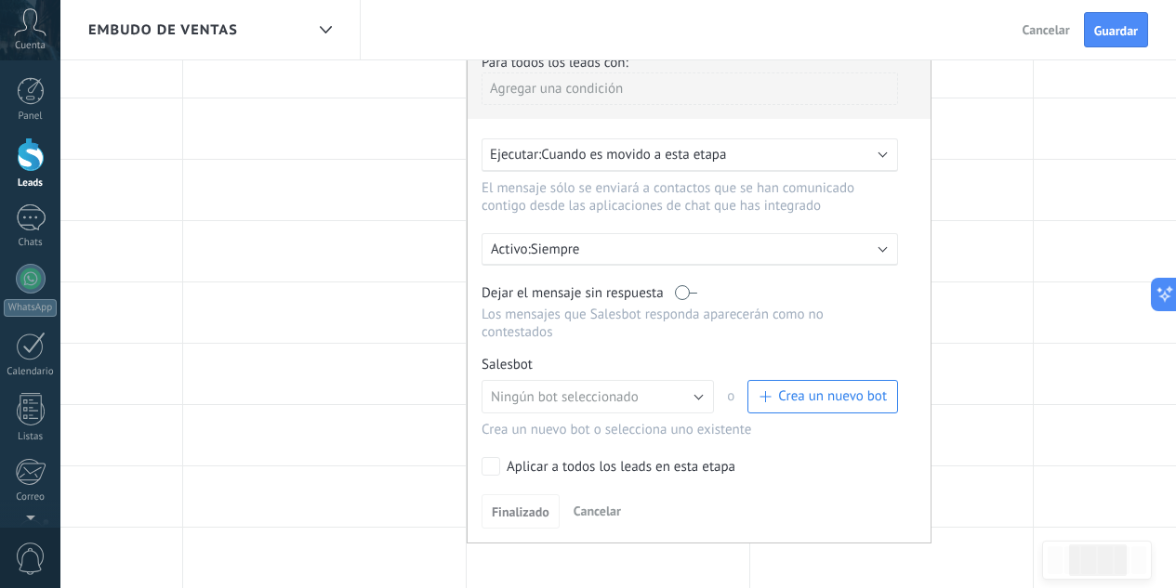
scroll to position [169, 0]
click at [632, 391] on span "Ningún bot seleccionado" at bounding box center [565, 397] width 148 height 18
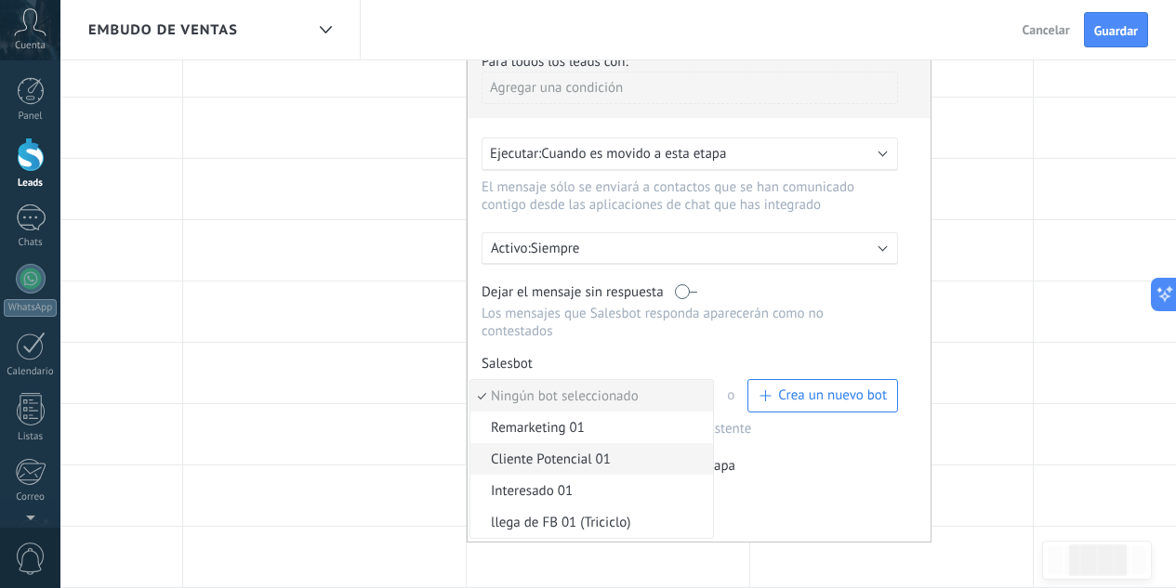
click at [583, 451] on span "Cliente Potencial 01" at bounding box center [588, 460] width 237 height 18
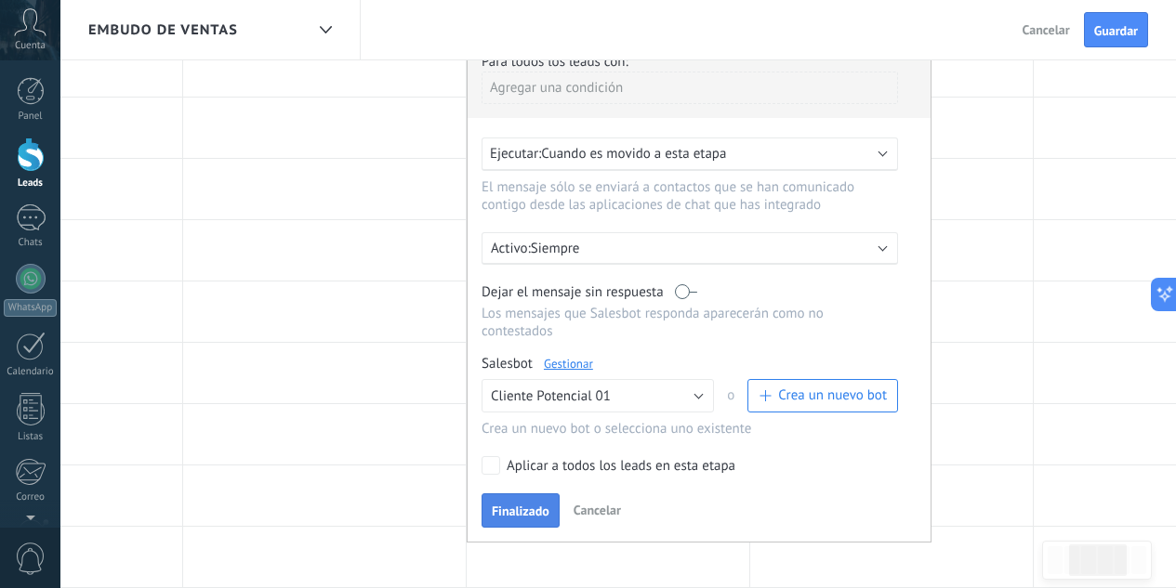
click at [550, 496] on button "Finalizado" at bounding box center [521, 511] width 78 height 35
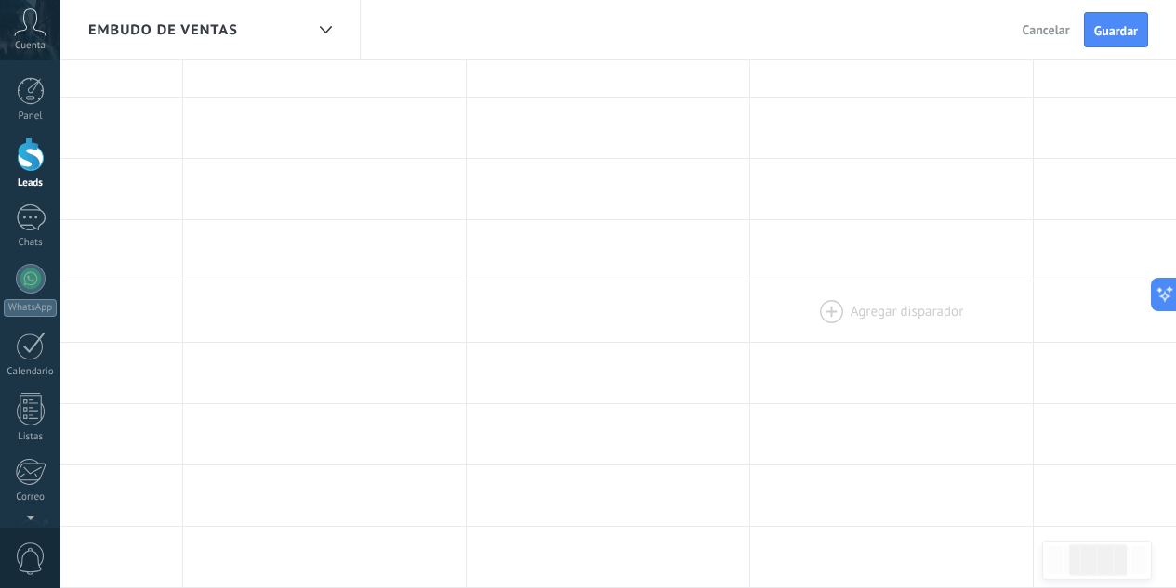
scroll to position [0, 0]
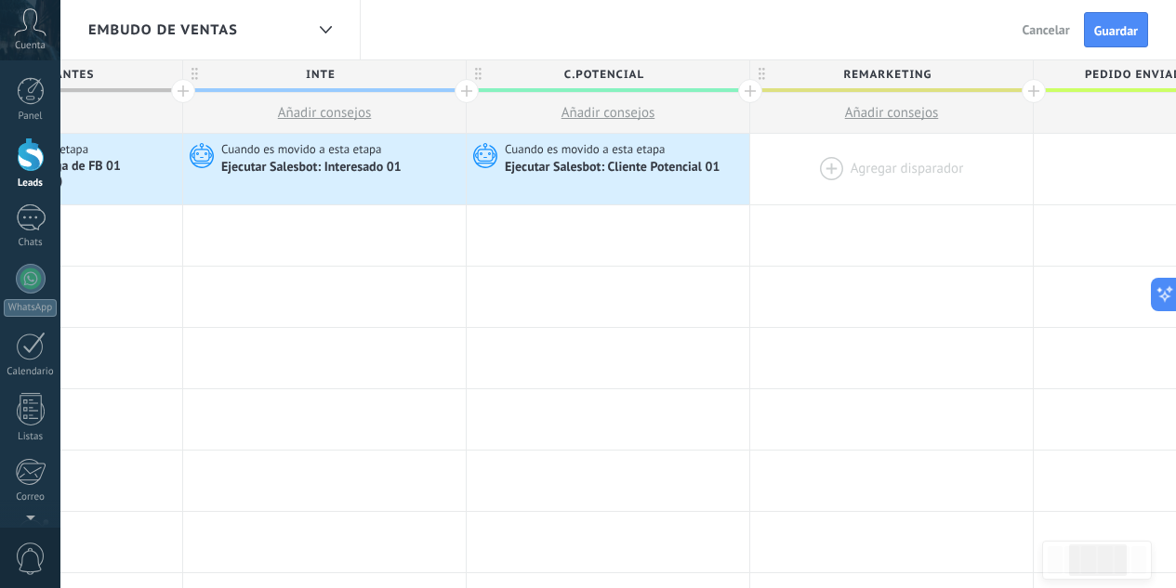
click at [843, 163] on div at bounding box center [891, 169] width 283 height 71
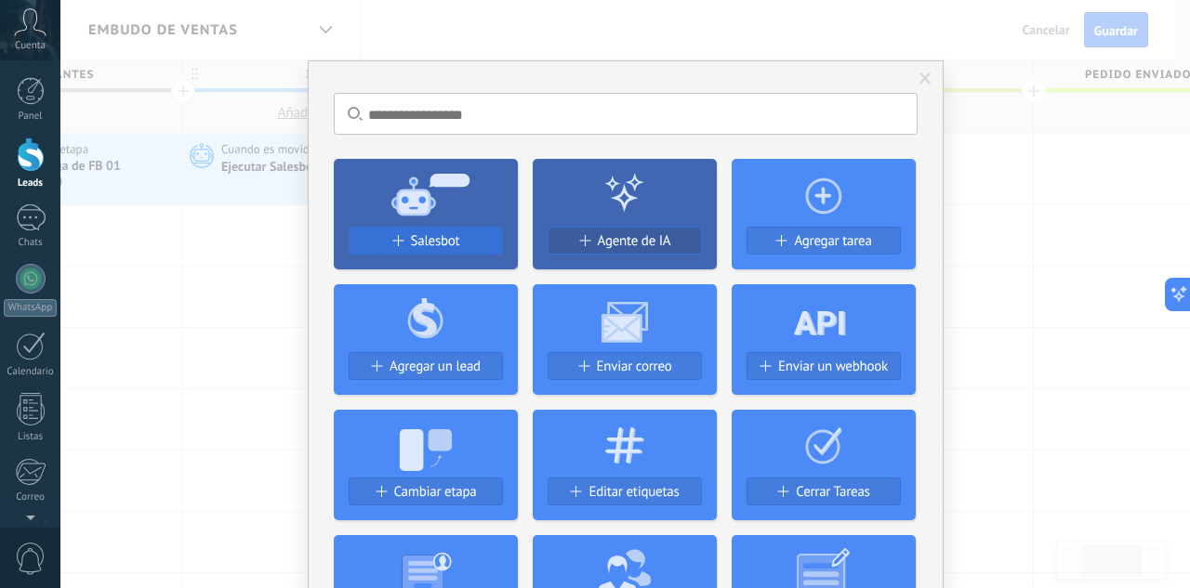
click at [445, 228] on button "Salesbot" at bounding box center [426, 241] width 154 height 28
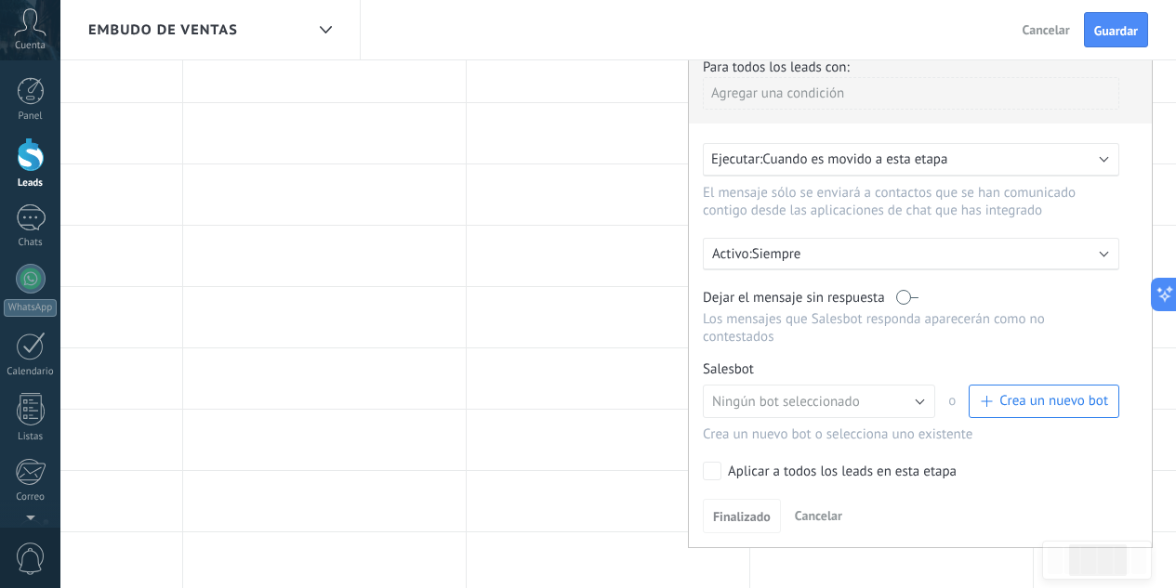
scroll to position [166, 0]
click at [765, 382] on button "Ningún bot seleccionado" at bounding box center [819, 398] width 232 height 33
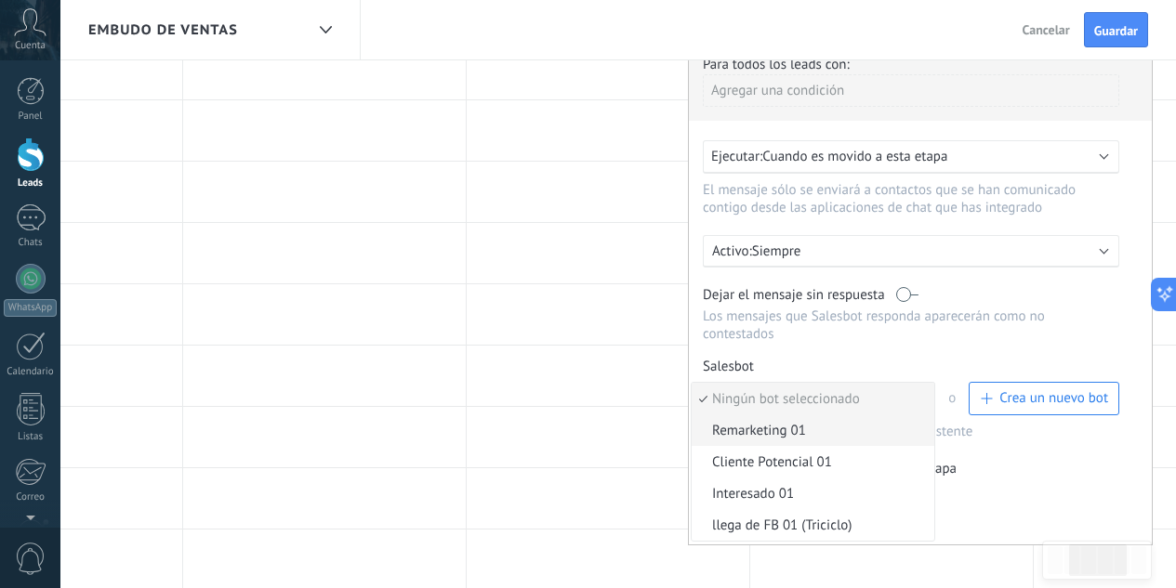
click at [795, 422] on span "Remarketing 01" at bounding box center [810, 431] width 237 height 18
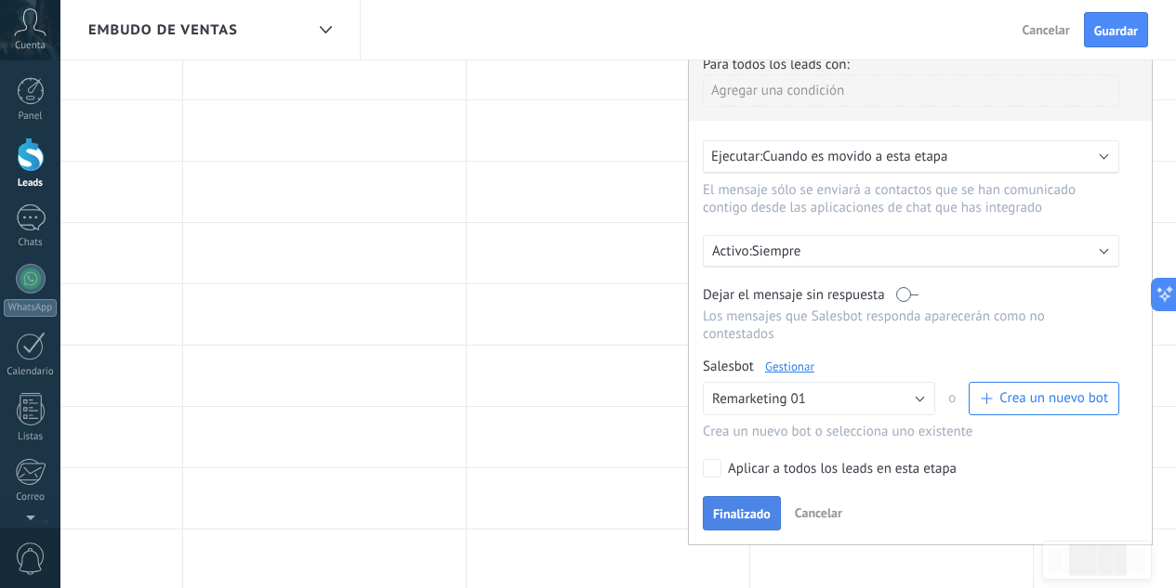
click at [726, 509] on span "Finalizado" at bounding box center [742, 514] width 58 height 13
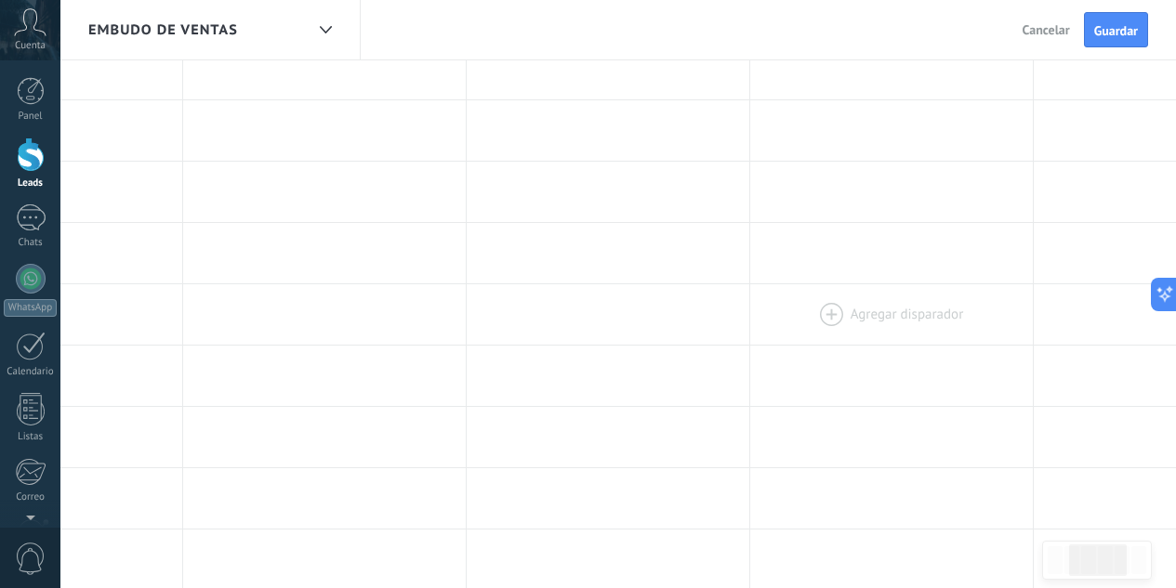
scroll to position [0, 0]
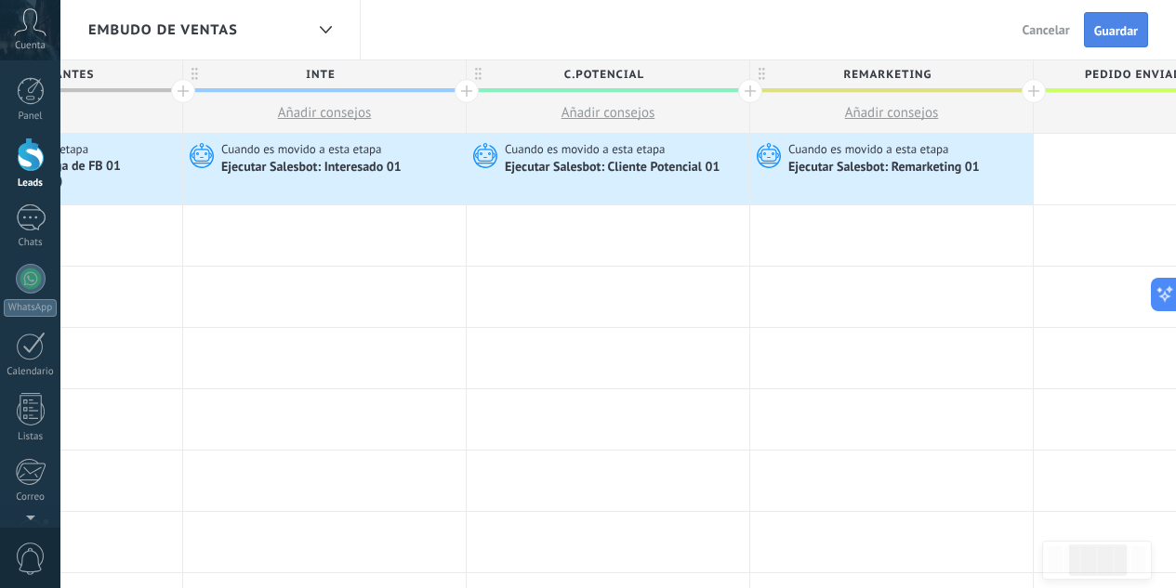
click at [1115, 40] on button "Guardar" at bounding box center [1116, 29] width 64 height 35
